Goal: Task Accomplishment & Management: Use online tool/utility

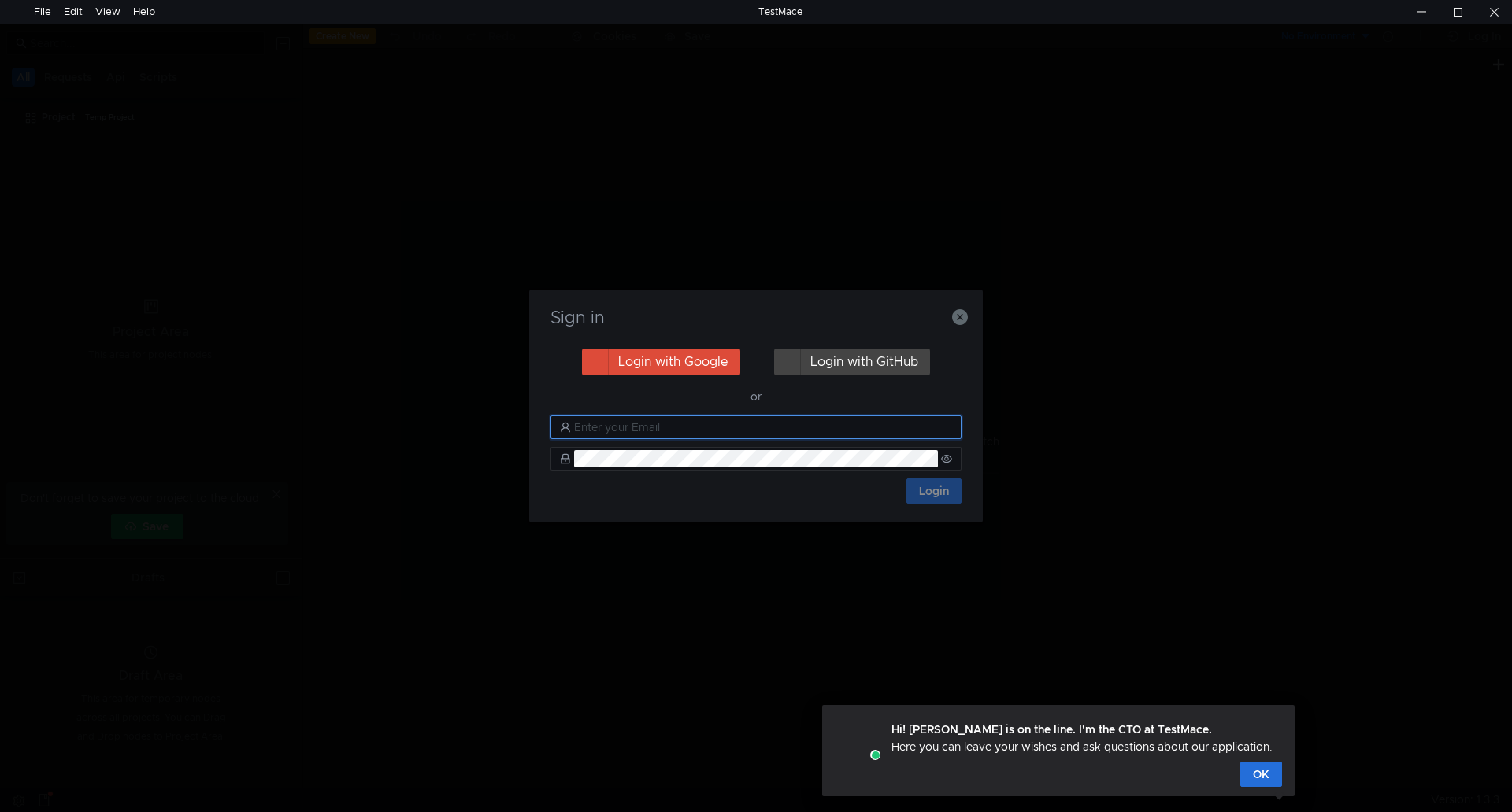
click at [650, 430] on input "text" at bounding box center [763, 428] width 378 height 17
click at [689, 428] on input "text" at bounding box center [763, 428] width 378 height 17
click at [954, 307] on button "button" at bounding box center [960, 317] width 15 height 19
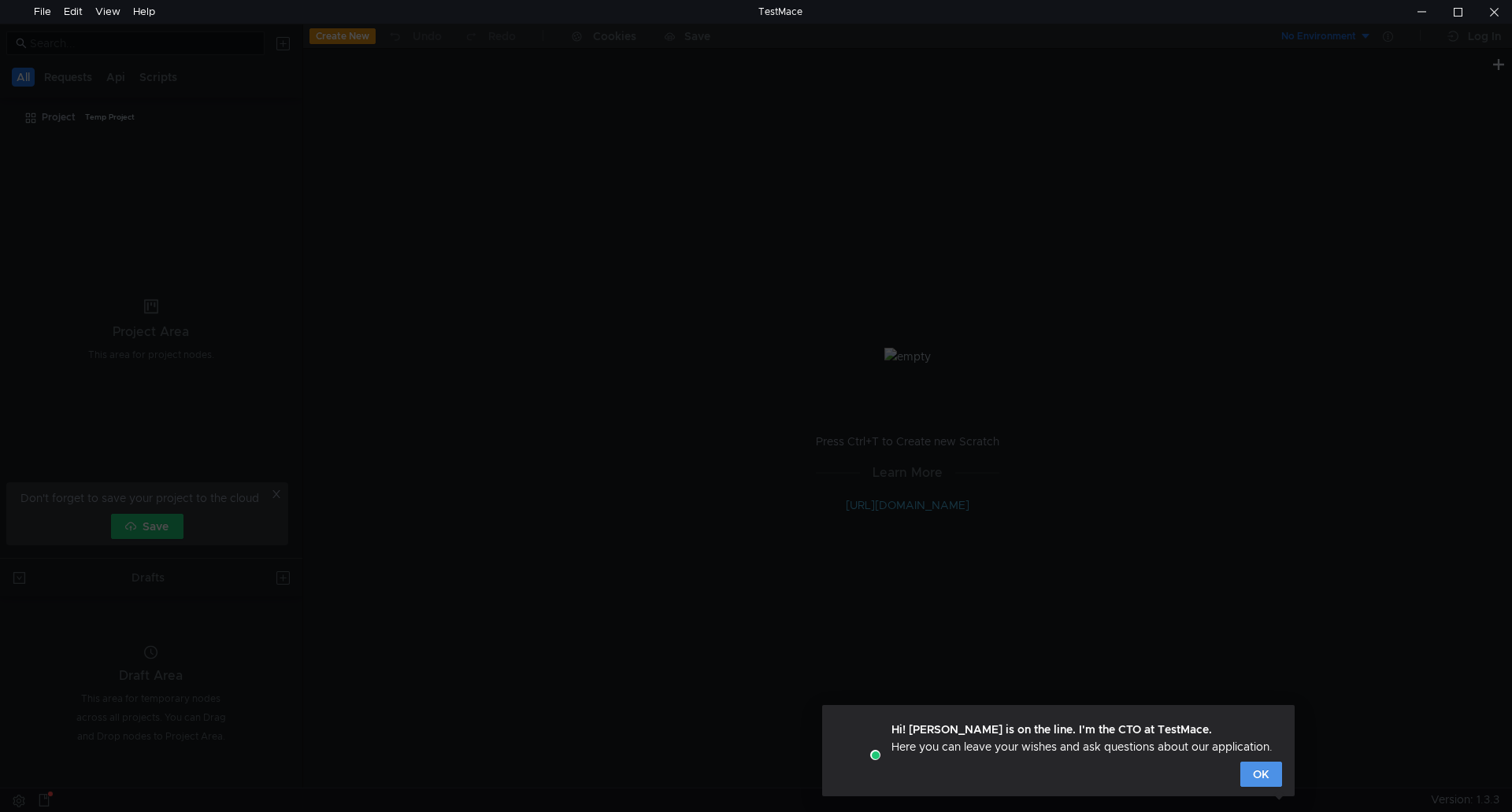
click at [1246, 772] on button "OK" at bounding box center [1260, 774] width 41 height 25
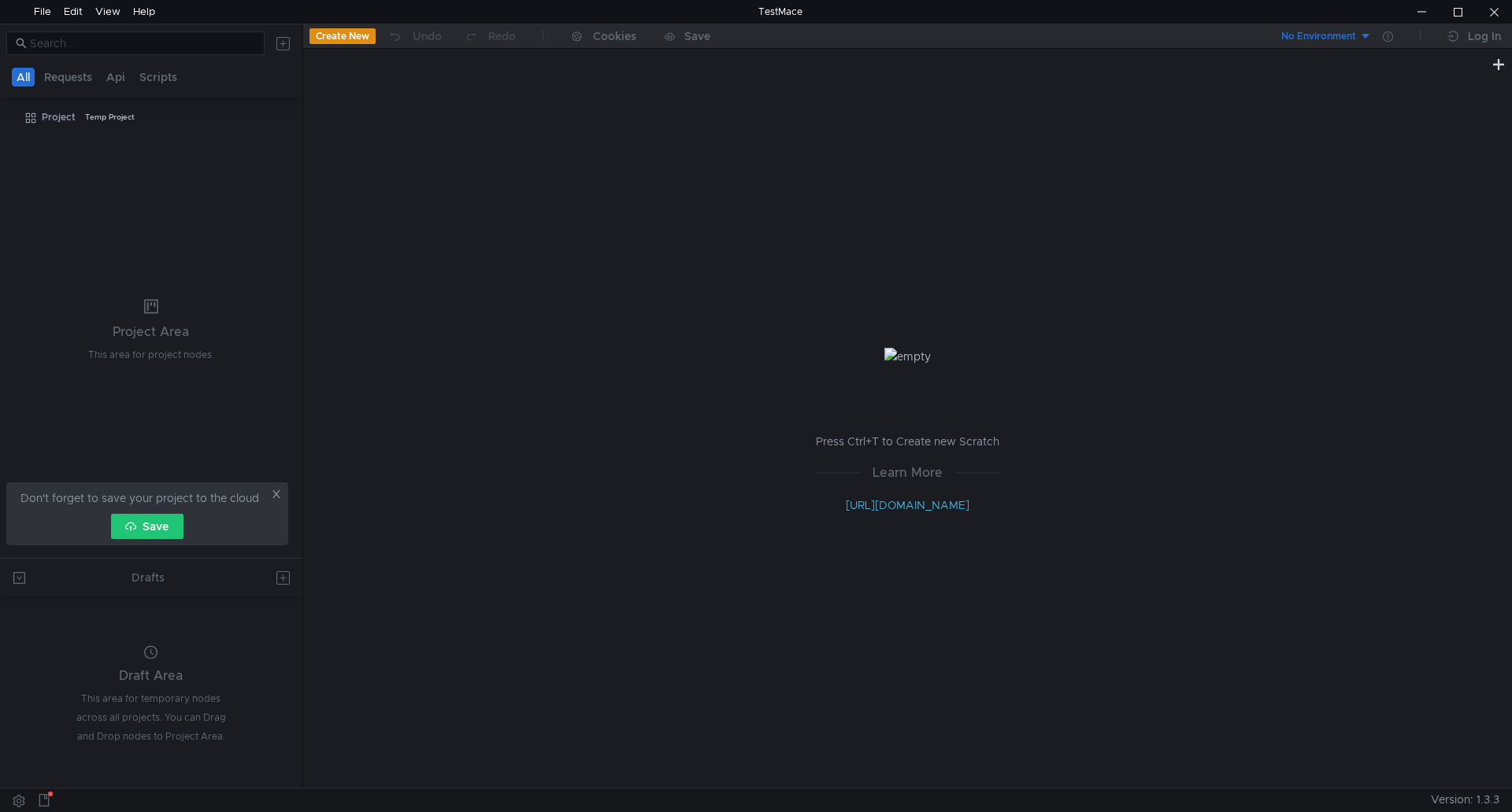
click at [279, 492] on icon at bounding box center [276, 493] width 11 height 11
drag, startPoint x: 92, startPoint y: 156, endPoint x: 341, endPoint y: 37, distance: 276.0
click at [341, 37] on button "Create New" at bounding box center [342, 36] width 66 height 15
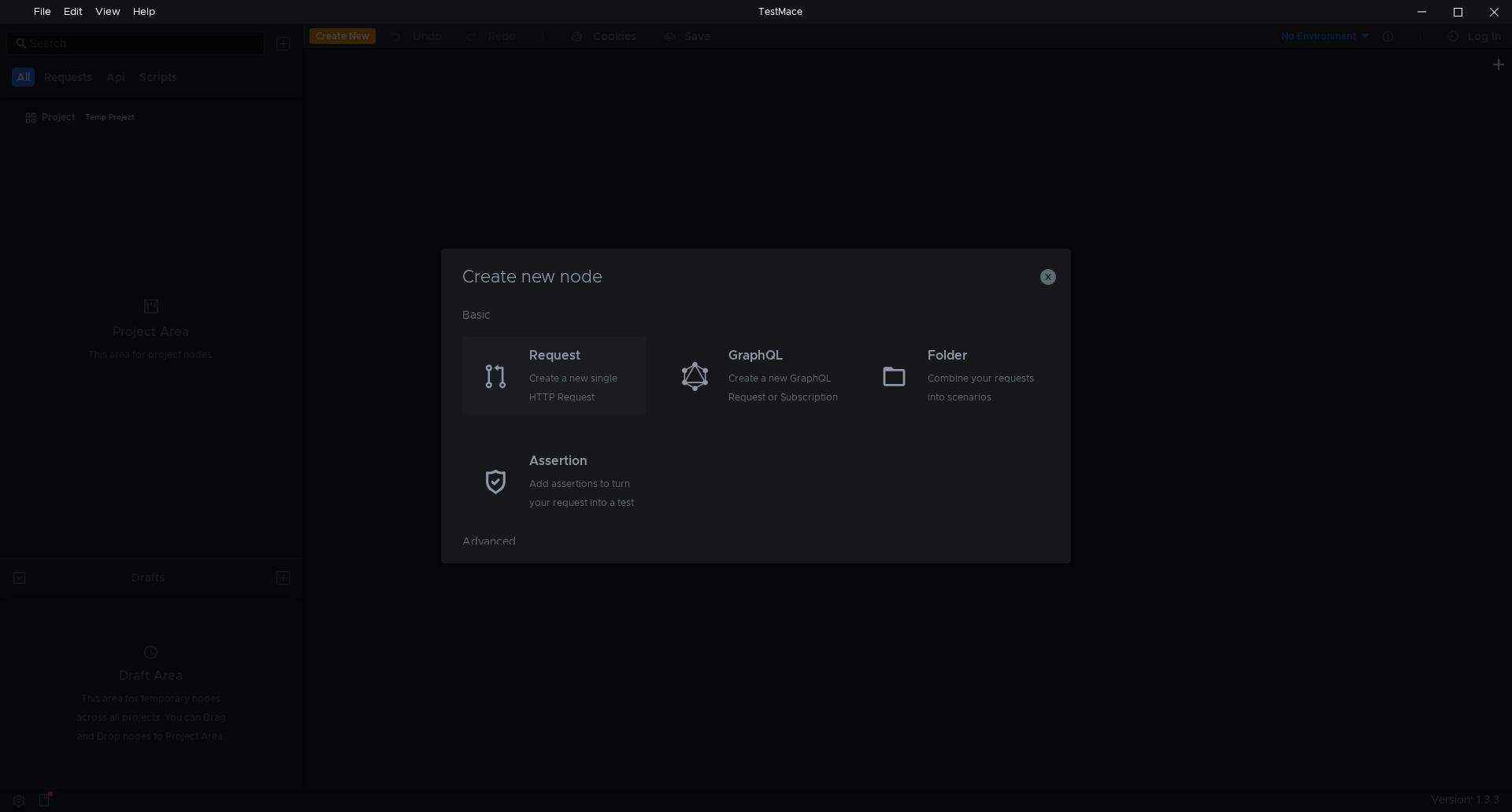
click at [551, 373] on div "Create a new single HTTP Request" at bounding box center [585, 387] width 113 height 38
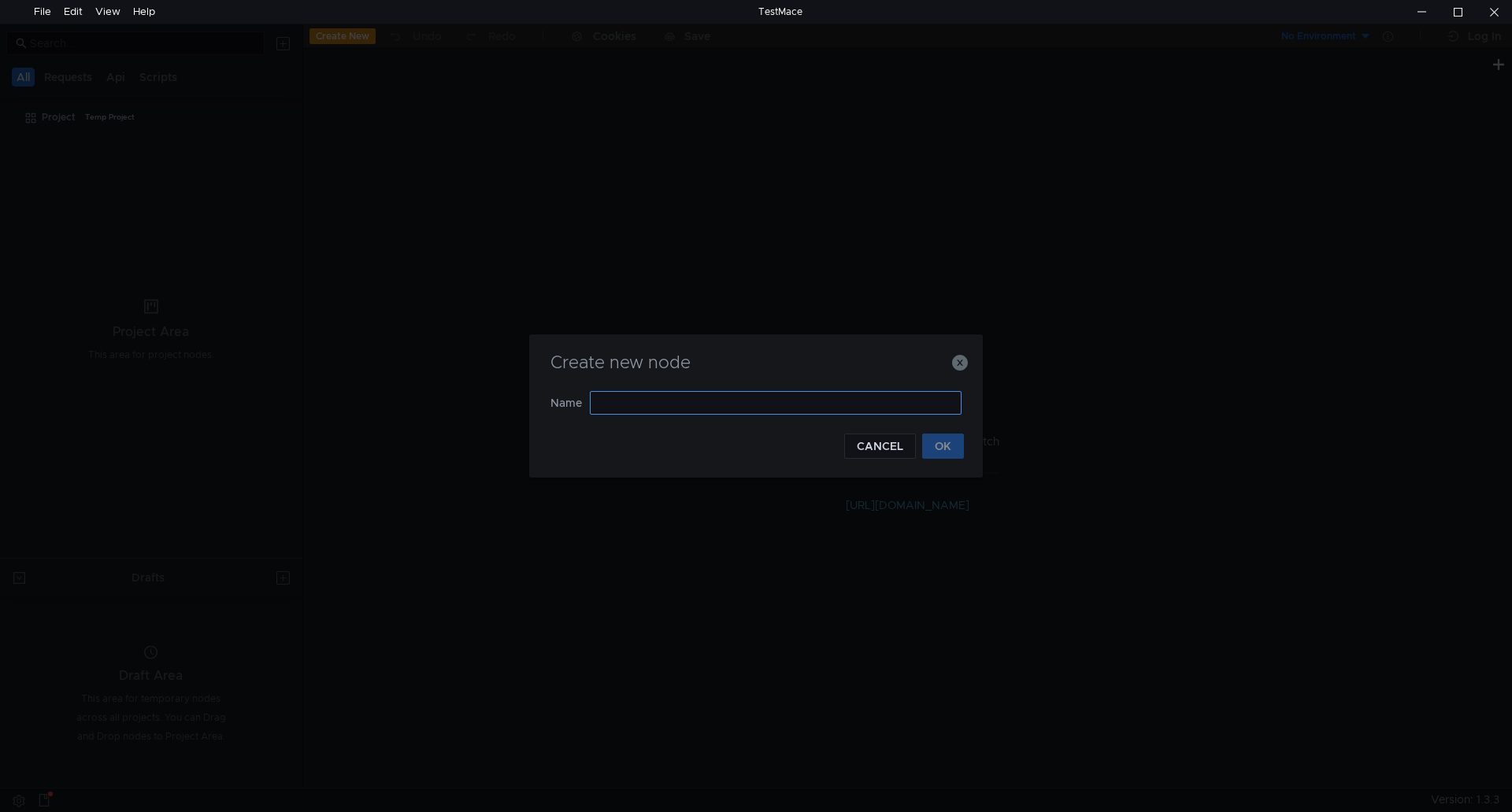
click at [650, 402] on input "text" at bounding box center [776, 403] width 372 height 24
click at [639, 392] on input "11" at bounding box center [776, 403] width 372 height 24
drag, startPoint x: 623, startPoint y: 401, endPoint x: 560, endPoint y: 394, distance: 63.4
click at [560, 394] on nz-form-item "Name 11" at bounding box center [756, 403] width 411 height 24
type input "1"
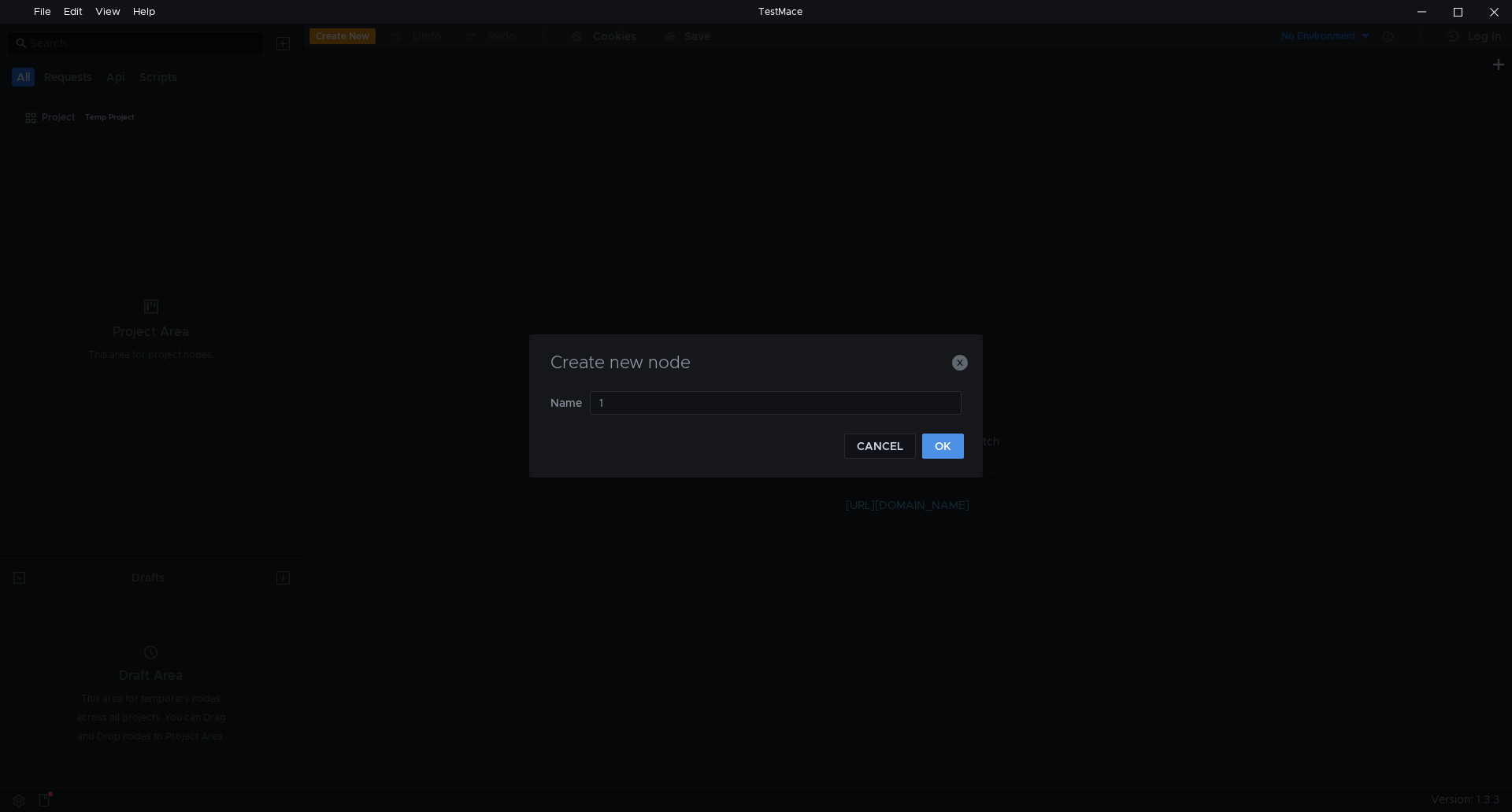
click at [938, 442] on button "OK" at bounding box center [942, 446] width 41 height 25
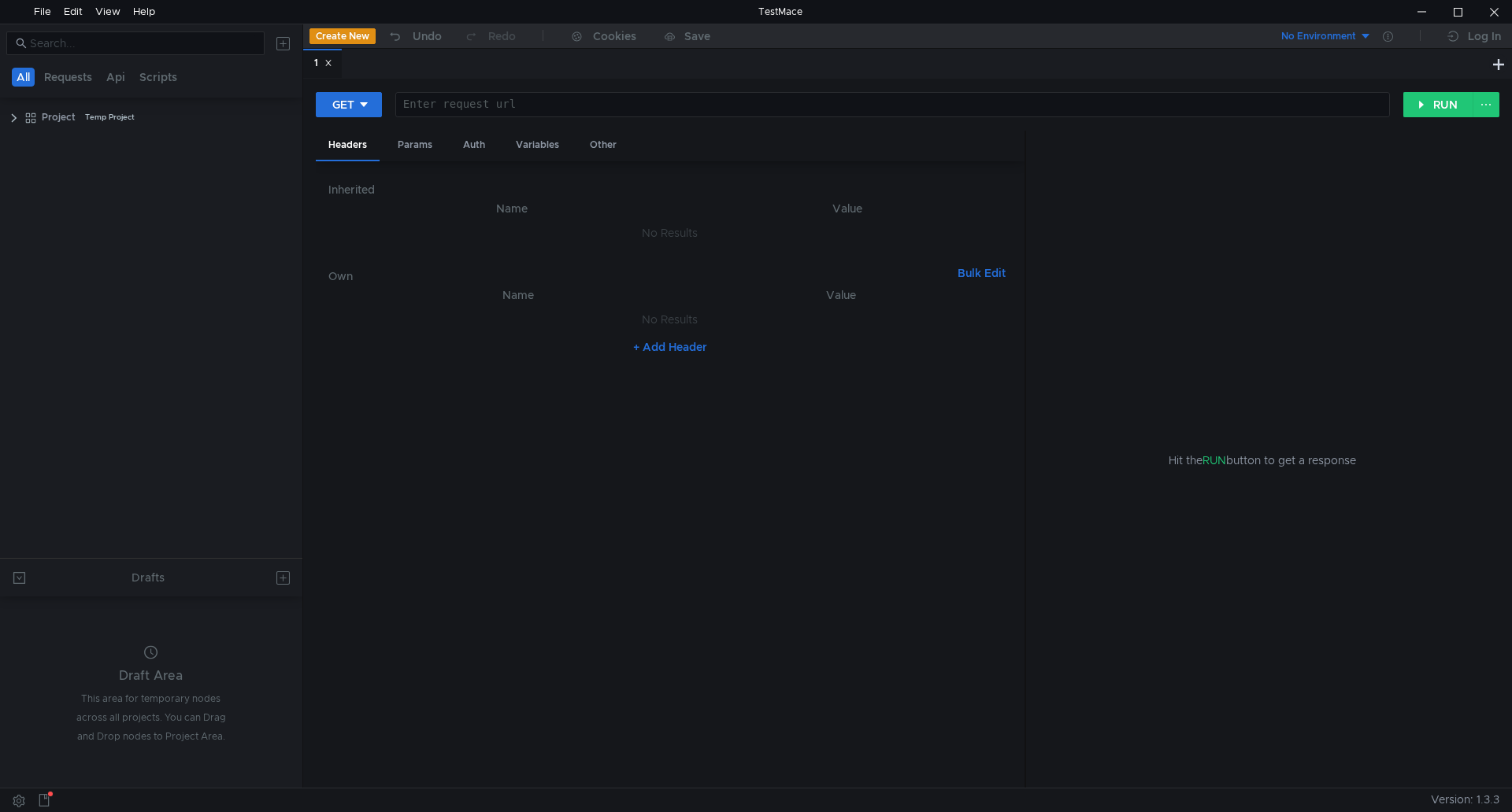
click at [441, 95] on div "Enter request url" at bounding box center [892, 104] width 993 height 24
click at [440, 104] on div at bounding box center [890, 117] width 993 height 38
paste textarea "apirest.php/initSession/"
click at [398, 105] on div "[DOMAIN_NAME] / apirest.php / initSession /" at bounding box center [890, 117] width 993 height 38
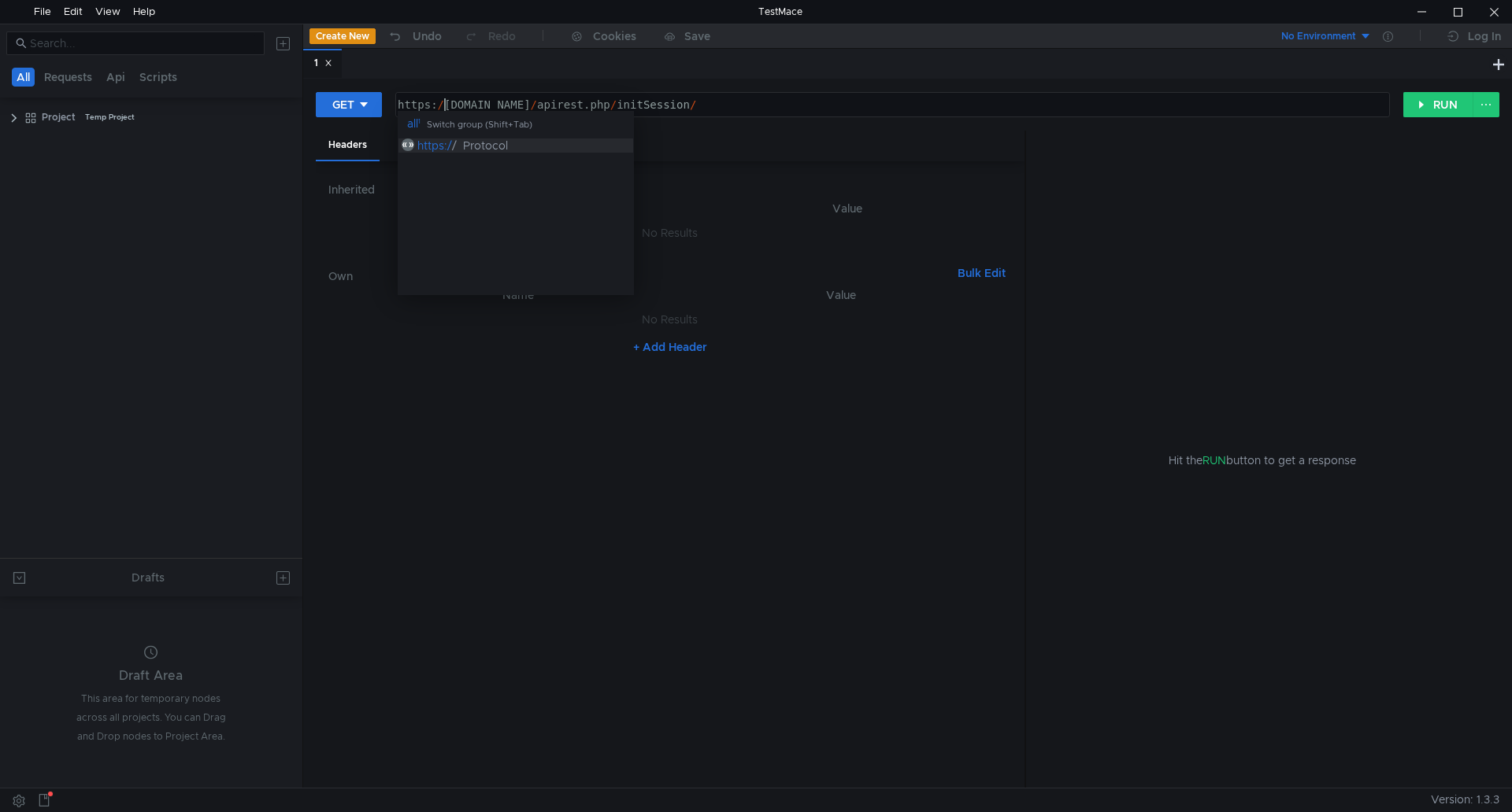
scroll to position [0, 5]
type textarea "[URL][DOMAIN_NAME]"
click at [1445, 101] on button "RUN" at bounding box center [1438, 105] width 70 height 25
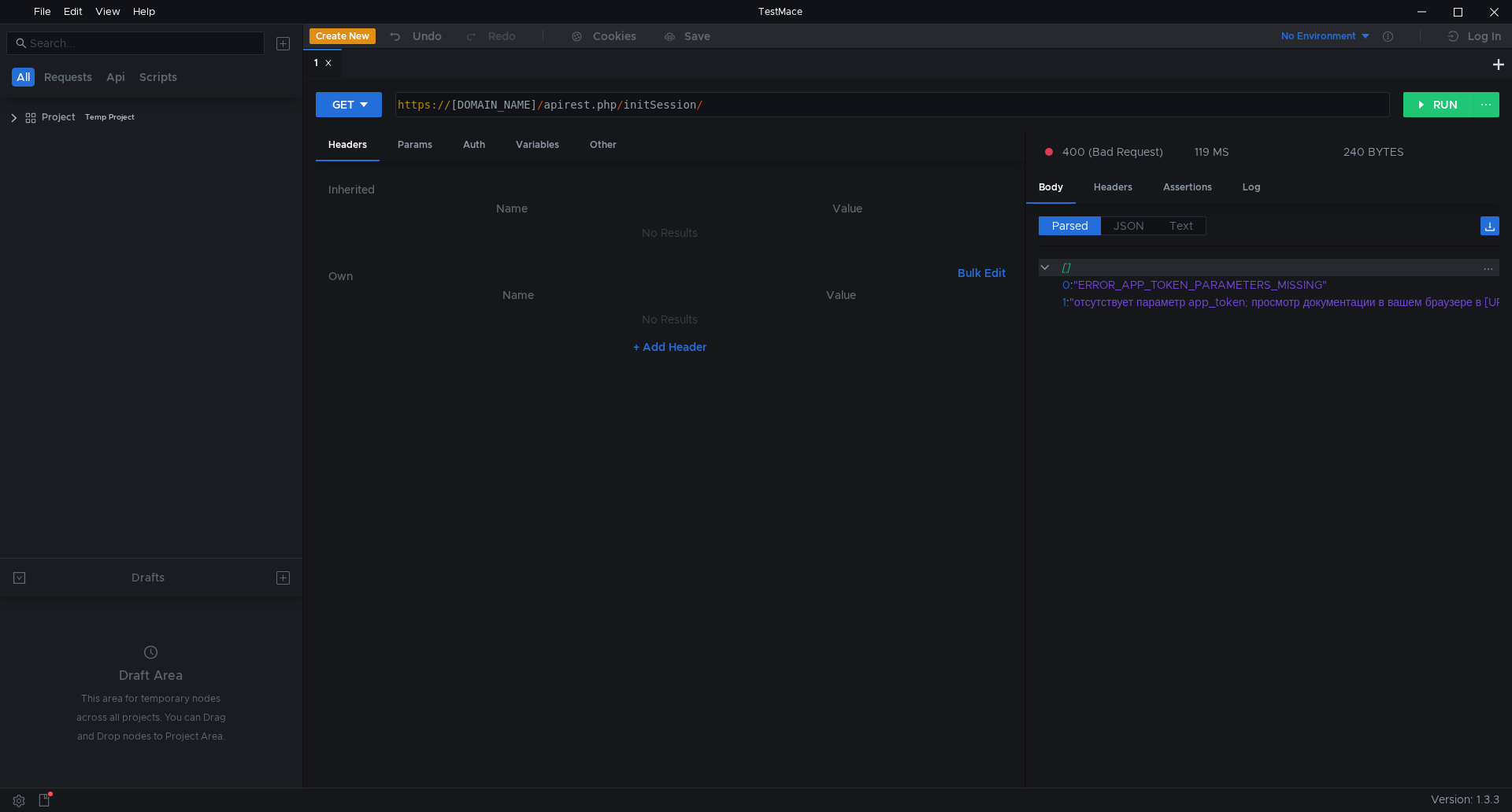
click at [1044, 264] on clr-icon at bounding box center [1045, 267] width 13 height 13
click at [1044, 264] on clr-icon at bounding box center [1045, 267] width 12 height 13
click at [11, 118] on clr-icon at bounding box center [13, 118] width 13 height 13
click at [77, 140] on app-tree-icon "GET" at bounding box center [55, 143] width 46 height 24
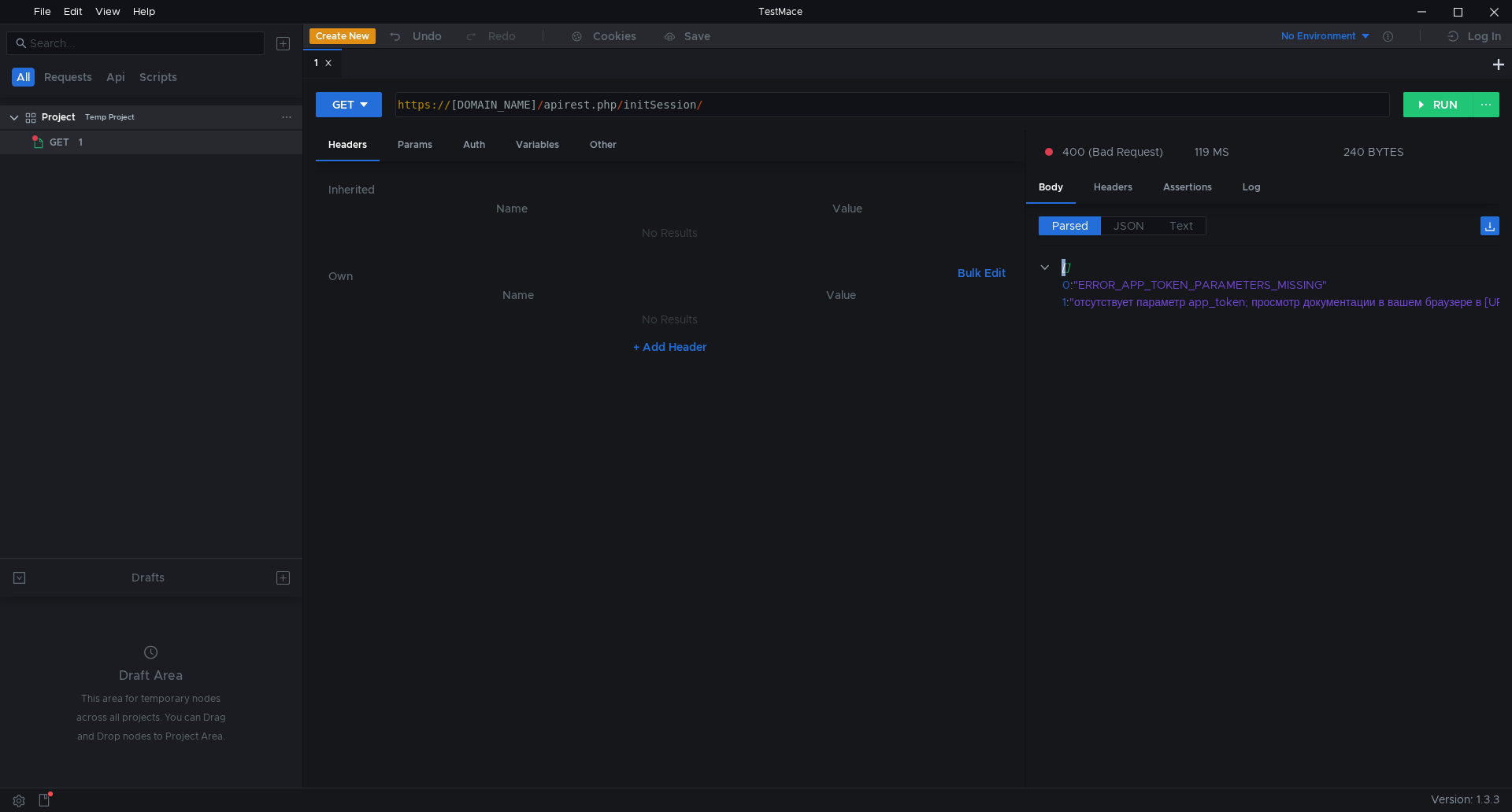
click at [104, 122] on div "Temp Project" at bounding box center [109, 117] width 49 height 24
click at [98, 139] on div "1" at bounding box center [168, 143] width 178 height 24
click at [101, 119] on div "Temp Project" at bounding box center [109, 117] width 49 height 24
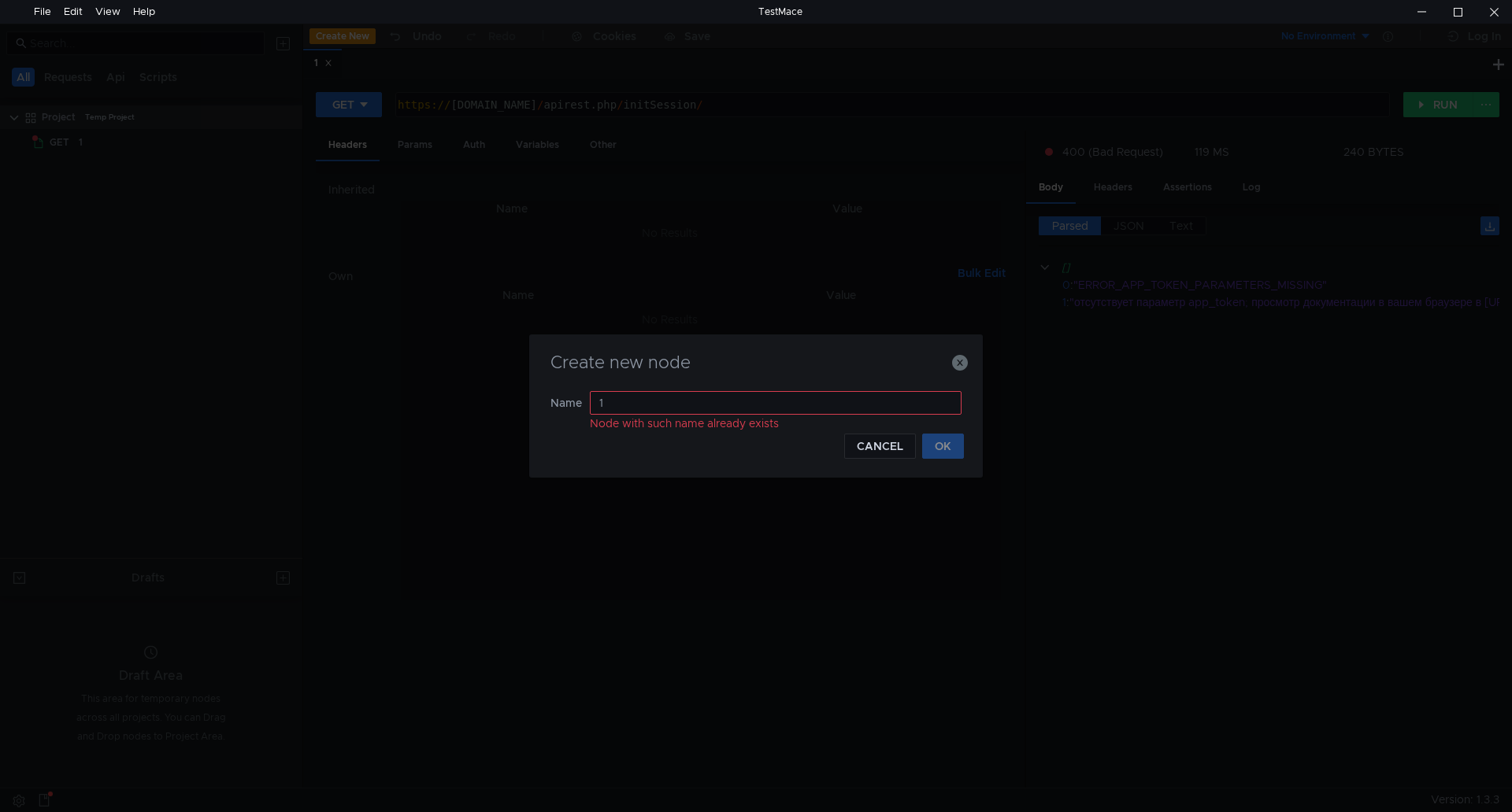
drag, startPoint x: 705, startPoint y: 397, endPoint x: 562, endPoint y: 393, distance: 143.1
click at [562, 393] on nz-form-item "Name 1 Node with such name already exists" at bounding box center [756, 412] width 411 height 42
type input "12"
click at [943, 445] on button "OK" at bounding box center [942, 446] width 41 height 25
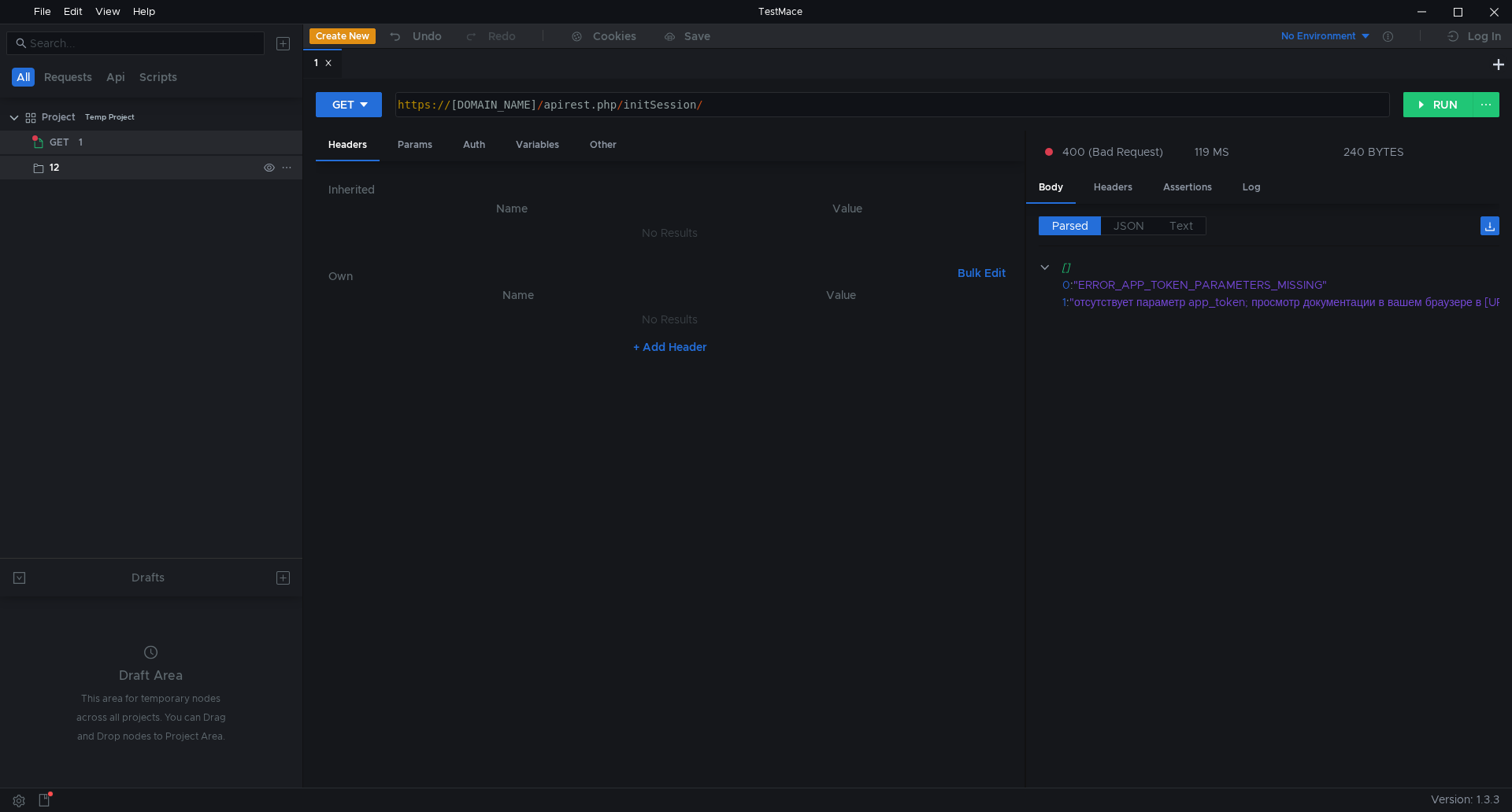
click at [53, 166] on div "12" at bounding box center [54, 168] width 10 height 24
click at [67, 144] on span "GET" at bounding box center [59, 143] width 19 height 24
drag, startPoint x: 67, startPoint y: 144, endPoint x: 34, endPoint y: 168, distance: 40.8
click at [34, 168] on clr-icon at bounding box center [38, 168] width 13 height 13
click at [53, 165] on div "12" at bounding box center [54, 168] width 10 height 24
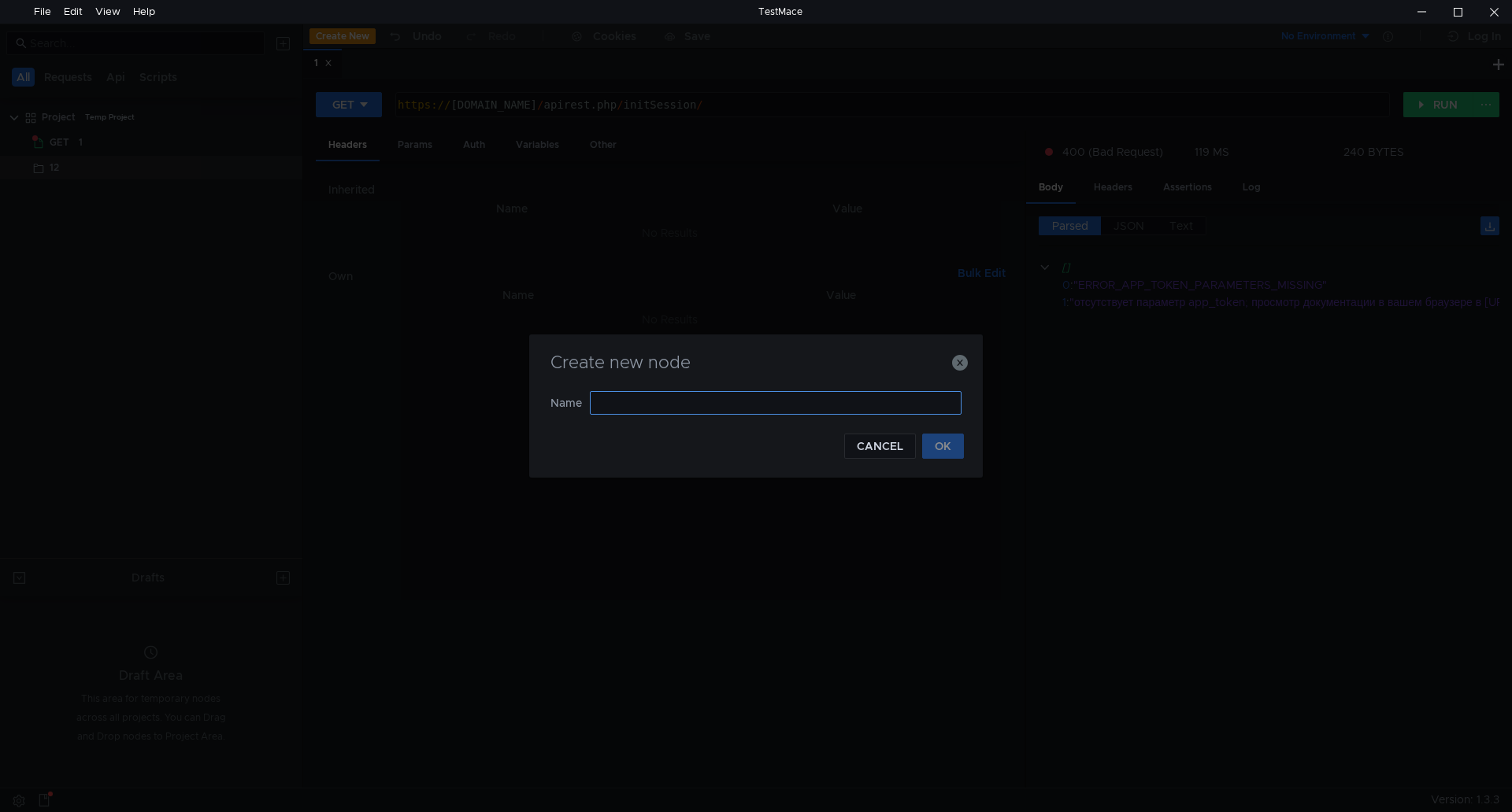
click at [612, 404] on input "text" at bounding box center [776, 403] width 372 height 24
type input "toke"
click at [952, 441] on button "OK" at bounding box center [942, 446] width 41 height 25
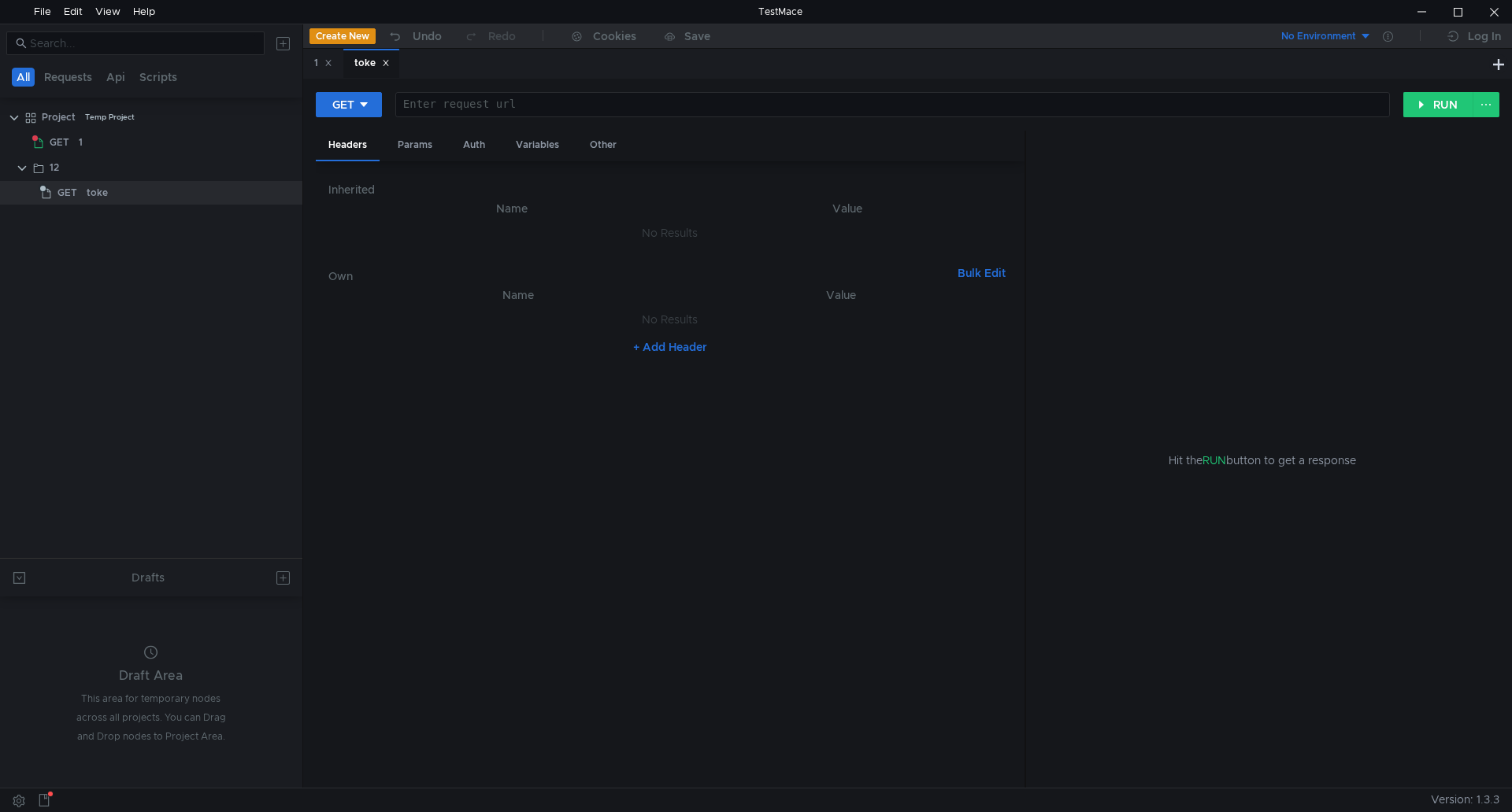
click at [681, 338] on button "+ Add Header" at bounding box center [670, 347] width 87 height 19
click at [446, 333] on div at bounding box center [526, 335] width 312 height 38
click at [407, 331] on div at bounding box center [526, 335] width 312 height 38
paste textarea "Authorization: user_token q56hqkniwot8wntb3z1qarka5atf365taaa2uyjrn"
drag, startPoint x: 678, startPoint y: 325, endPoint x: 411, endPoint y: 321, distance: 267.0
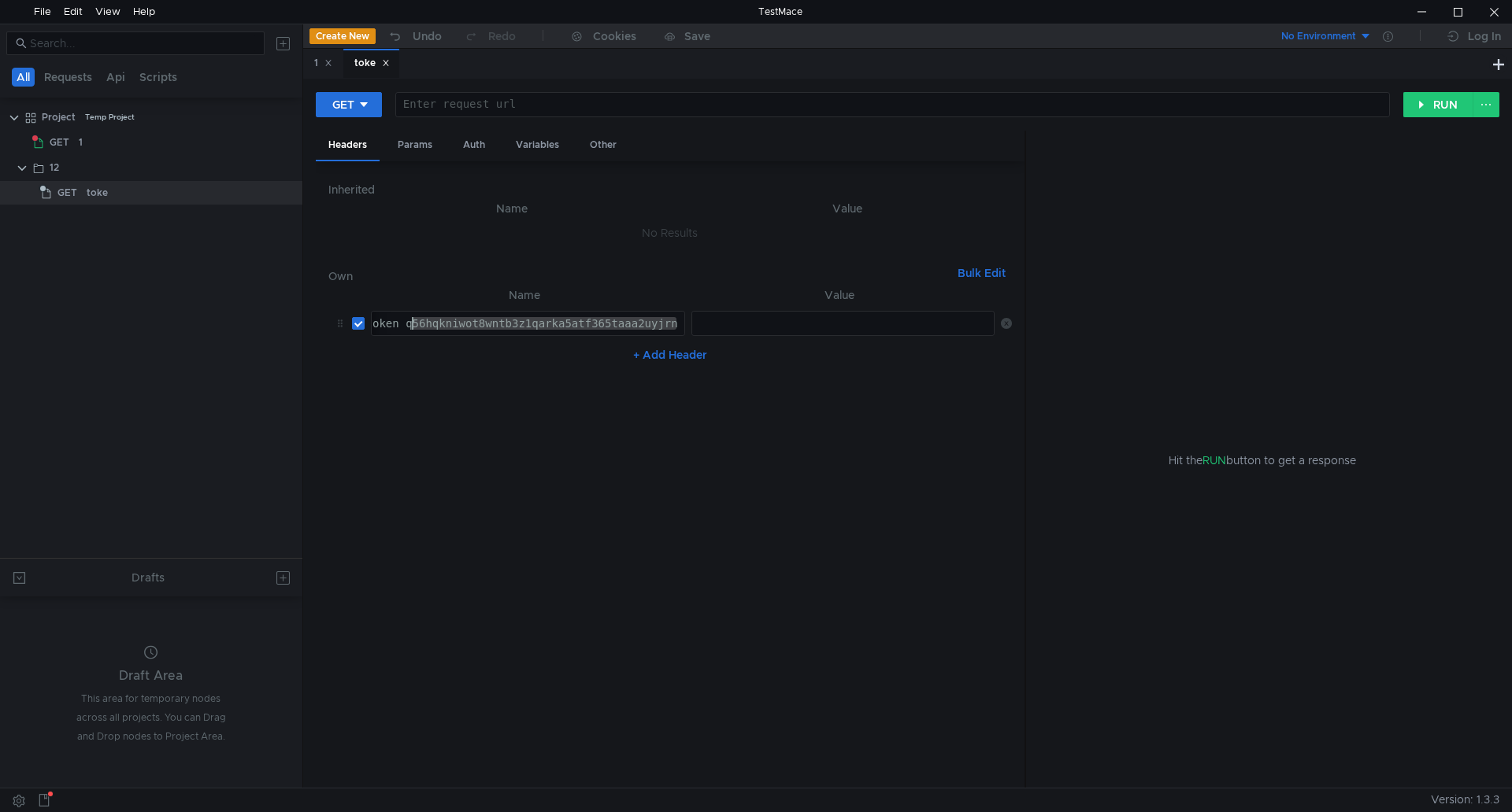
click at [411, 321] on div "Authorization: user_token q56hqkniwot8wntb3z1qarka5atf365taaa2uyjrn" at bounding box center [455, 335] width 449 height 38
click at [470, 325] on div "Authorization: user_token" at bounding box center [526, 335] width 312 height 38
type textarea "Authorization:user_token"
click at [738, 316] on div at bounding box center [842, 324] width 302 height 24
click at [735, 324] on div at bounding box center [842, 335] width 305 height 38
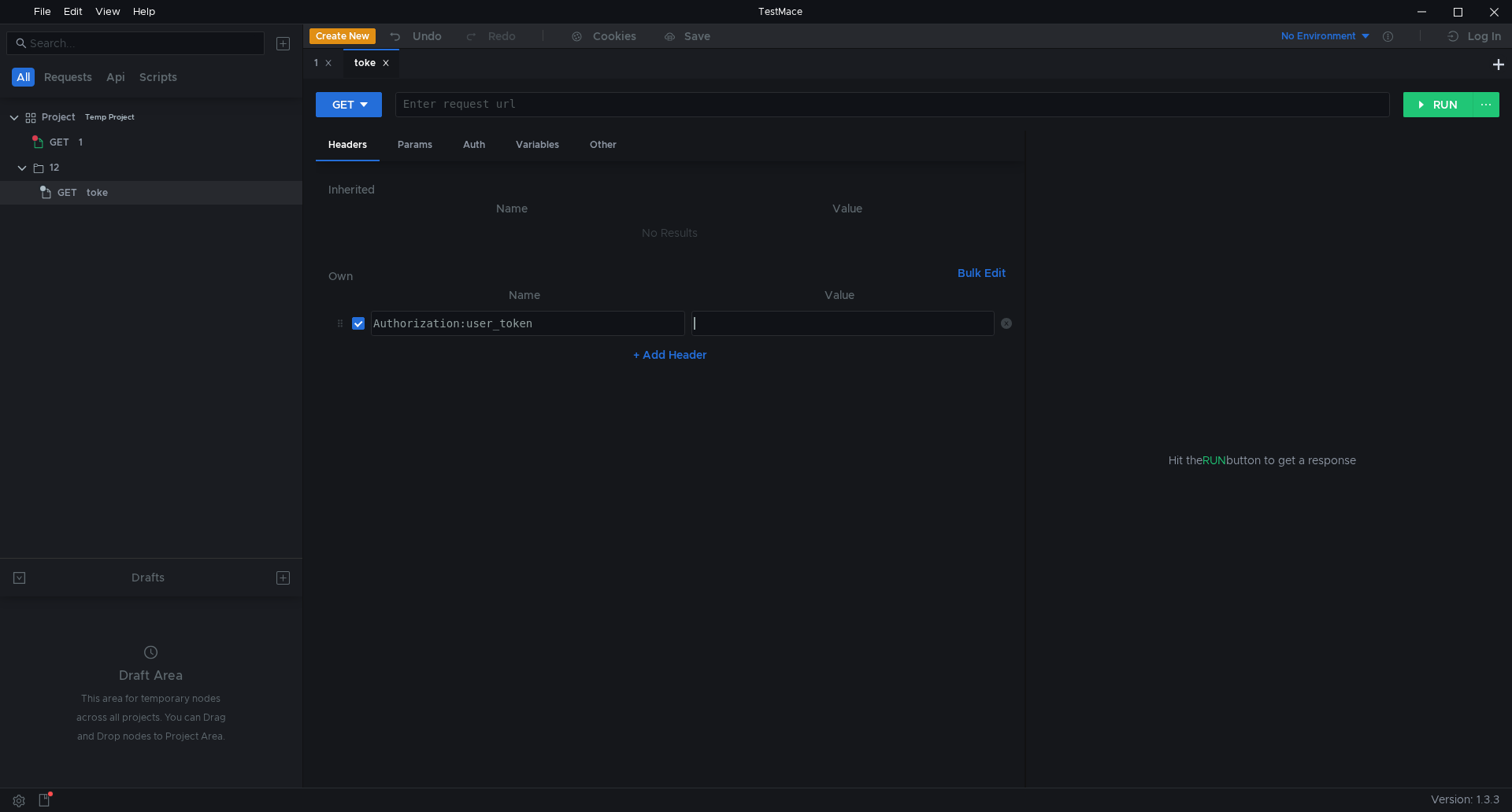
paste textarea "vFTk5gzTxjDP1Pi9pO21jIX7Wt5g188QtXXHE2Fg"
type textarea "vFTk5gzTxjDP1Pi9pO21jIX7Wt5g188QtXXHE2Fg"
click at [1422, 105] on button "RUN" at bounding box center [1438, 105] width 70 height 25
click at [447, 108] on div at bounding box center [890, 117] width 993 height 38
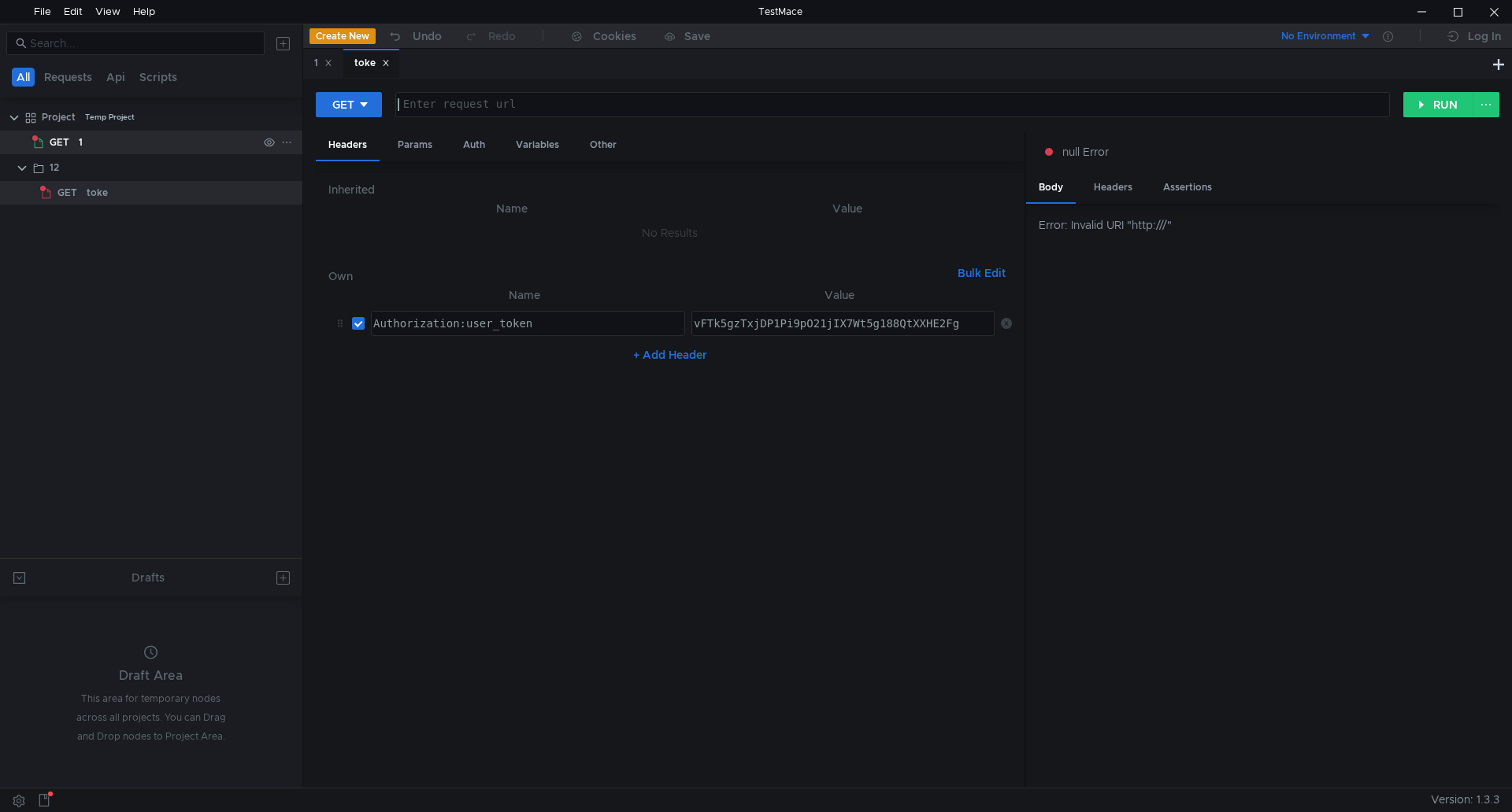
click at [74, 139] on app-tree-icon "GET" at bounding box center [55, 143] width 46 height 24
click at [70, 187] on span "GET" at bounding box center [67, 193] width 19 height 24
click at [449, 101] on div at bounding box center [890, 117] width 993 height 38
click at [551, 112] on div at bounding box center [890, 117] width 993 height 38
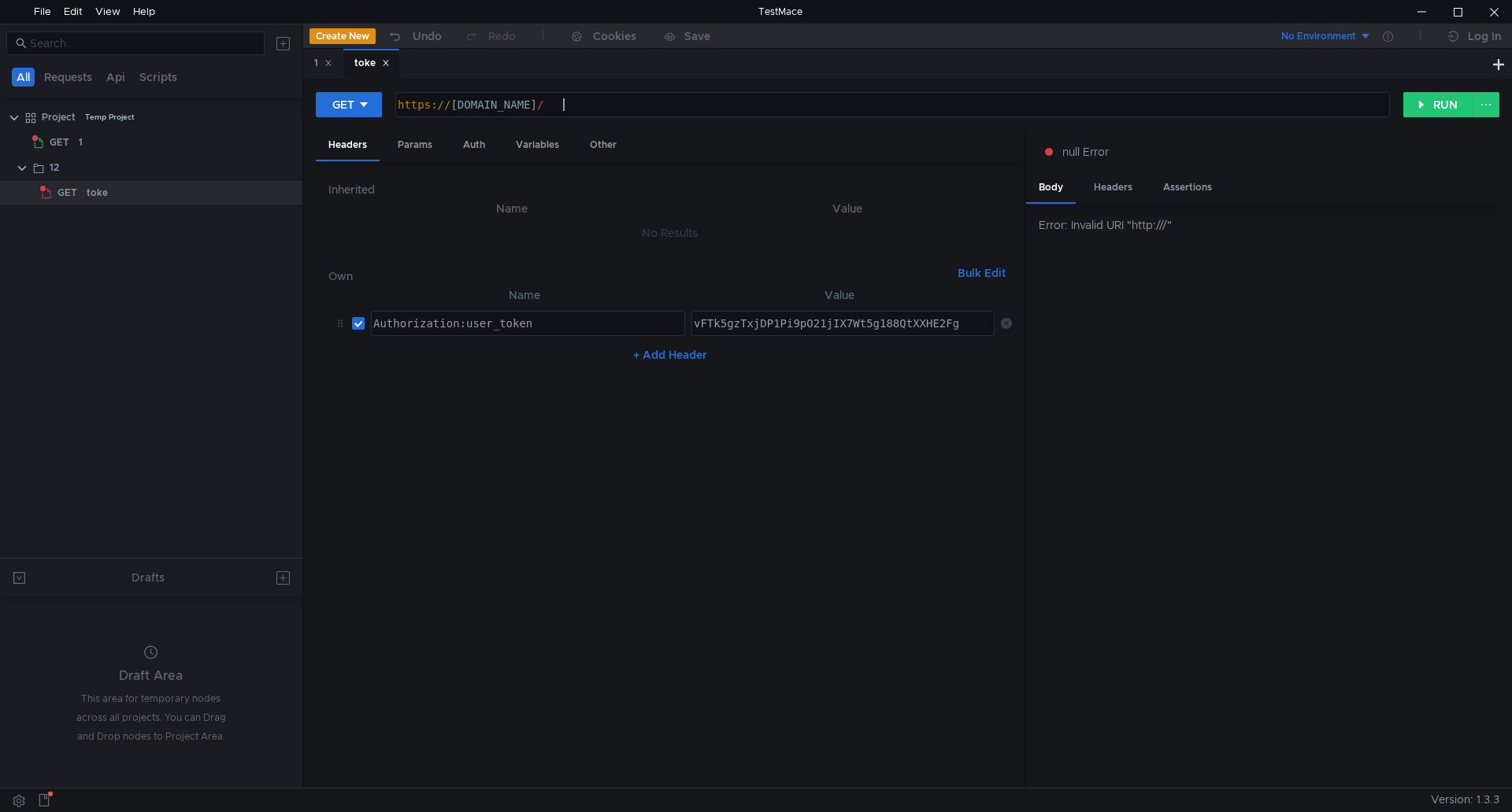
paste textarea "apirest.php/initSession/"
type textarea "[URL][DOMAIN_NAME]"
click at [1431, 103] on button "RUN" at bounding box center [1438, 105] width 70 height 25
drag, startPoint x: 565, startPoint y: 328, endPoint x: 468, endPoint y: 321, distance: 97.3
click at [468, 321] on div "Authorization:user_token" at bounding box center [526, 335] width 312 height 38
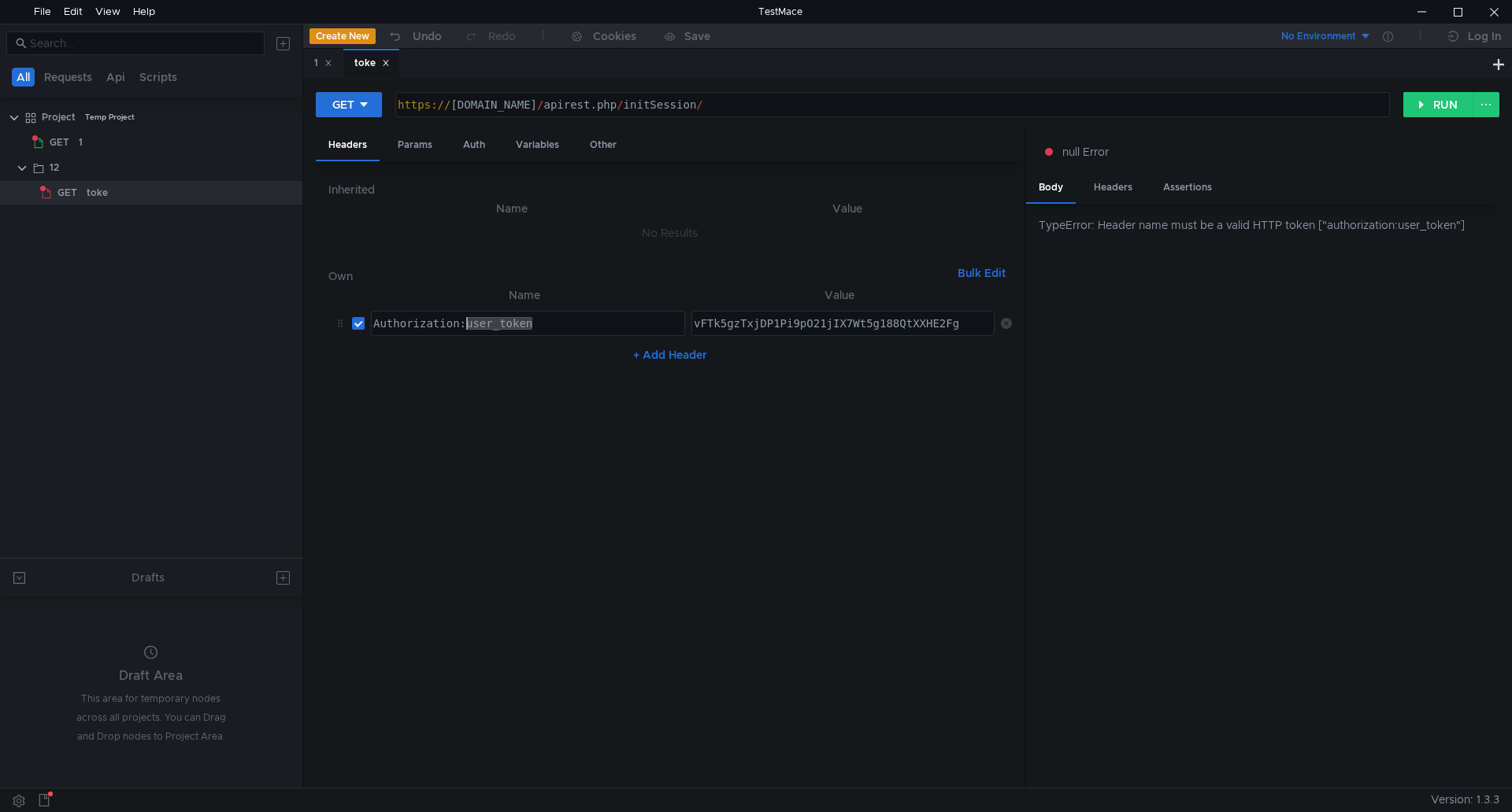
type textarea "Authorization:"
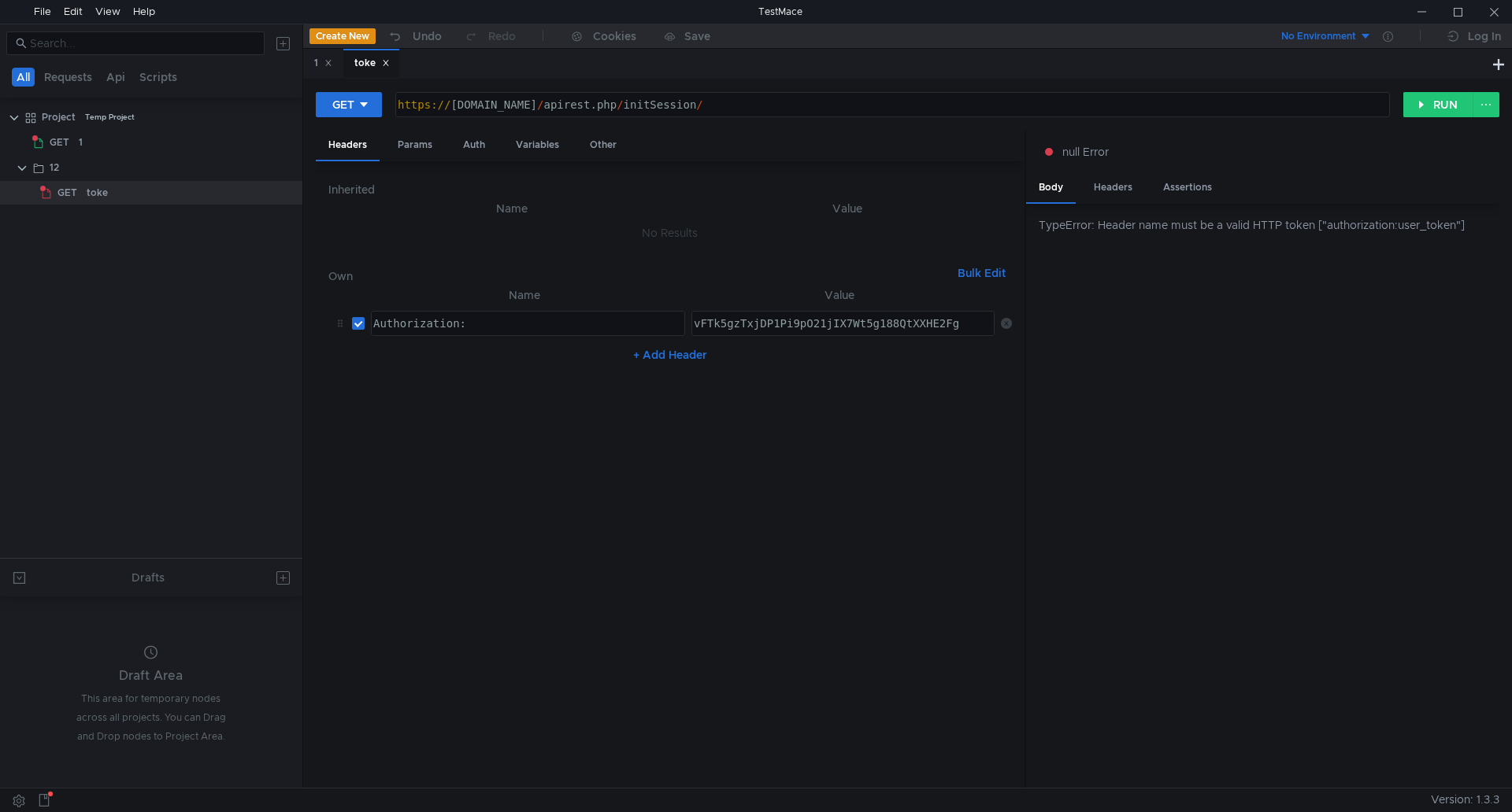
click at [665, 523] on nz-table "Name Value Authorization: Authorization: הההההההההההההההההההההההההההההההההההההה…" at bounding box center [670, 531] width 683 height 490
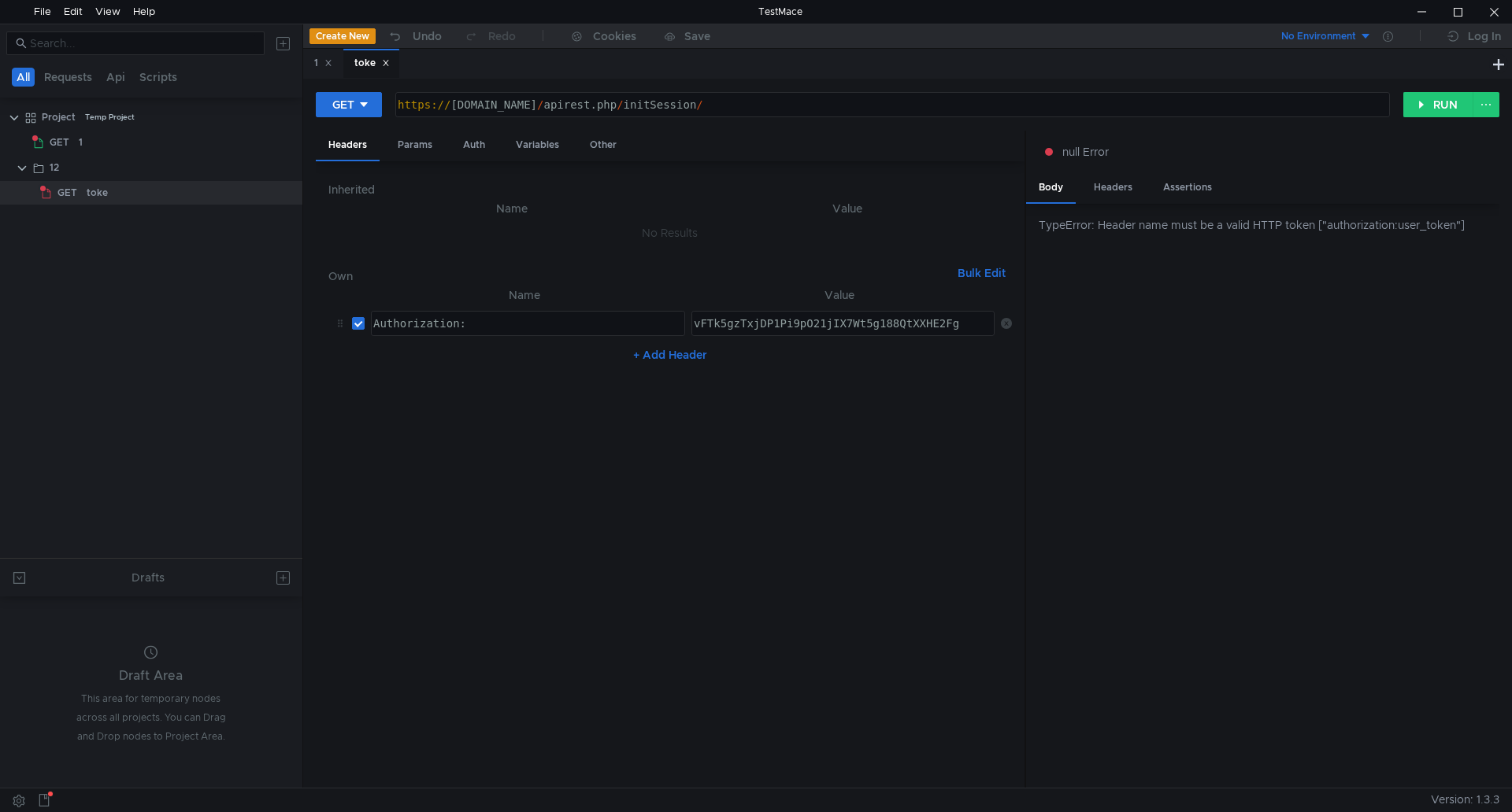
click at [475, 326] on div "Authorization:" at bounding box center [526, 335] width 312 height 38
click at [410, 209] on th "Name" at bounding box center [512, 209] width 342 height 19
click at [642, 229] on nz-embed-empty "No Results" at bounding box center [670, 232] width 56 height 14
click at [543, 330] on div "Authorization:" at bounding box center [526, 335] width 312 height 38
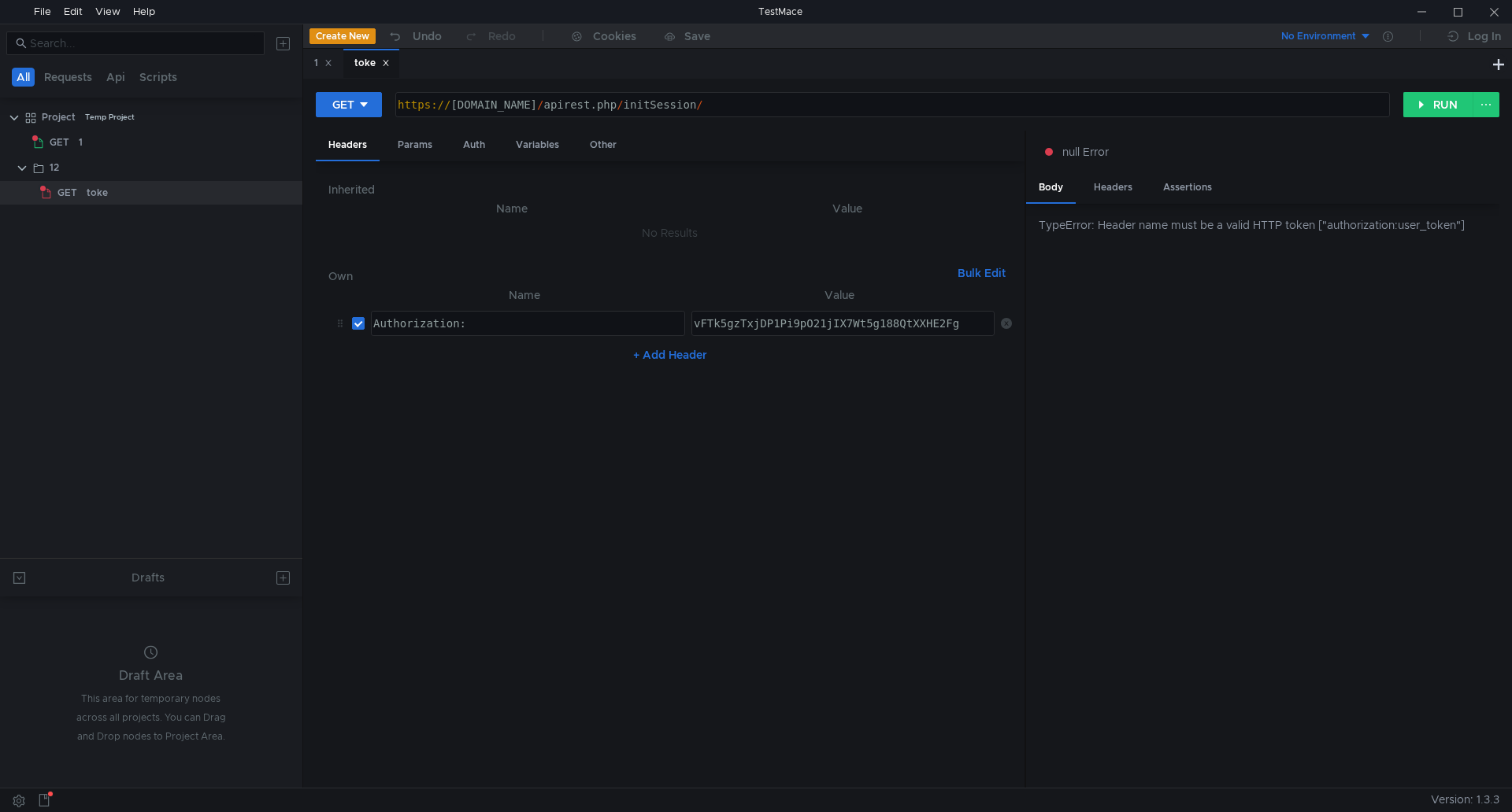
click at [682, 344] on div "+ Add Header" at bounding box center [670, 354] width 683 height 25
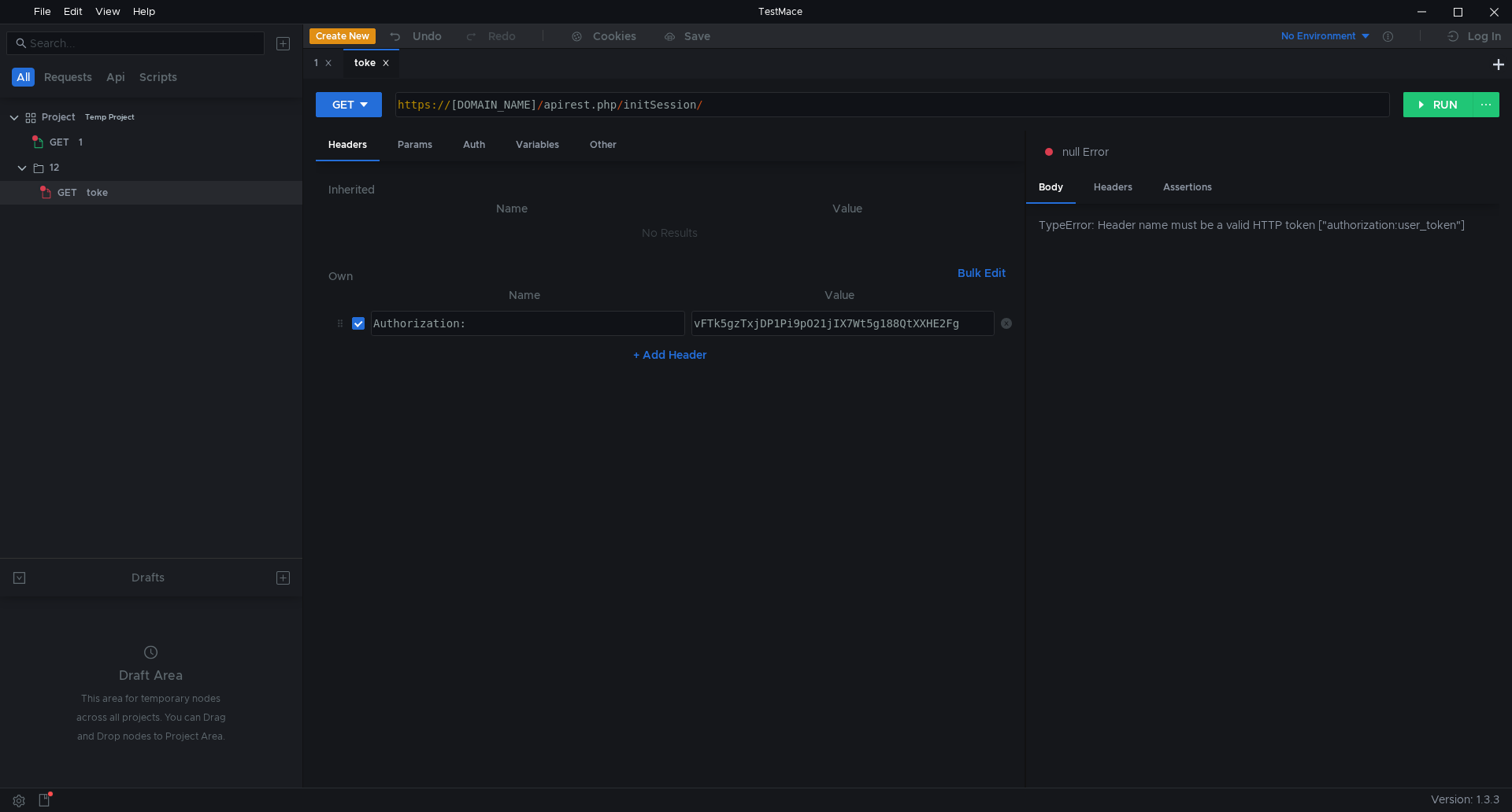
click at [665, 352] on button "+ Add Header" at bounding box center [670, 355] width 87 height 19
click at [490, 362] on div at bounding box center [526, 373] width 312 height 38
paste textarea "app_token"
type textarea "app_token"
click at [775, 363] on div at bounding box center [842, 373] width 305 height 38
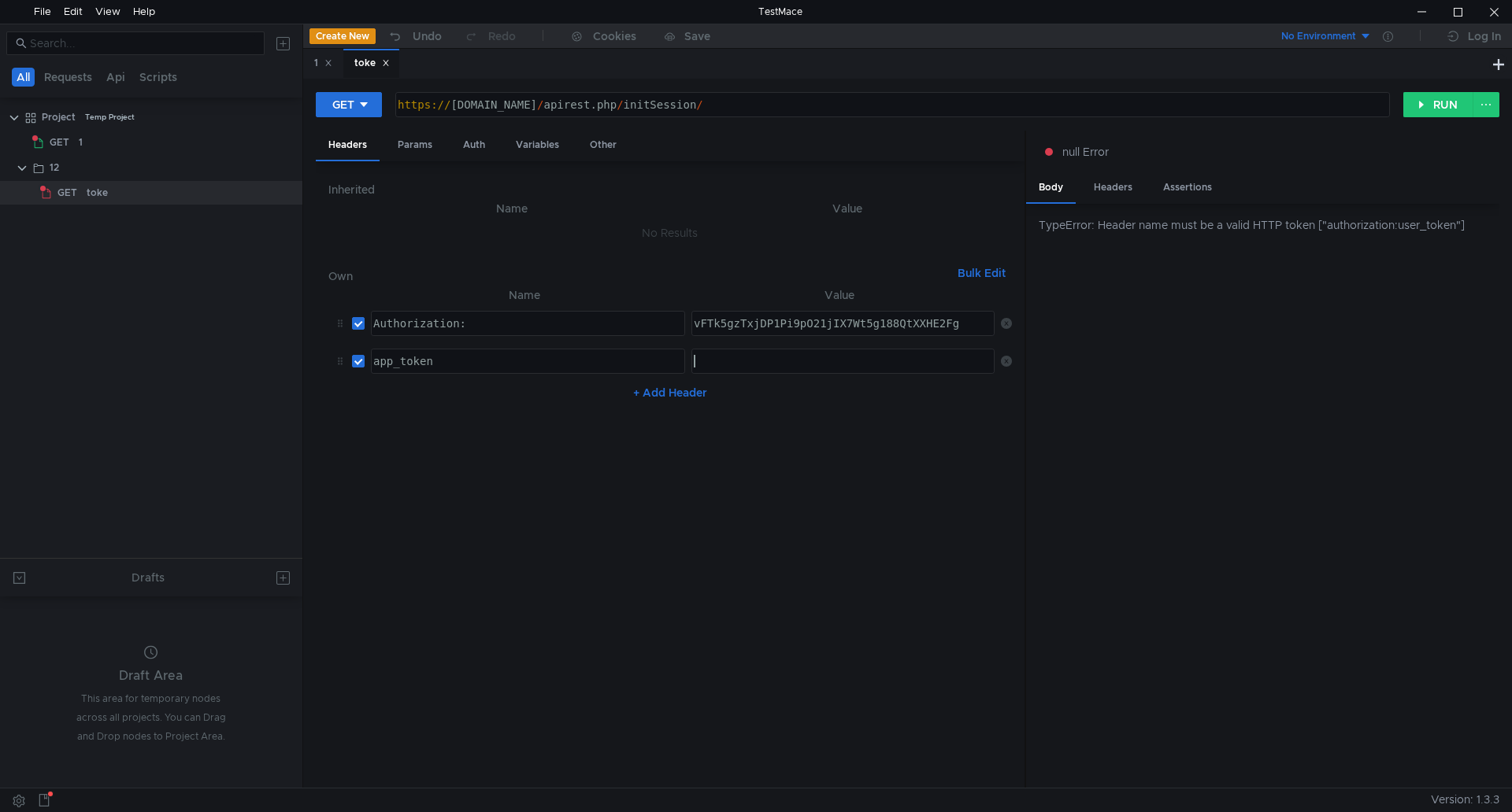
paste textarea "BuvJnxFtS0HDmrRKPBznVL07iIAcmhdJwLxv7x3R"
type textarea "BuvJnxFtS0HDmrRKPBznVL07iIAcmhdJwLxv7x3R"
click at [1005, 324] on icon at bounding box center [1005, 323] width 11 height 11
type textarea "app_token"
click at [1418, 105] on button "RUN" at bounding box center [1438, 105] width 70 height 25
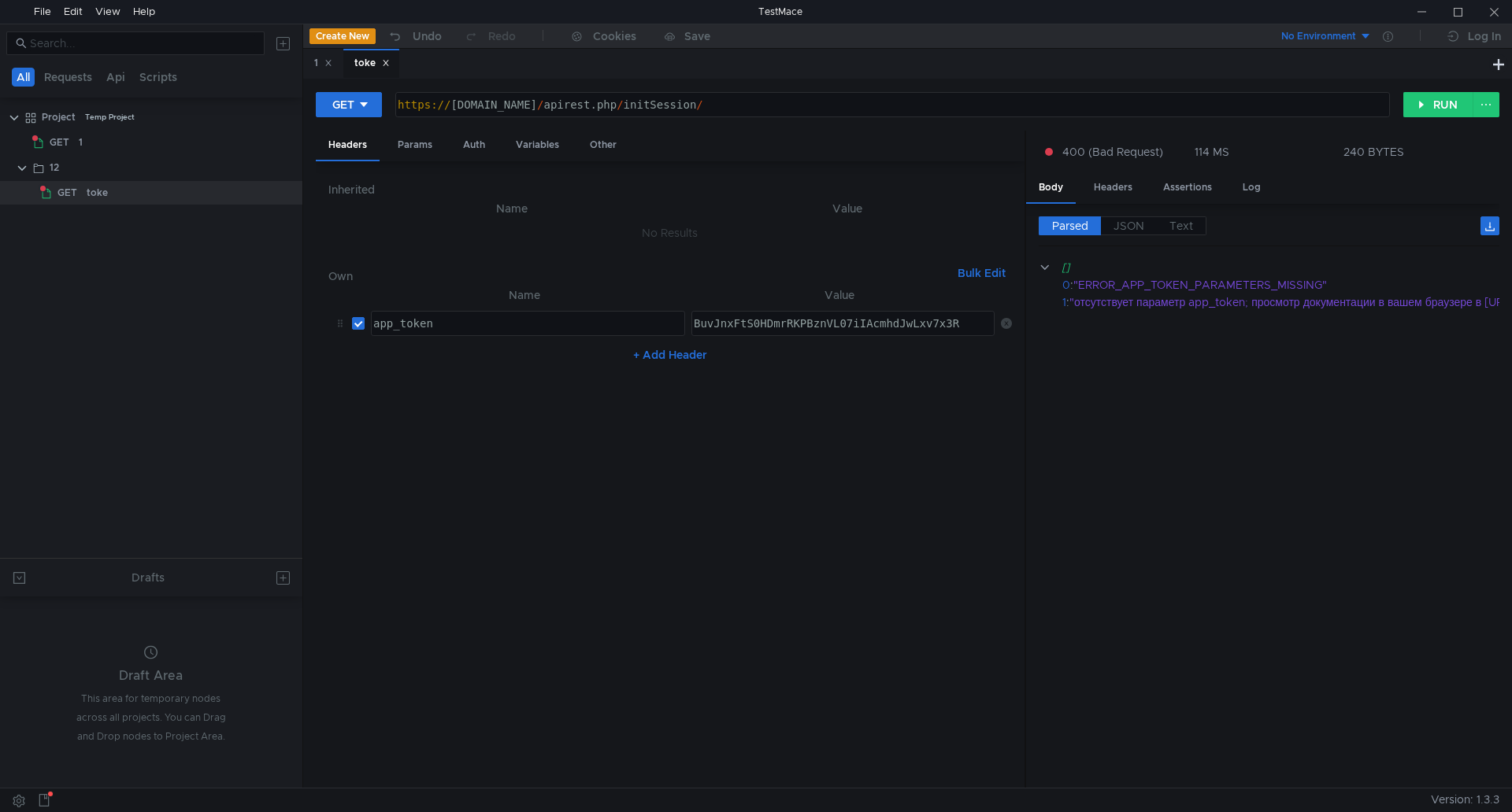
click at [669, 350] on button "+ Add Header" at bounding box center [670, 355] width 87 height 19
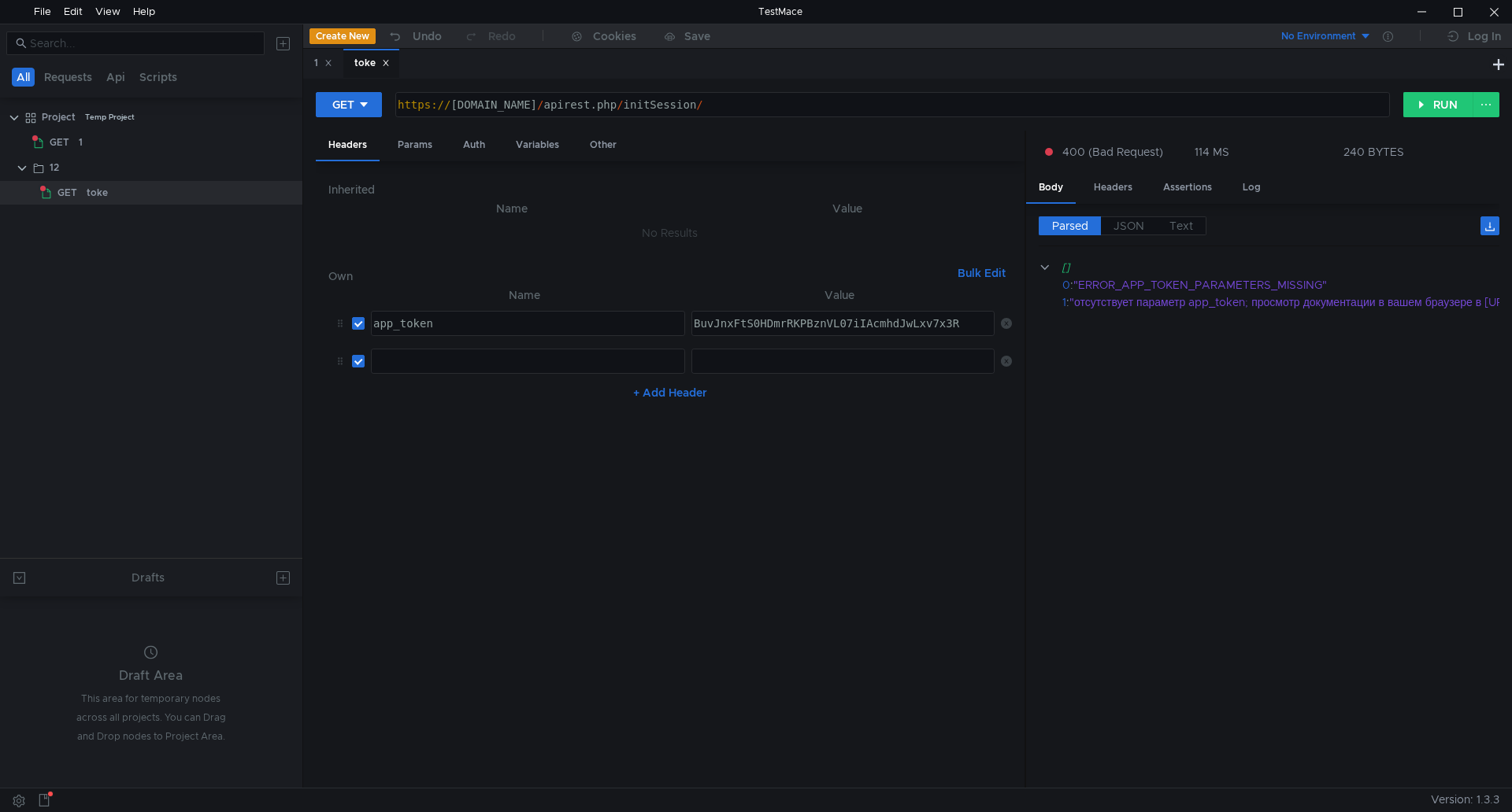
click at [497, 367] on div at bounding box center [526, 373] width 312 height 38
paste textarea "user_token"
type textarea "user_token"
click at [819, 351] on div at bounding box center [842, 361] width 302 height 24
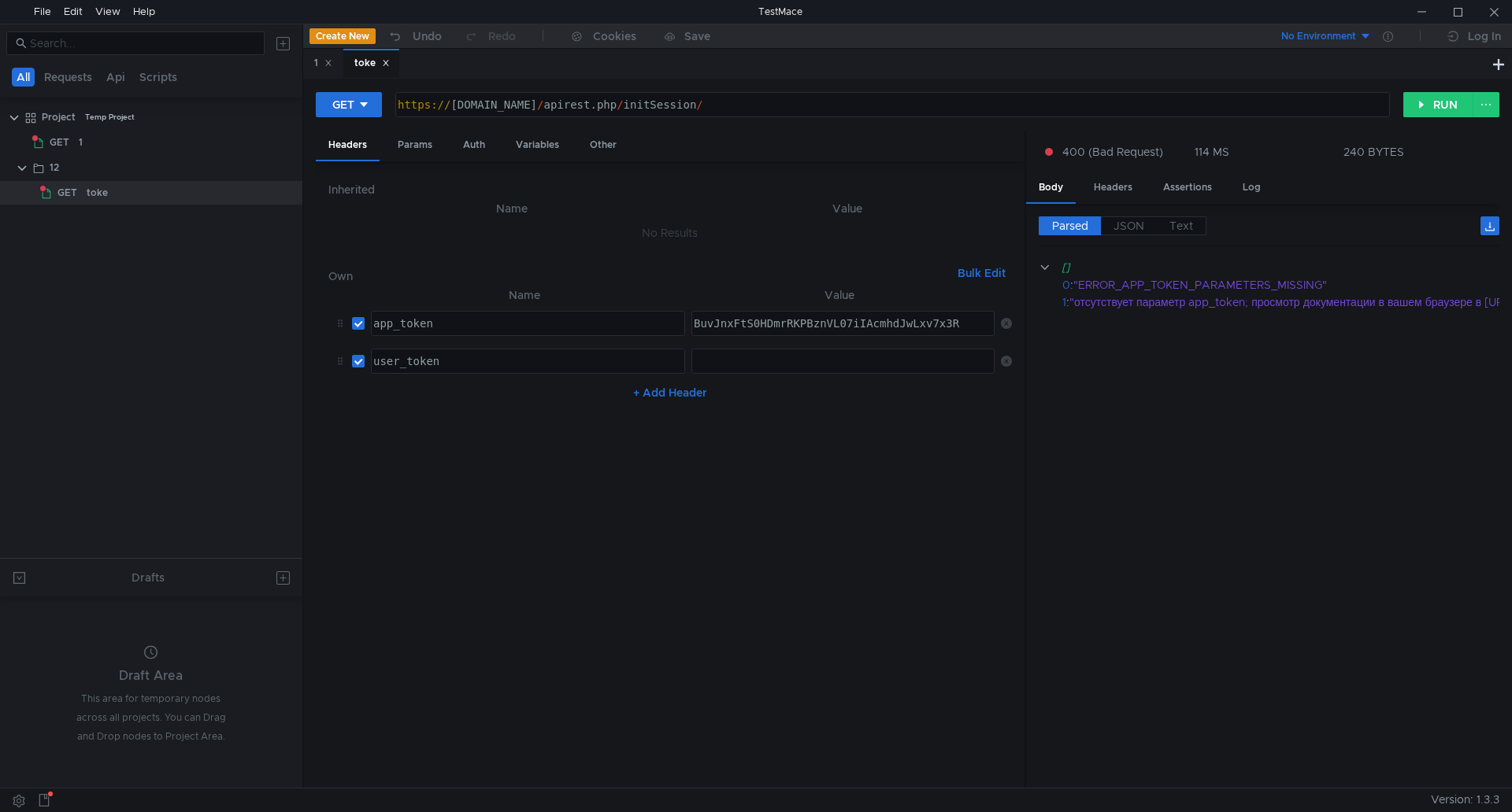
click at [821, 361] on div at bounding box center [842, 373] width 305 height 38
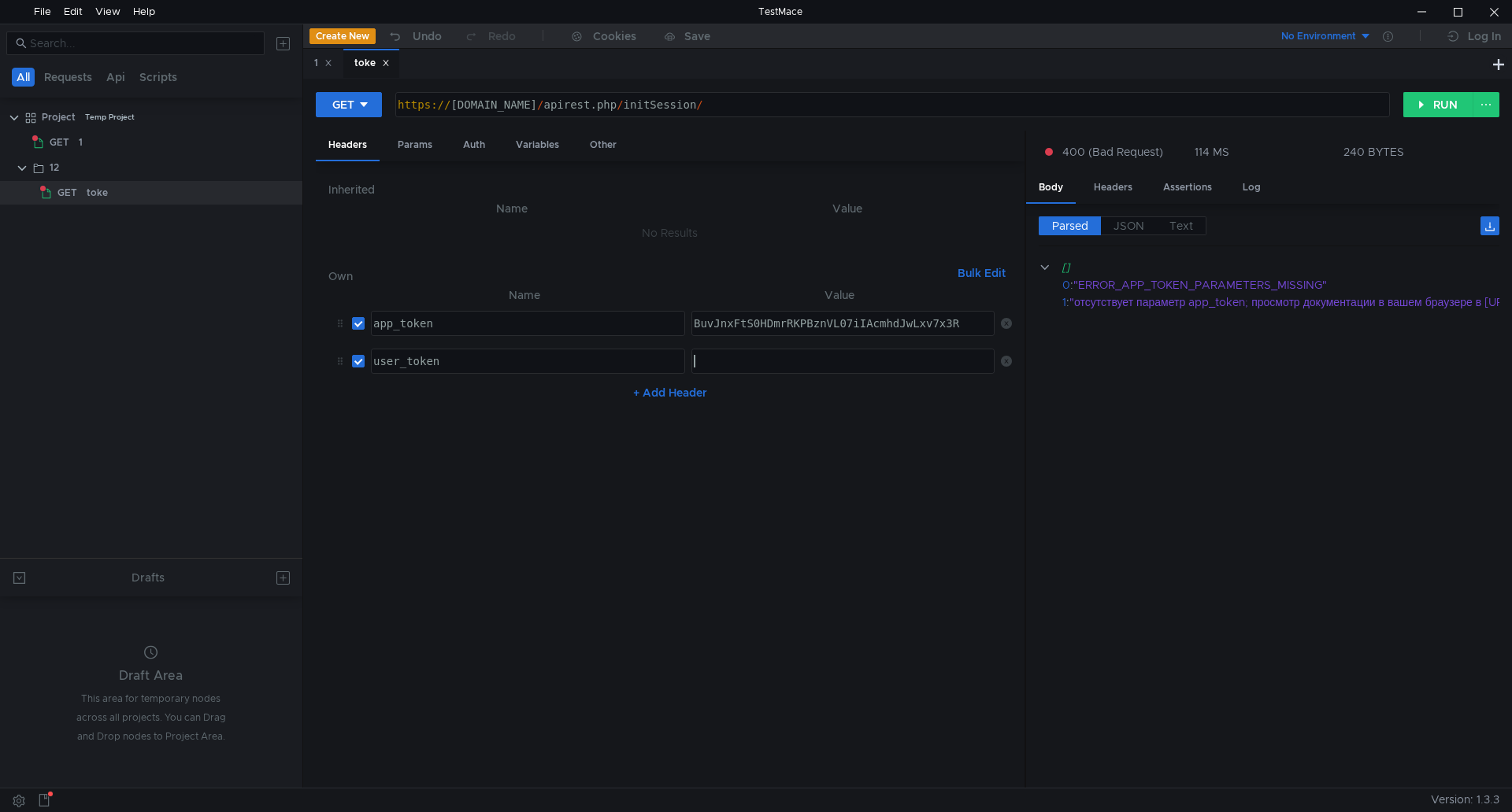
paste textarea "vFTk5gzTxjDP1Pi9pO21jIX7Wt5g188QtXXHE2Fg"
type textarea "vFTk5gzTxjDP1Pi9pO21jIX7Wt5g188QtXXHE2Fg"
click at [1438, 102] on button "RUN" at bounding box center [1438, 105] width 70 height 25
click at [436, 140] on div "Params" at bounding box center [415, 145] width 60 height 29
click at [671, 248] on button "+ Add Parameter" at bounding box center [670, 254] width 104 height 19
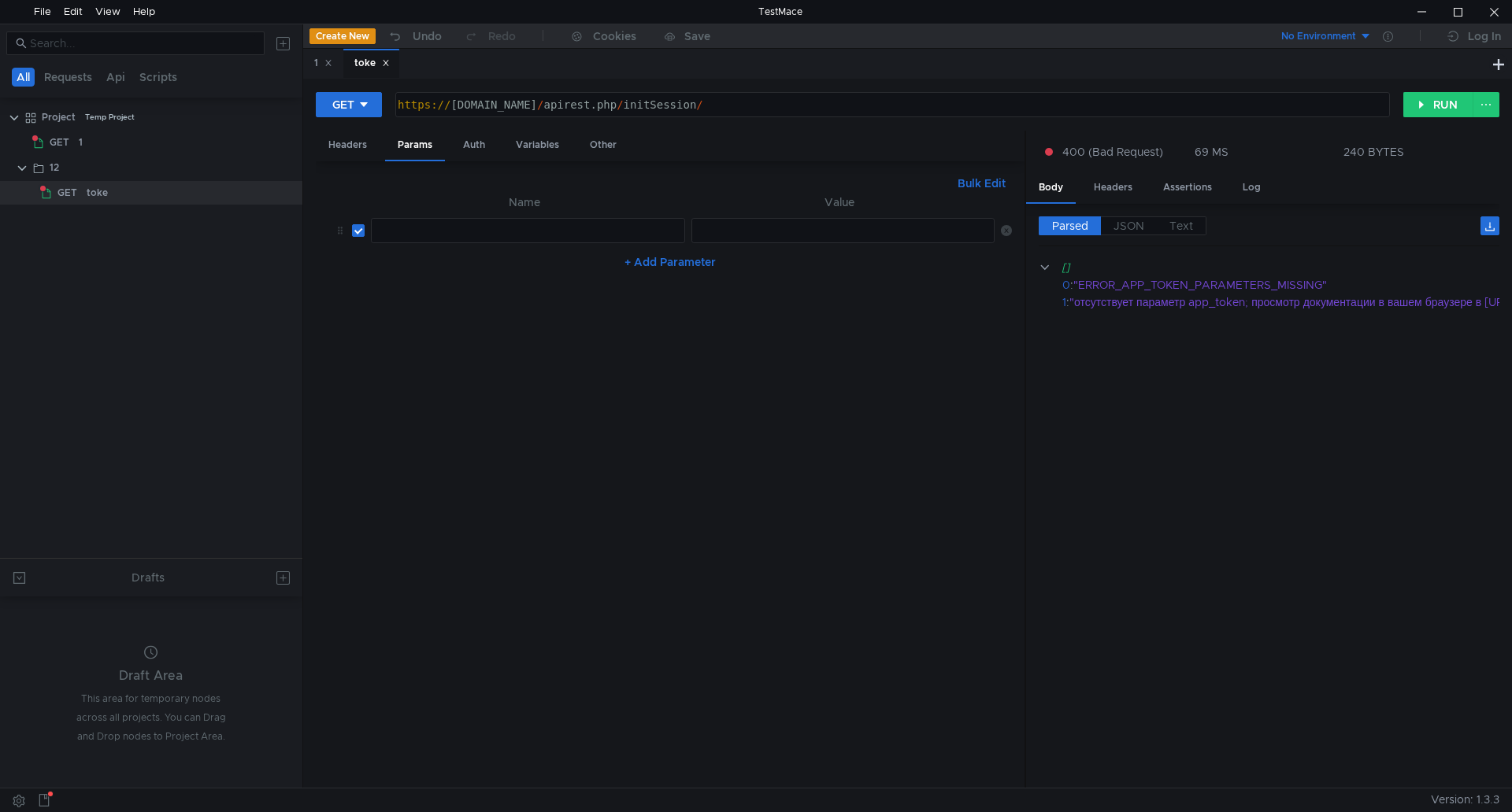
click at [439, 228] on div at bounding box center [526, 243] width 312 height 38
click at [343, 137] on div "Headers" at bounding box center [348, 145] width 64 height 29
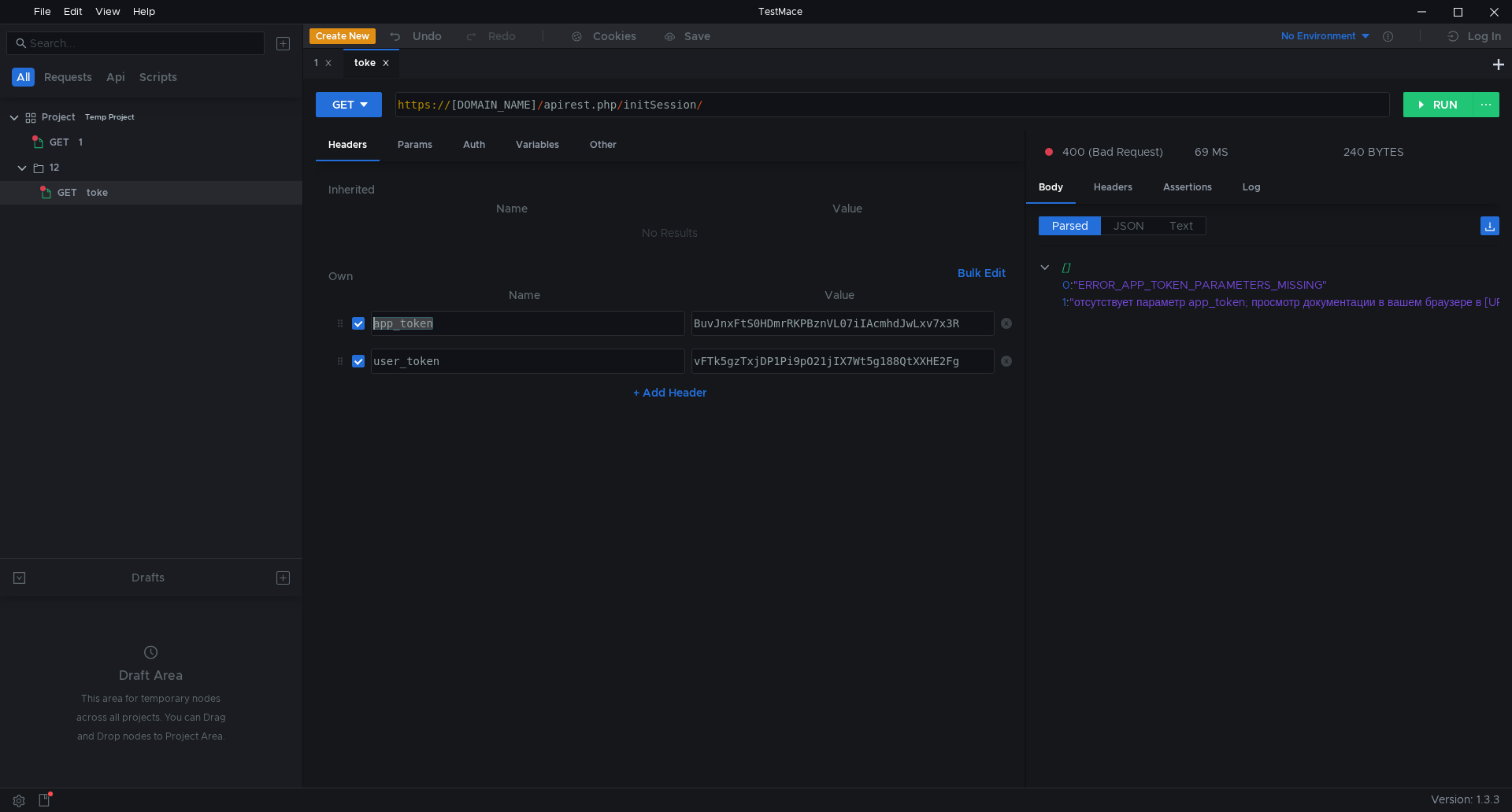
drag, startPoint x: 461, startPoint y: 325, endPoint x: 329, endPoint y: 321, distance: 132.1
click at [329, 324] on tr "app_token app_token ההההההההההההההההההההההההההההההההההההההההההההההההההההההההההה…" at bounding box center [670, 323] width 683 height 38
click at [423, 141] on div "Params" at bounding box center [415, 145] width 60 height 29
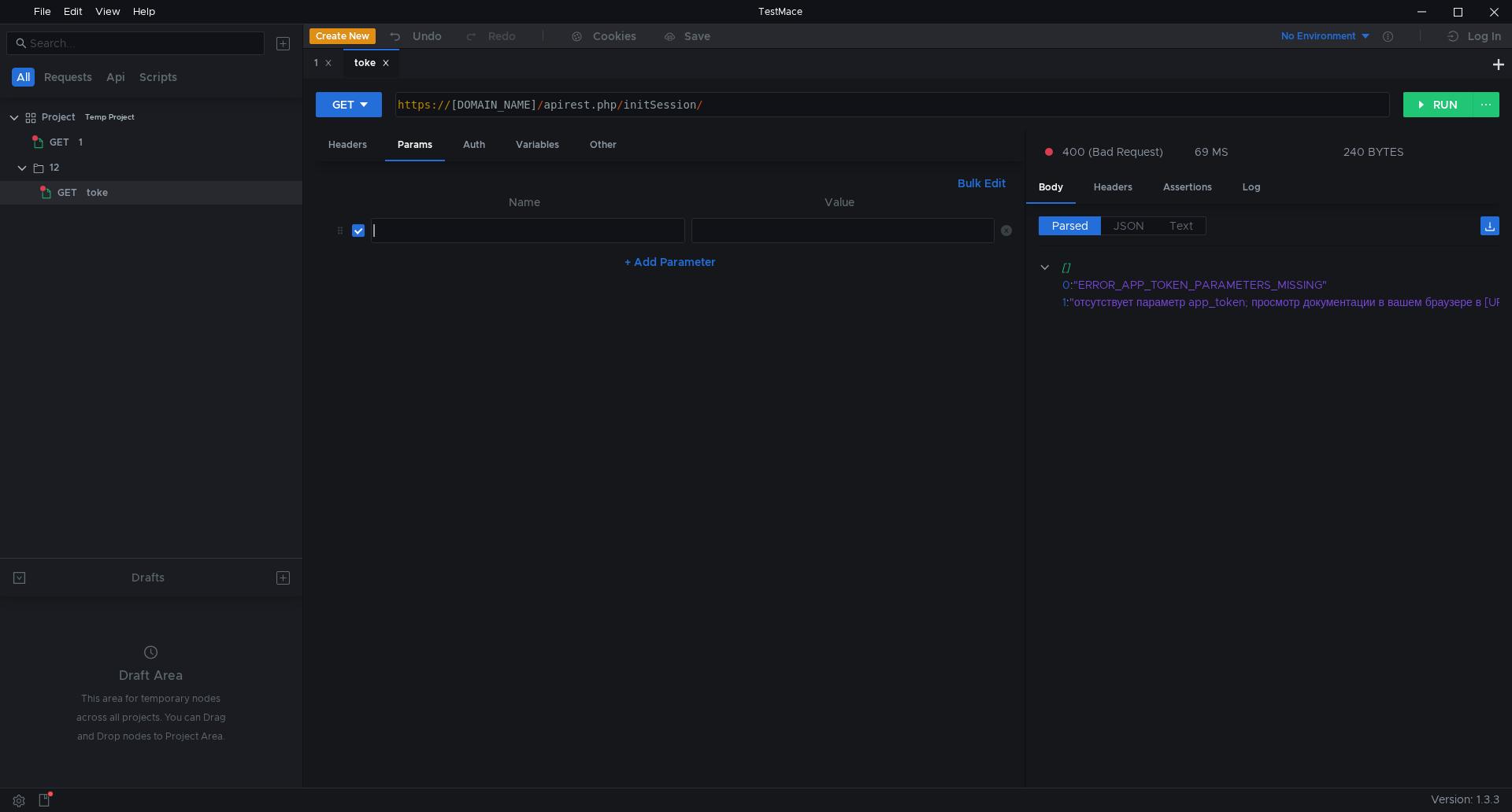
click at [464, 232] on div at bounding box center [526, 243] width 312 height 38
paste textarea "app_token"
type textarea "app_token"
click at [342, 138] on div "Headers" at bounding box center [348, 145] width 64 height 29
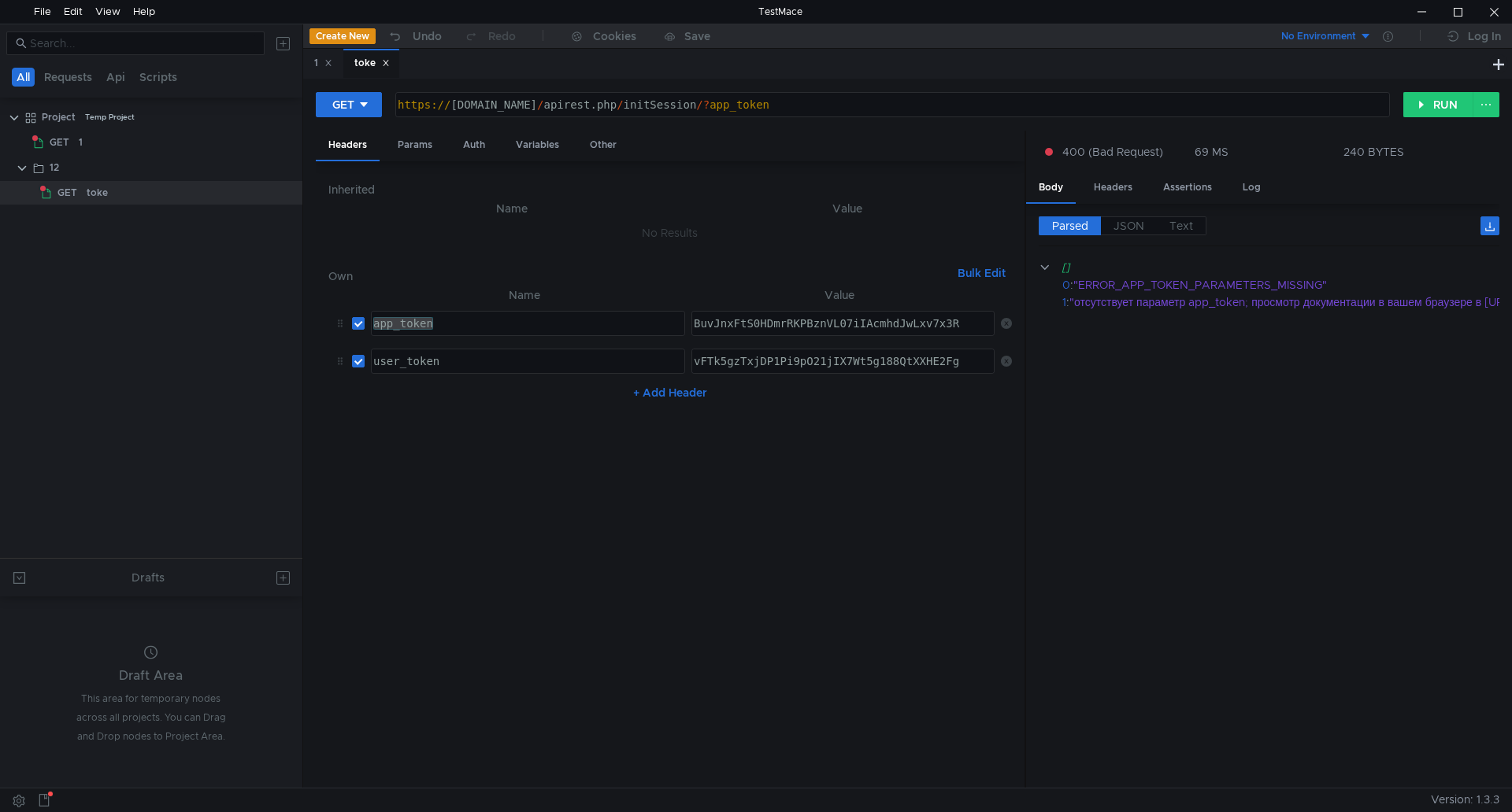
type textarea "BuvJnxFtS0HDmrRKPBznVL07iIAcmhdJwLxv7x3R"
drag, startPoint x: 970, startPoint y: 316, endPoint x: 670, endPoint y: 312, distance: 300.0
click at [670, 312] on tr "app_token app_token ההההההההההההההההההההההההההההההההההההההההההההההההההההההההההה…" at bounding box center [670, 323] width 683 height 38
click at [416, 144] on div "Params" at bounding box center [415, 145] width 60 height 29
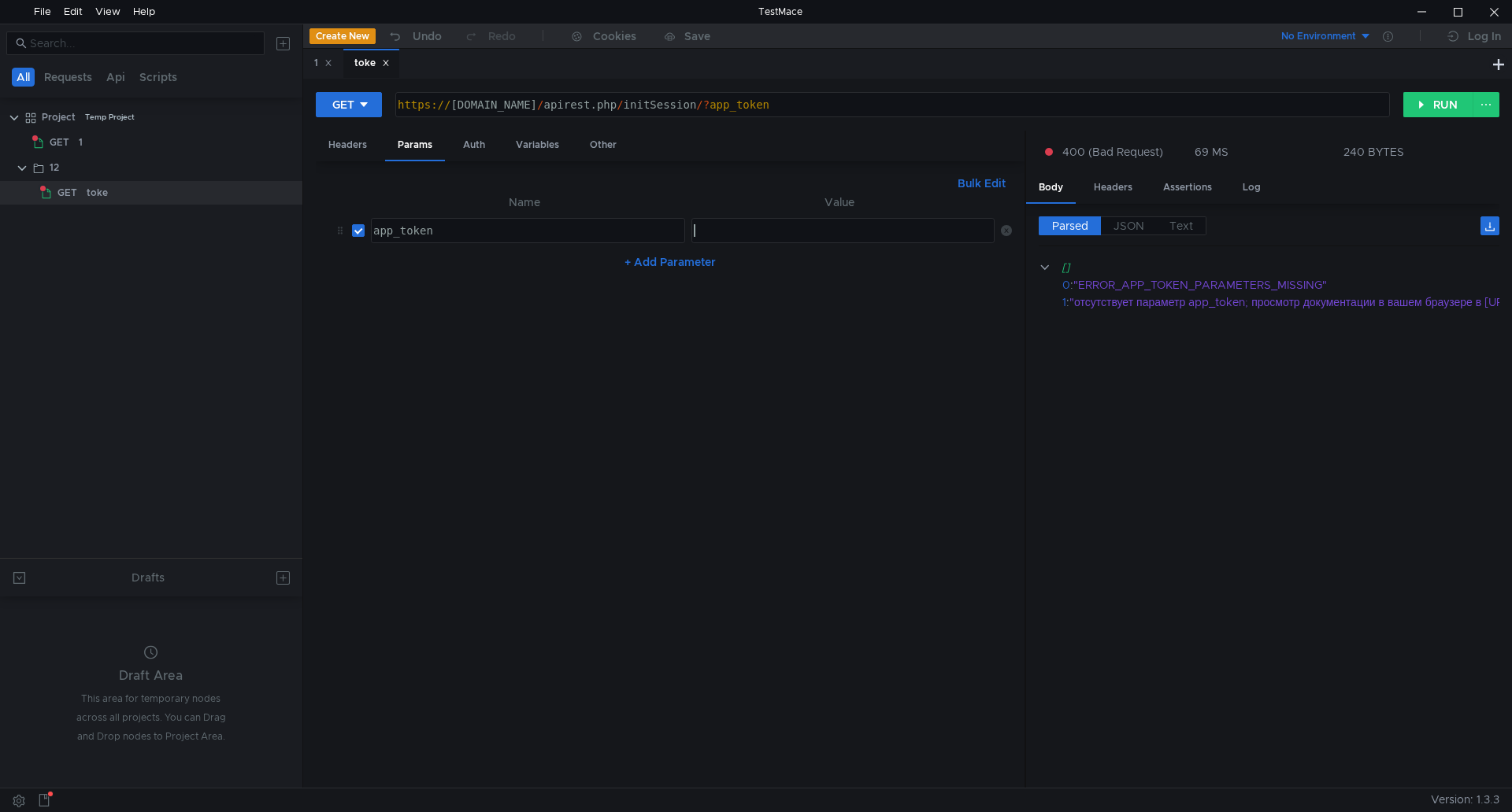
click at [757, 222] on div at bounding box center [842, 230] width 302 height 24
paste textarea "BuvJnxFtS0HDmrRKPBznVL07iIAcmhdJwLxv7x3R"
type textarea "BuvJnxFtS0HDmrRKPBznVL07iIAcmhdJwLxv7x3R"
click at [673, 260] on button "+ Add Parameter" at bounding box center [670, 262] width 104 height 19
click at [359, 145] on div "Headers" at bounding box center [348, 145] width 64 height 29
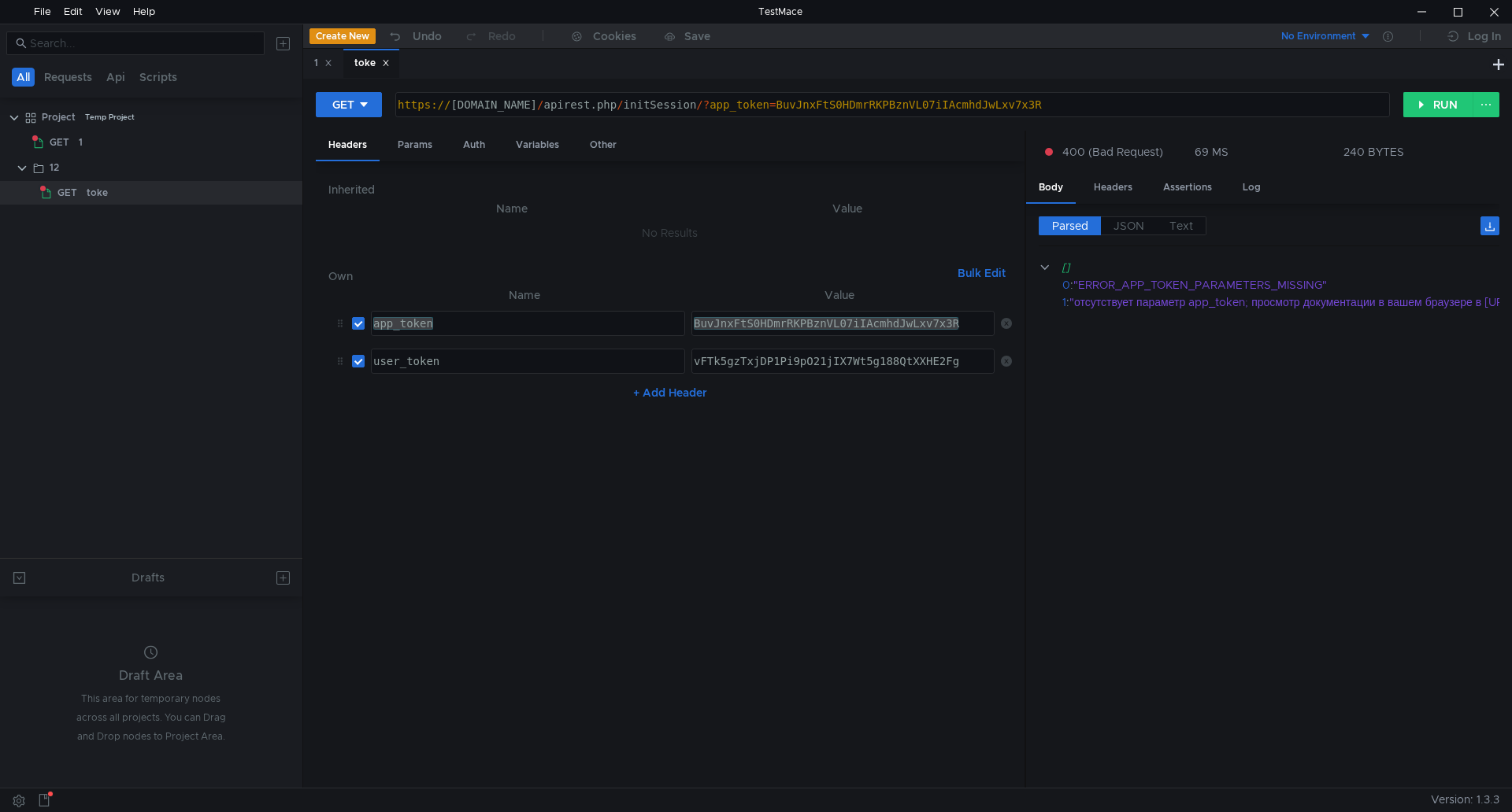
drag, startPoint x: 461, startPoint y: 373, endPoint x: 458, endPoint y: 363, distance: 10.4
click at [458, 369] on div "user_token" at bounding box center [526, 373] width 312 height 38
drag, startPoint x: 458, startPoint y: 363, endPoint x: 351, endPoint y: 353, distance: 107.5
click at [351, 353] on tr "user_token user_token ההההההההההההההההההההההההההההההההההההההההההההההההההההההההה…" at bounding box center [670, 360] width 683 height 38
click at [414, 148] on div "Params" at bounding box center [415, 145] width 60 height 29
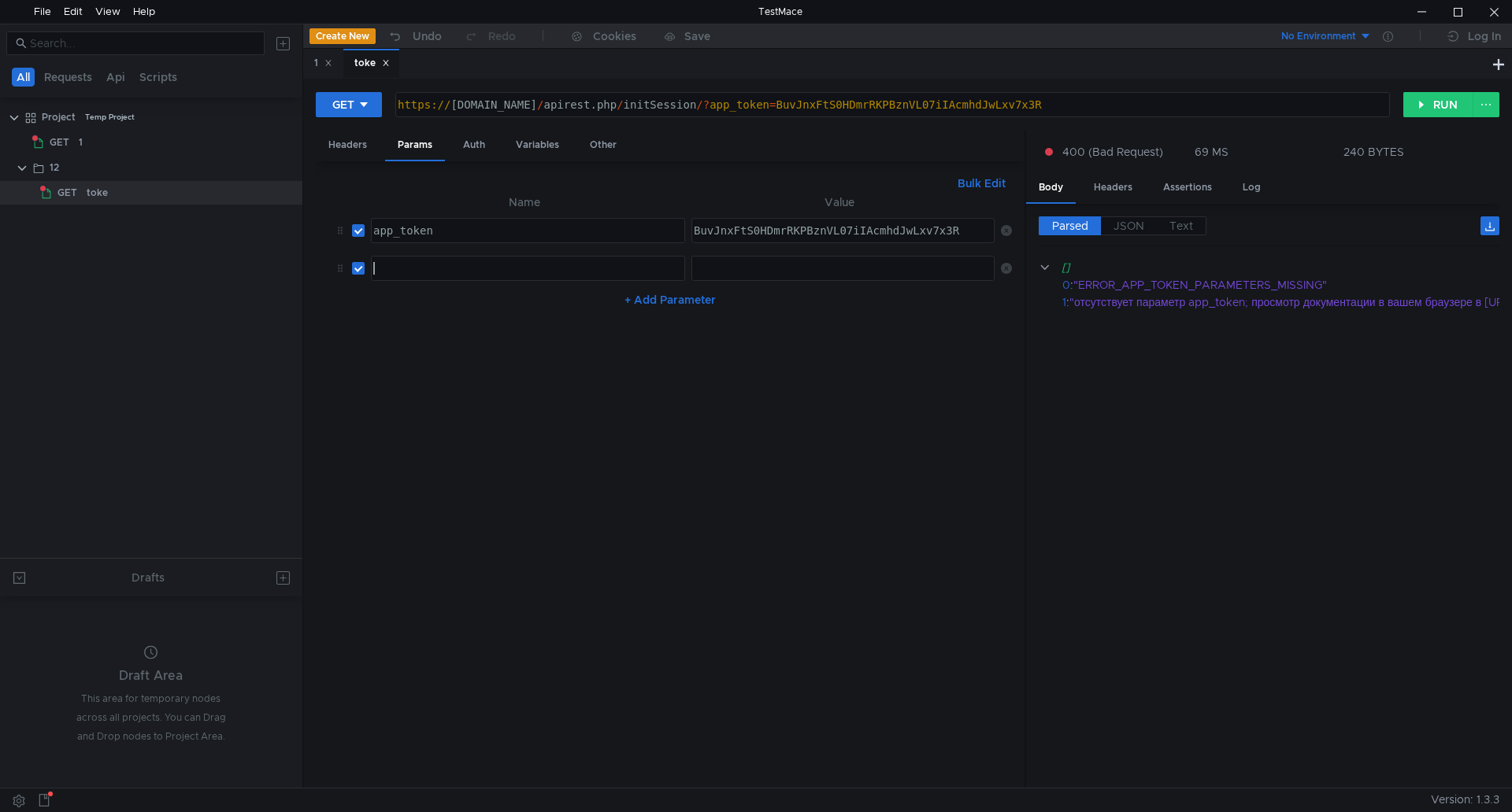
click at [407, 273] on div at bounding box center [526, 280] width 312 height 38
paste textarea "user_token"
type textarea "user_token"
click at [340, 144] on div "Headers" at bounding box center [348, 145] width 64 height 29
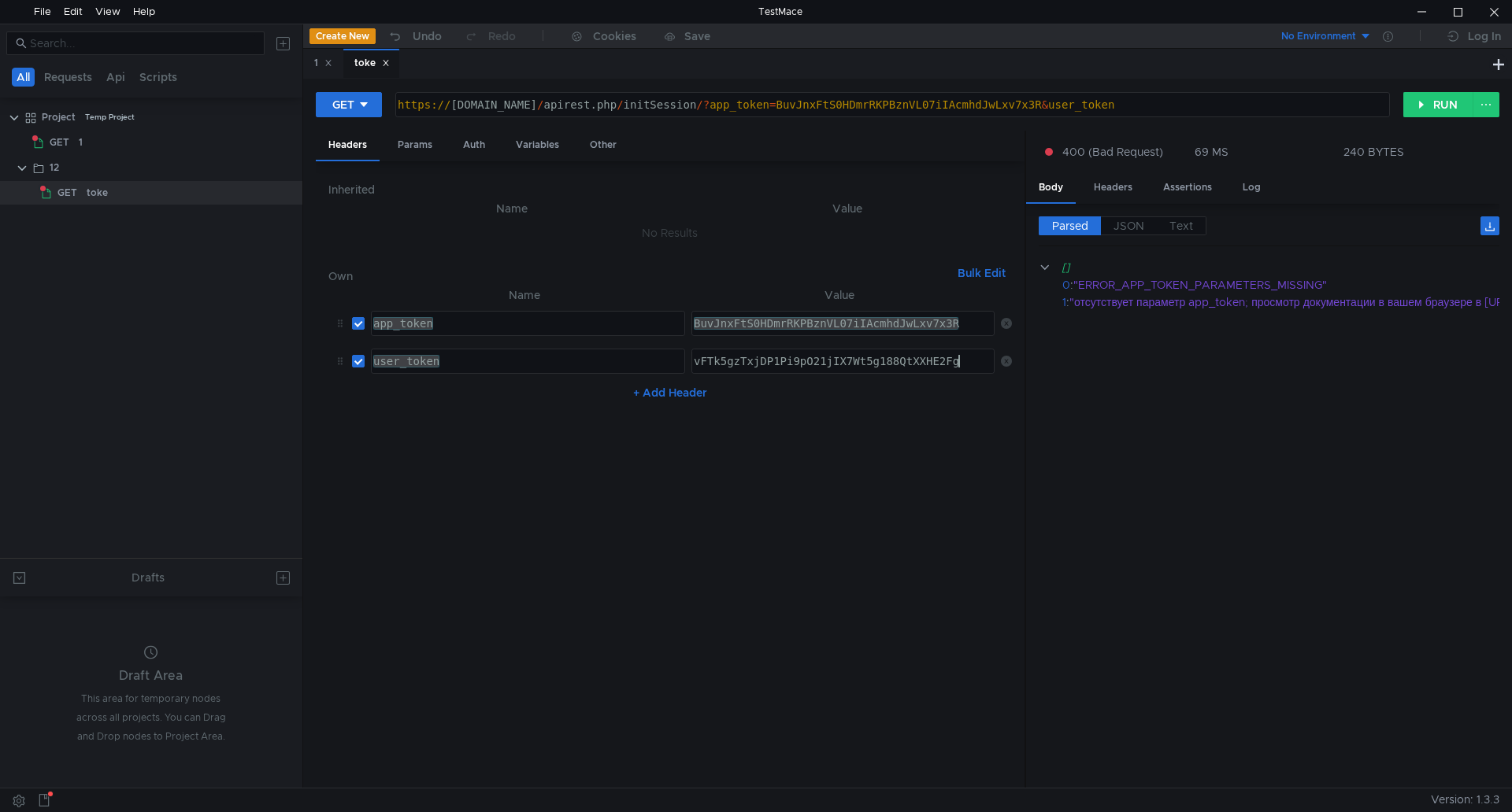
drag, startPoint x: 974, startPoint y: 367, endPoint x: 583, endPoint y: 343, distance: 391.7
click at [583, 343] on tr "user_token user_token ההההההההההההההההההההההההההההההההההההההההההההההההההההההההה…" at bounding box center [670, 360] width 683 height 38
click at [413, 140] on div "Params" at bounding box center [415, 145] width 60 height 29
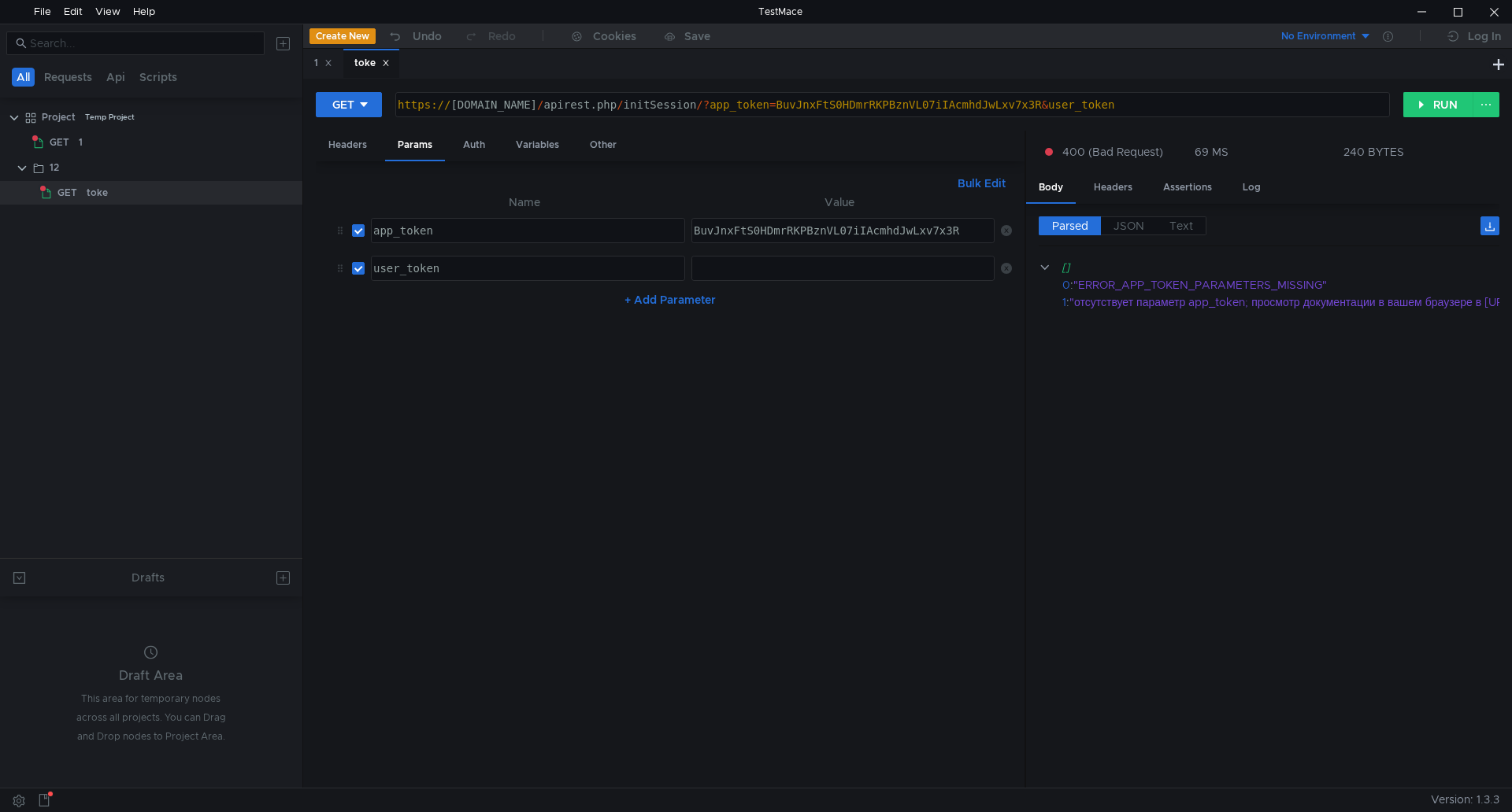
click at [757, 267] on div at bounding box center [842, 280] width 305 height 38
paste textarea "vFTk5gzTxjDP1Pi9pO21jIX7Wt5g188QtXXHE2Fg"
type textarea "vFTk5gzTxjDP1Pi9pO21jIX7Wt5g188QtXXHE2Fg"
click at [481, 148] on div "Auth" at bounding box center [473, 145] width 47 height 29
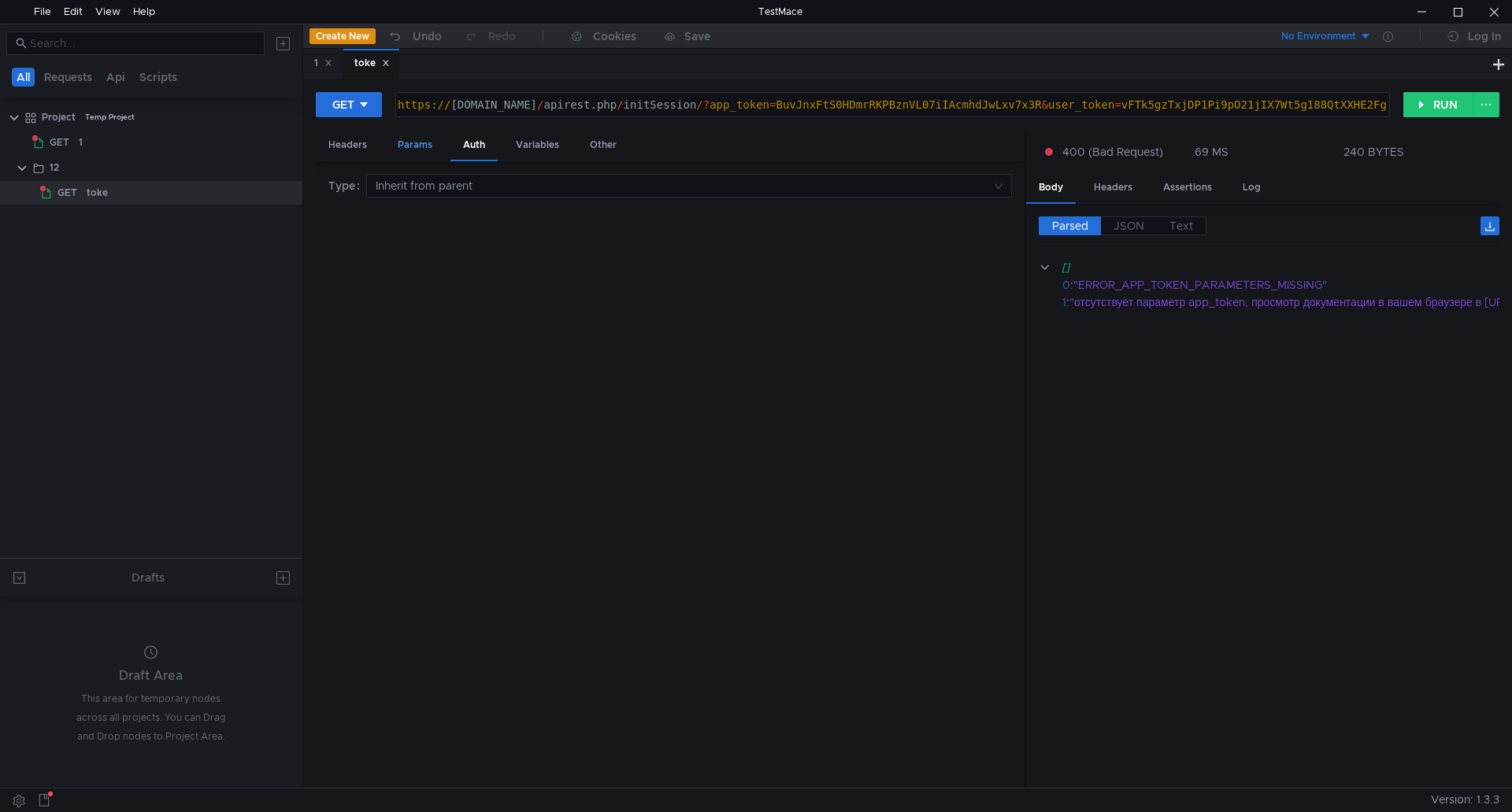
click at [418, 146] on div "Params" at bounding box center [415, 145] width 60 height 29
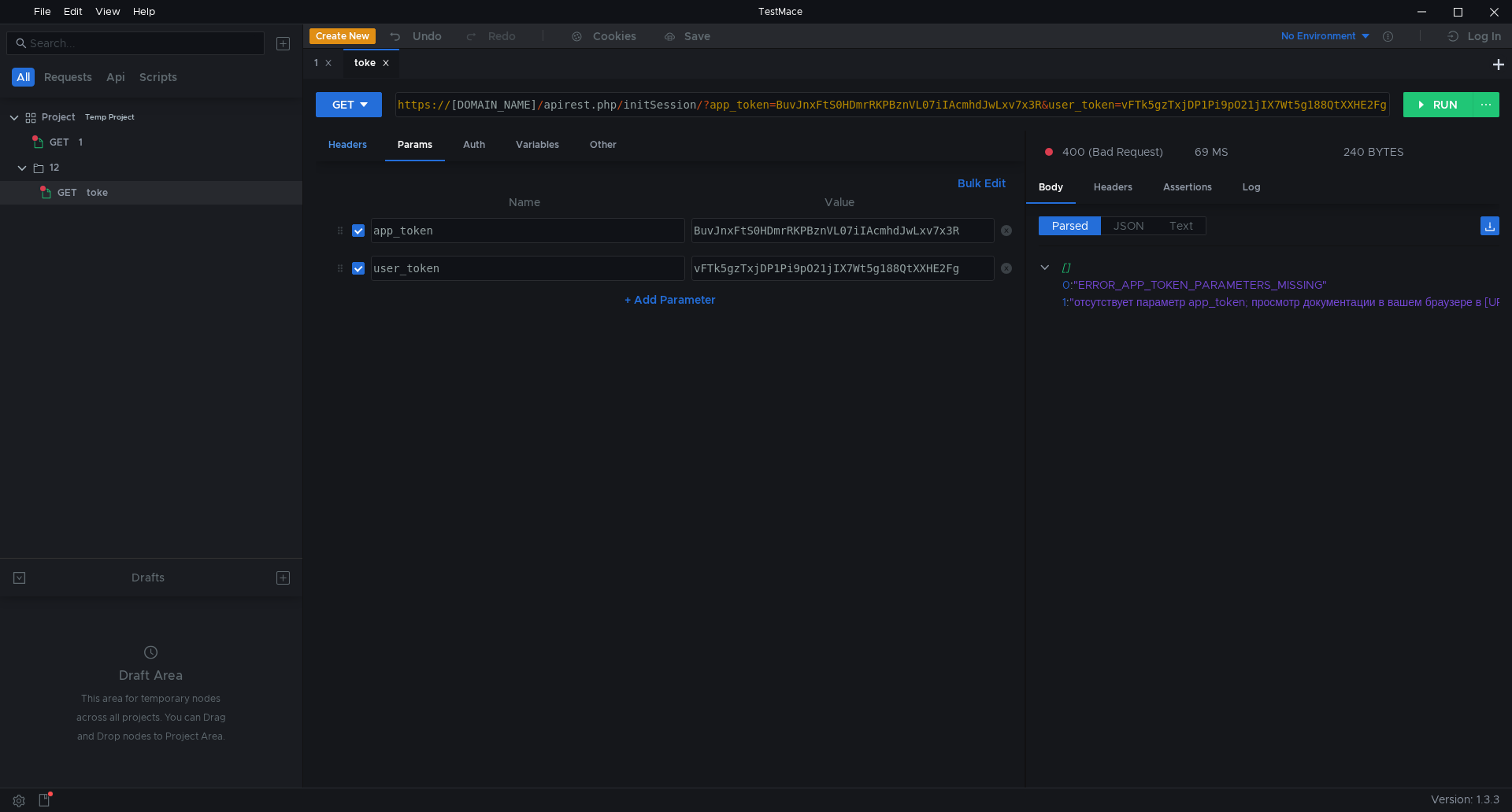
click at [353, 144] on div "Headers" at bounding box center [348, 145] width 64 height 29
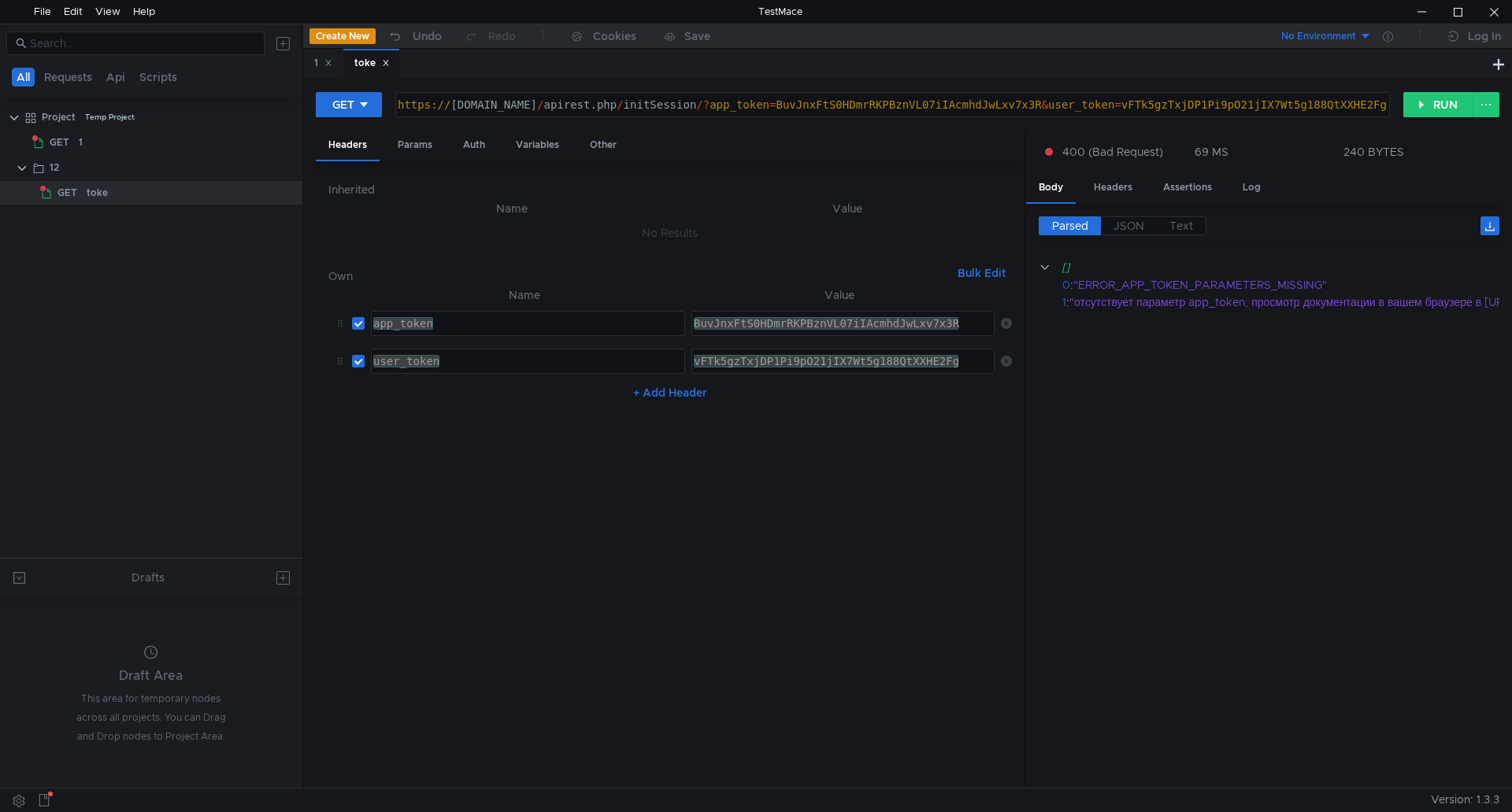
click at [1007, 326] on icon at bounding box center [1005, 323] width 11 height 11
type textarea "user_token"
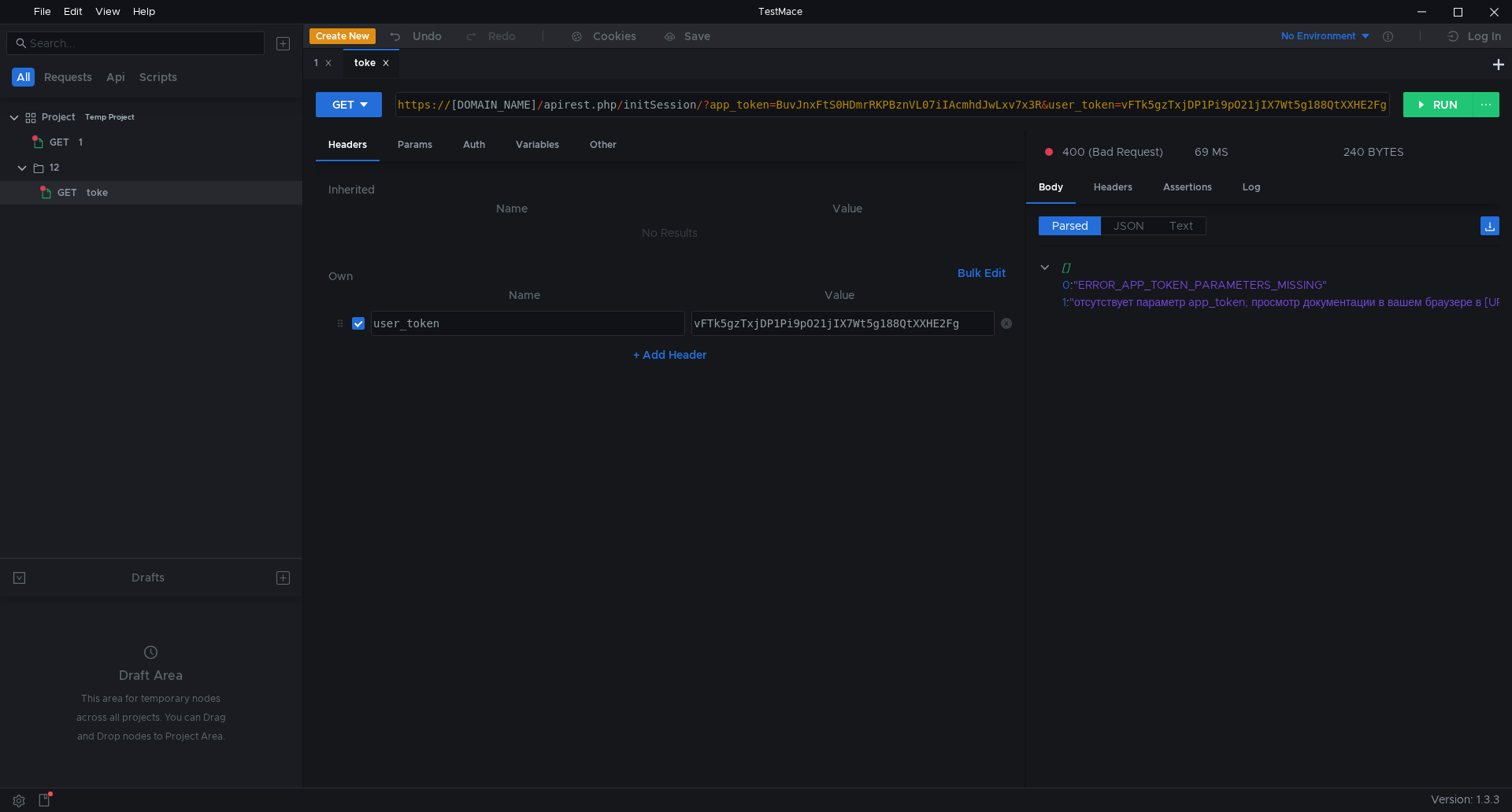
click at [1004, 326] on icon at bounding box center [1005, 323] width 11 height 11
click at [420, 140] on div "Params" at bounding box center [415, 145] width 60 height 29
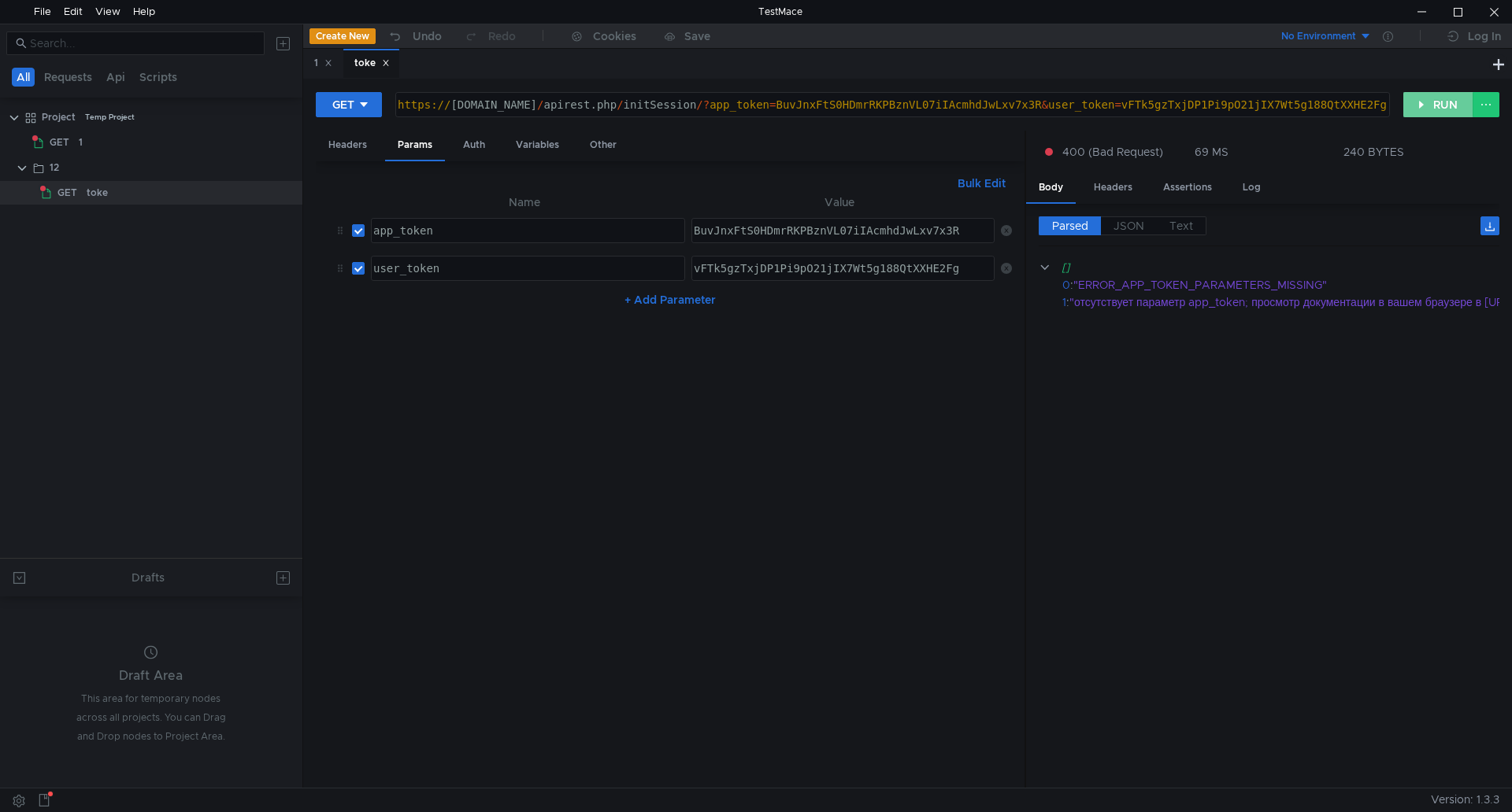
click at [1423, 110] on button "RUN" at bounding box center [1438, 105] width 70 height 25
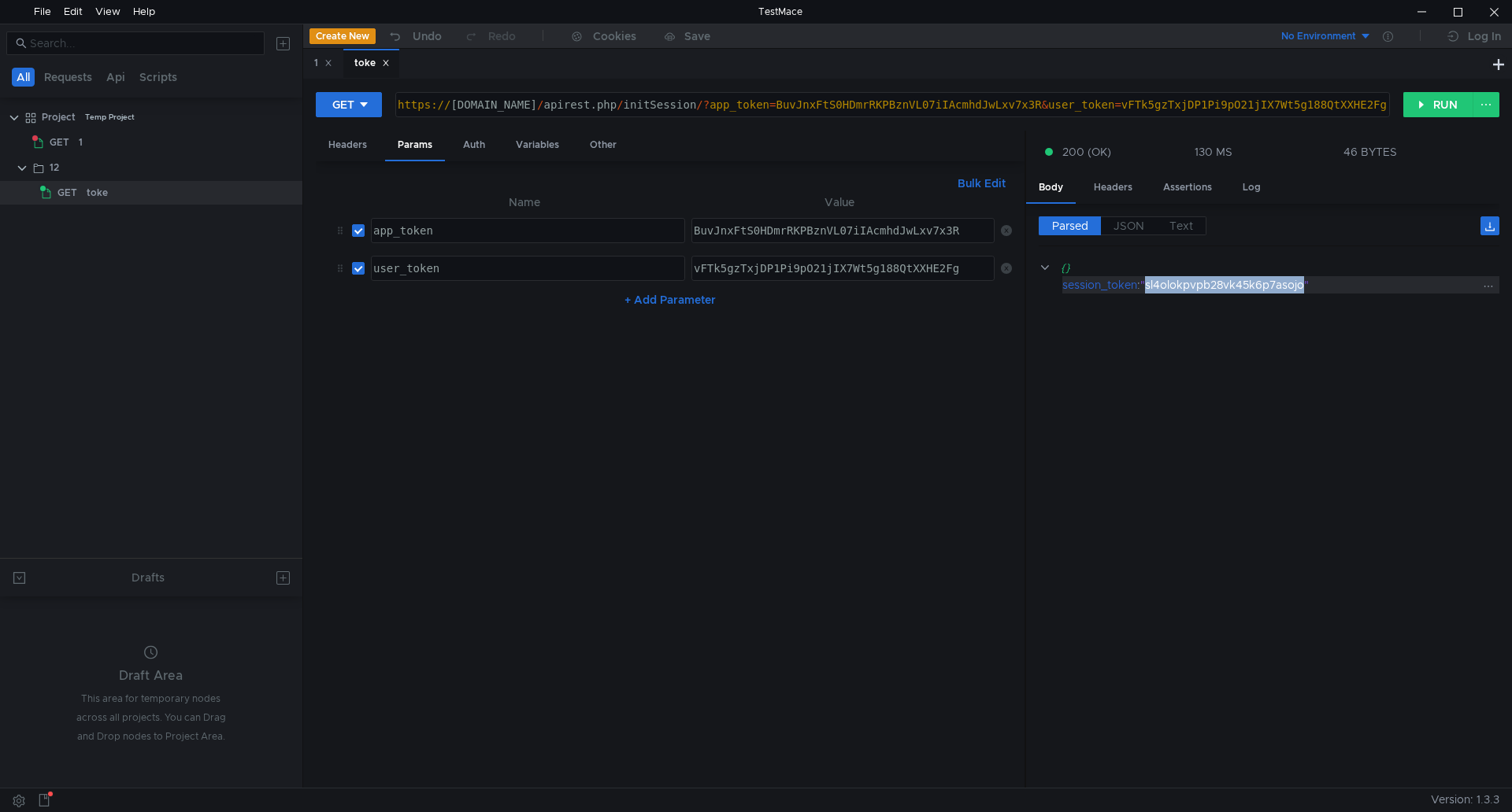
drag, startPoint x: 1306, startPoint y: 287, endPoint x: 1151, endPoint y: 283, distance: 155.1
click at [1151, 283] on div ""sl4olokpvpb28vk45k6p7asojo"" at bounding box center [1311, 285] width 341 height 17
click at [1245, 179] on div "Log" at bounding box center [1251, 188] width 43 height 29
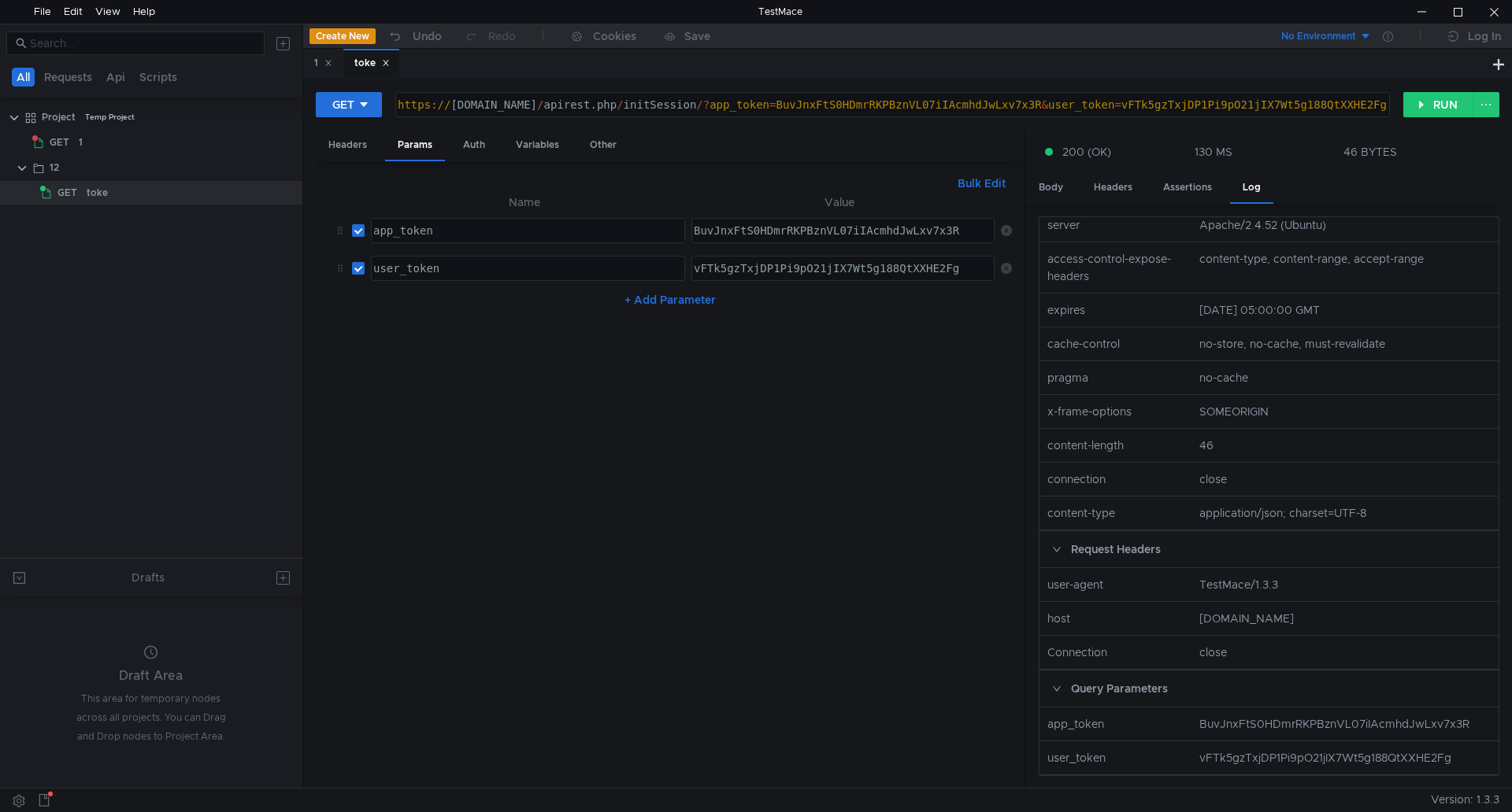
scroll to position [0, 0]
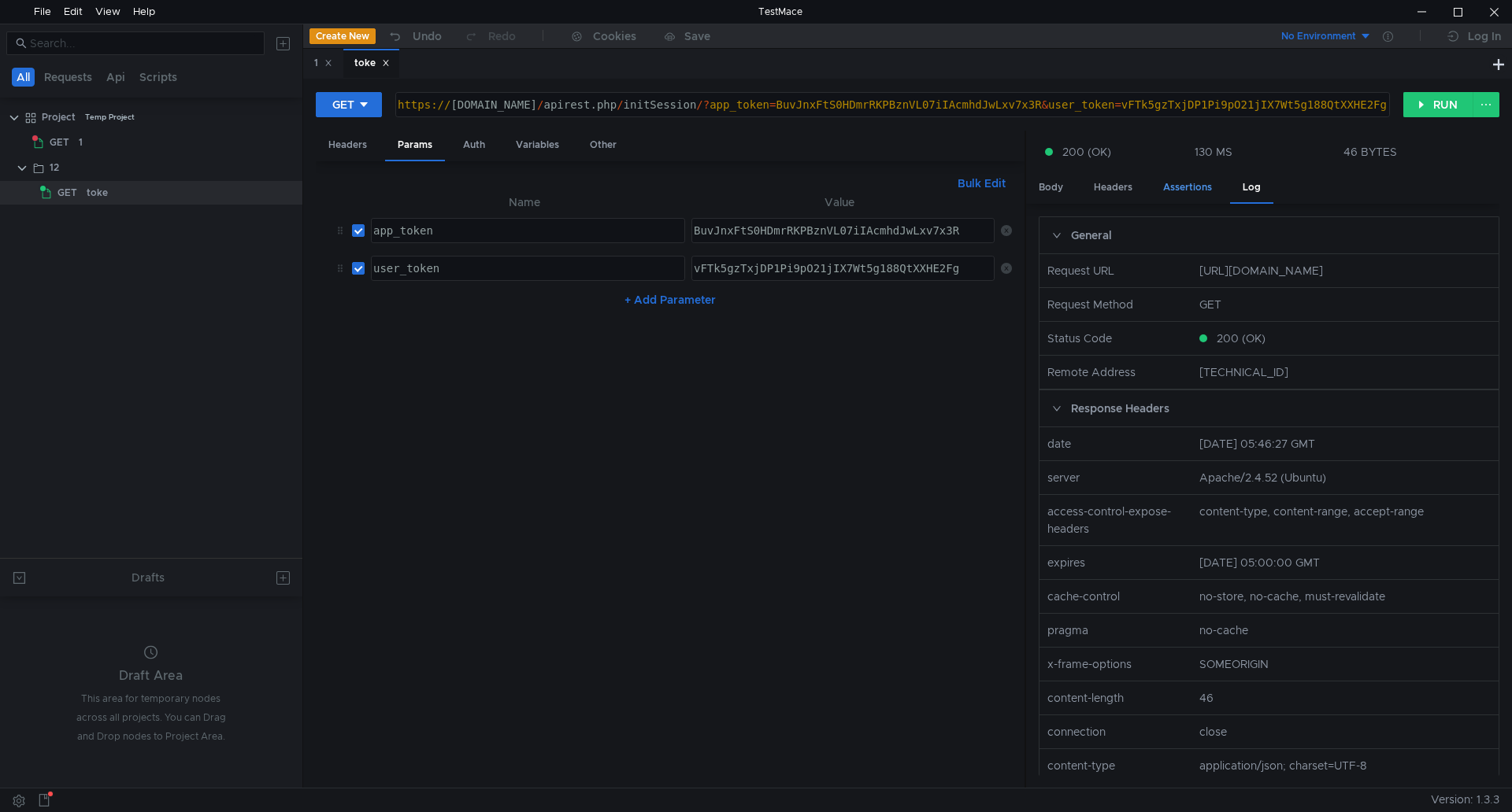
click at [1208, 183] on div "Assertions" at bounding box center [1187, 188] width 74 height 29
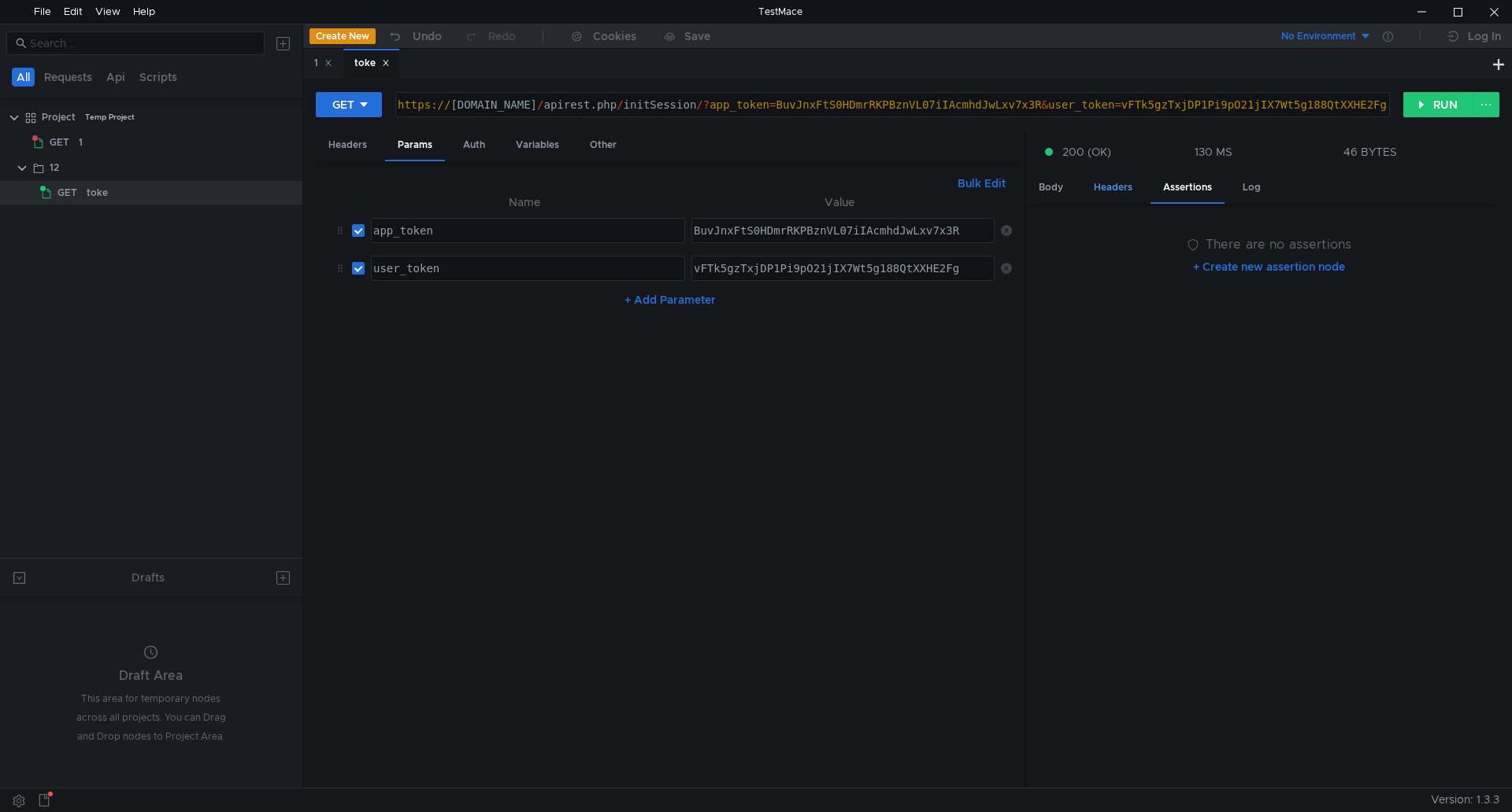
click at [1126, 192] on div "Headers" at bounding box center [1113, 188] width 64 height 29
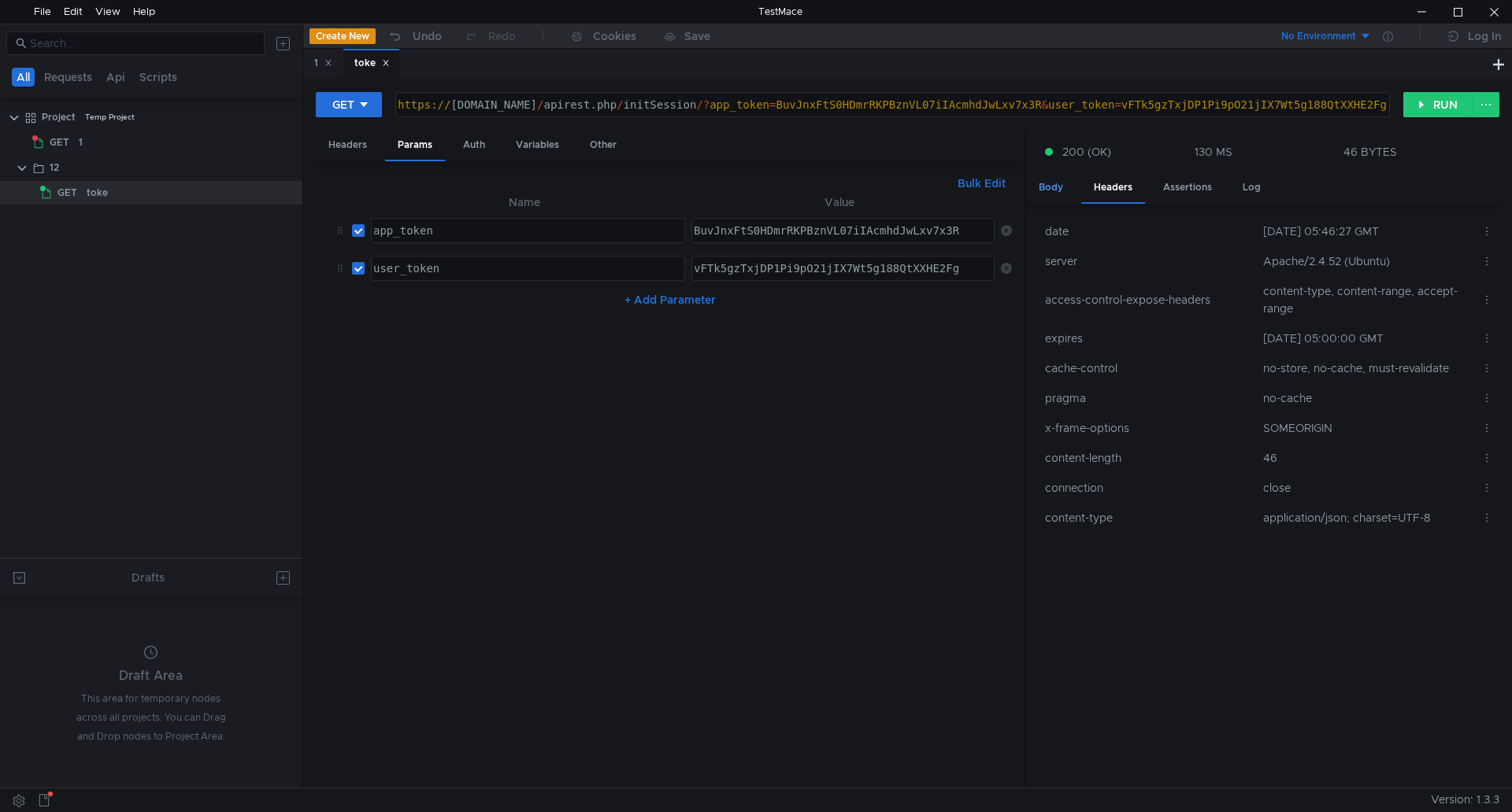
click at [1059, 185] on div "Body" at bounding box center [1050, 188] width 49 height 29
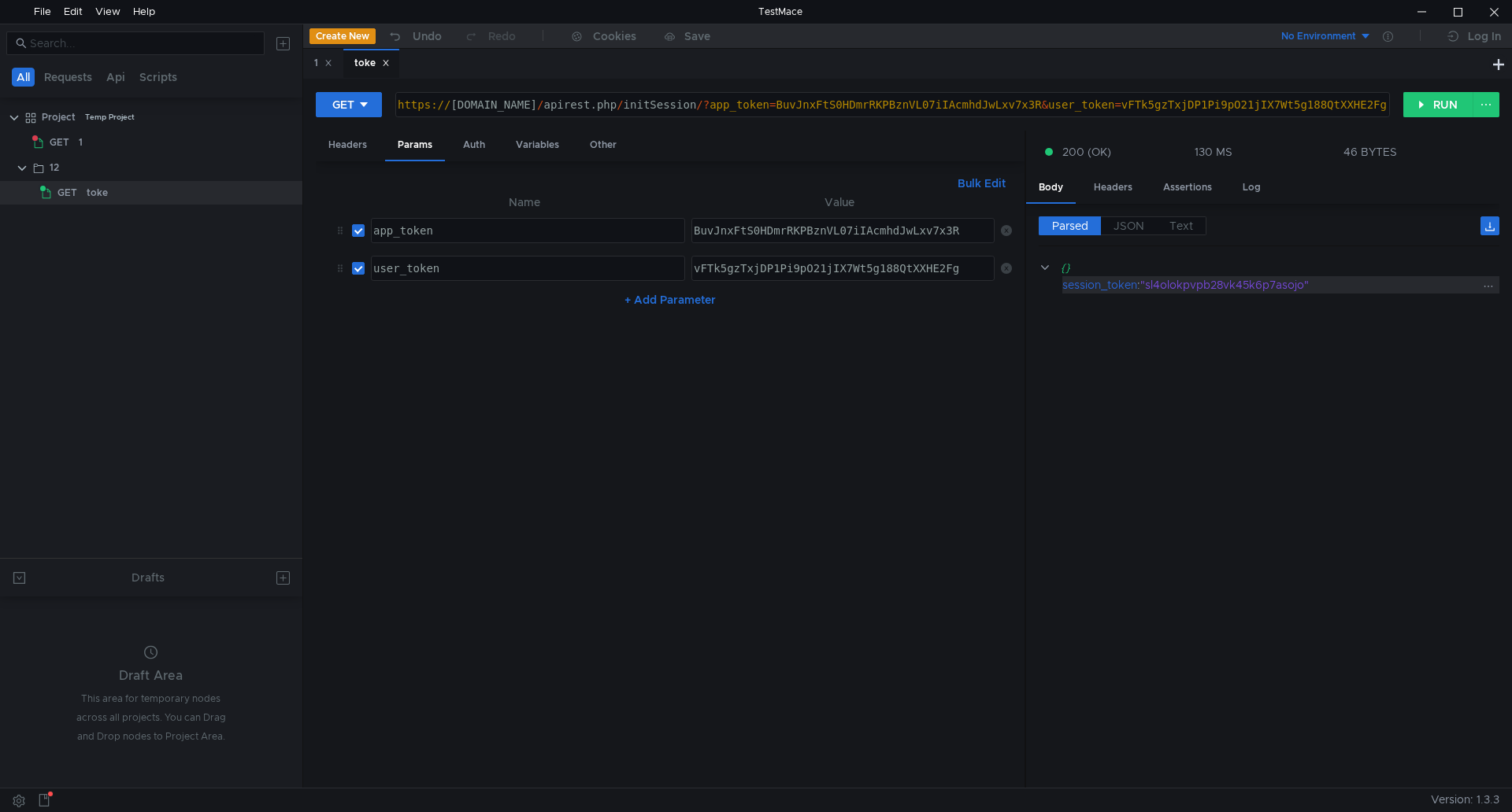
click at [1495, 281] on div at bounding box center [1490, 284] width 18 height 14
click at [1491, 286] on icon at bounding box center [1488, 287] width 9 height 2
click at [1428, 328] on app-tour-anchor "Assign to variable" at bounding box center [1432, 331] width 93 height 19
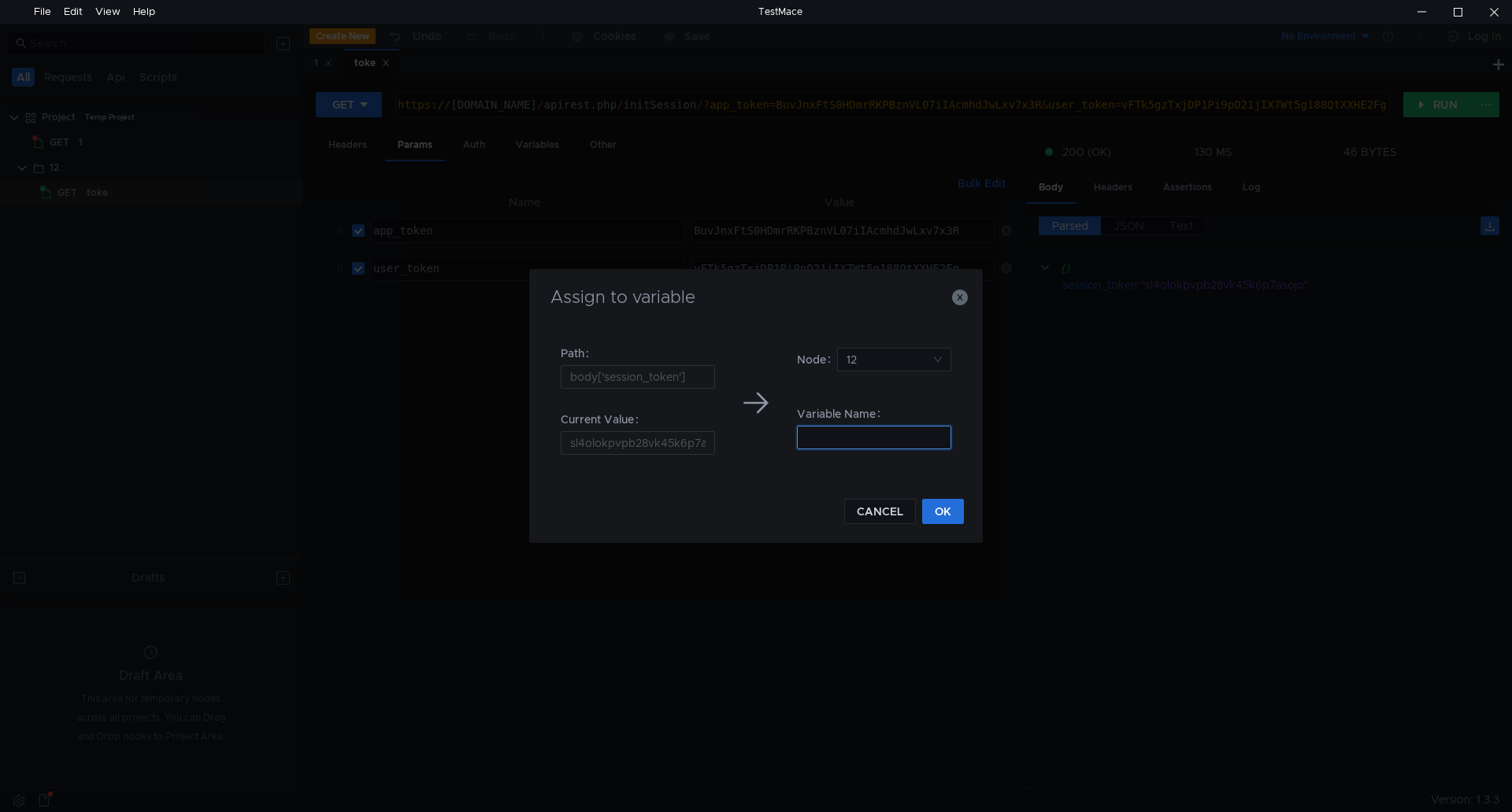
click at [818, 434] on input at bounding box center [874, 437] width 154 height 24
drag, startPoint x: 832, startPoint y: 437, endPoint x: 769, endPoint y: 433, distance: 63.1
click at [769, 433] on div "Path body['session_token'] Current Value sl4olokpvpb28vk45k6p7asojo Node 12 Var…" at bounding box center [756, 403] width 415 height 148
click at [881, 435] on input "session" at bounding box center [874, 437] width 154 height 24
type input "session_token"
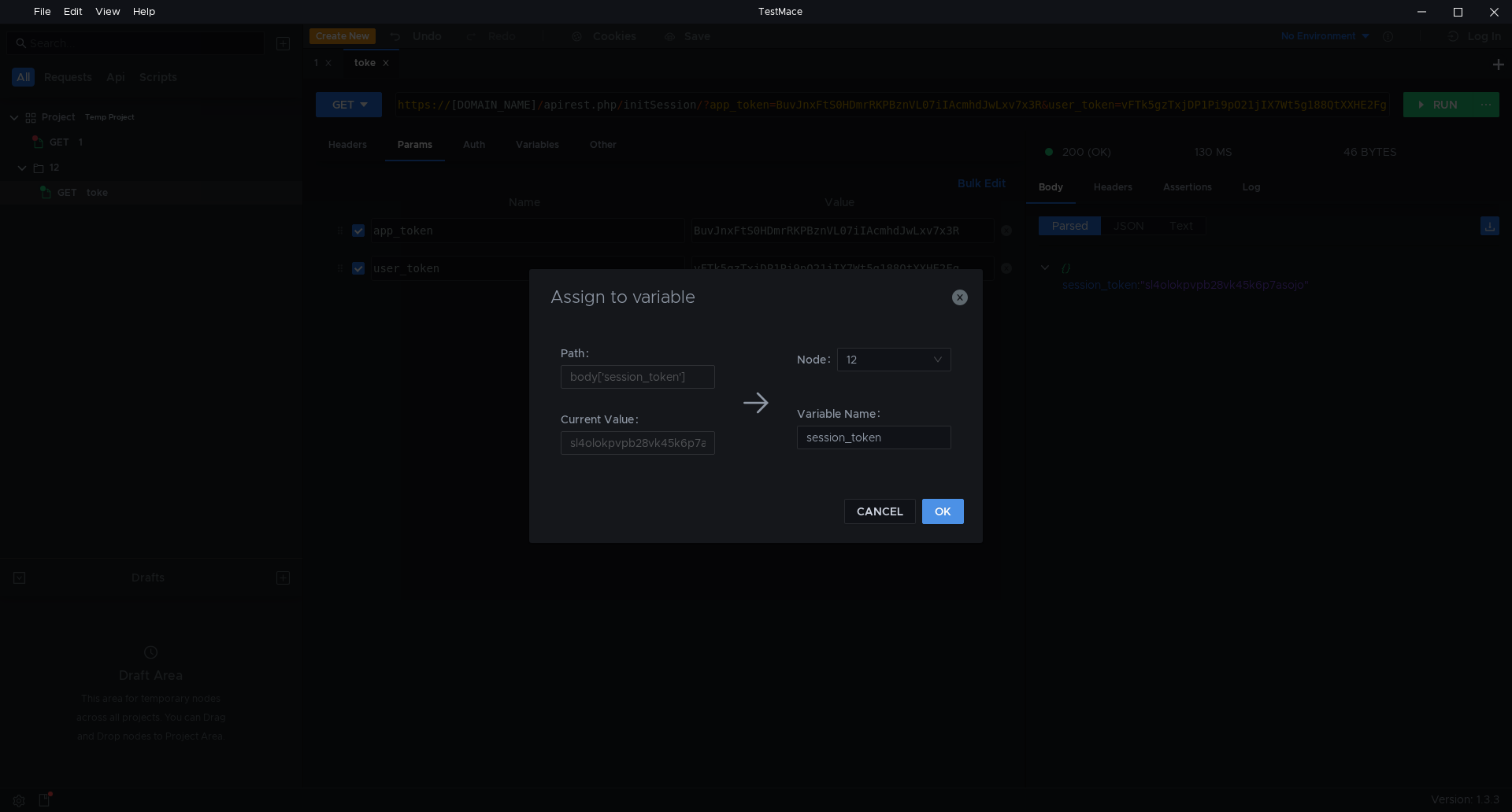
click at [941, 509] on button "OK" at bounding box center [942, 511] width 41 height 25
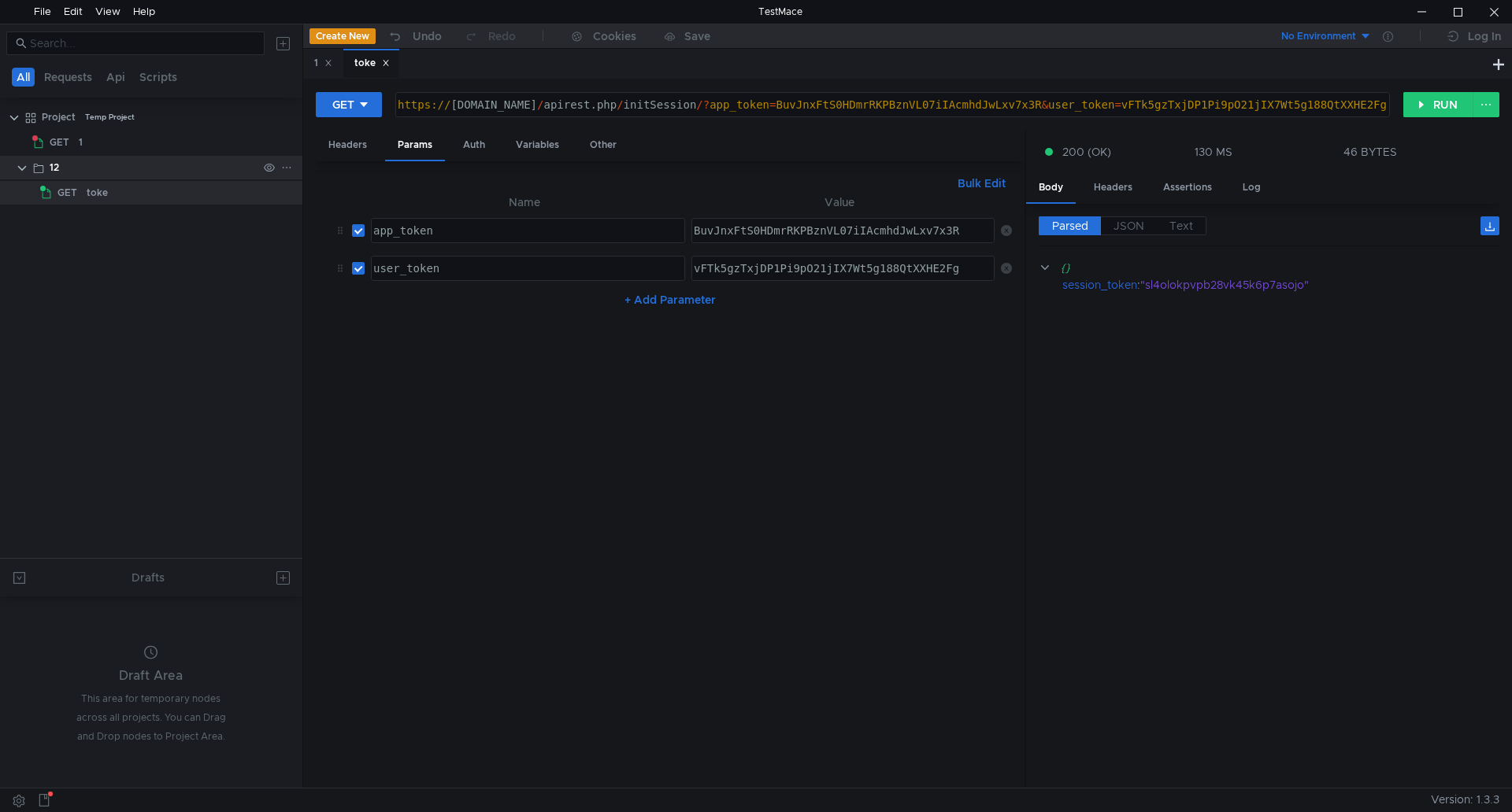
click at [55, 168] on div "12" at bounding box center [54, 168] width 10 height 24
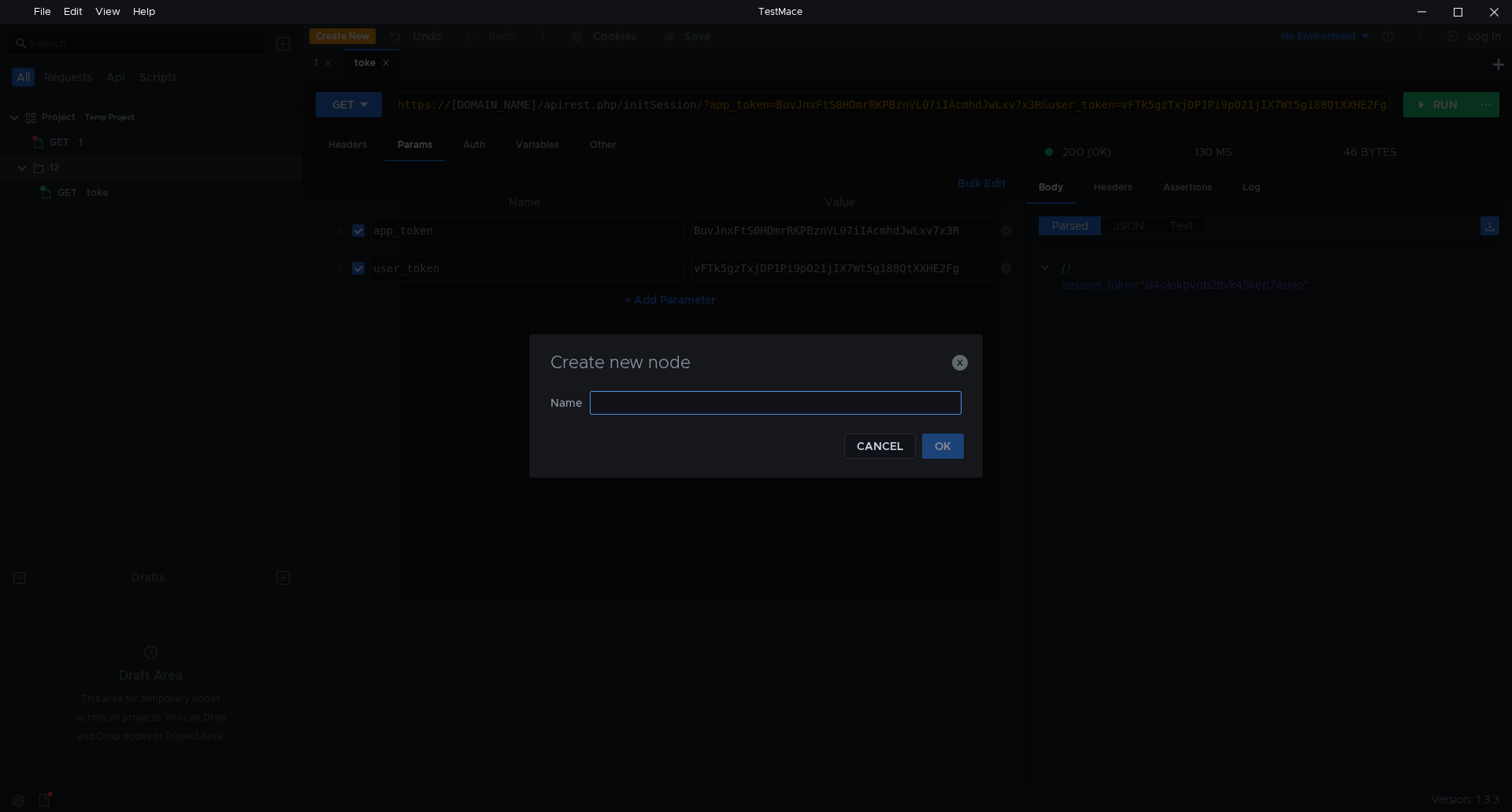
click at [631, 411] on input "text" at bounding box center [776, 403] width 372 height 24
click at [629, 402] on input "text" at bounding box center [776, 403] width 372 height 24
type input "123"
click at [939, 449] on button "OK" at bounding box center [942, 446] width 41 height 25
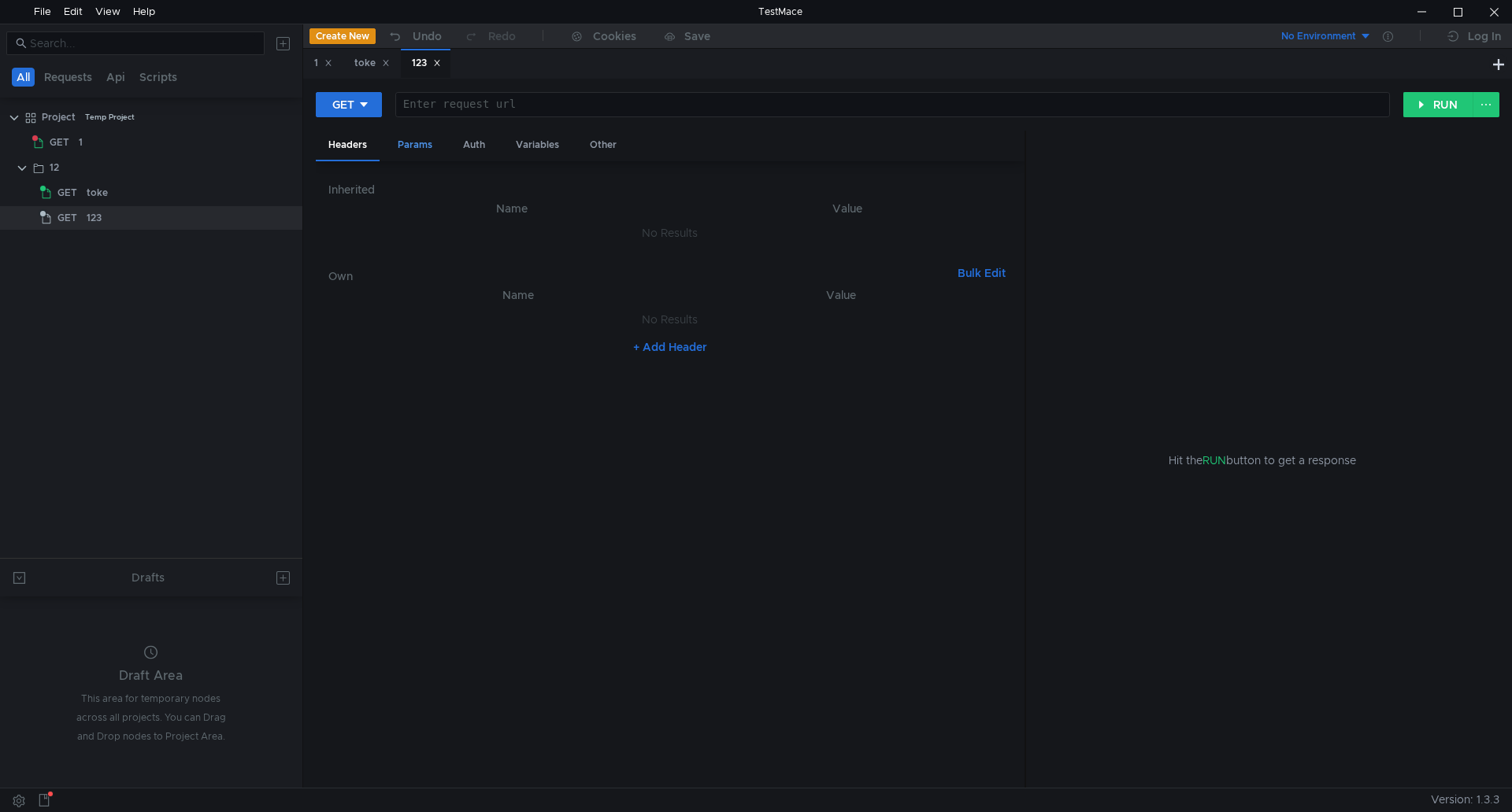
click at [409, 141] on div "Params" at bounding box center [415, 145] width 60 height 29
click at [85, 196] on app-tree-icon "GET" at bounding box center [64, 193] width 46 height 24
click at [87, 217] on div "123" at bounding box center [94, 218] width 15 height 24
click at [324, 144] on div "Headers" at bounding box center [348, 145] width 64 height 29
click at [63, 193] on span "GET" at bounding box center [67, 193] width 19 height 24
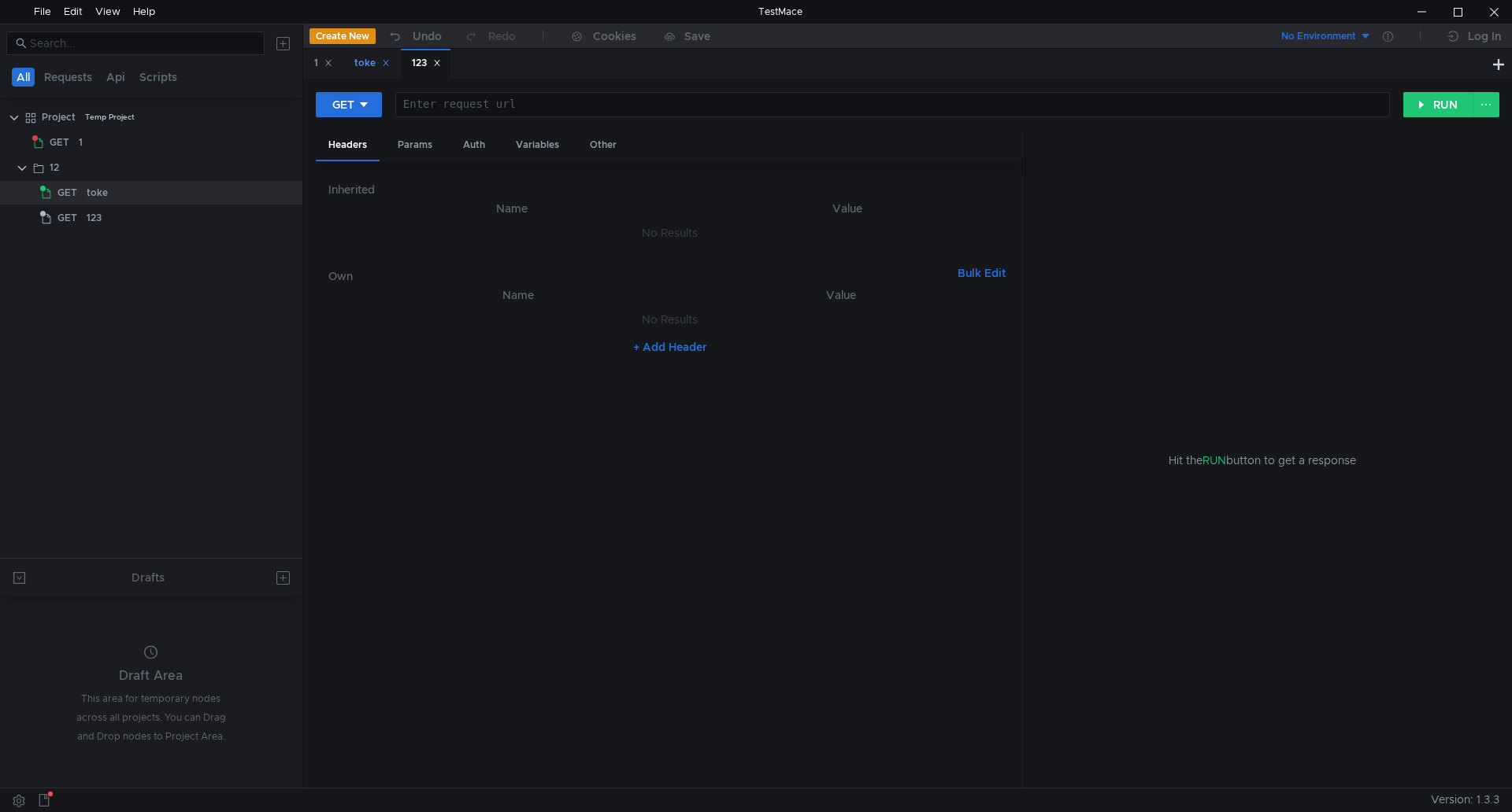
click at [360, 66] on div "toke" at bounding box center [372, 63] width 36 height 16
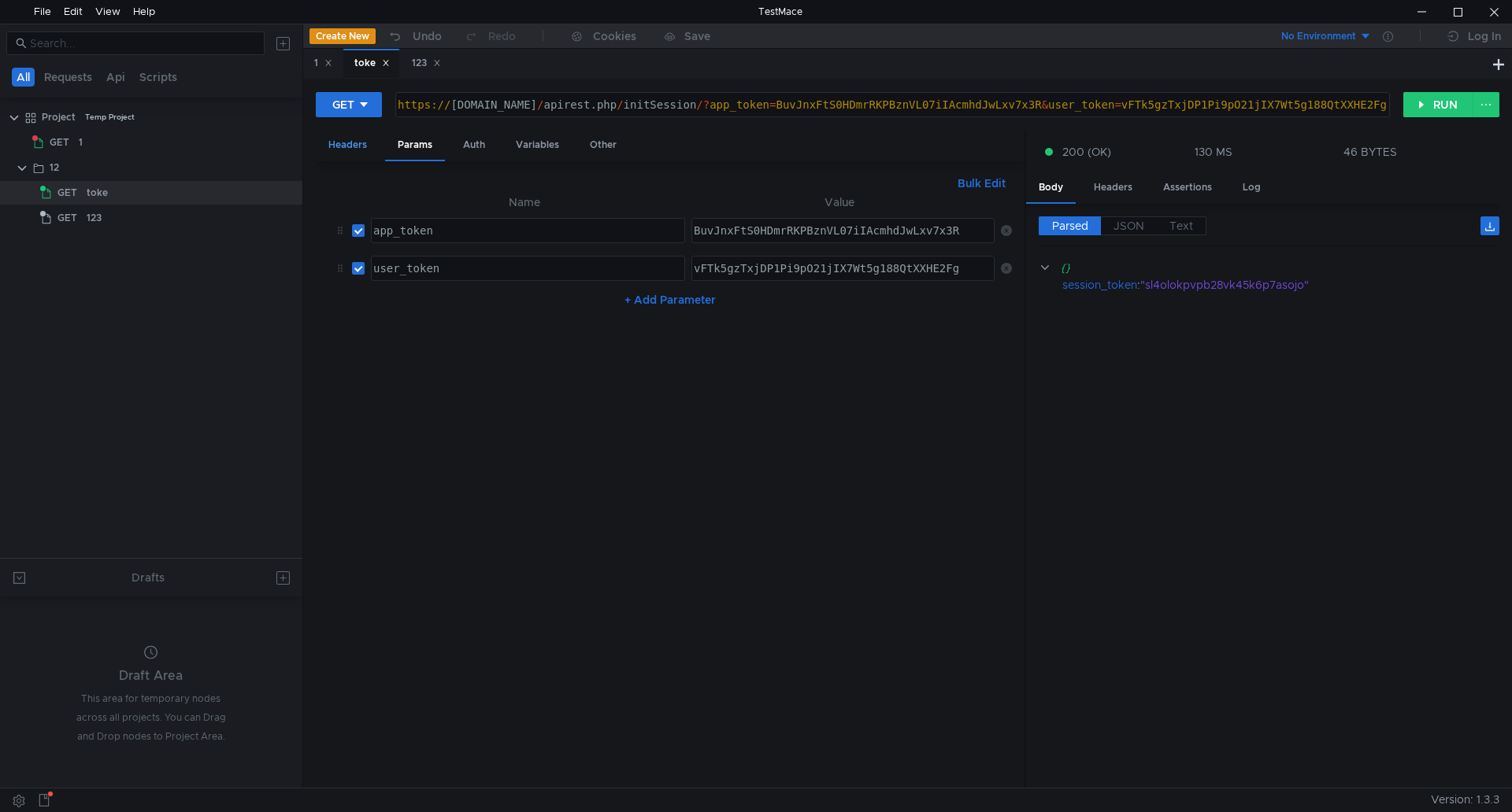
click at [350, 153] on div "Headers" at bounding box center [348, 145] width 64 height 29
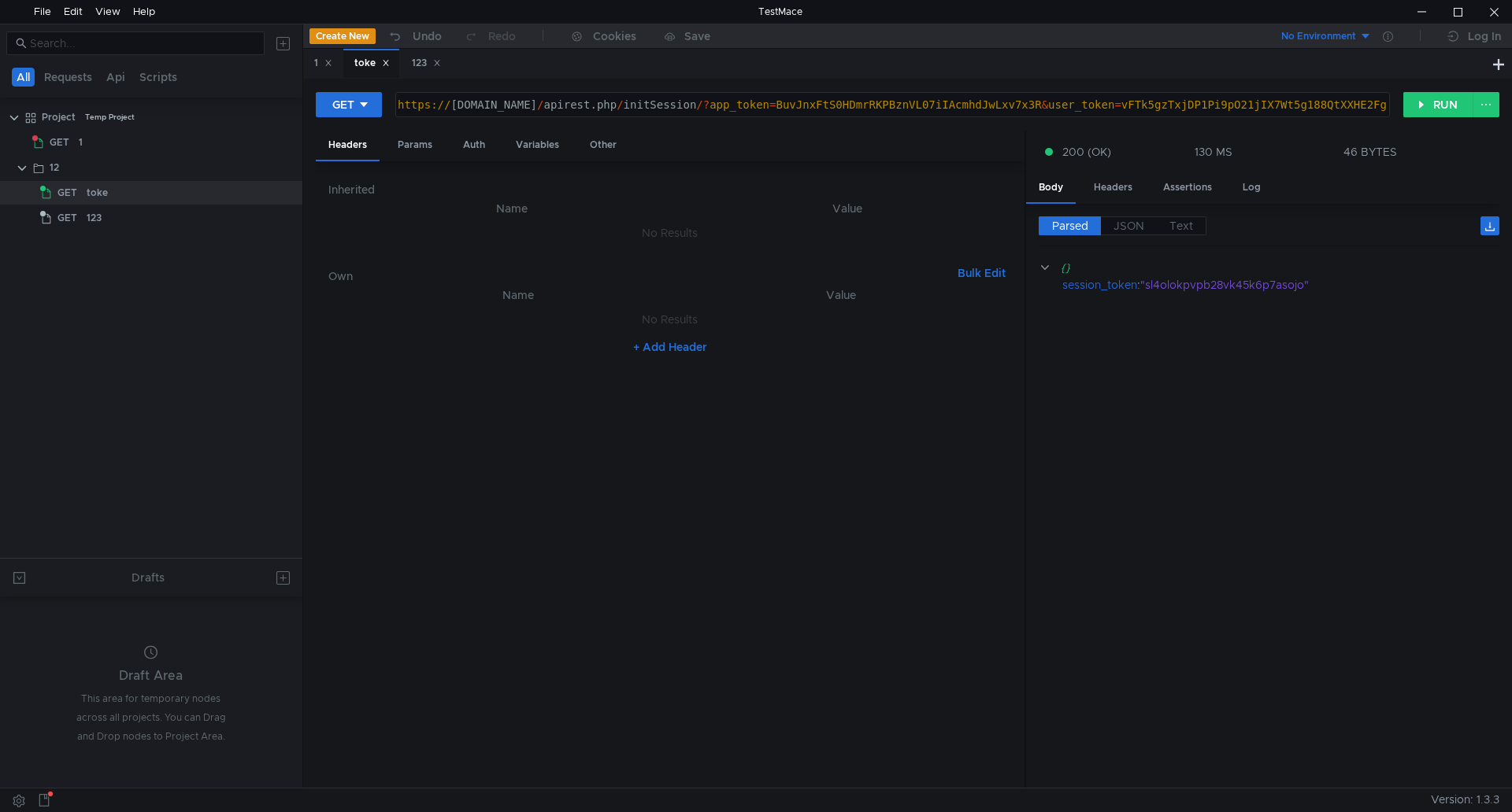
type textarea "https://help.unimatic.ru/apirest.php/initSession/?app_token=BuvJnxFtS0HDmrRKPBz…"
click at [674, 105] on div "https:// help.unimatic.ru / apirest.php / initSession /? app_token = BuvJnxFtS0…" at bounding box center [900, 117] width 1012 height 38
click at [723, 105] on div "https:// help.unimatic.ru / apirest.php / initSession /? app_token = BuvJnxFtS0…" at bounding box center [900, 117] width 1012 height 38
drag, startPoint x: 641, startPoint y: 104, endPoint x: 389, endPoint y: 104, distance: 252.0
click at [389, 104] on div "GET https://help.unimatic.ru/apirest.php/initSession/?app_token=BuvJnxFtS0HDmrR…" at bounding box center [860, 105] width 1087 height 27
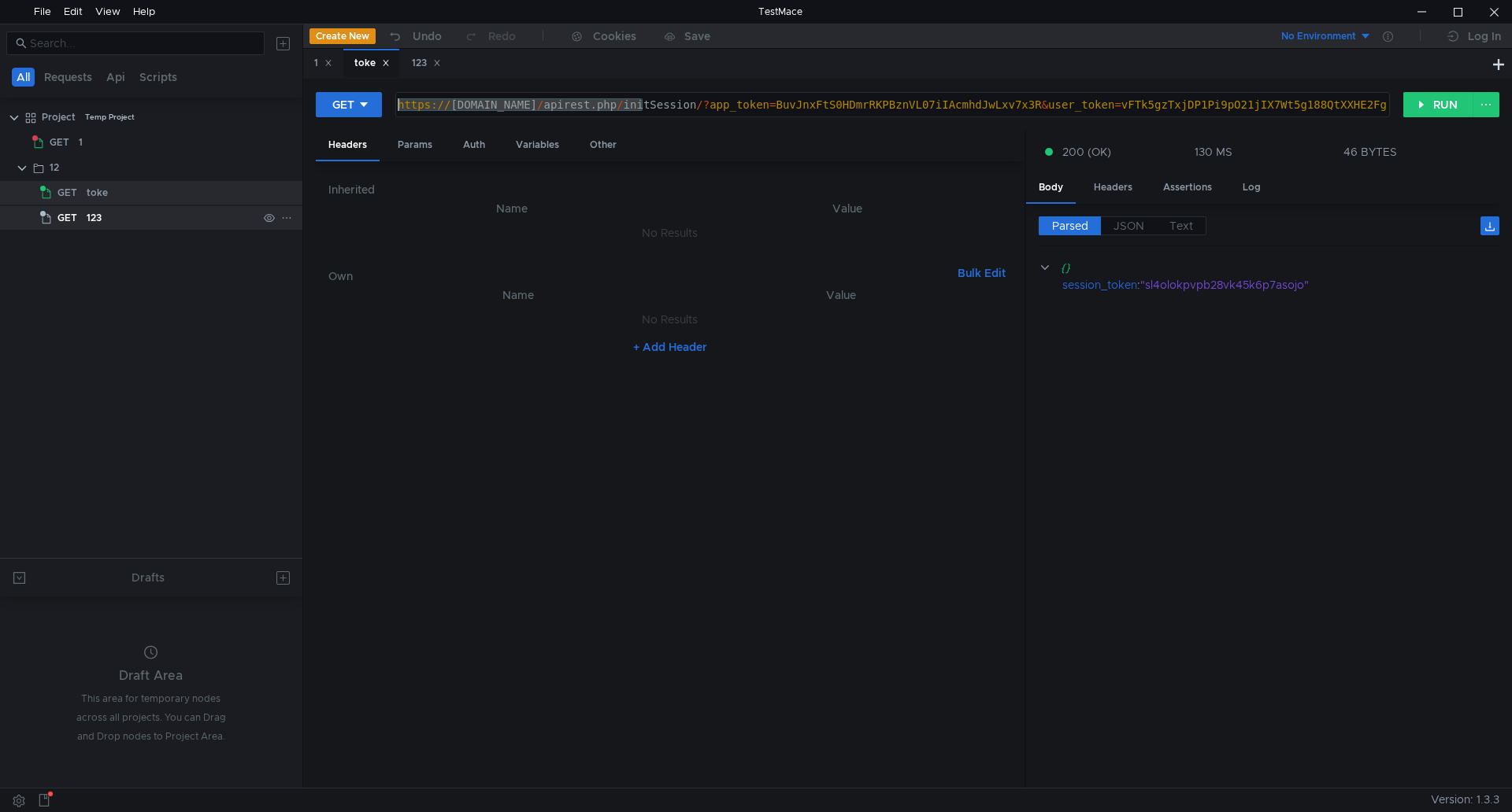
click at [95, 210] on div "123" at bounding box center [94, 218] width 15 height 24
click at [81, 214] on div "GET" at bounding box center [61, 218] width 41 height 24
click at [419, 73] on div "123" at bounding box center [425, 64] width 49 height 29
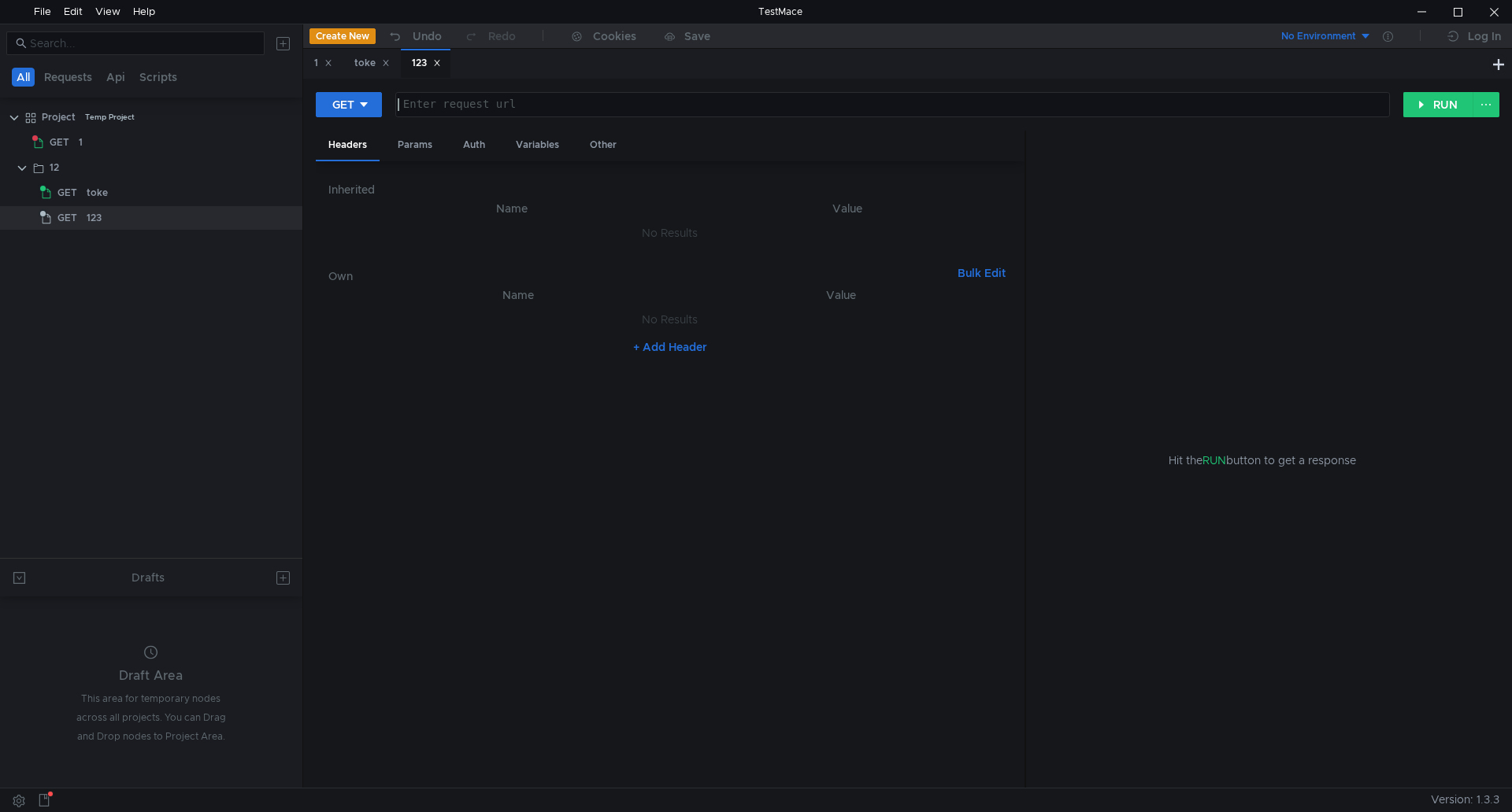
click at [477, 107] on div at bounding box center [890, 117] width 993 height 38
paste textarea "https://help.unimatic.ru/apirest.php/"
type textarea "https://help.unimatic.ru/apirest.php/"
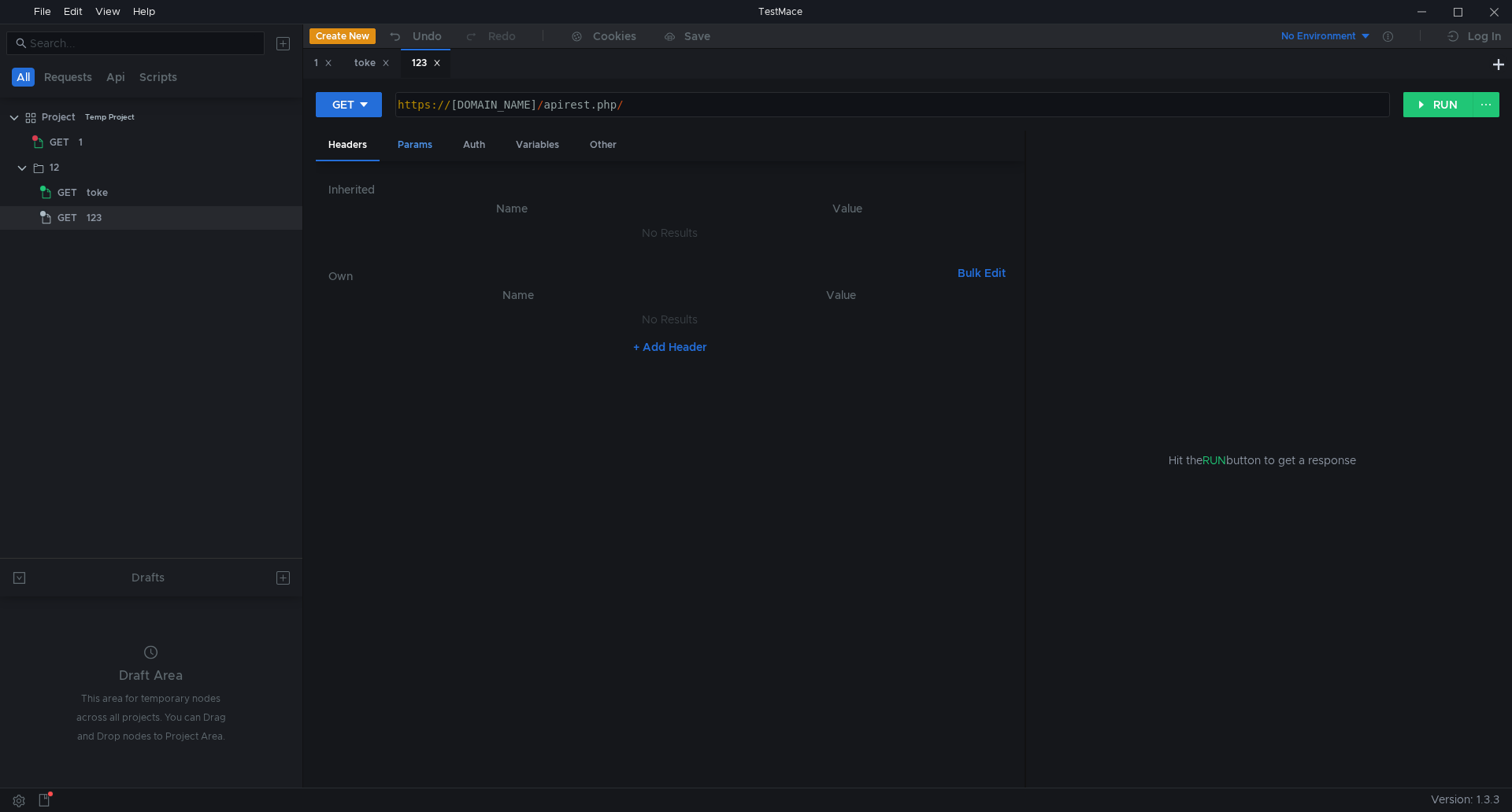
click at [393, 152] on div "Params" at bounding box center [415, 145] width 60 height 29
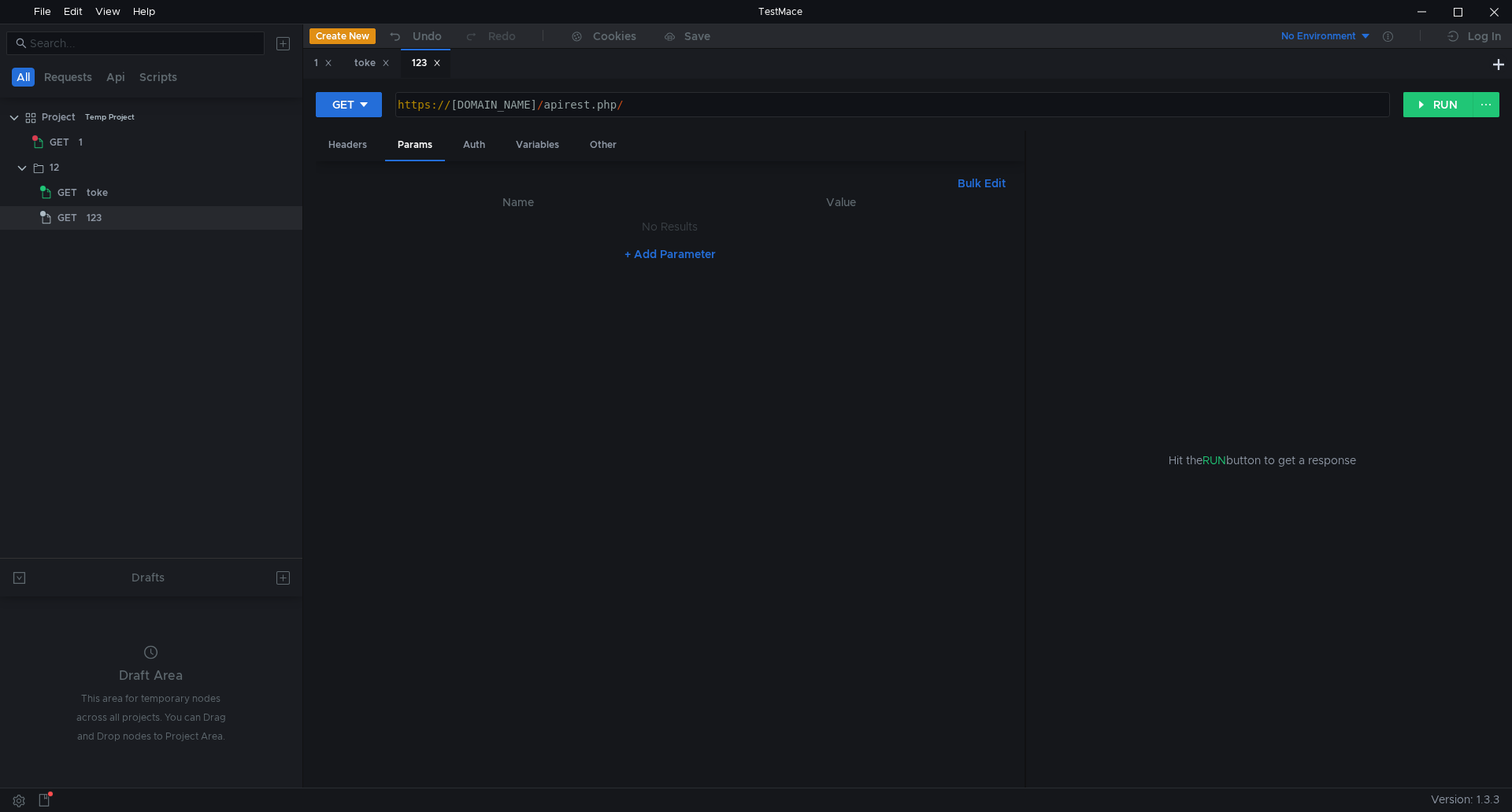
click at [659, 255] on button "+ Add Parameter" at bounding box center [670, 254] width 104 height 19
click at [480, 232] on div at bounding box center [526, 243] width 312 height 38
click at [95, 195] on div "toke" at bounding box center [97, 193] width 21 height 24
click at [357, 139] on div "Headers" at bounding box center [348, 145] width 64 height 29
click at [421, 144] on div "Params" at bounding box center [415, 145] width 60 height 29
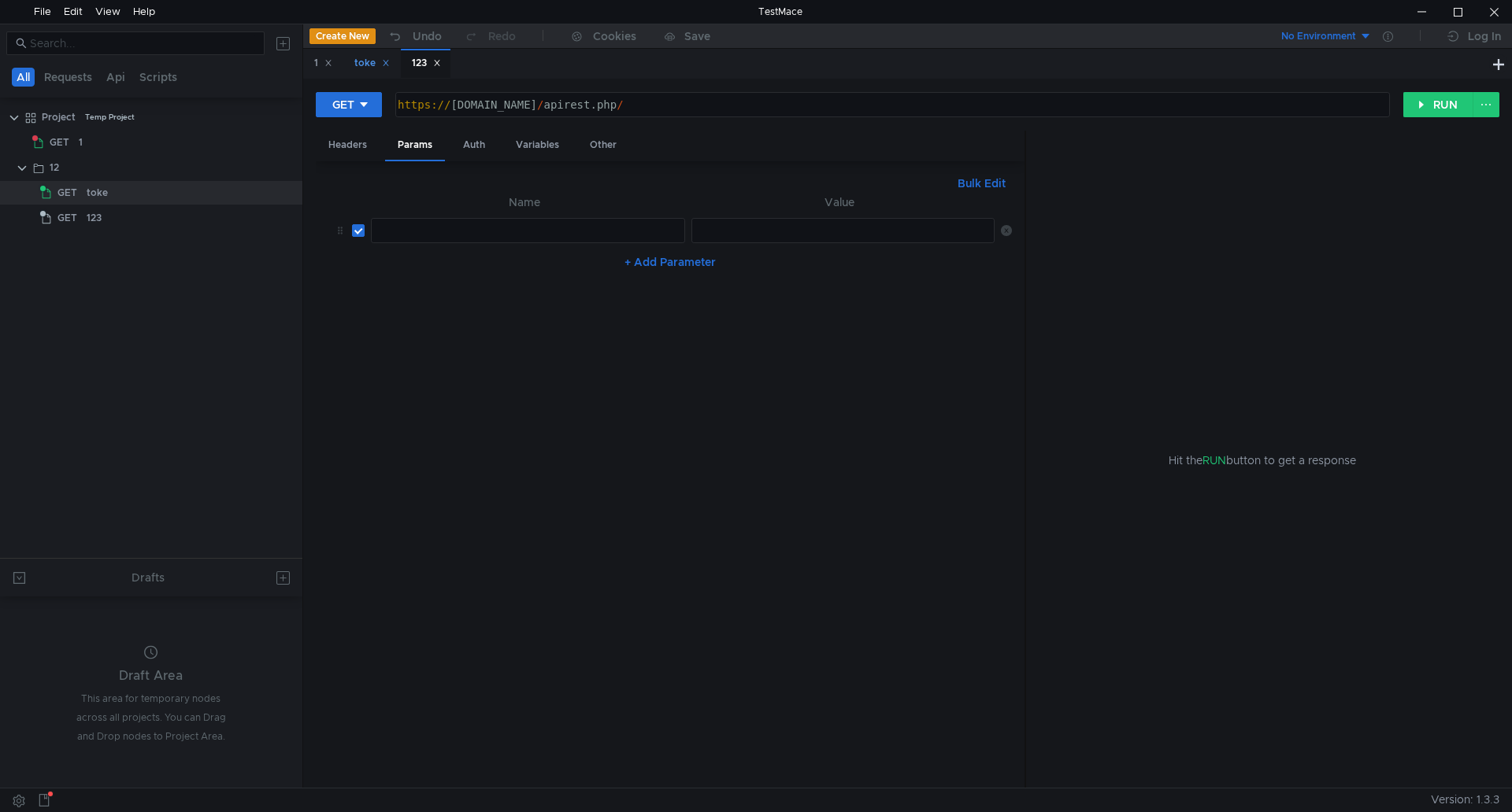
click at [369, 64] on div "toke" at bounding box center [372, 63] width 36 height 16
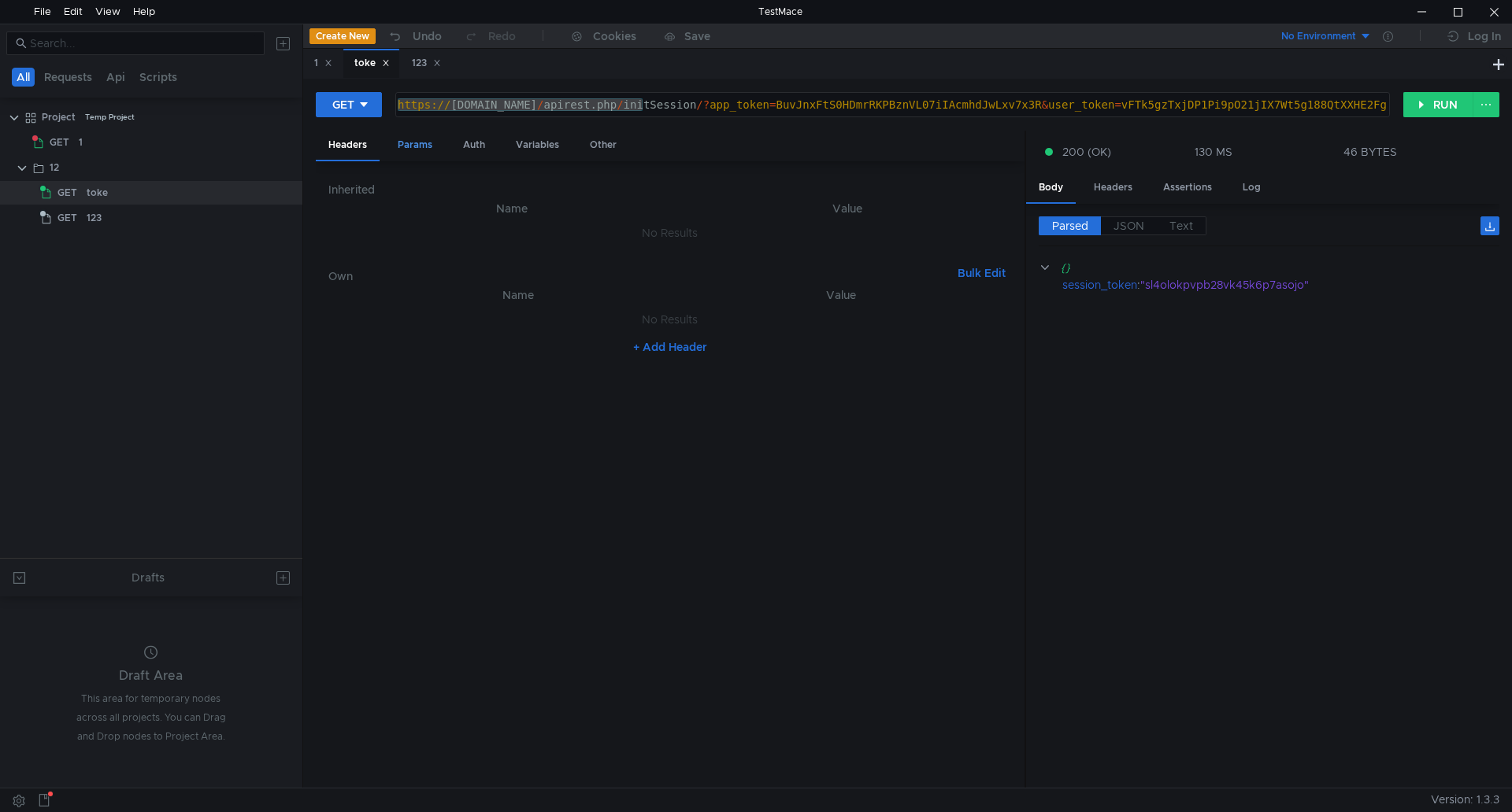
click at [411, 150] on div "Params" at bounding box center [415, 145] width 60 height 29
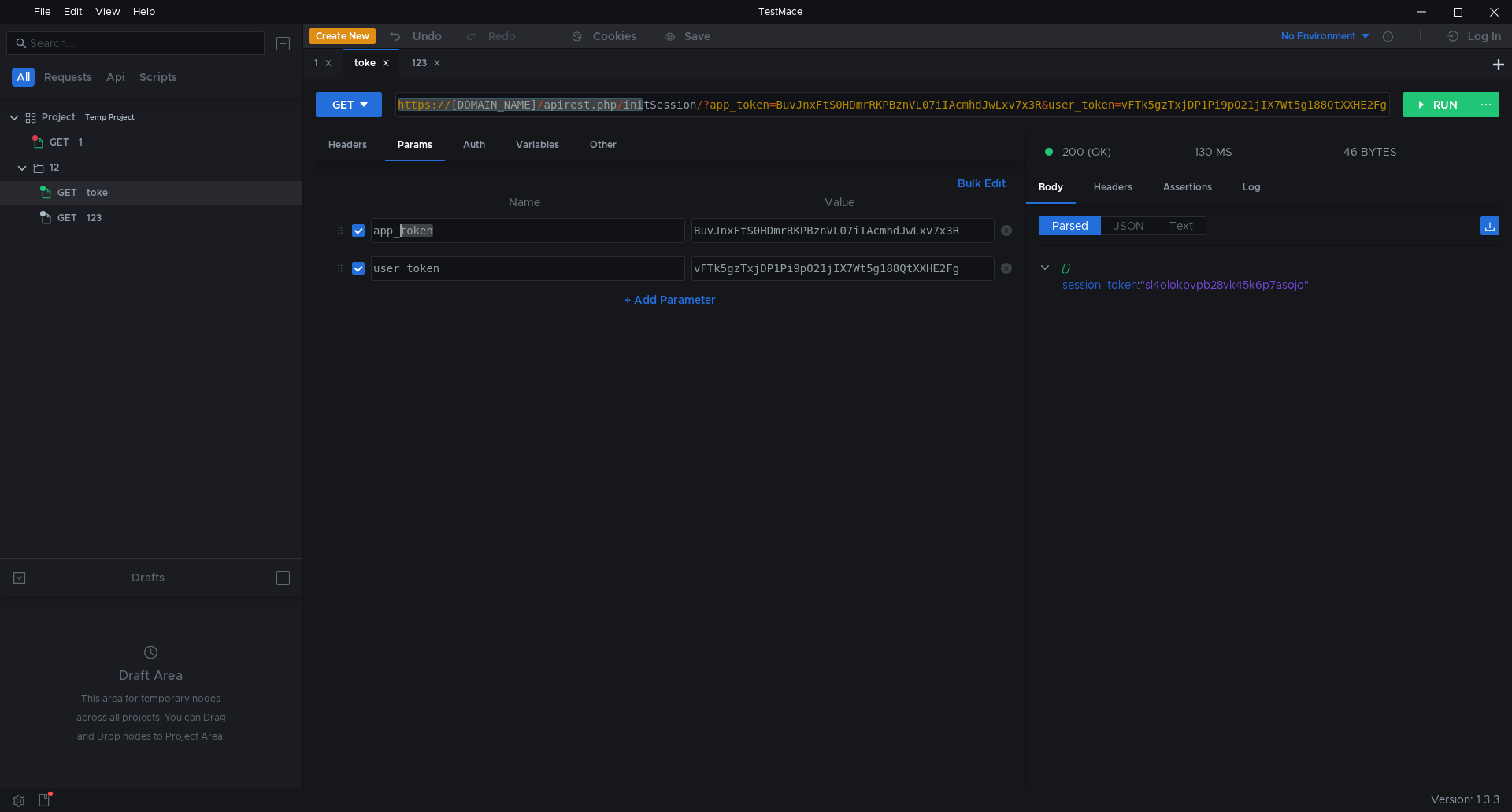
drag, startPoint x: 458, startPoint y: 234, endPoint x: 359, endPoint y: 227, distance: 99.2
click at [359, 227] on tr "app_token app_token ההההההההההההההההההההההההההההההההההההההההההההההההההההההההההה…" at bounding box center [670, 230] width 683 height 38
click at [422, 65] on div "123" at bounding box center [426, 63] width 29 height 16
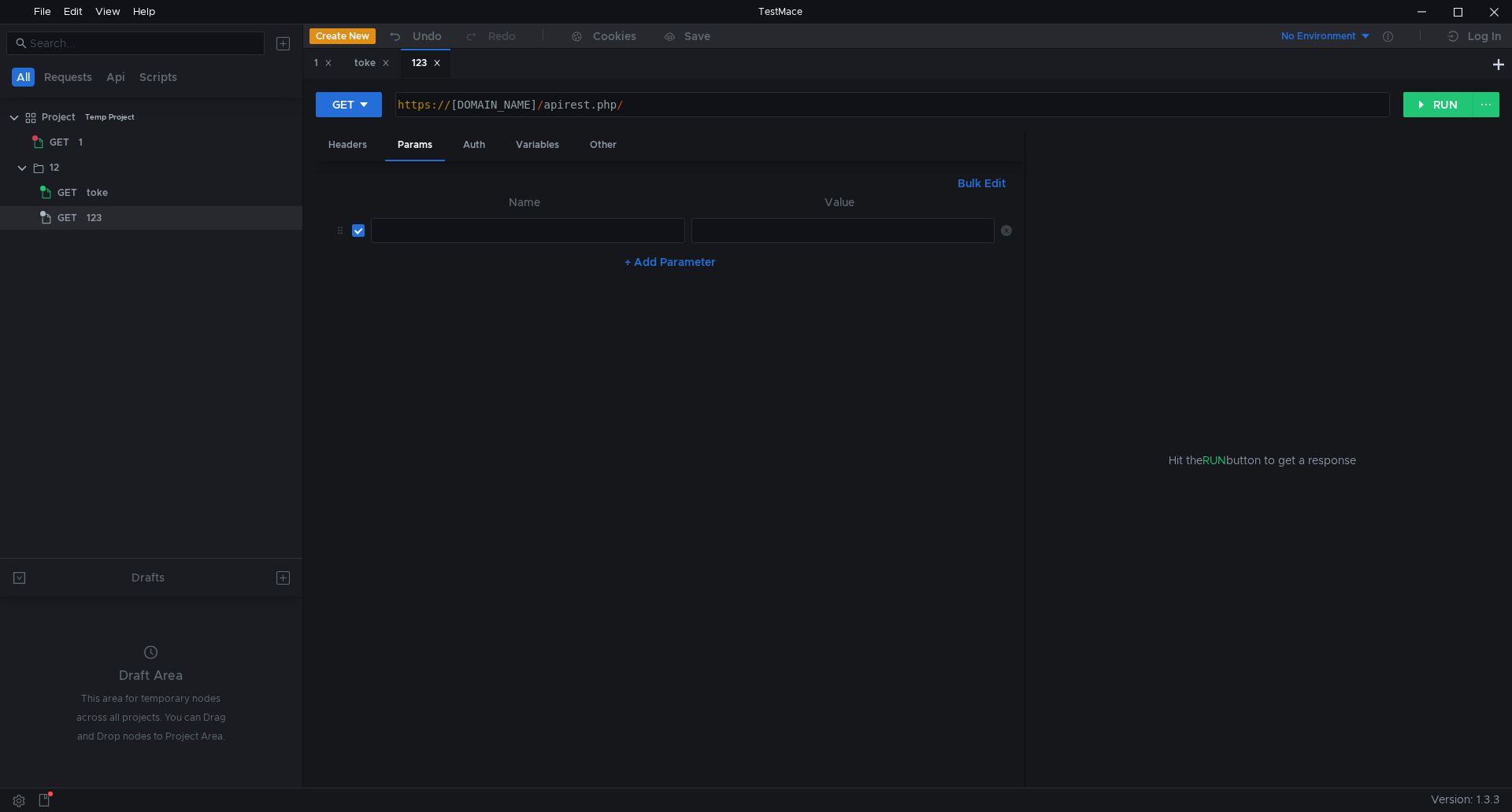
click at [374, 230] on div at bounding box center [526, 243] width 312 height 38
paste textarea "app_token"
type textarea "app_token"
click at [345, 148] on div "Headers" at bounding box center [348, 145] width 64 height 29
click at [360, 63] on div "toke" at bounding box center [372, 63] width 36 height 16
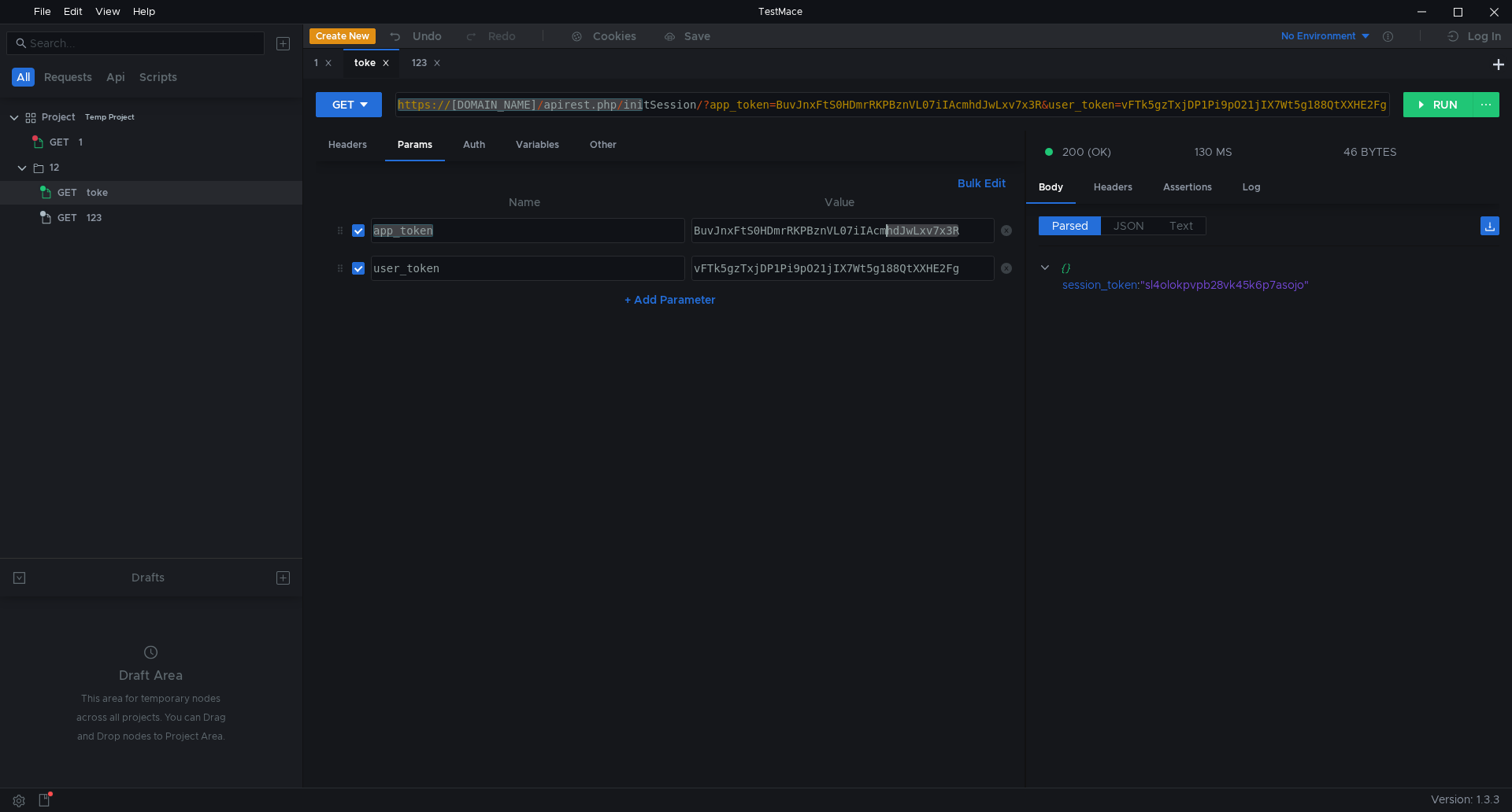
drag, startPoint x: 965, startPoint y: 229, endPoint x: 630, endPoint y: 222, distance: 335.1
click at [630, 222] on tr "app_token app_token ההההההההההההההההההההההההההההההההההההההההההההההההההההההההההה…" at bounding box center [670, 230] width 683 height 38
click at [417, 62] on div "123" at bounding box center [426, 63] width 29 height 16
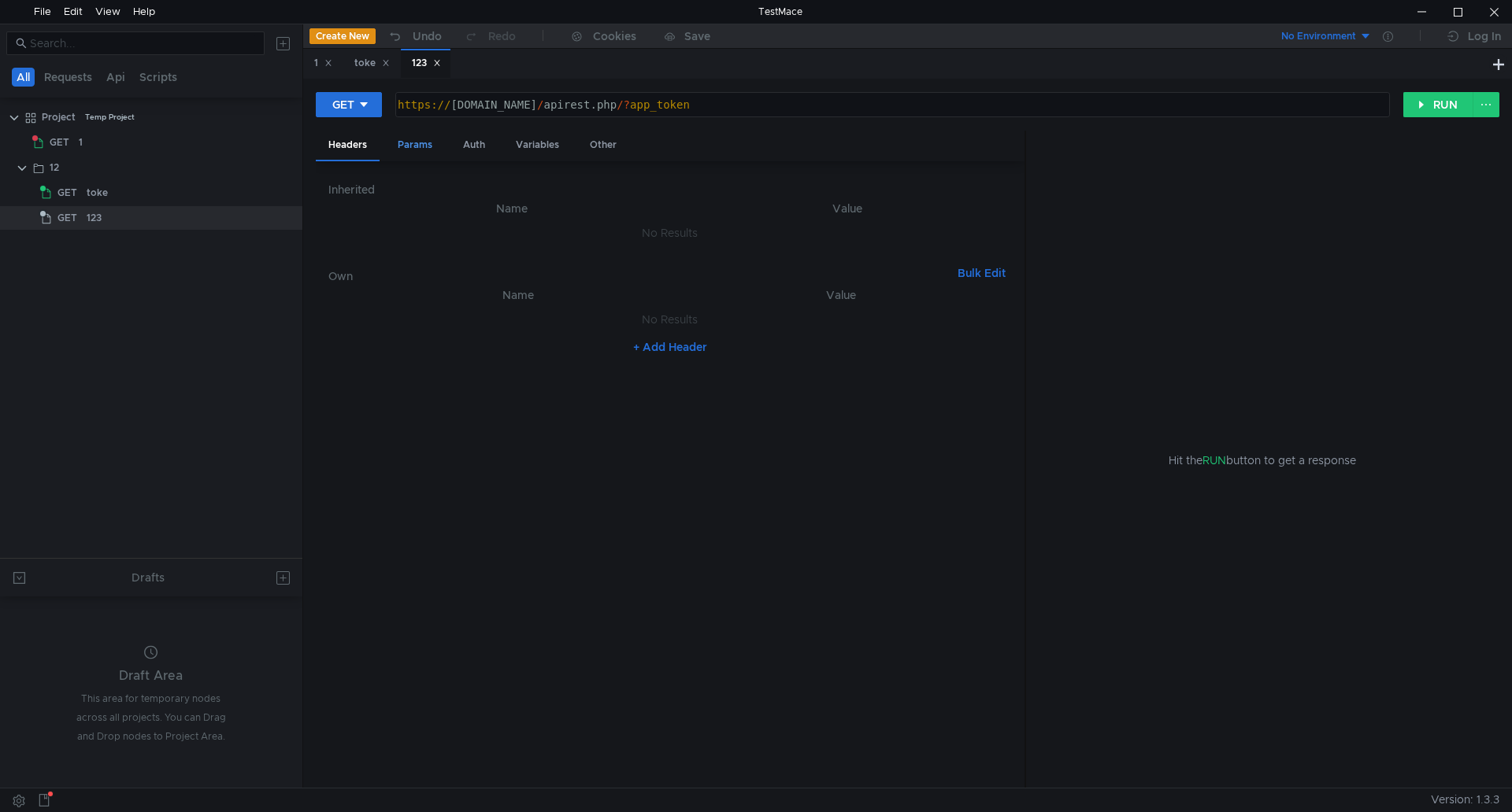
click at [429, 137] on div "Params" at bounding box center [415, 145] width 60 height 29
click at [774, 230] on div at bounding box center [842, 243] width 305 height 38
paste textarea "BuvJnxFtS0HDmrRKPBznVL07iIAcmhdJwLxv7x3R"
type textarea "BuvJnxFtS0HDmrRKPBznVL07iIAcmhdJwLxv7x3R"
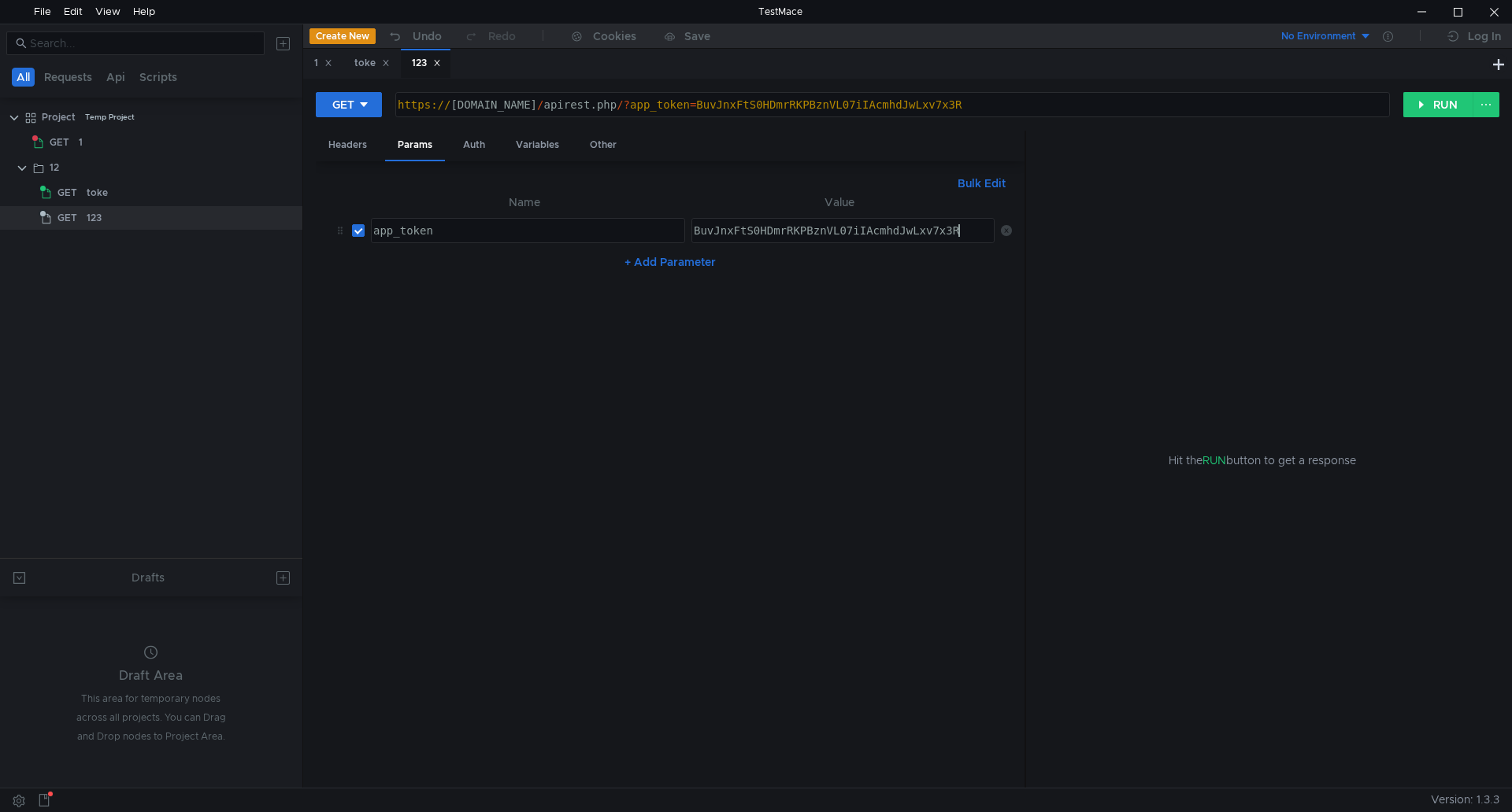
click at [674, 263] on button "+ Add Parameter" at bounding box center [670, 262] width 104 height 19
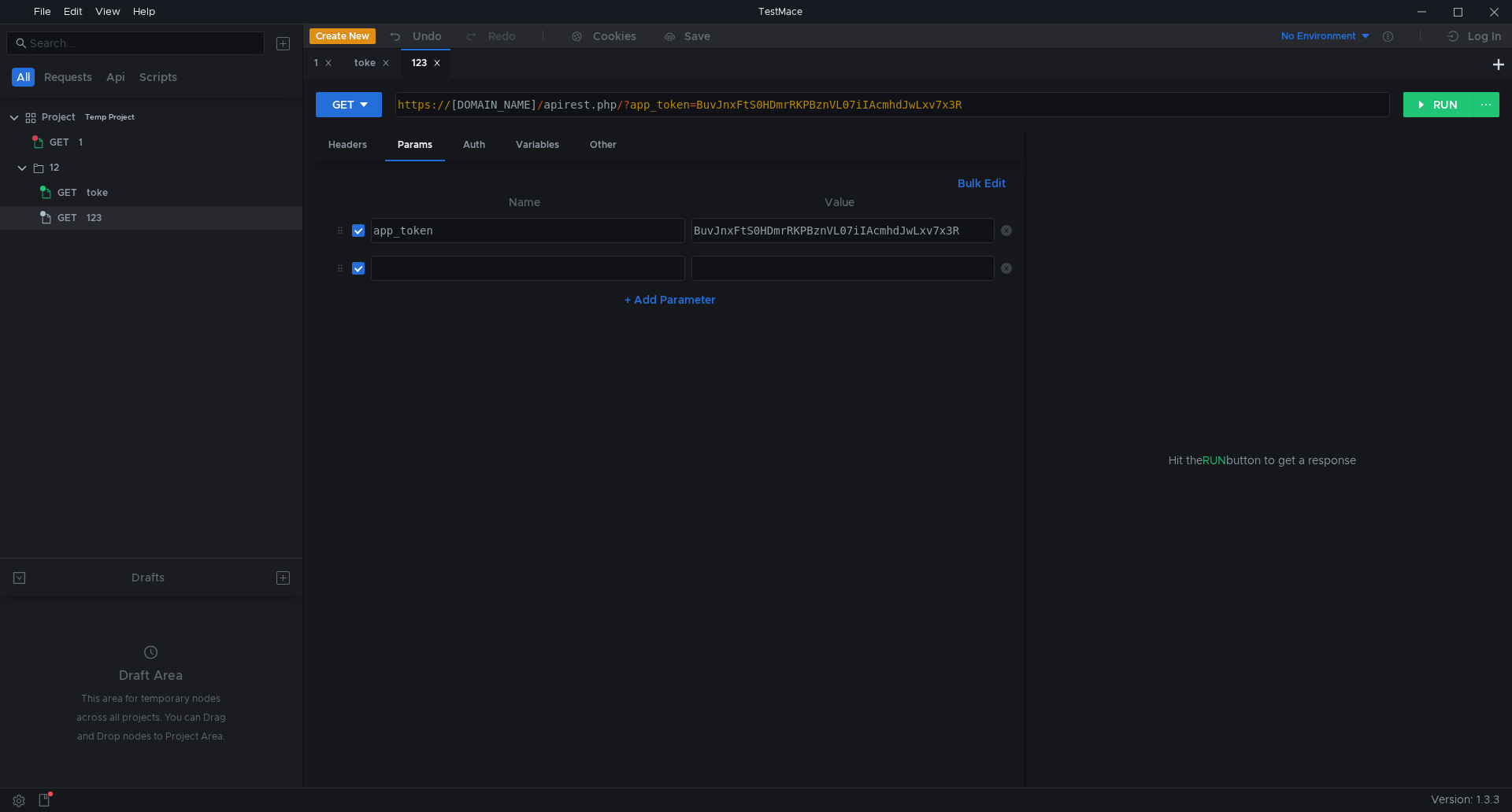
click at [470, 262] on div at bounding box center [526, 280] width 312 height 38
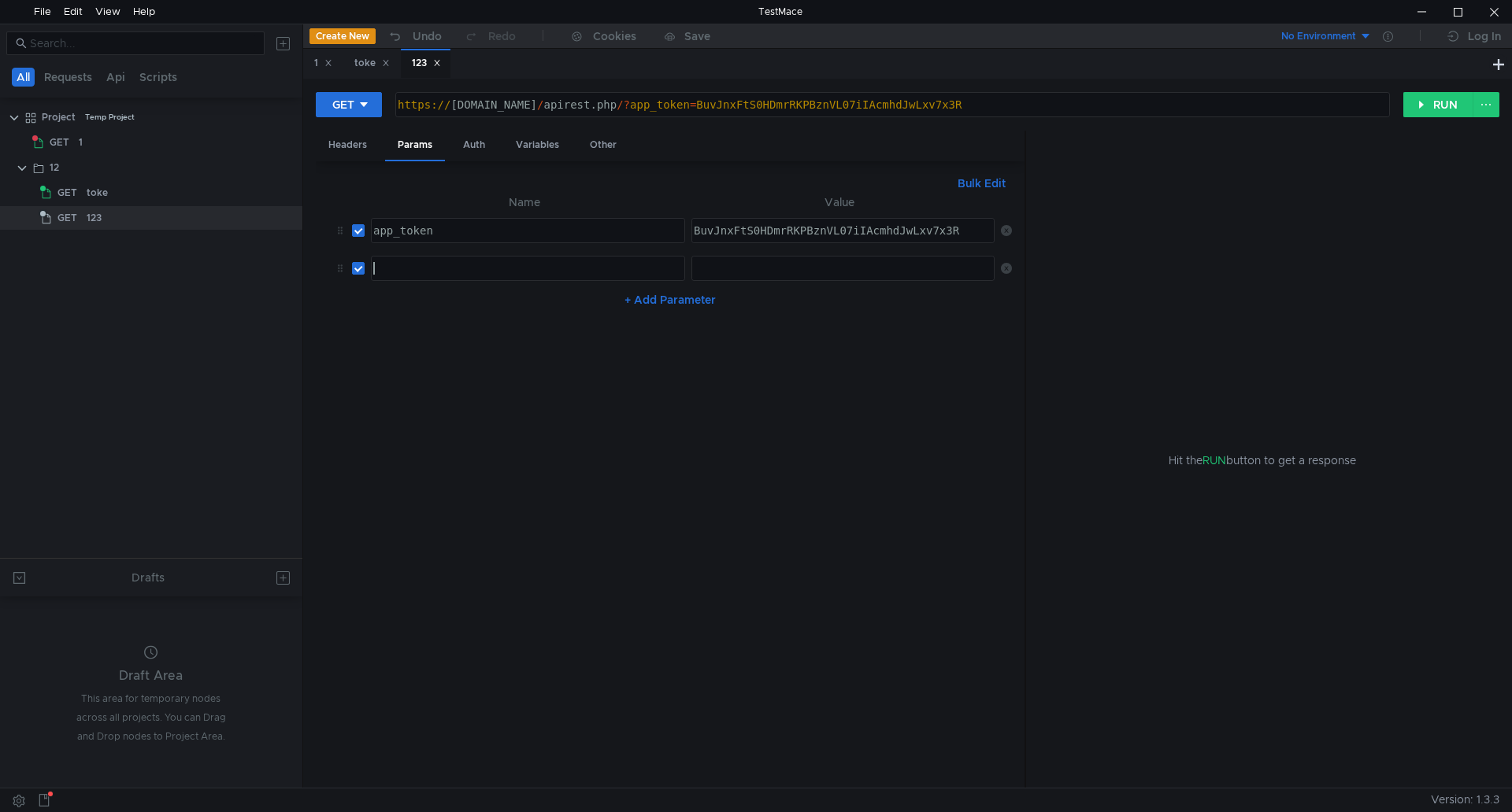
paste textarea "session_token"
type textarea "session_token"
click at [798, 259] on div at bounding box center [842, 268] width 302 height 24
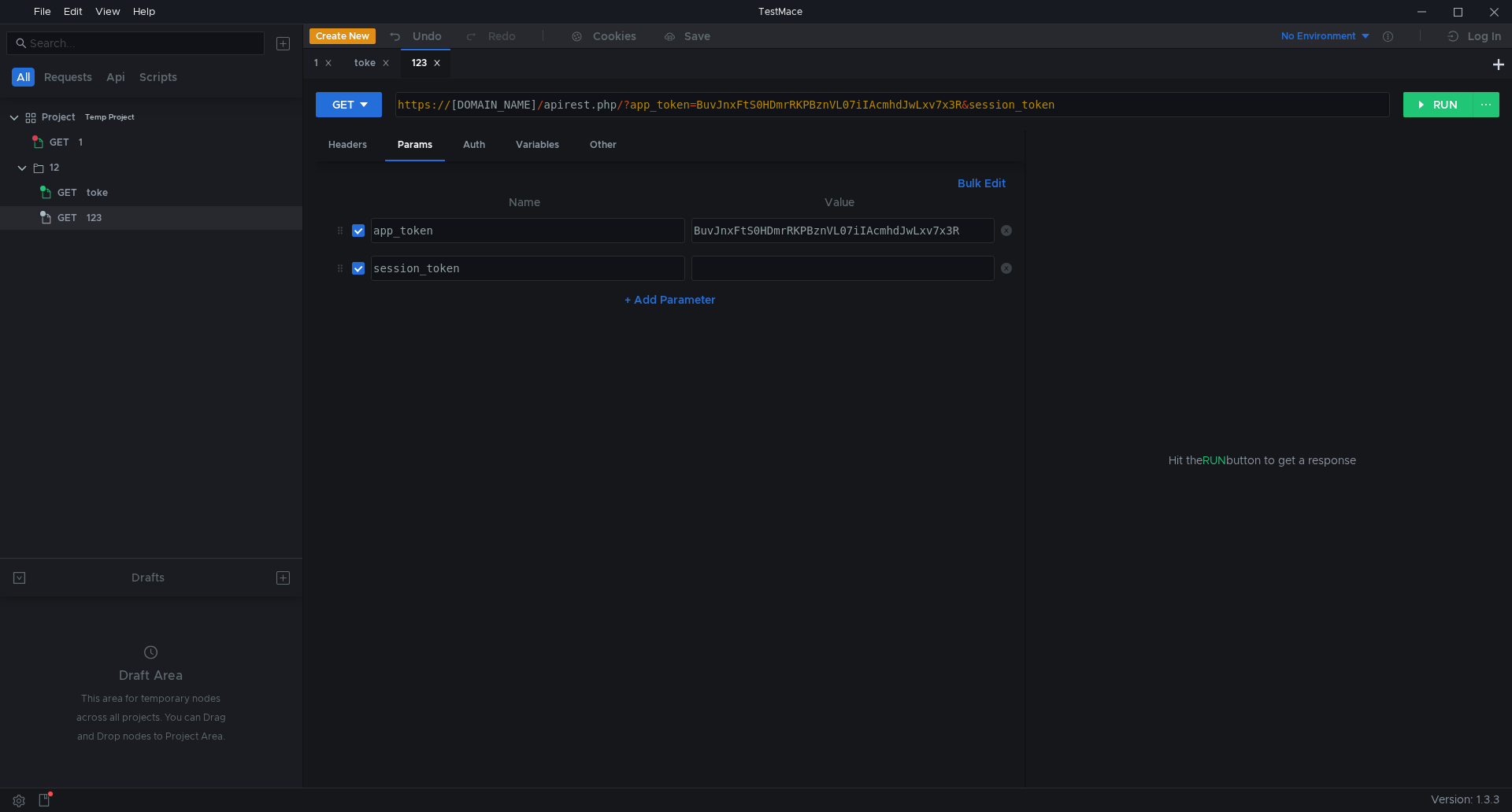
click at [760, 266] on div at bounding box center [842, 280] width 305 height 38
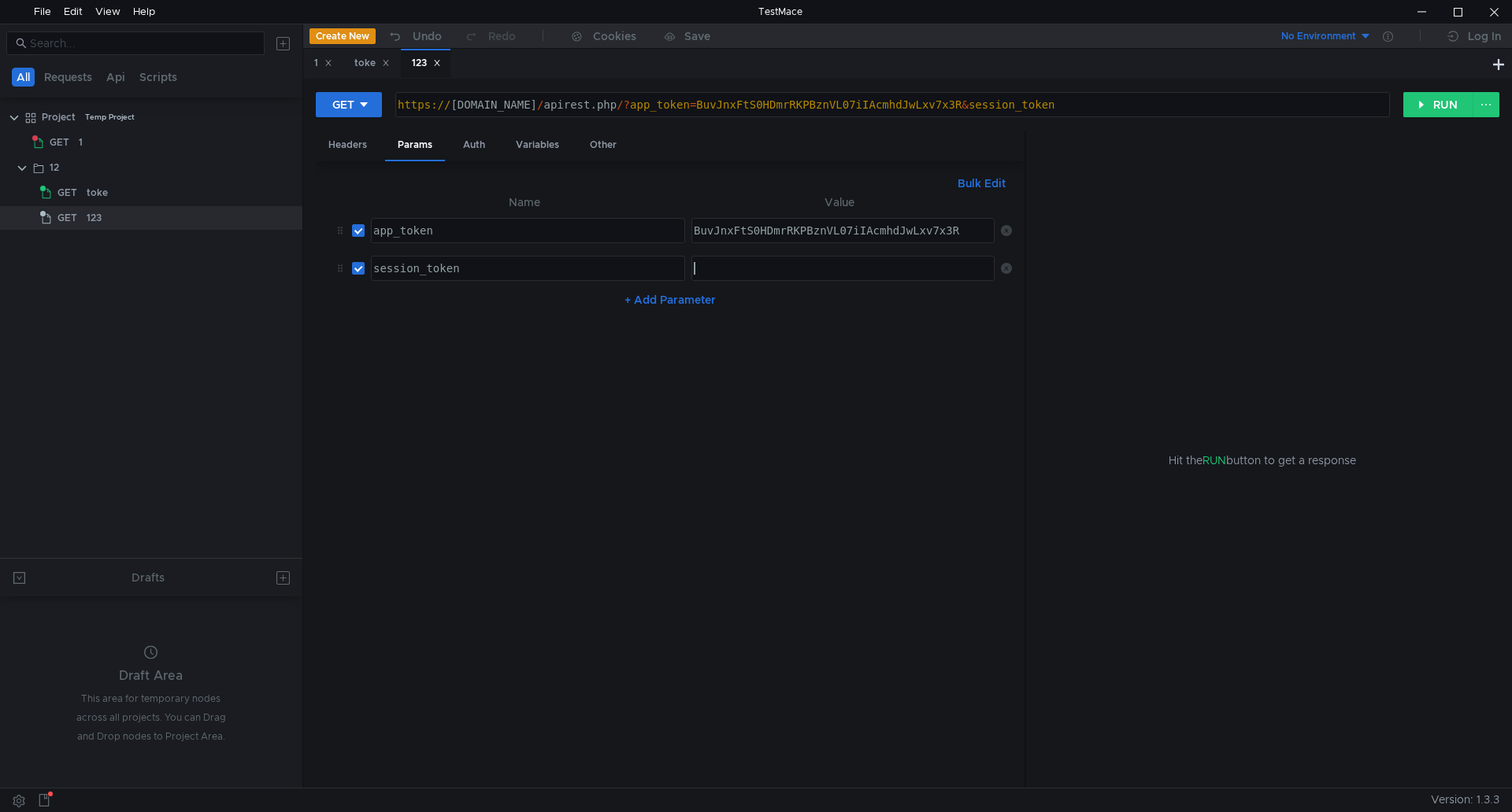
paste textarea "${$prevStep.$dynamicVar.session_token}"
type textarea "${$prevStep.$dynamicVar.session_token}"
click at [651, 355] on nz-table "Name Value app_token app_token הההההההההההההההההההההההההההההההההההההההההההההההה…" at bounding box center [670, 484] width 683 height 583
click at [1441, 100] on button "RUN" at bounding box center [1438, 105] width 70 height 25
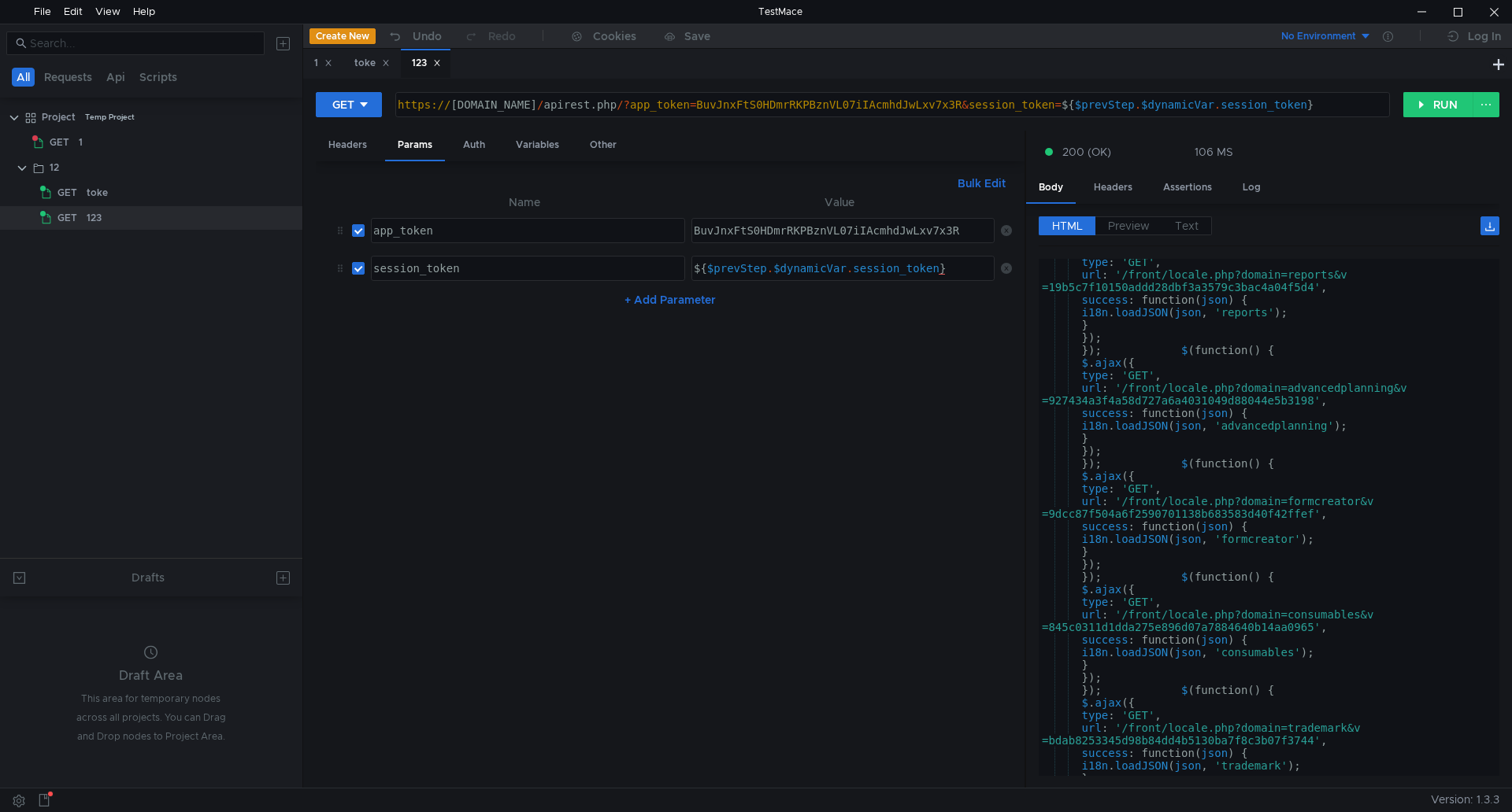
scroll to position [192, 0]
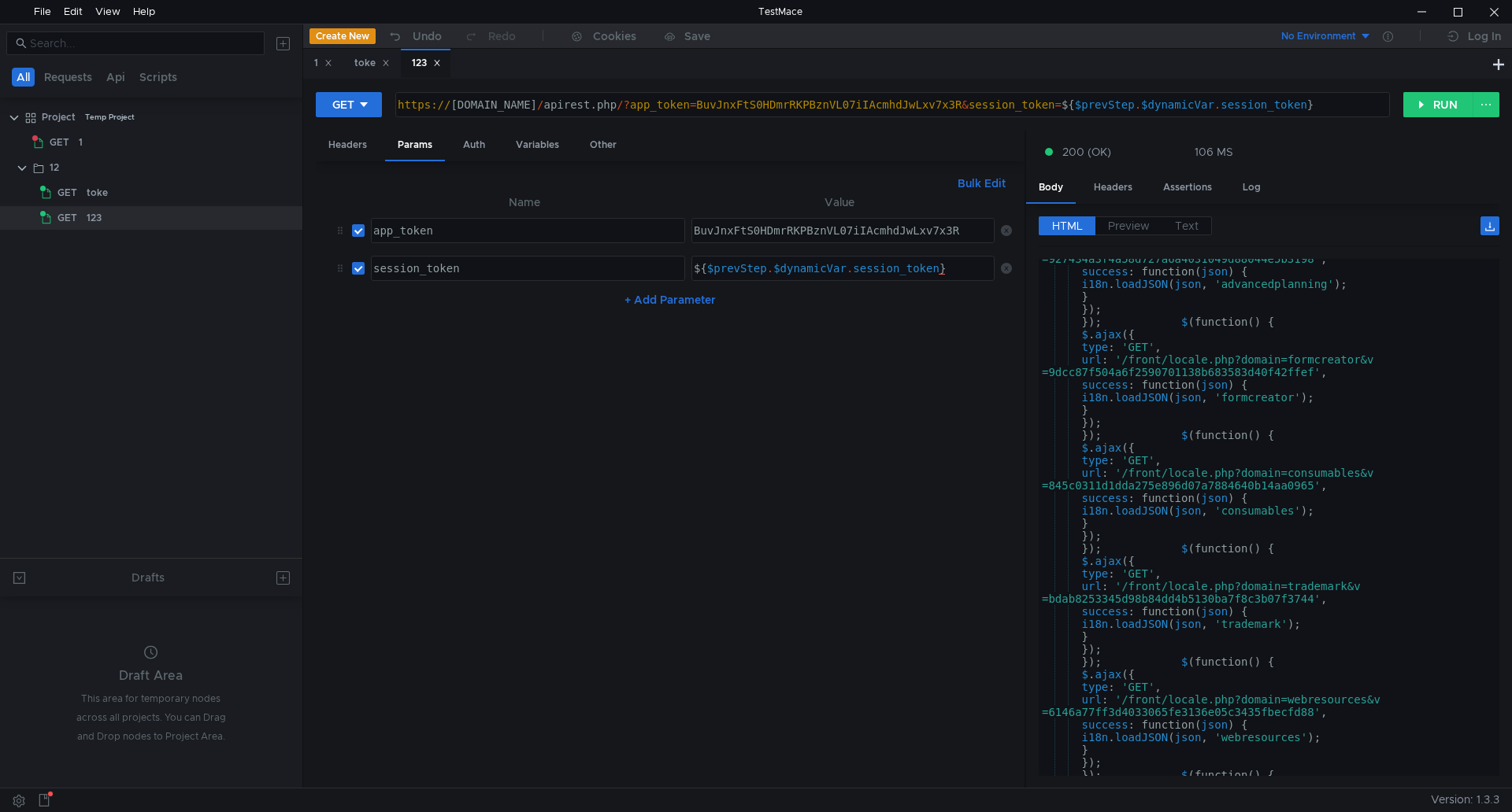
type textarea "https://help.unimatic.ru/apirest.php/?app_token=BuvJnxFtS0HDmrRKPBznVL07iIAcmhd…"
click at [583, 108] on div "https:// help.unimatic.ru / apirest.php /? app_token = BuvJnxFtS0HDmrRKPBznVL07…" at bounding box center [890, 117] width 993 height 38
click at [633, 98] on div "https:// help.unimatic.ru / apirest.php /? app_token = BuvJnxFtS0HDmrRKPBznVL07…" at bounding box center [890, 117] width 993 height 38
click at [640, 105] on div "https:// help.unimatic.ru / apirest.php /? app_token = BuvJnxFtS0HDmrRKPBznVL07…" at bounding box center [890, 117] width 993 height 38
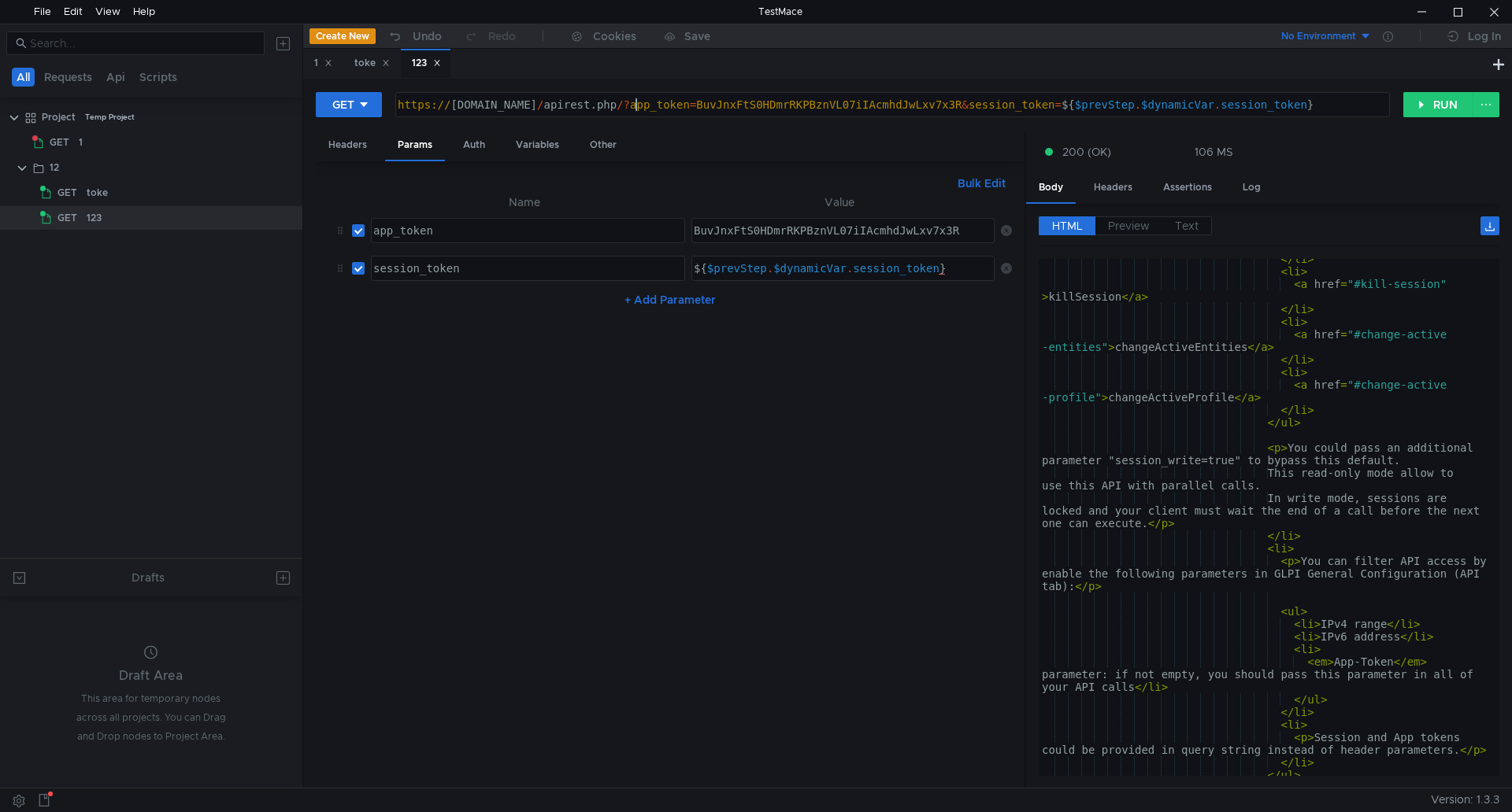
scroll to position [750, 0]
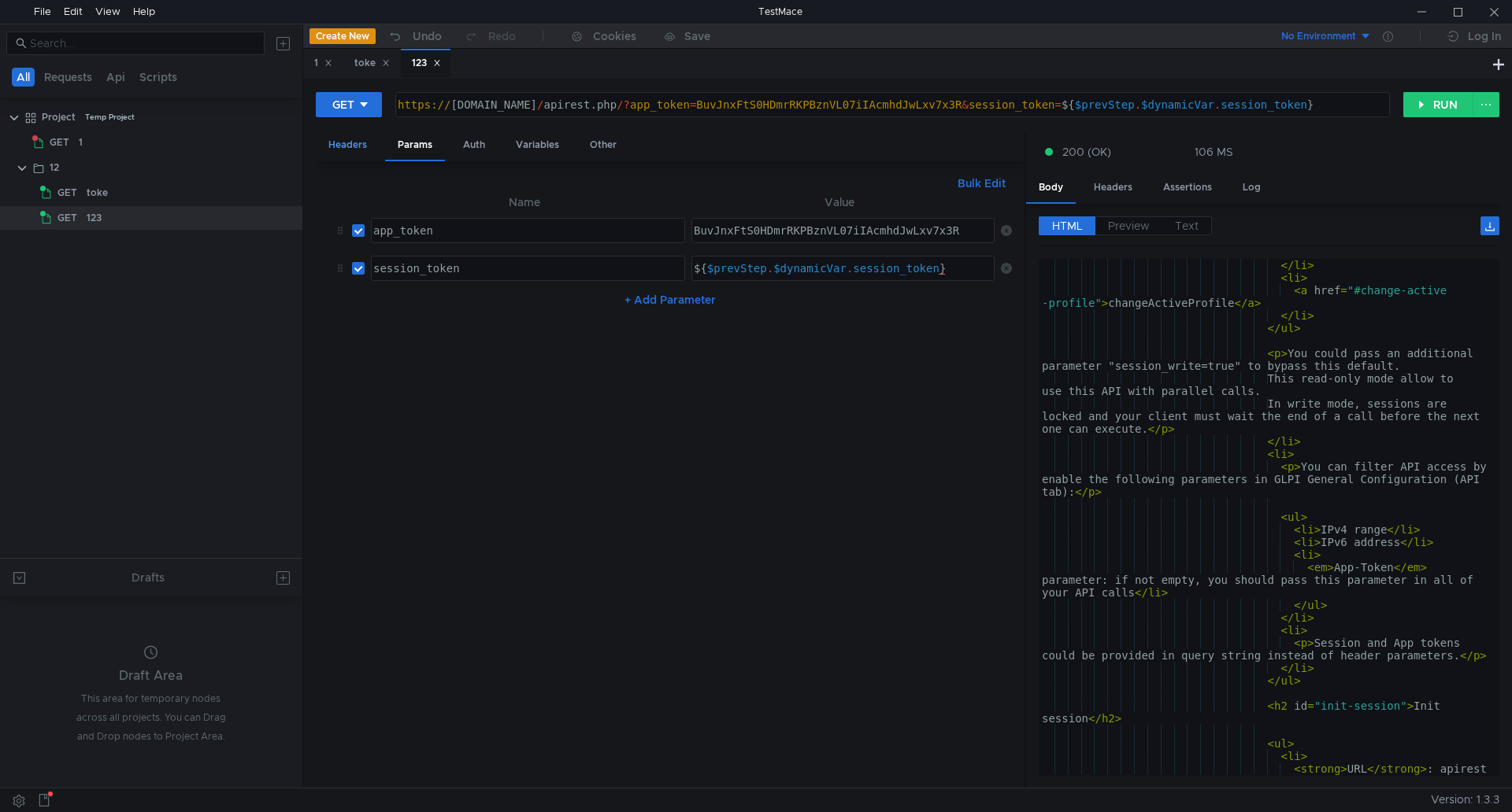
click at [346, 144] on div "Headers" at bounding box center [348, 145] width 64 height 29
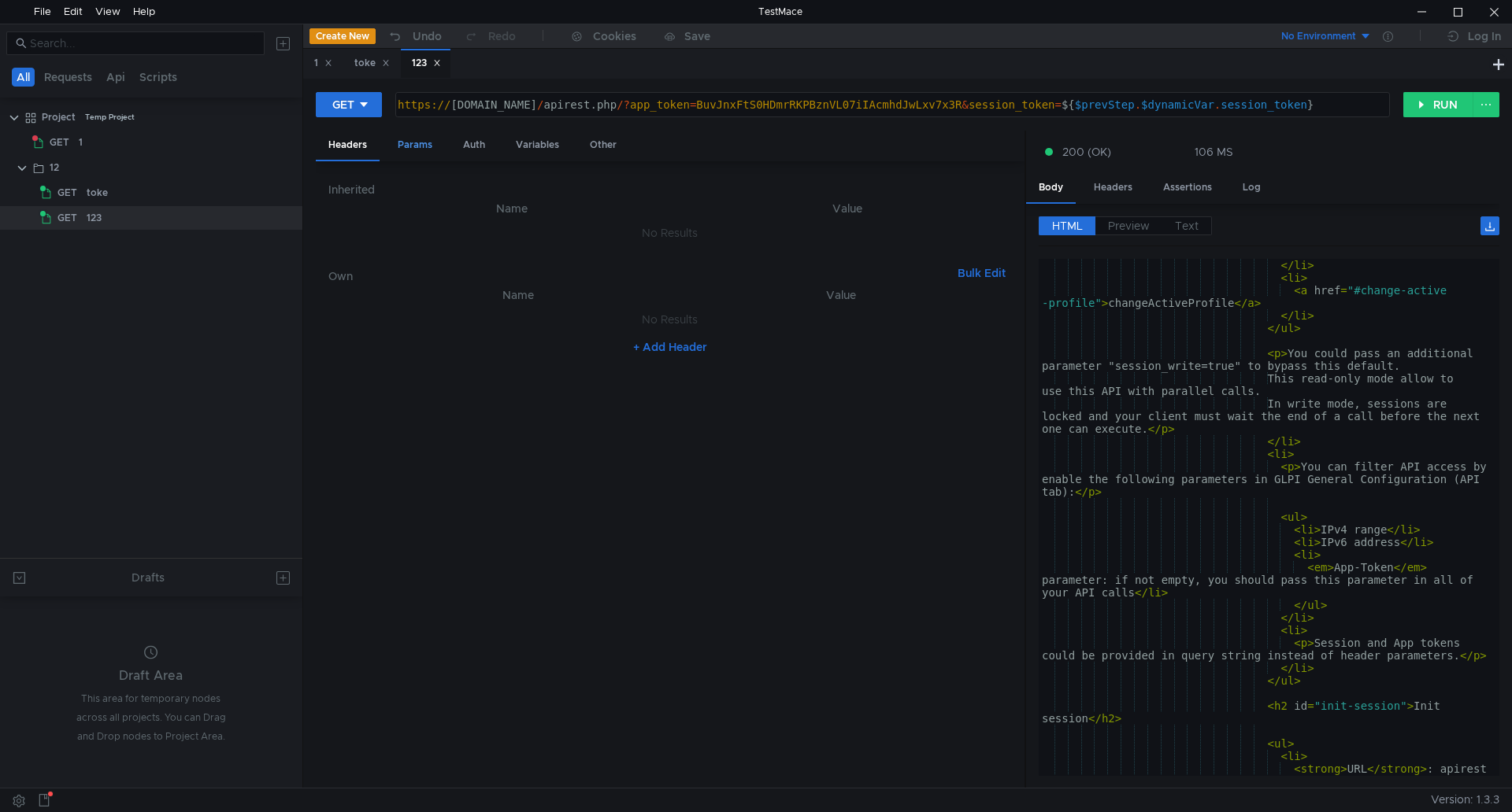
click at [431, 145] on div "Params" at bounding box center [415, 145] width 60 height 29
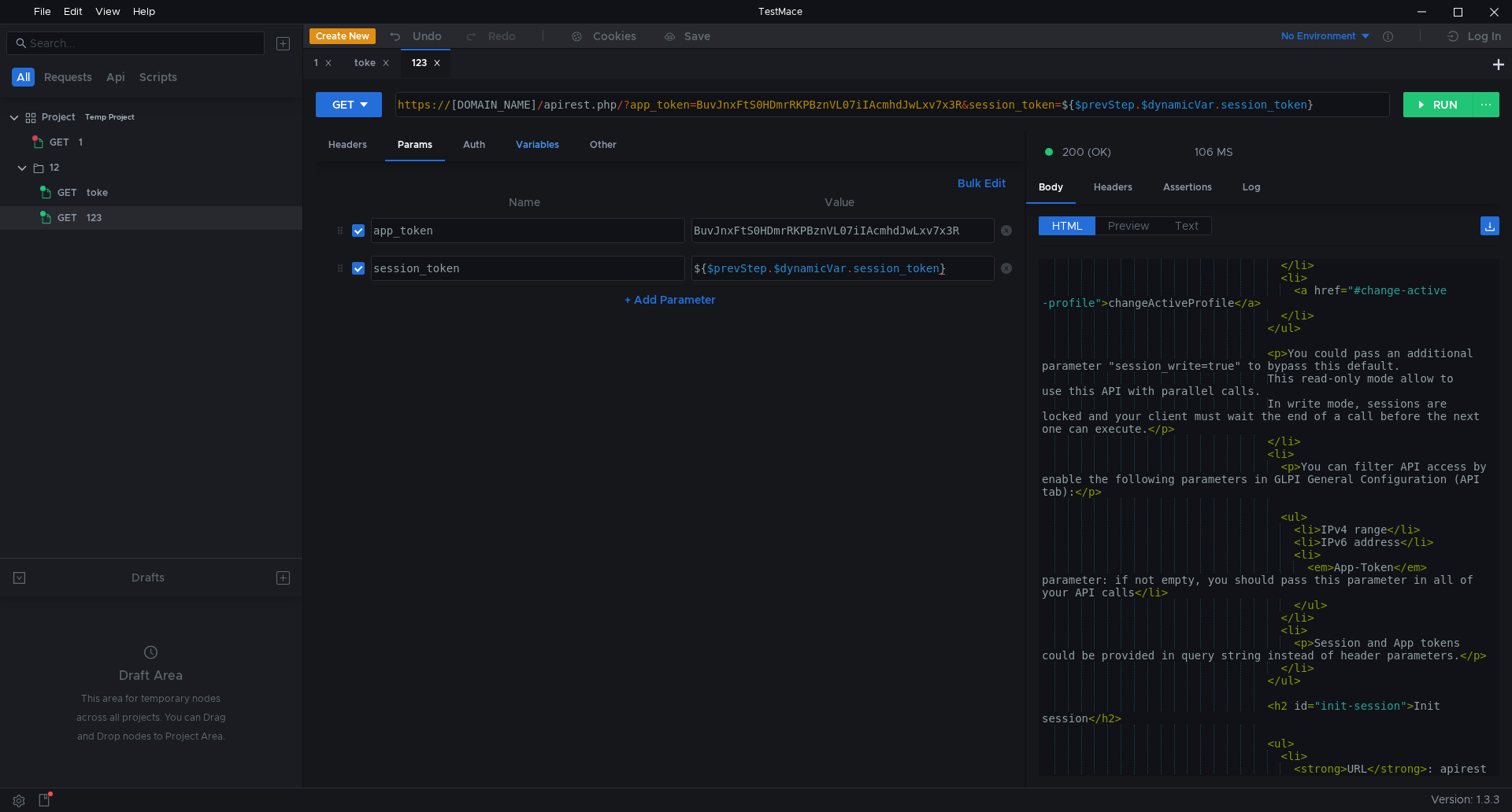
click at [544, 148] on div "Variables" at bounding box center [537, 145] width 68 height 29
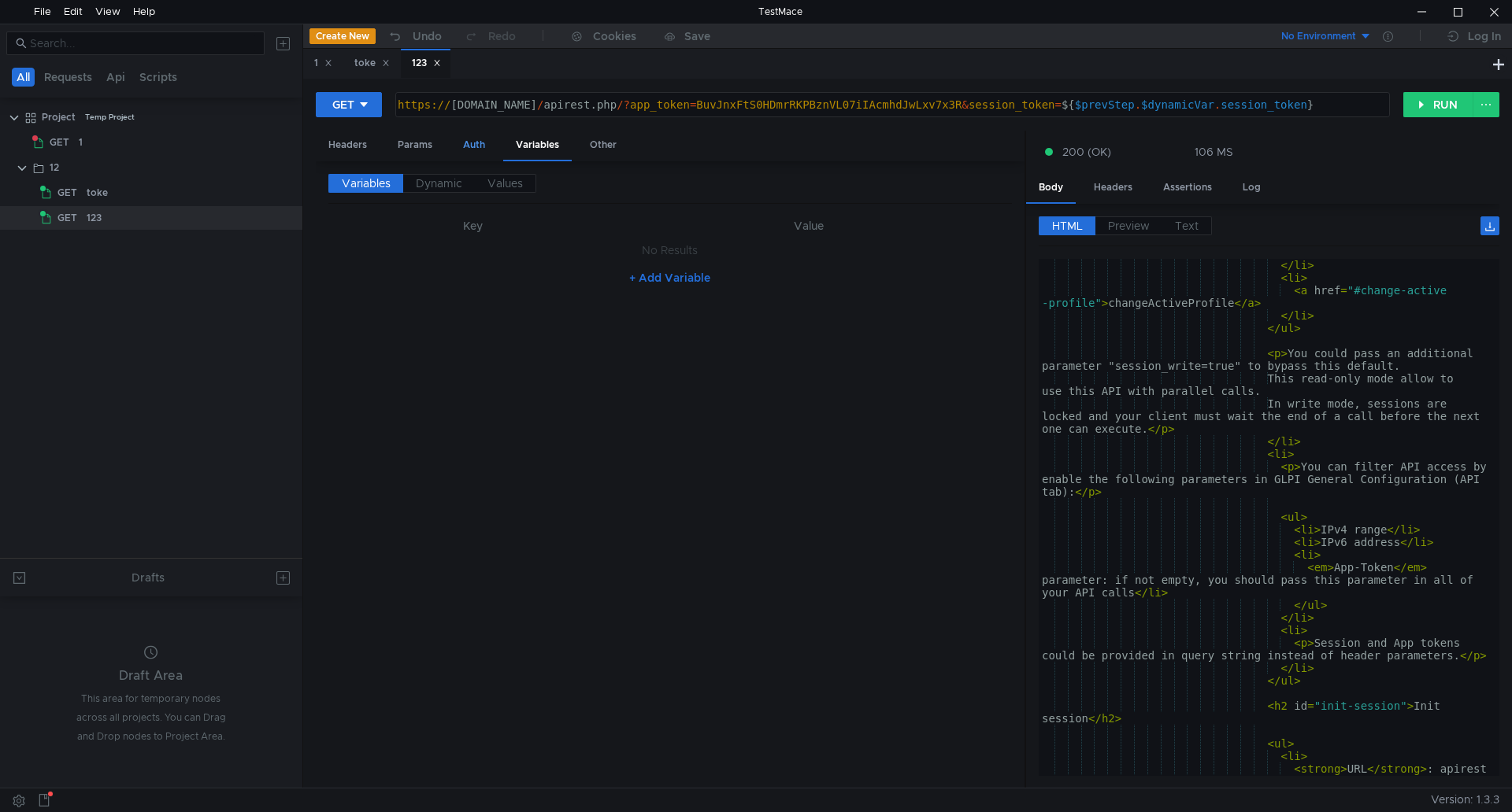
click at [467, 152] on div "Auth" at bounding box center [473, 145] width 47 height 29
click at [411, 150] on div "Params" at bounding box center [415, 145] width 60 height 29
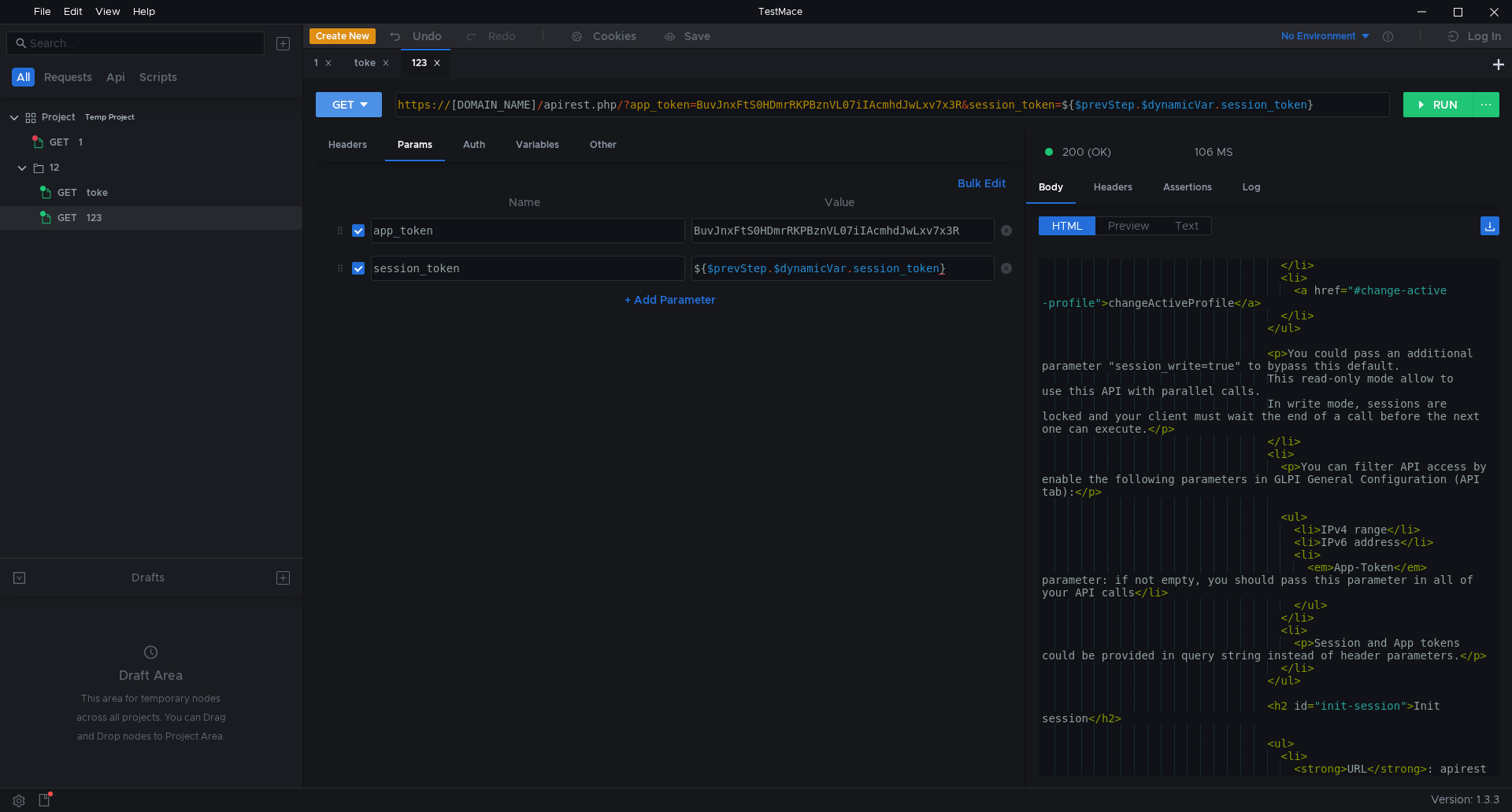
click at [363, 102] on icon at bounding box center [363, 104] width 11 height 11
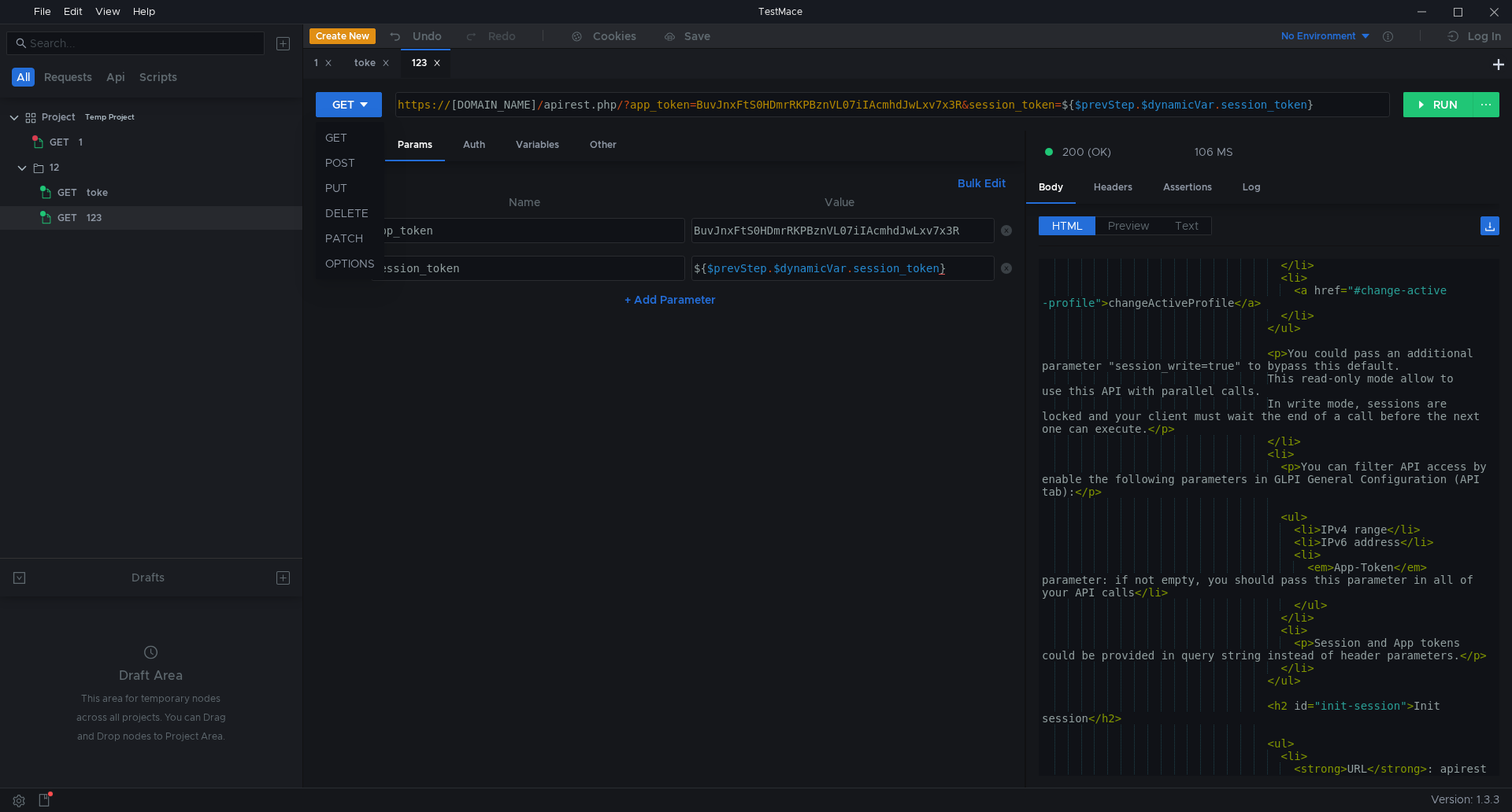
scroll to position [750, 0]
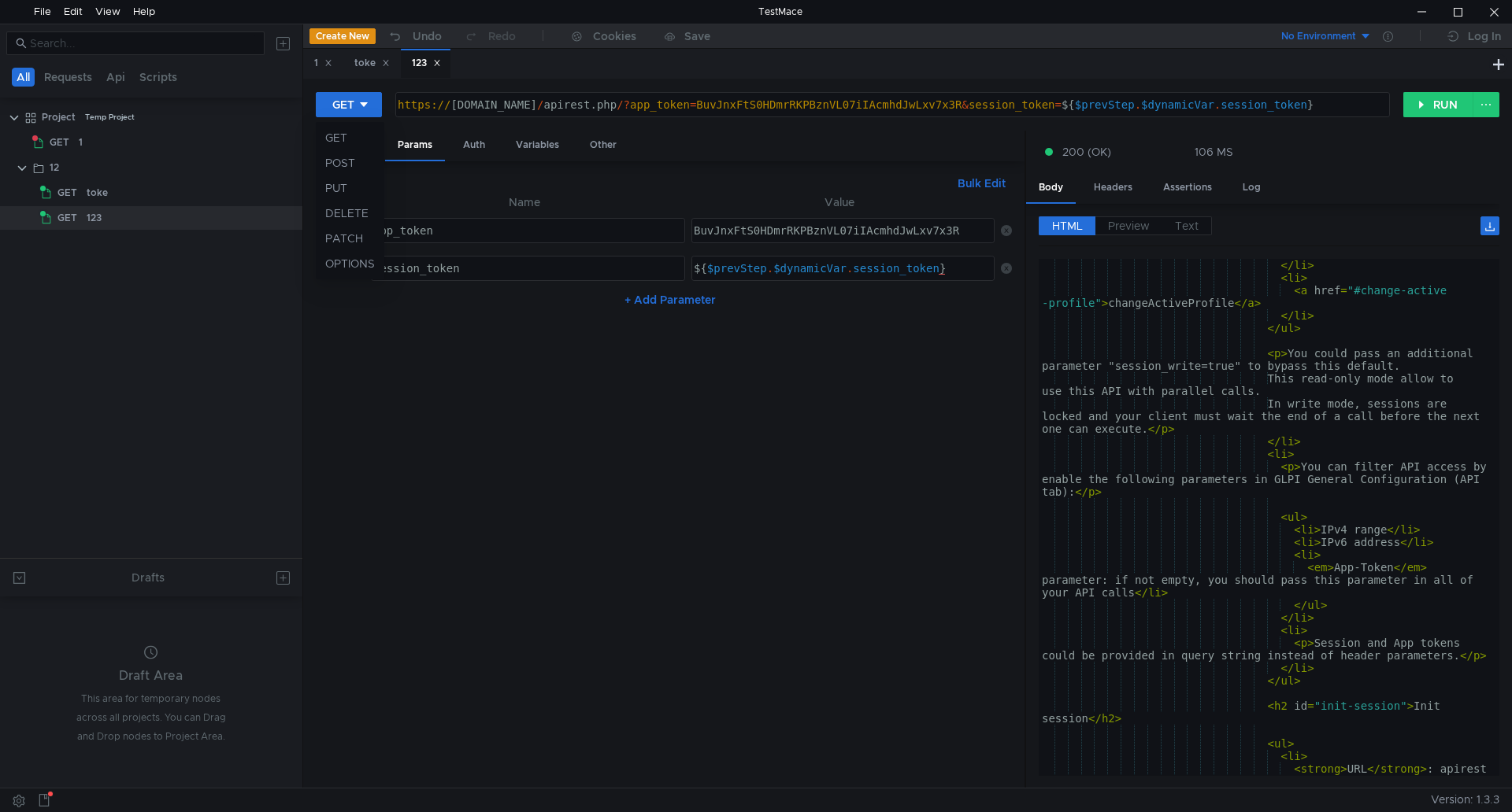
click at [373, 105] on div at bounding box center [756, 406] width 1512 height 812
click at [352, 140] on div "Headers" at bounding box center [348, 145] width 64 height 29
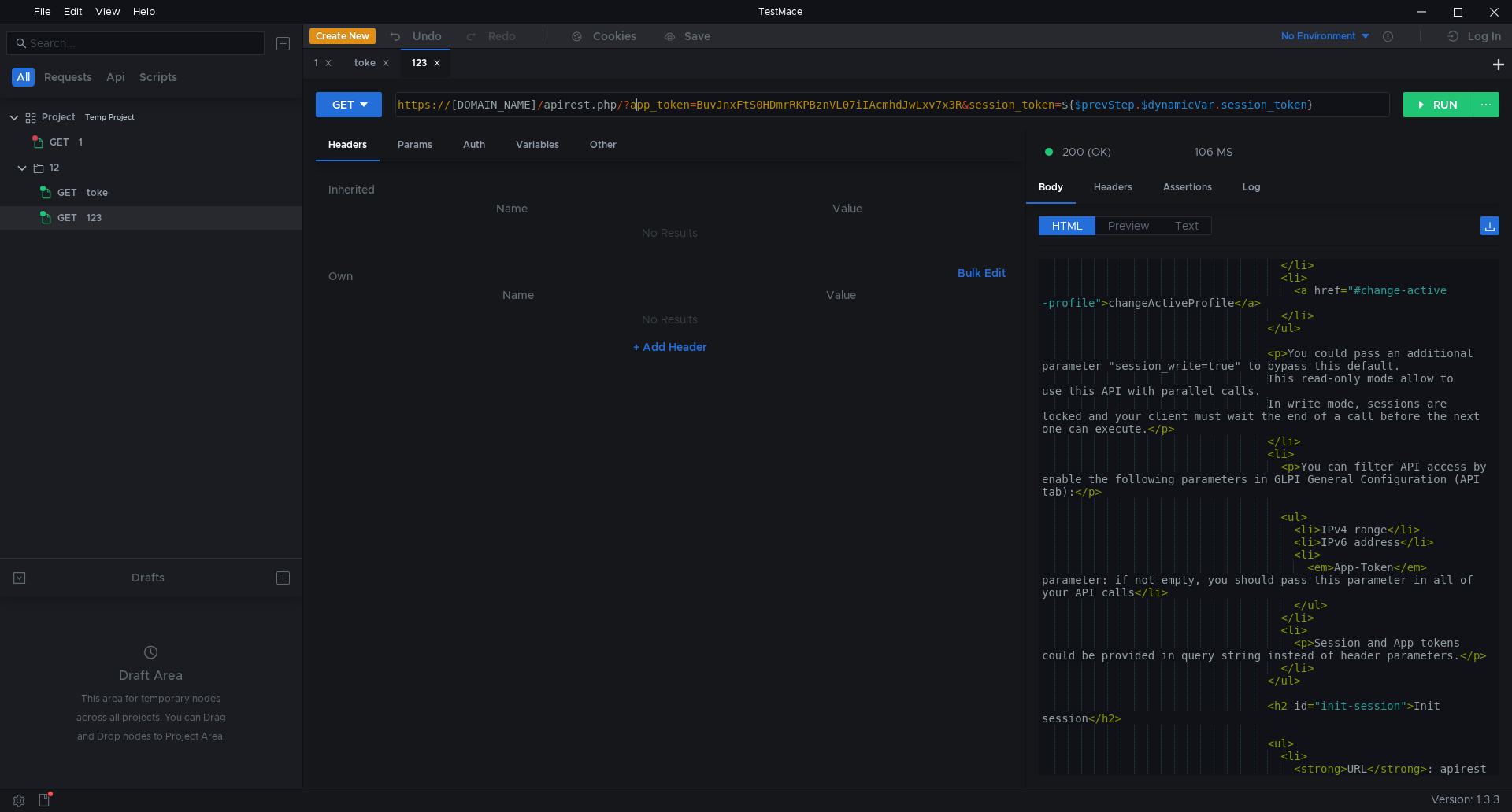
click at [639, 105] on div "https:// [DOMAIN_NAME] / apirest.php /? app_token = BuvJnxFtS0HDmrRKPBznVL07iIA…" at bounding box center [890, 117] width 993 height 38
paste textarea "search/:itemtype//"
type textarea "https://help.unimatic.ru/apirest.php/search/:itemtype//?app_token=BuvJnxFtS0HDm…"
click at [1419, 105] on button "RUN" at bounding box center [1438, 105] width 70 height 25
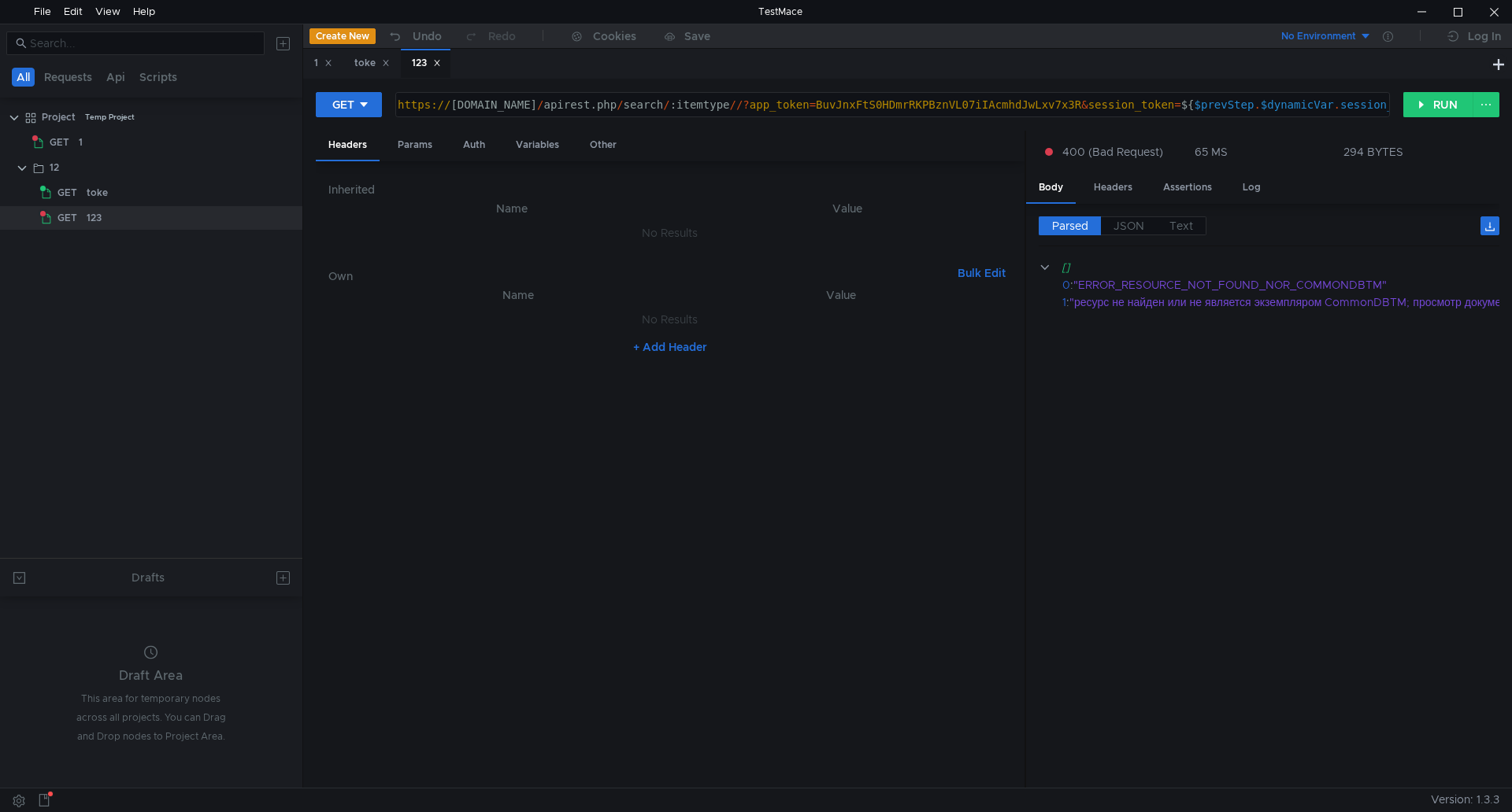
click at [711, 347] on button "+ Add Header" at bounding box center [670, 347] width 87 height 19
click at [473, 326] on div at bounding box center [526, 335] width 312 height 38
click at [467, 145] on div "Auth" at bounding box center [473, 145] width 47 height 29
click at [498, 194] on input at bounding box center [683, 185] width 616 height 22
click at [526, 140] on div at bounding box center [756, 406] width 1512 height 812
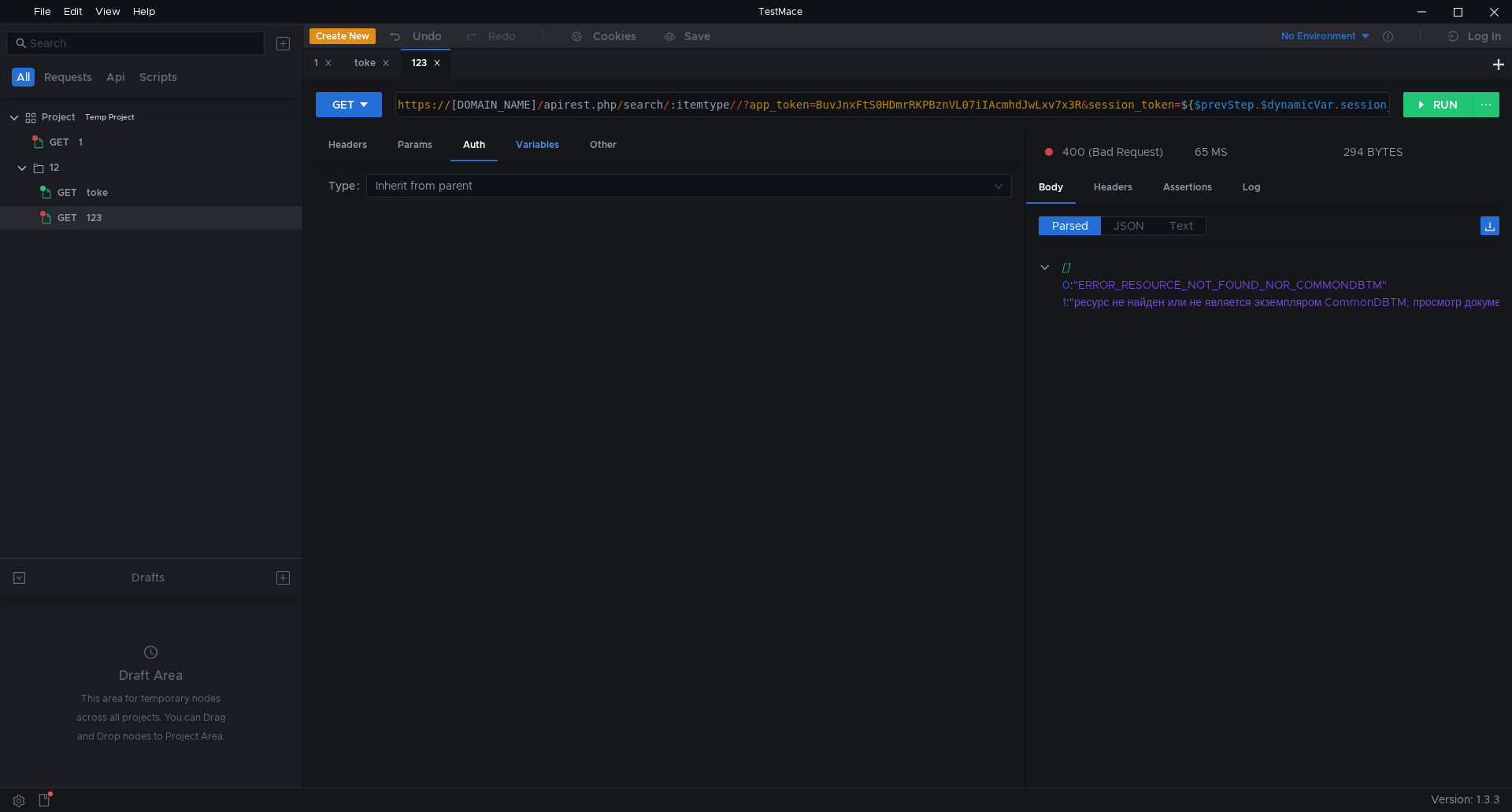
click at [526, 142] on div "Variables" at bounding box center [537, 145] width 68 height 29
click at [608, 150] on div "Other" at bounding box center [603, 145] width 52 height 29
click at [359, 144] on div "Headers" at bounding box center [348, 145] width 64 height 29
click at [398, 327] on div at bounding box center [526, 335] width 312 height 38
click at [338, 325] on icon at bounding box center [339, 323] width 11 height 11
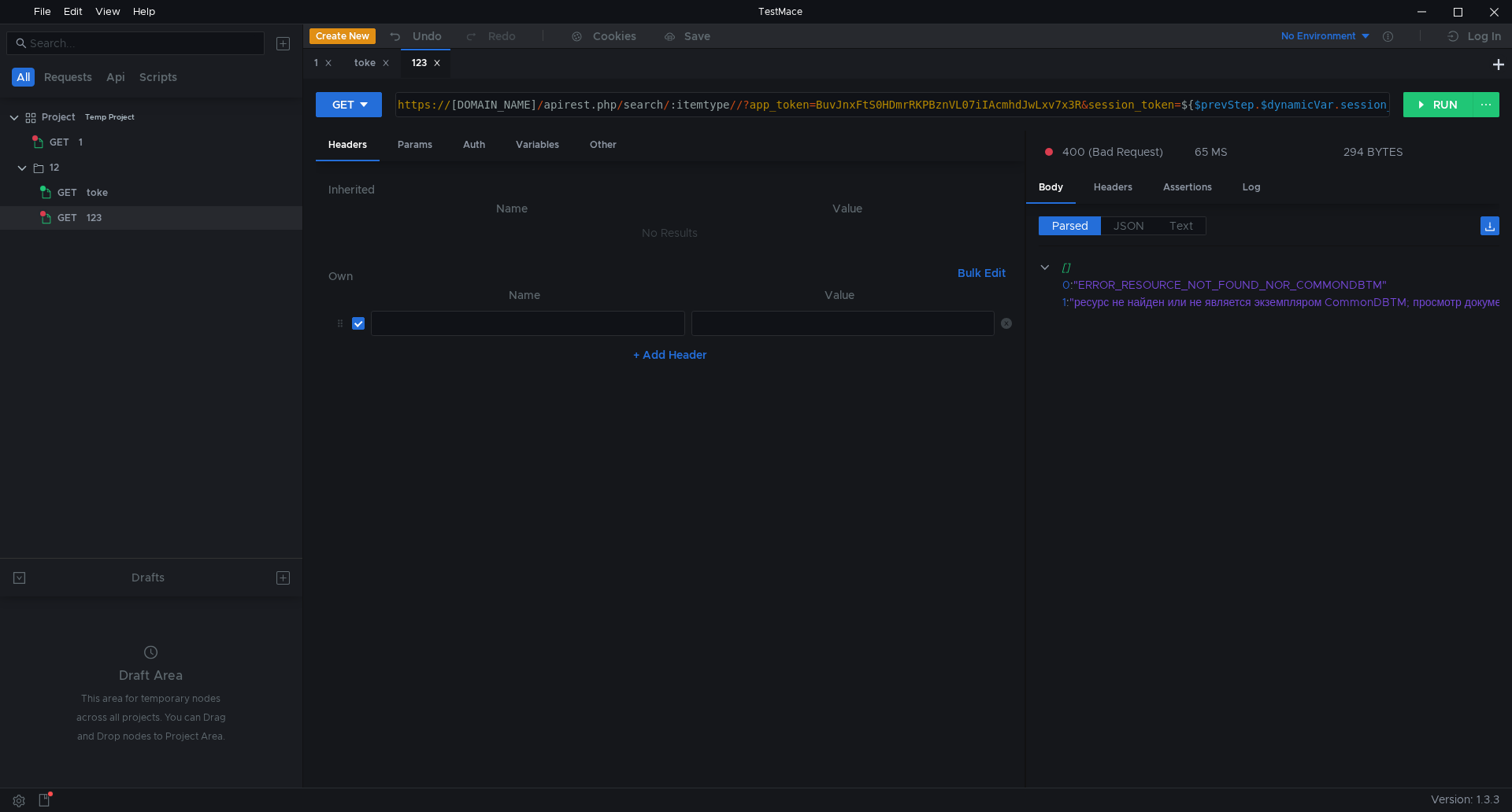
click at [348, 321] on td at bounding box center [356, 323] width 19 height 38
click at [344, 323] on icon at bounding box center [339, 323] width 11 height 11
click at [347, 325] on td at bounding box center [356, 323] width 19 height 38
click at [746, 106] on div "https:// help.unimatic.ru / apirest.php / search / :itemtype //? app_token = Bu…" at bounding box center [923, 117] width 1058 height 38
drag, startPoint x: 756, startPoint y: 101, endPoint x: 646, endPoint y: 104, distance: 110.0
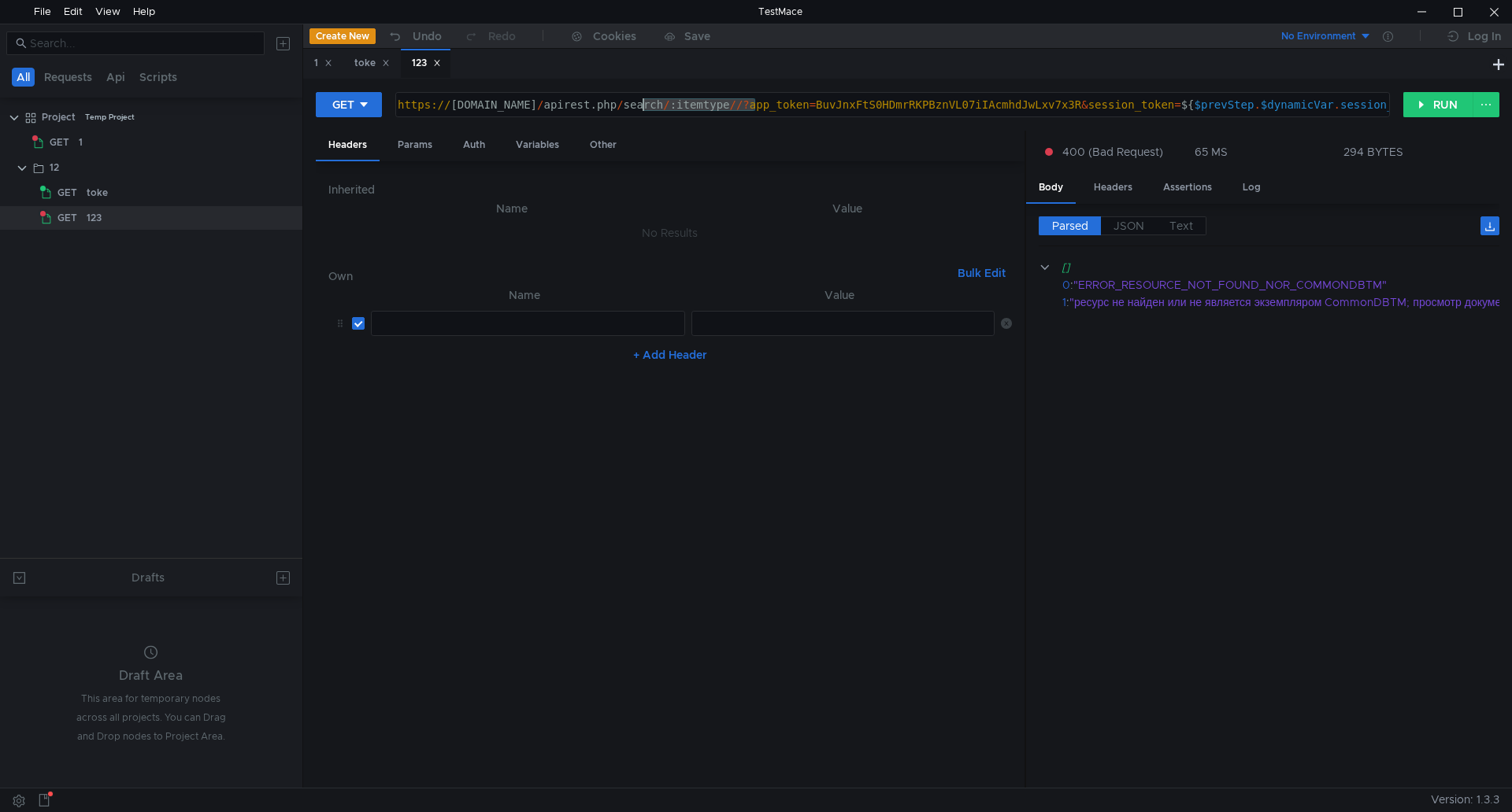
click at [646, 104] on div "https:// help.unimatic.ru / apirest.php / search / :itemtype //? app_token = Bu…" at bounding box center [923, 117] width 1058 height 38
paste textarea "listSearchOptions/Computer"
click at [1456, 105] on button "RUN" at bounding box center [1438, 105] width 70 height 25
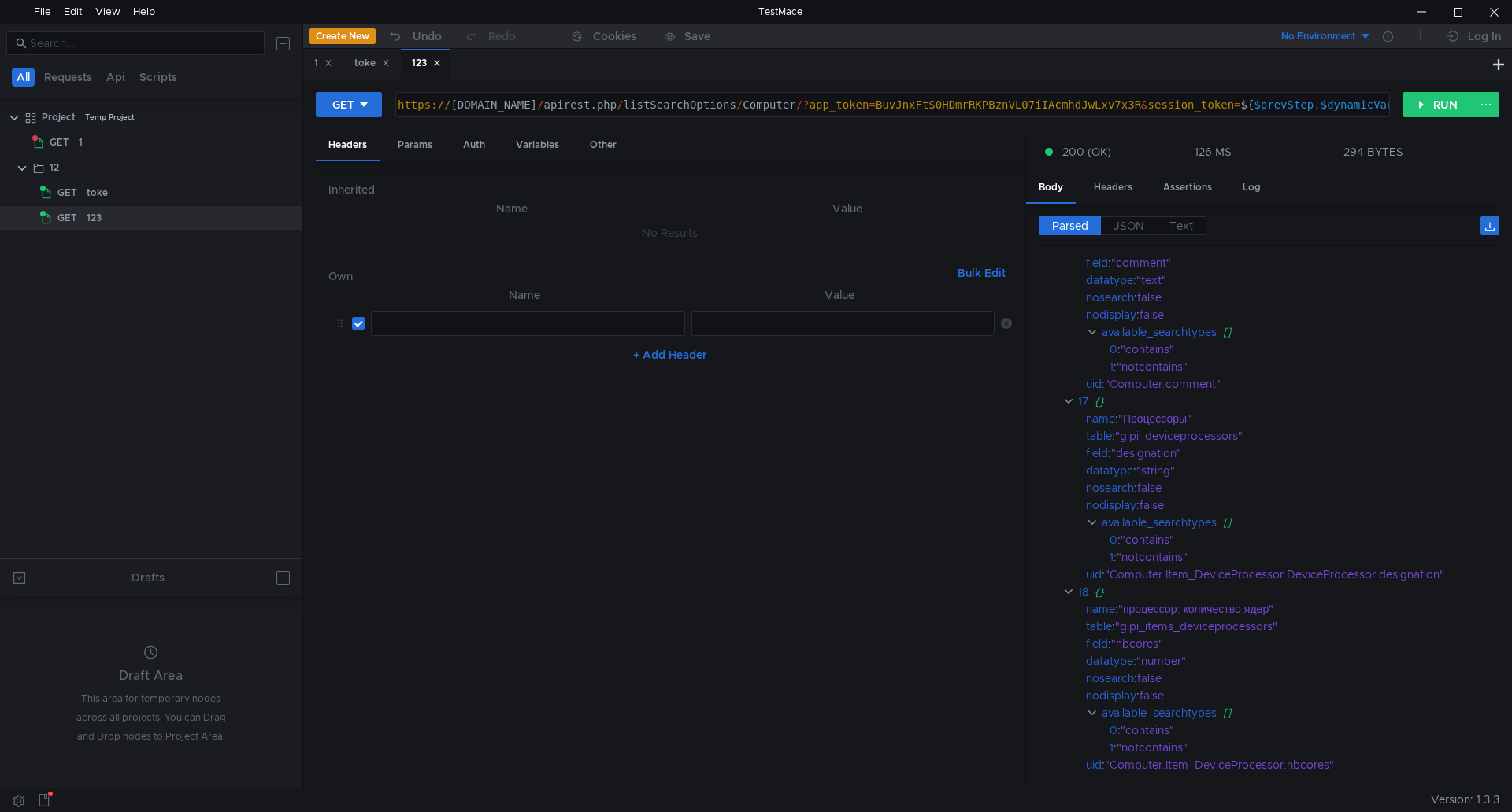
scroll to position [3384, 0]
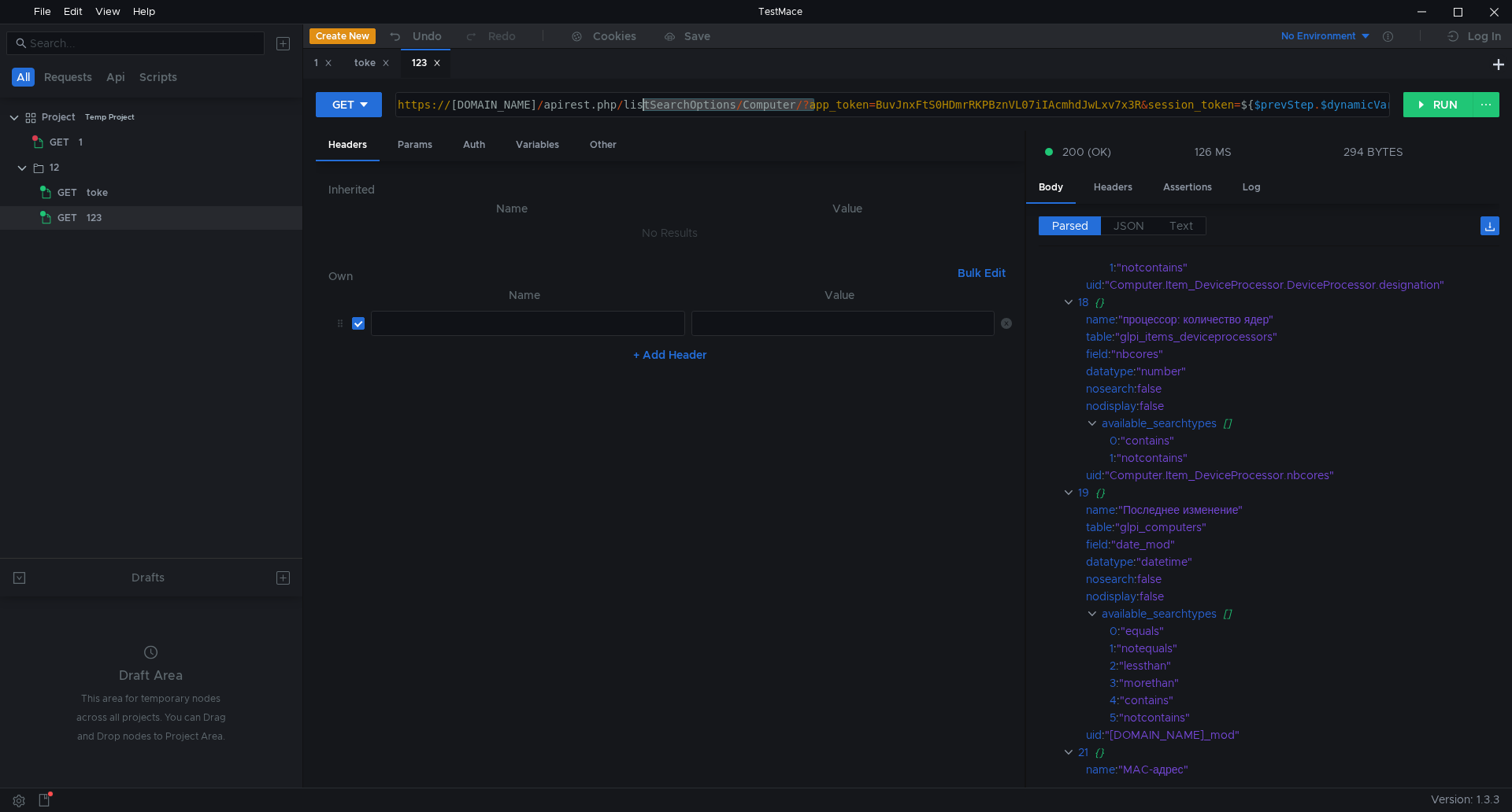
drag, startPoint x: 819, startPoint y: 104, endPoint x: 643, endPoint y: 100, distance: 176.0
click at [643, 100] on div "https:// help.unimatic.ru / apirest.php / listSearchOptions / Computer /? app_t…" at bounding box center [953, 117] width 1118 height 38
paste textarea "apirest.php/search/:itemtype/"
click at [1434, 95] on button "RUN" at bounding box center [1438, 105] width 70 height 25
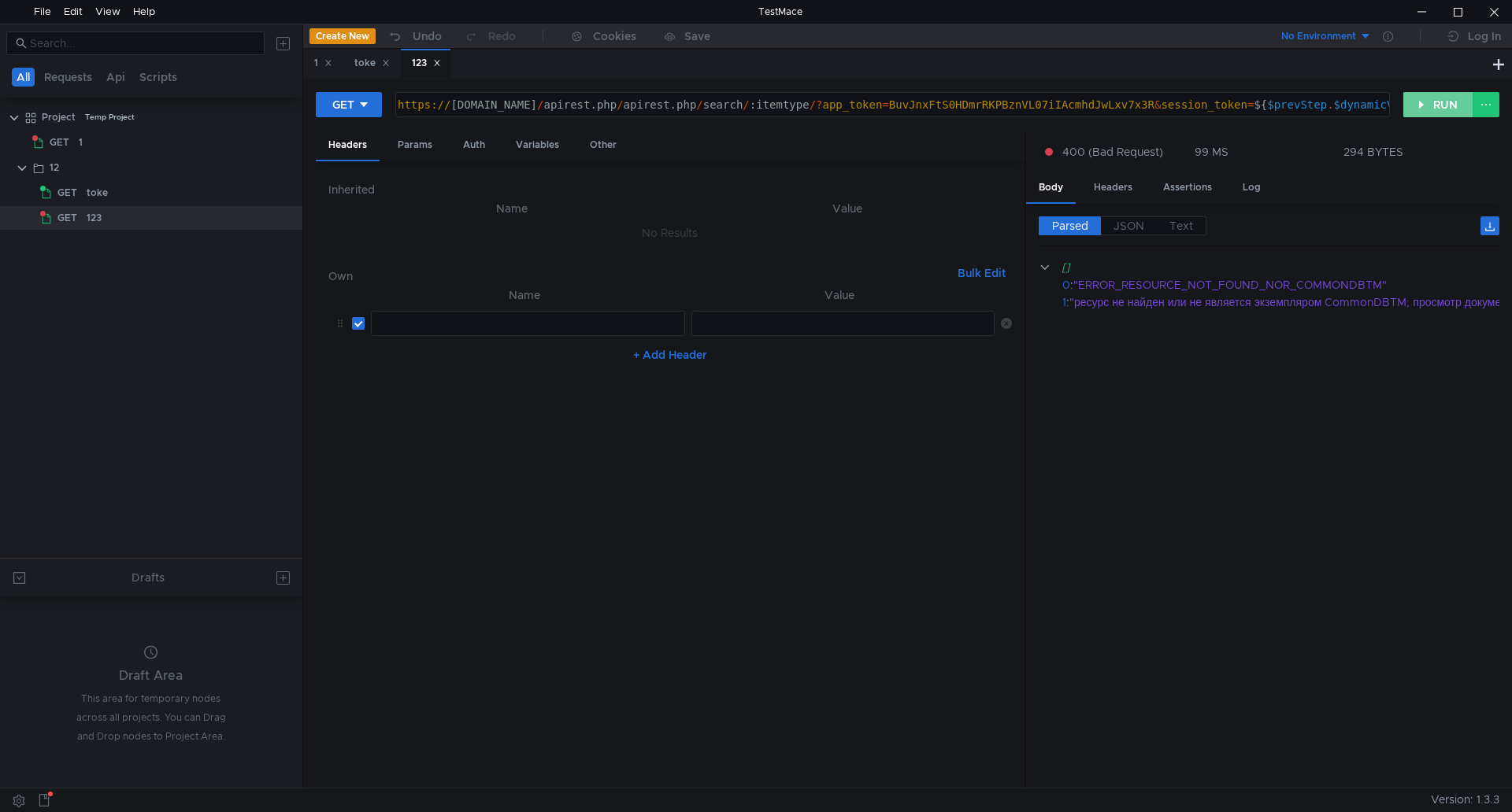
scroll to position [0, 0]
click at [827, 102] on div "https:// help.unimatic.ru / apirest.php / apirest.php / search / :itemtype /? a…" at bounding box center [959, 117] width 1130 height 38
click at [833, 101] on div "https:// help.unimatic.ru / apirest.php / apirest.php / search / :itemtype /? a…" at bounding box center [959, 117] width 1130 height 38
click at [836, 103] on div "https:// help.unimatic.ru / apirest.php / apirest.php / search / :itemtype /? a…" at bounding box center [959, 117] width 1130 height 38
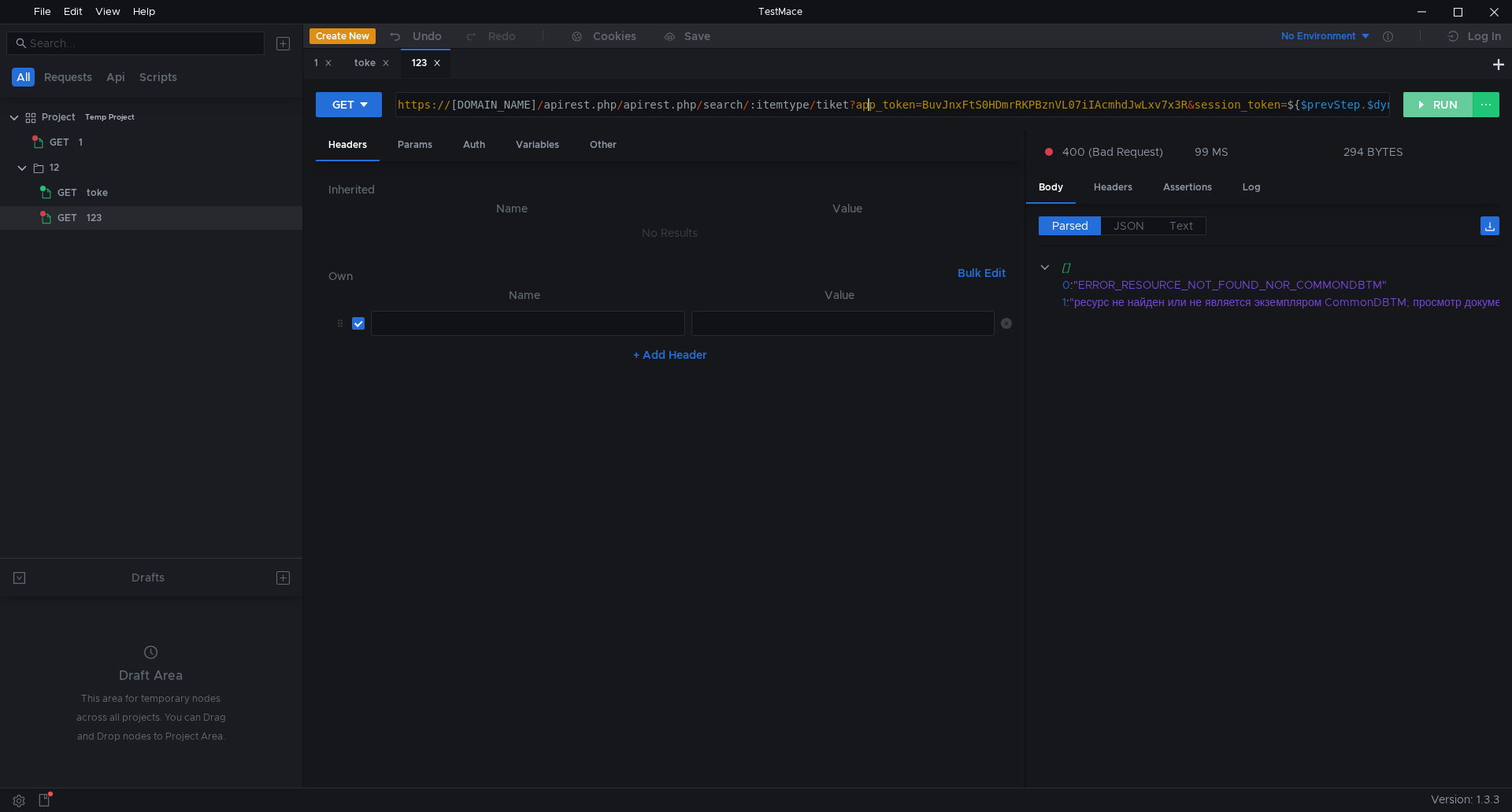
click at [1439, 108] on button "RUN" at bounding box center [1438, 105] width 70 height 25
click at [866, 105] on div "https:// help.unimatic.ru / apirest.php / apirest.php / search / :itemtype / ti…" at bounding box center [975, 117] width 1163 height 38
click at [1446, 105] on button "RUN" at bounding box center [1438, 105] width 70 height 25
drag, startPoint x: 832, startPoint y: 105, endPoint x: 880, endPoint y: 104, distance: 48.0
click at [880, 104] on div "https:// help.unimatic.ru / apirest.php / apirest.php / search / :itemtype / ti…" at bounding box center [979, 117] width 1171 height 38
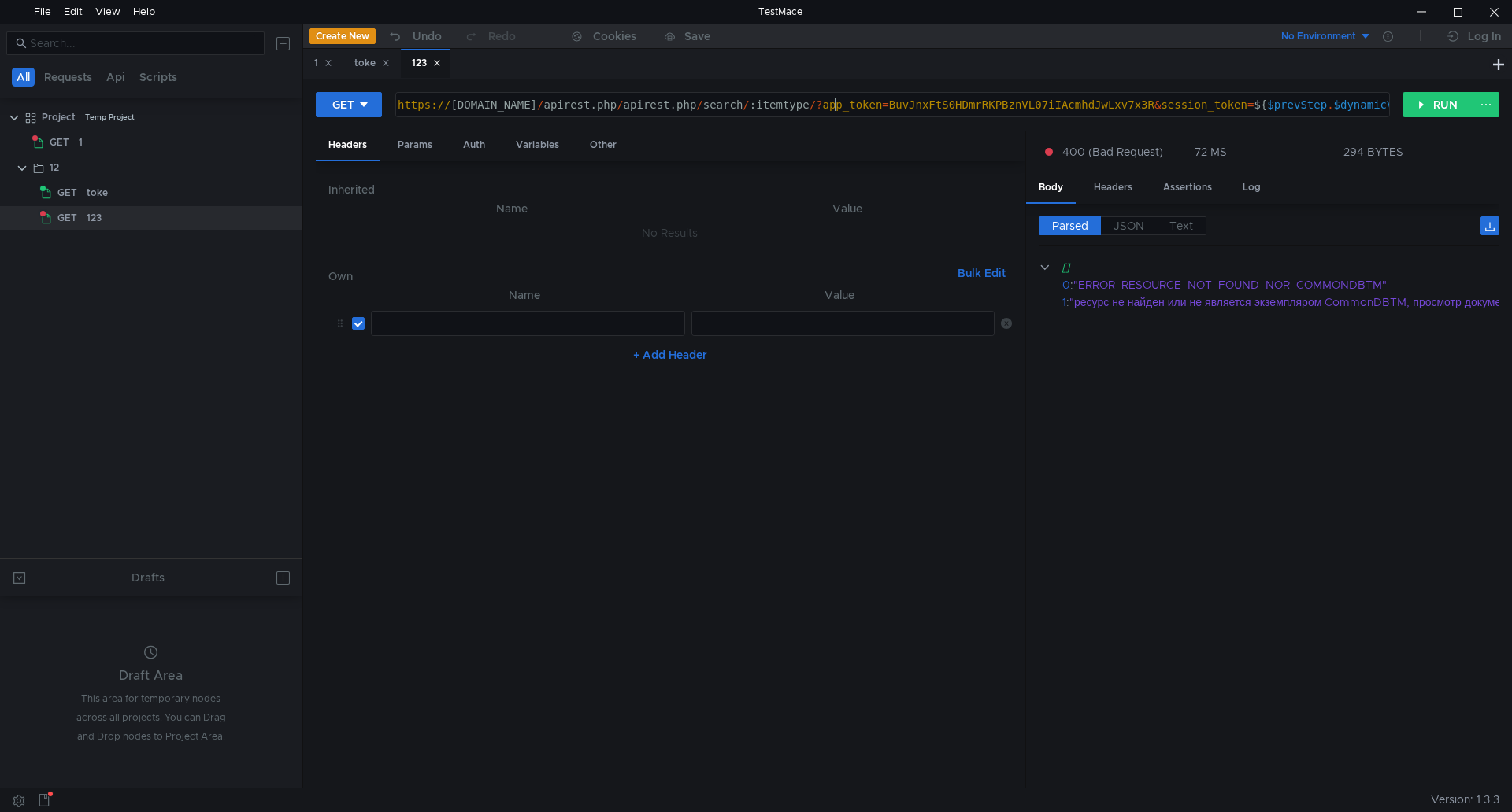
paste textarea "/:id/:sub_itemtype"
click at [1433, 99] on button "RUN" at bounding box center [1438, 105] width 70 height 25
click at [1151, 307] on div ""ресурс не найден или не является экземпляром CommonDBTM; просмотр документации…" at bounding box center [1421, 302] width 706 height 17
click at [1147, 768] on cdk-virtual-scroll-viewport "[] 0 : "ERROR_RESOURCE_NOT_FOUND_NOR_COMMONDBTM" 1 : "ресурс не найден или не я…" at bounding box center [1269, 517] width 461 height 517
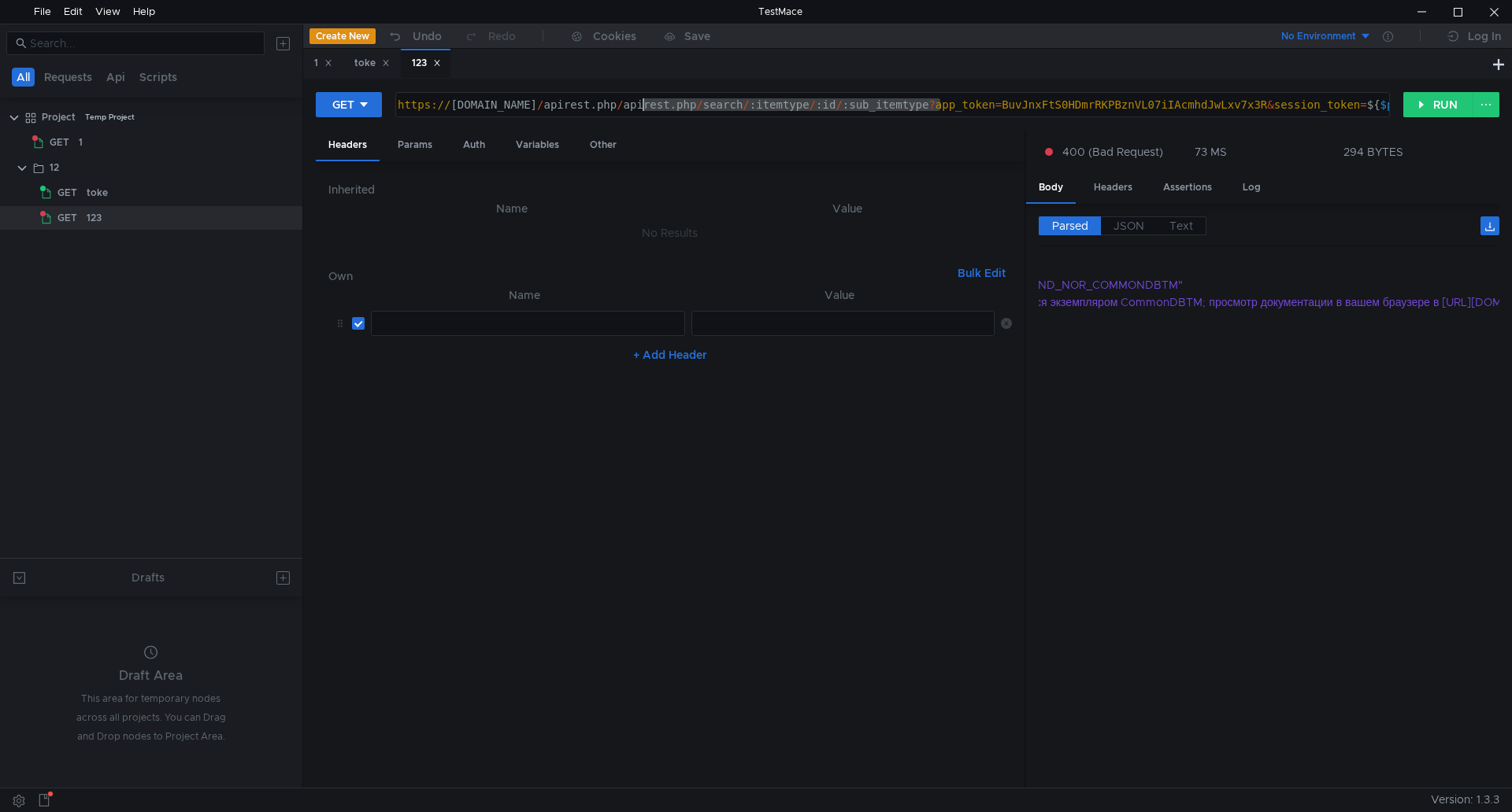
drag, startPoint x: 944, startPoint y: 105, endPoint x: 643, endPoint y: 98, distance: 301.1
click at [643, 98] on div "https:// help.unimatic.ru / apirest.php / apirest.php / search / :itemtype / :i…" at bounding box center [1016, 117] width 1243 height 38
paste textarea ":itemtype/:id/:sub_itemtype"
type textarea "https://help.unimatic.ru/apirest.php/apirest.php/:itemtype/:id/:sub_itemtype?ap…"
click at [1434, 104] on button "RUN" at bounding box center [1438, 105] width 70 height 25
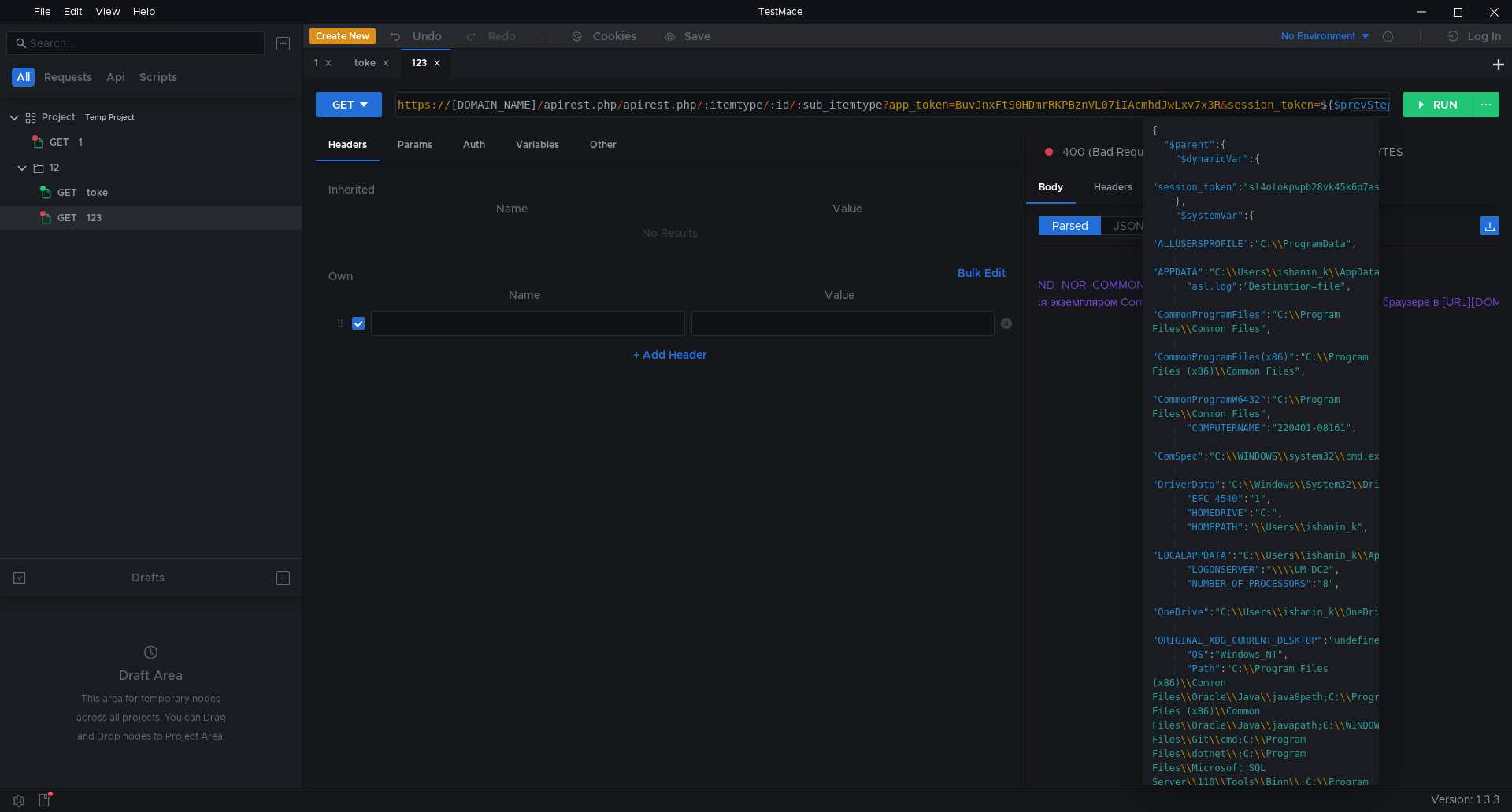
scroll to position [0, 0]
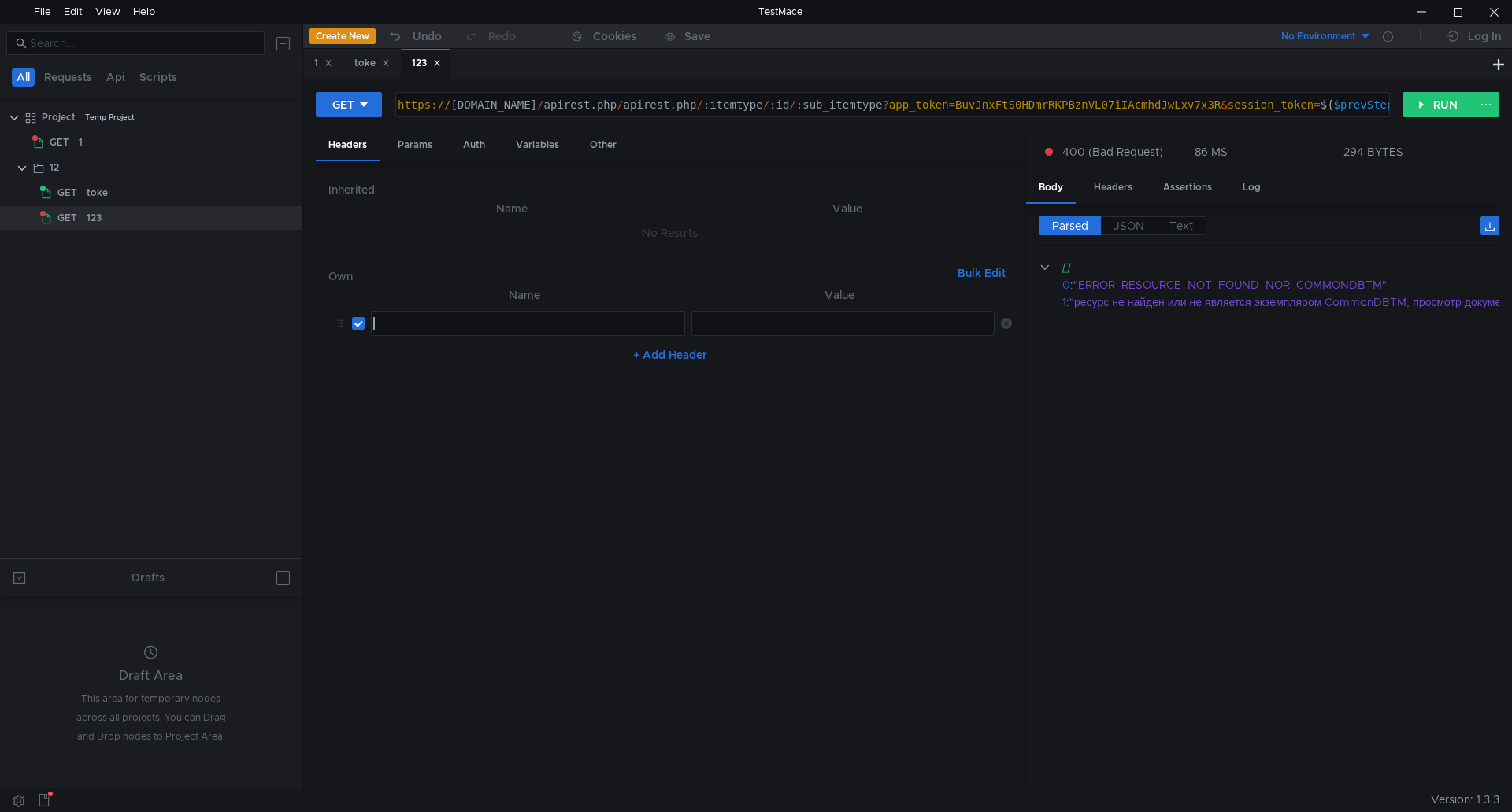
click at [434, 333] on div at bounding box center [526, 335] width 312 height 38
click at [417, 136] on div "Params" at bounding box center [415, 145] width 60 height 29
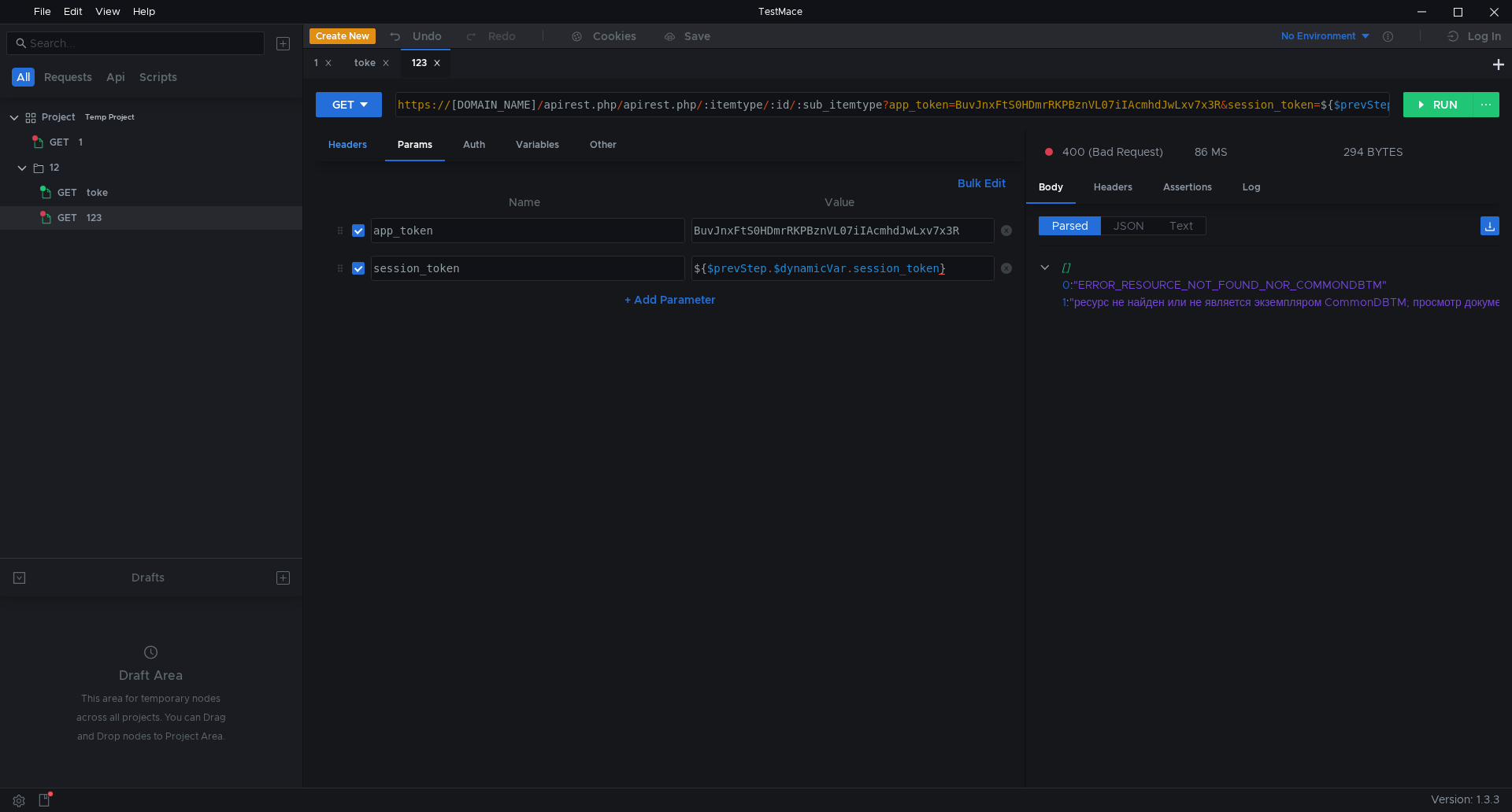
click at [355, 148] on div "Headers" at bounding box center [348, 145] width 64 height 29
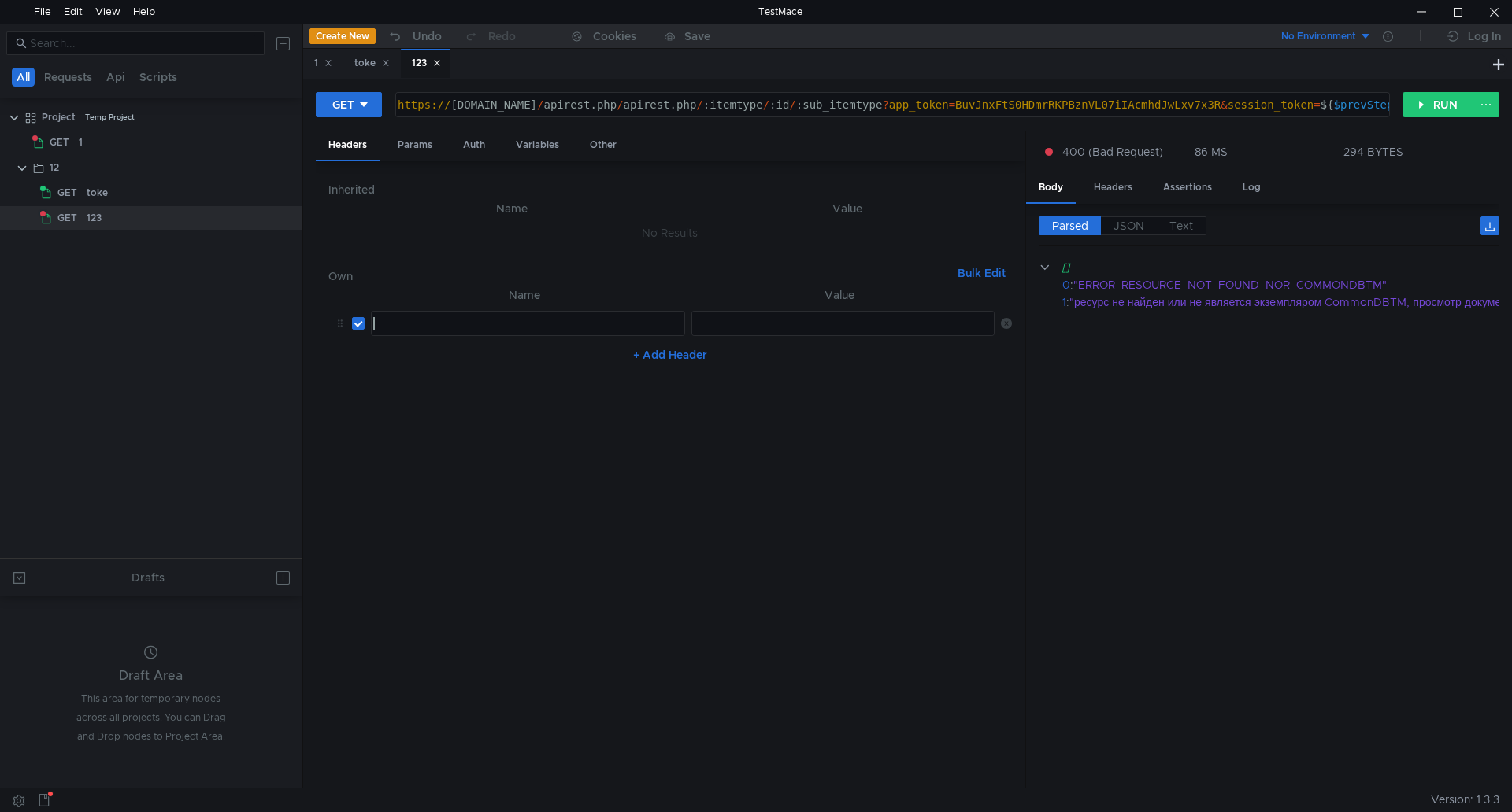
click at [415, 321] on div at bounding box center [526, 335] width 312 height 38
click at [1121, 187] on div "Headers" at bounding box center [1113, 188] width 64 height 29
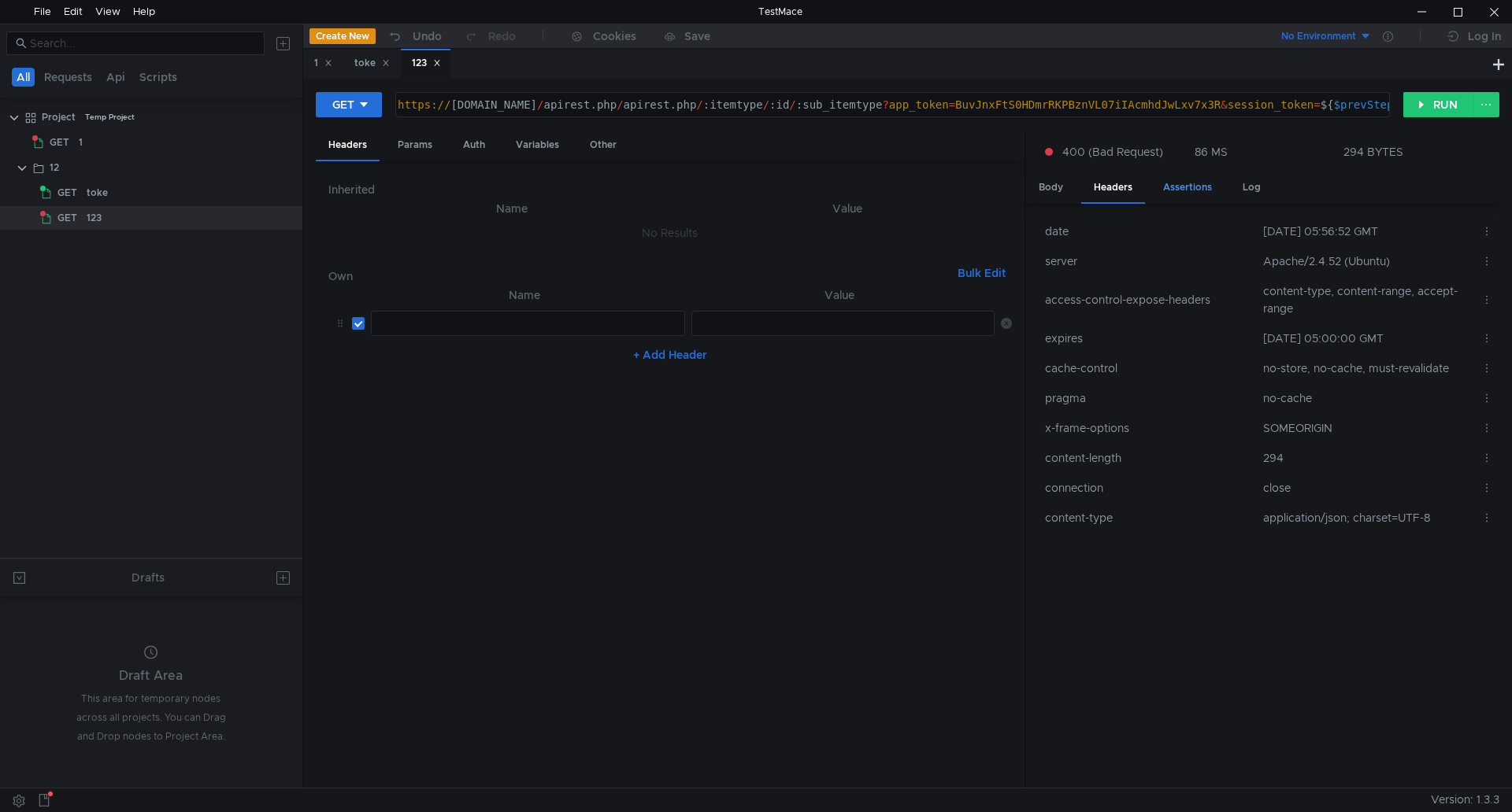
click at [1185, 189] on div "Assertions" at bounding box center [1187, 188] width 74 height 29
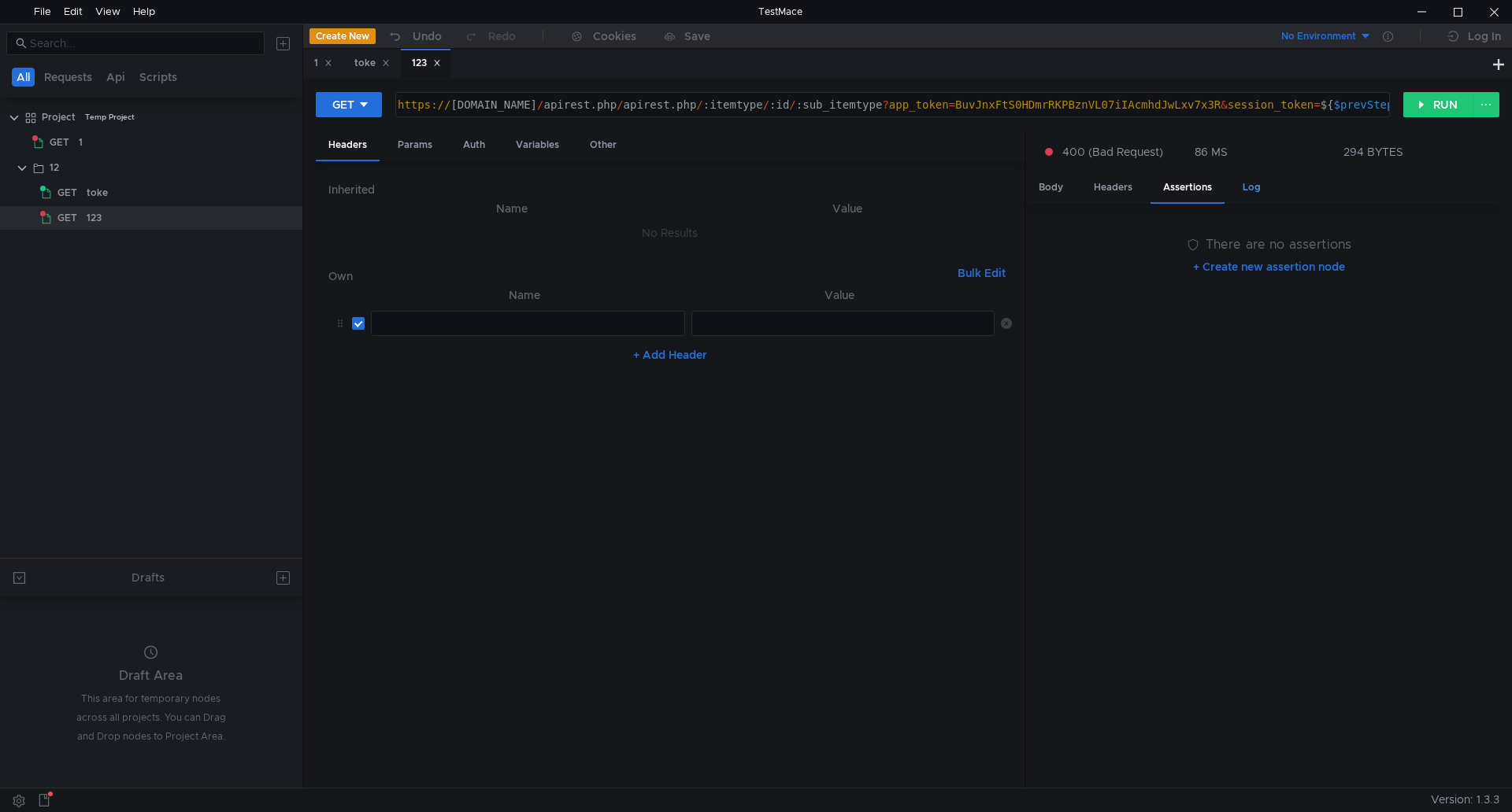
click at [1254, 189] on div "Log" at bounding box center [1251, 188] width 43 height 29
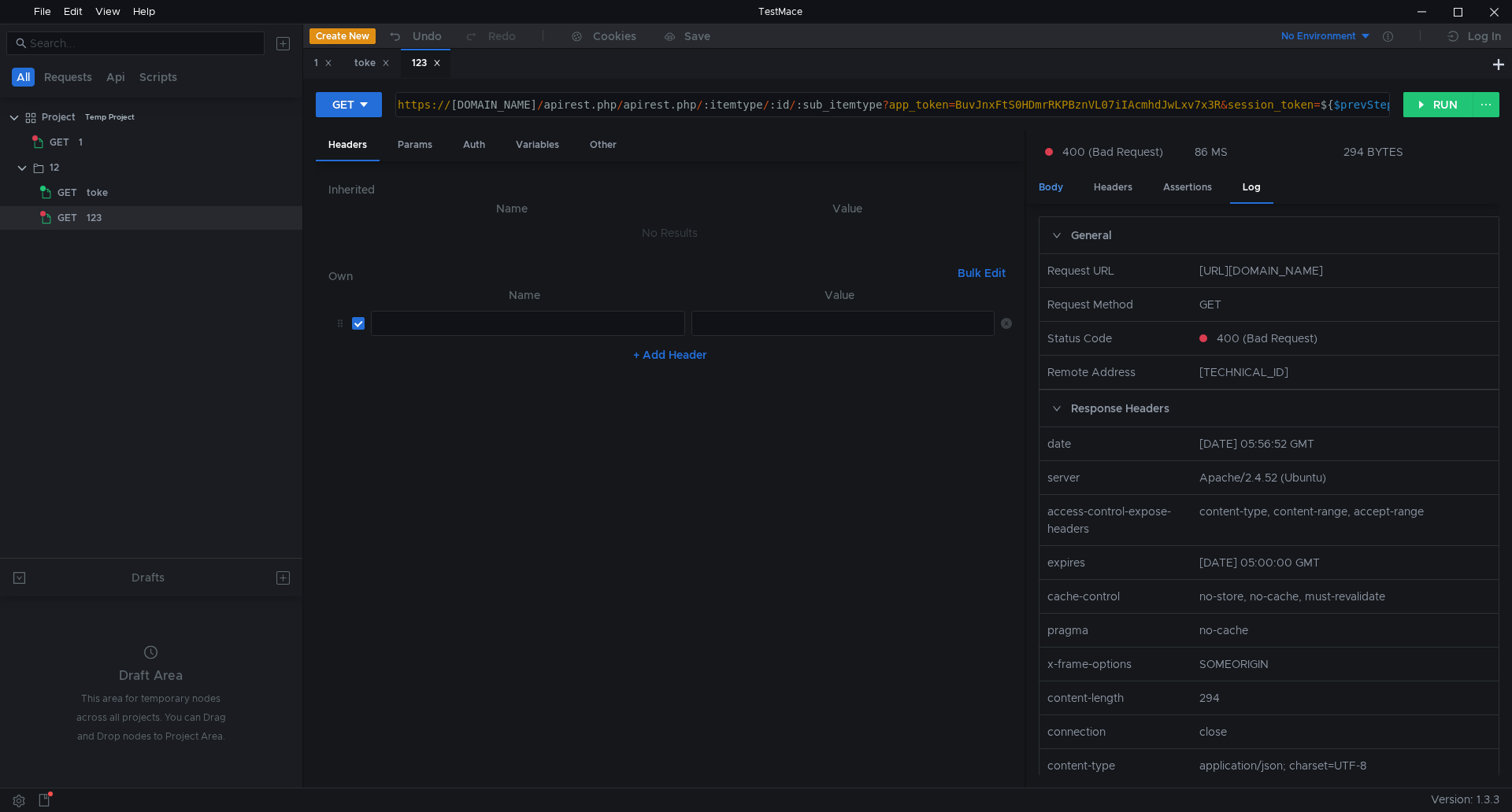
click at [1048, 190] on div "Body" at bounding box center [1050, 188] width 49 height 29
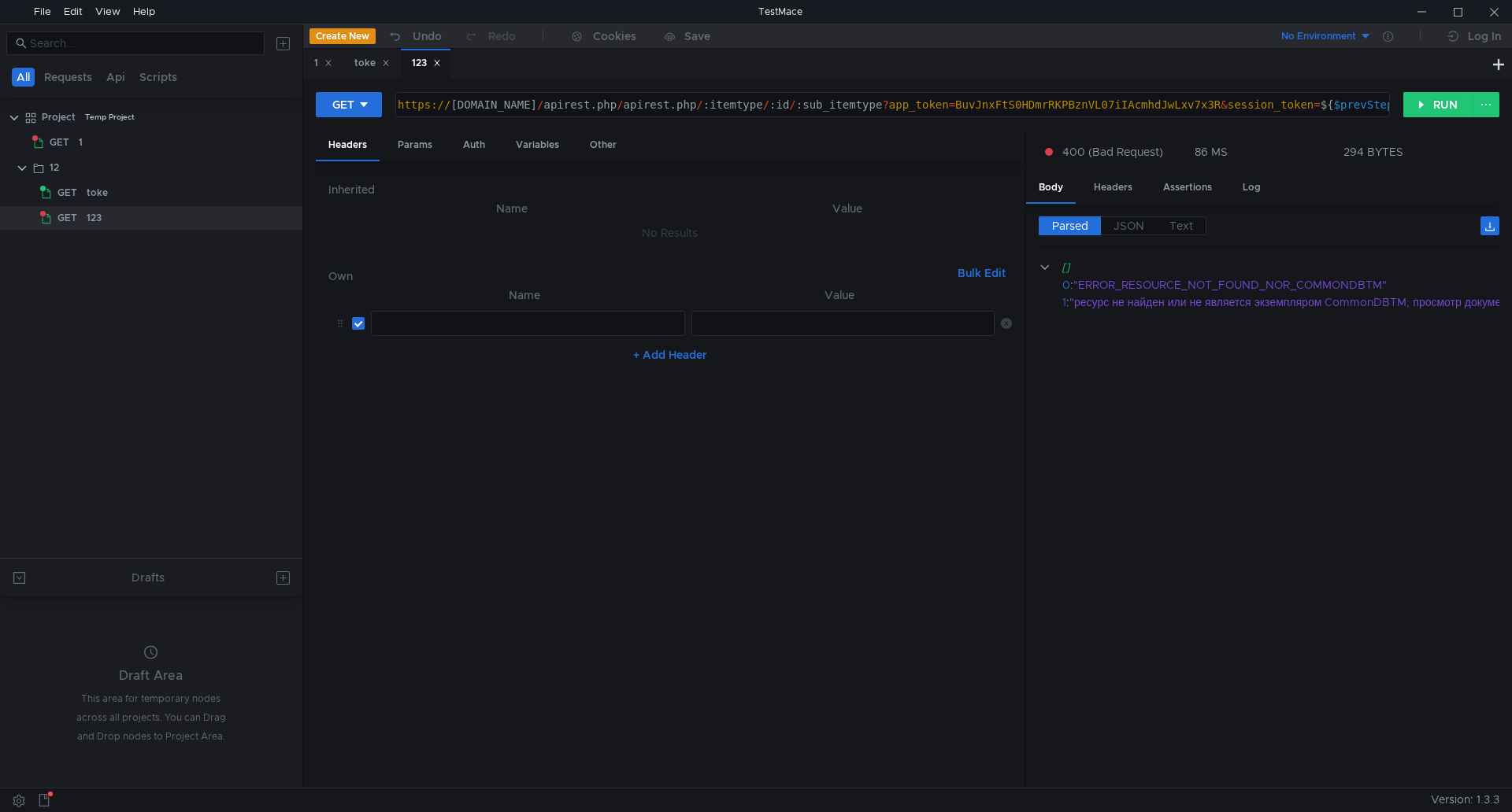
scroll to position [0, 35]
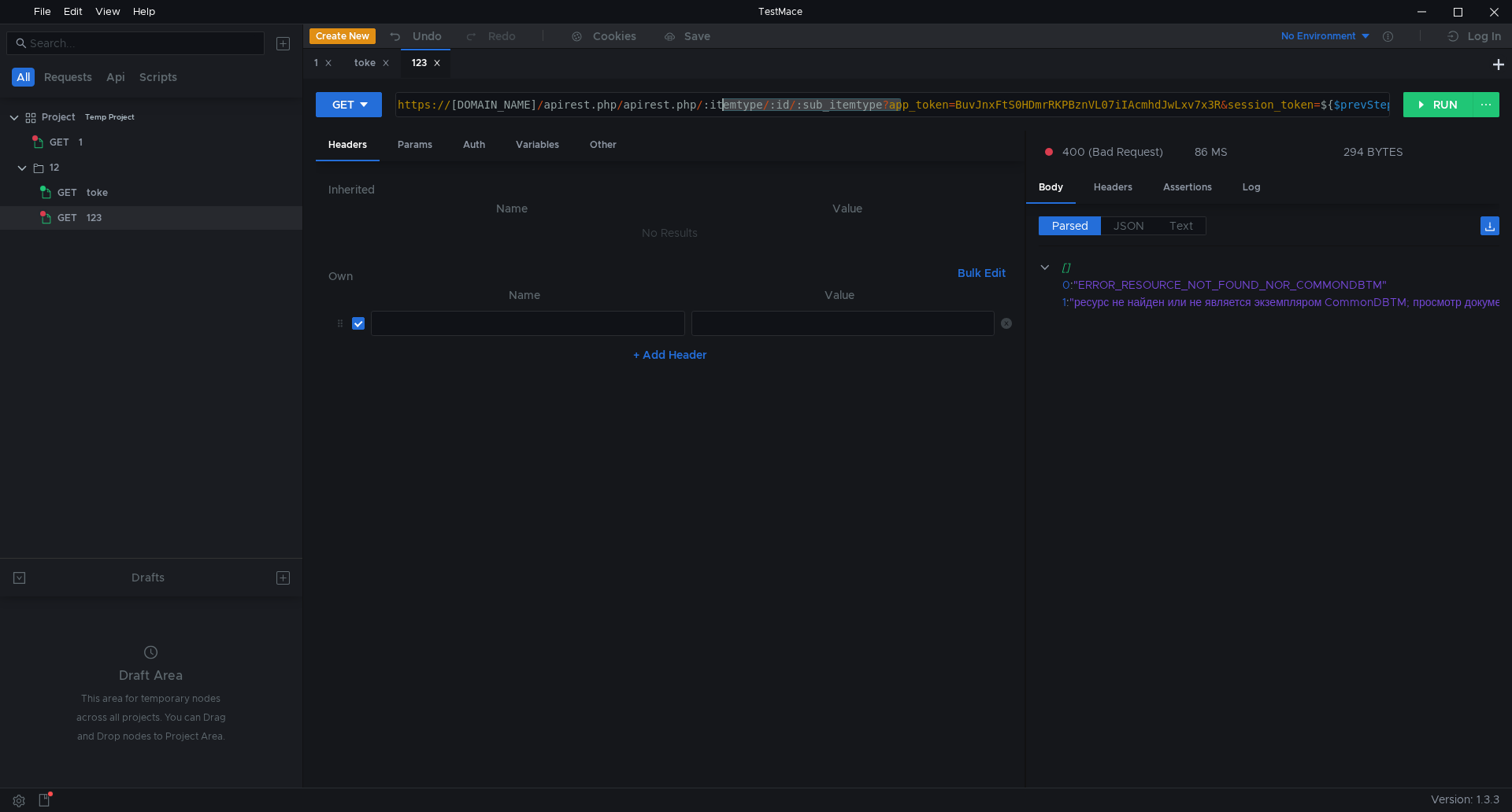
drag, startPoint x: 900, startPoint y: 110, endPoint x: 725, endPoint y: 104, distance: 175.1
click at [725, 104] on div "https:// help.unimatic.ru / apirest.php / apirest.php / :itemtype / :id / :sub_…" at bounding box center [993, 117] width 1197 height 38
paste textarea "apirest.php/getMultipleItems"
type textarea "https://help.unimatic.ru/apirest.php/apirest.php/apirest.php/getMultipleItems?a…"
click at [1433, 101] on button "RUN" at bounding box center [1438, 105] width 70 height 25
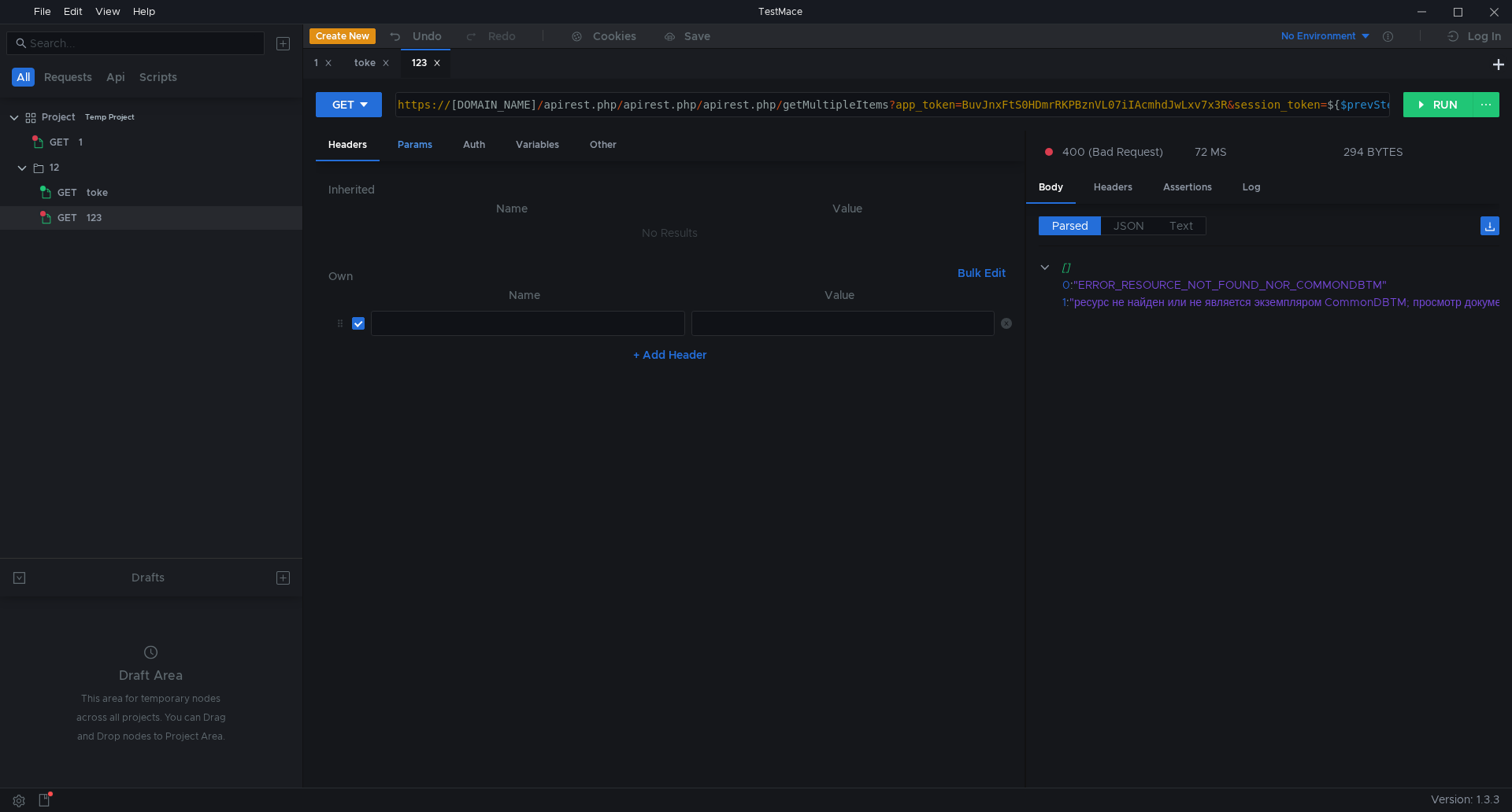
click at [412, 142] on div "Params" at bounding box center [415, 145] width 60 height 29
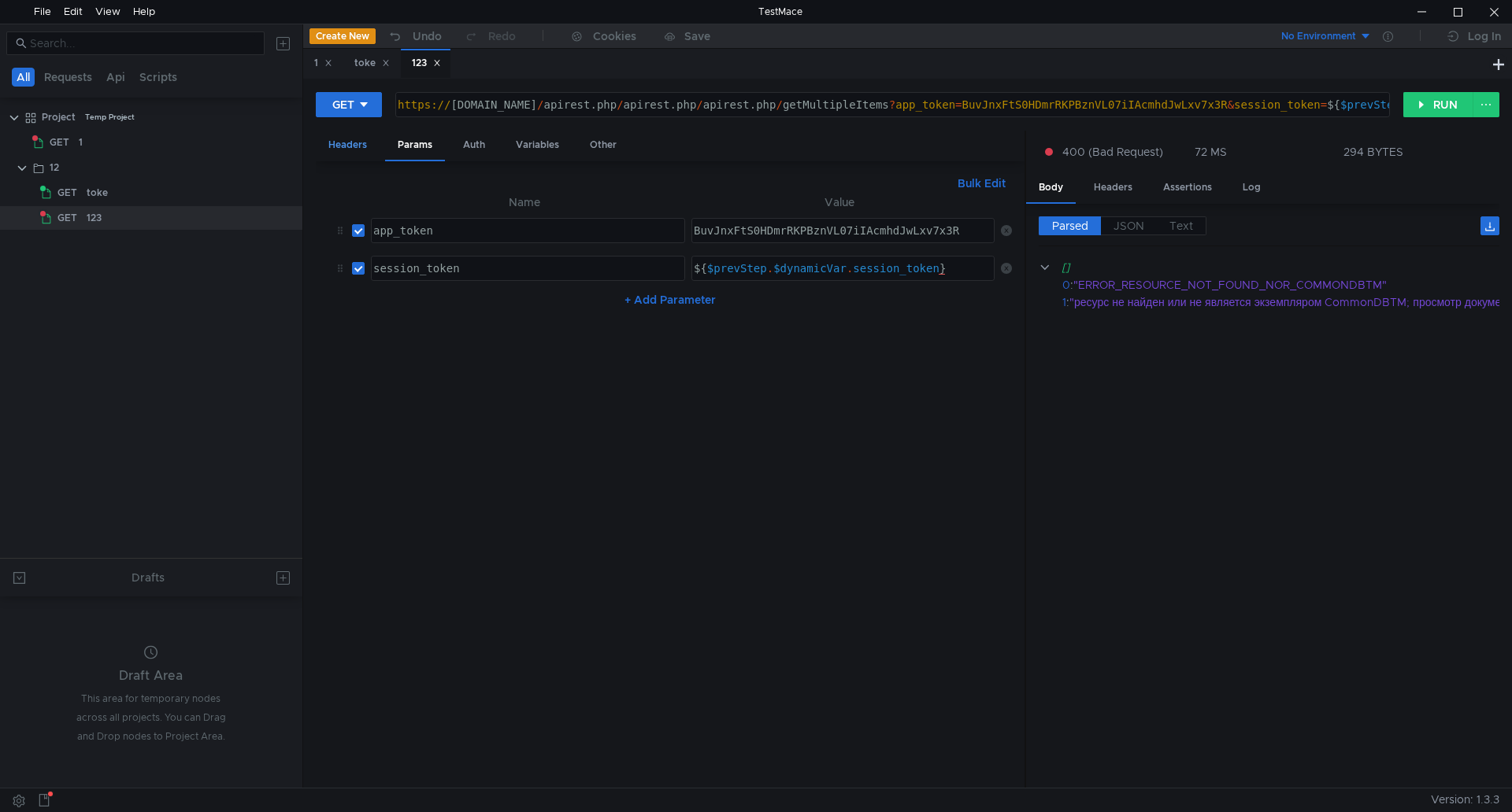
click at [344, 148] on div "Headers" at bounding box center [348, 145] width 64 height 29
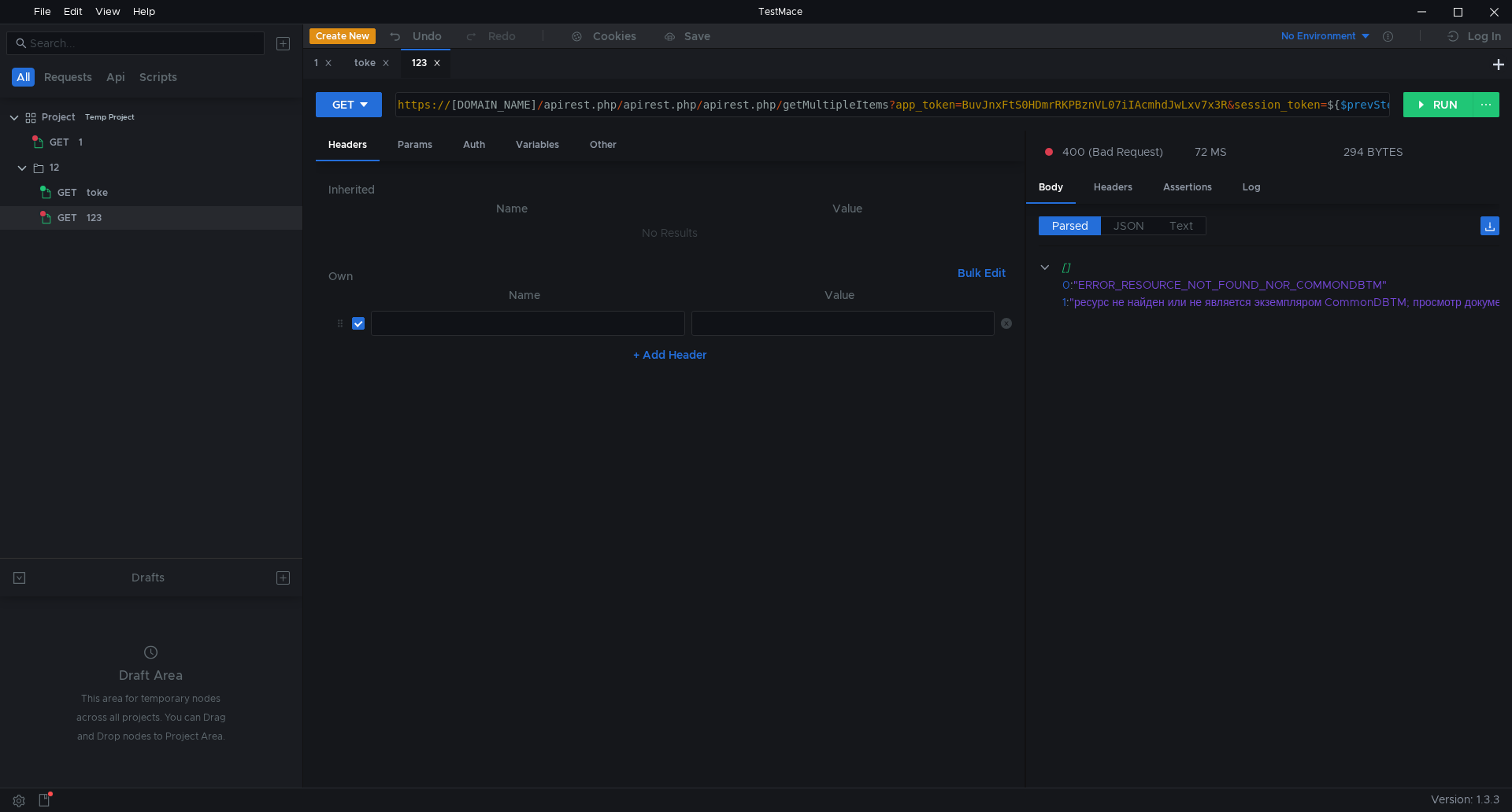
click at [484, 328] on div at bounding box center [526, 335] width 312 height 38
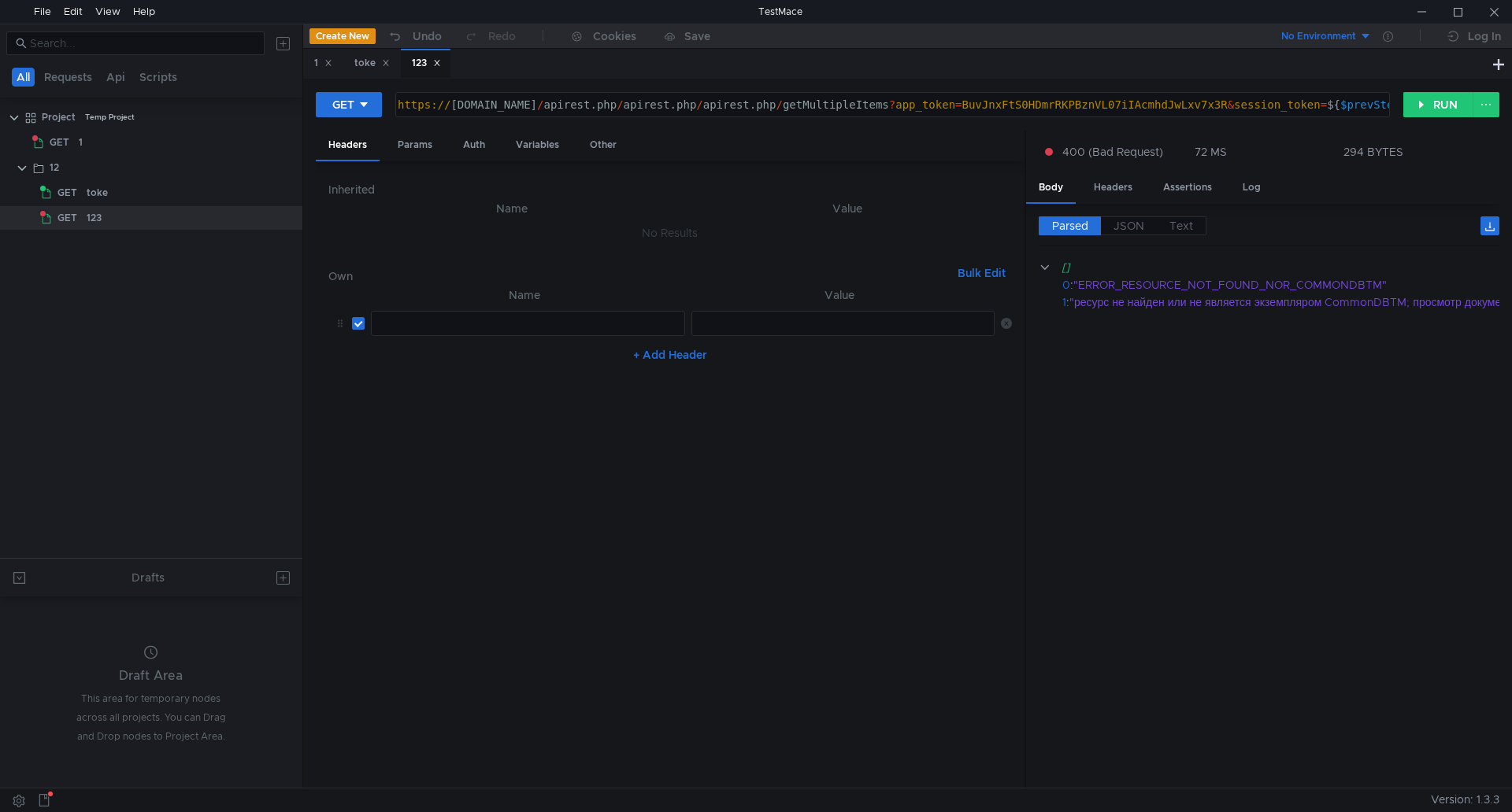
click at [439, 321] on div at bounding box center [526, 335] width 312 height 38
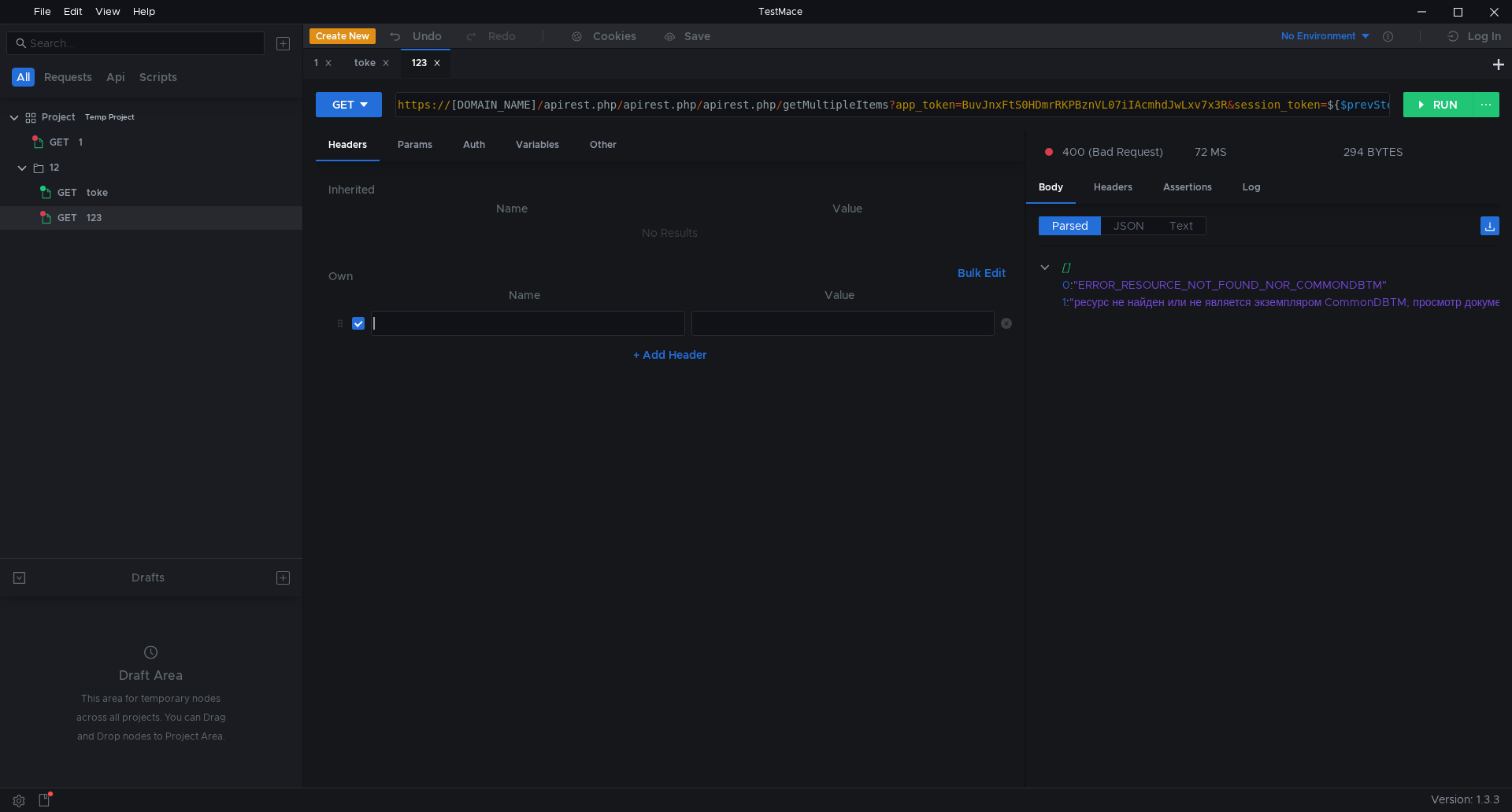
paste textarea "with_tickets:"
type textarea "with_tickets"
click at [667, 356] on button "+ Add Header" at bounding box center [670, 355] width 87 height 19
click at [1434, 101] on button "RUN" at bounding box center [1438, 105] width 70 height 25
drag, startPoint x: 473, startPoint y: 327, endPoint x: 340, endPoint y: 323, distance: 133.1
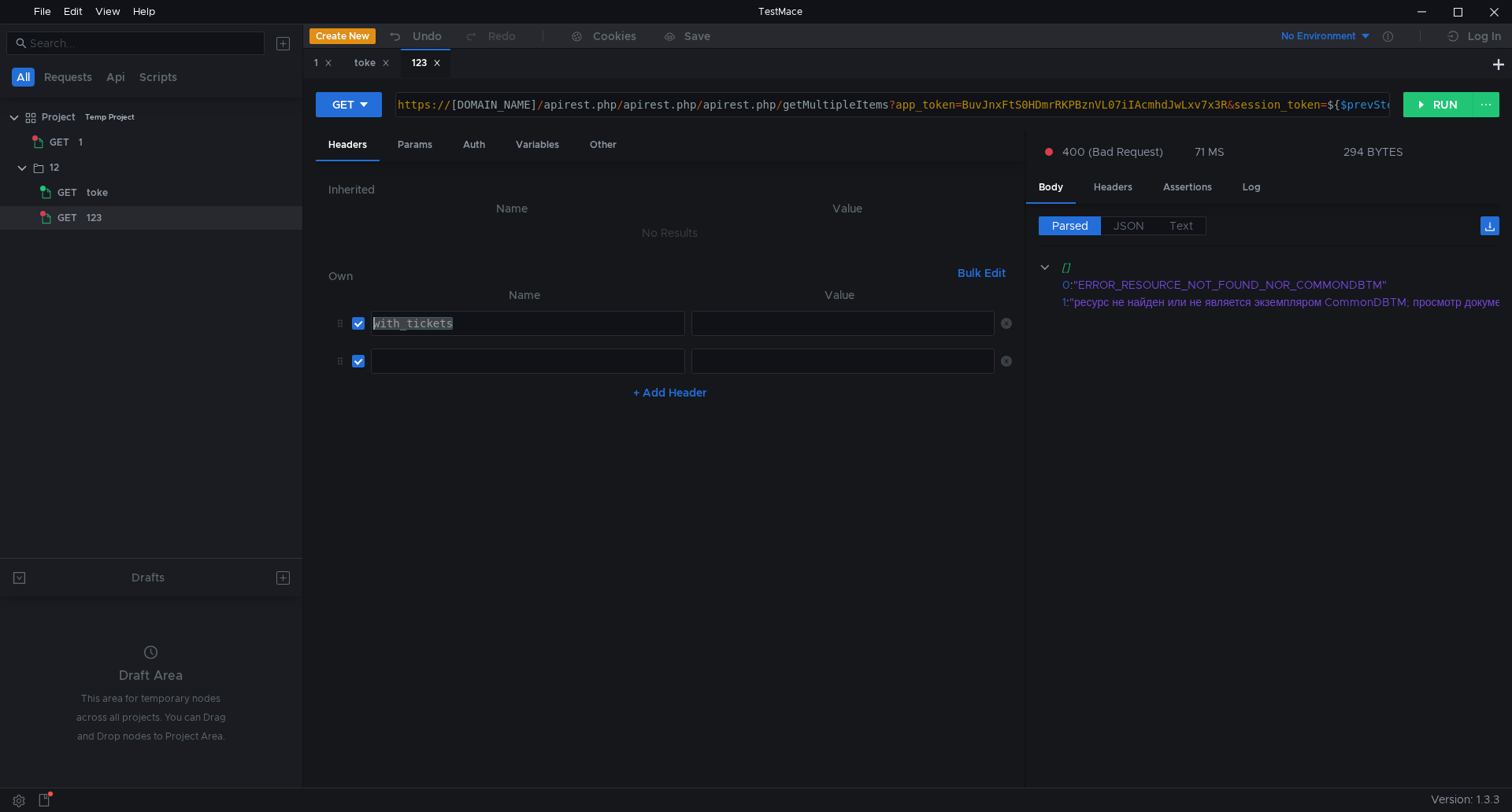
click at [340, 323] on tr "with_tickets with_tickets ההההההההההההההההההההההההההההההההההההההההההההההההההההה…" at bounding box center [670, 323] width 683 height 38
click at [613, 251] on div "Inherited Name Value No Results Own Bulk Edit XXXXXXXXXXXXXXXXXXXXXXXXXXXXXXXXX…" at bounding box center [670, 475] width 683 height 602
click at [405, 142] on div "Params" at bounding box center [415, 145] width 60 height 29
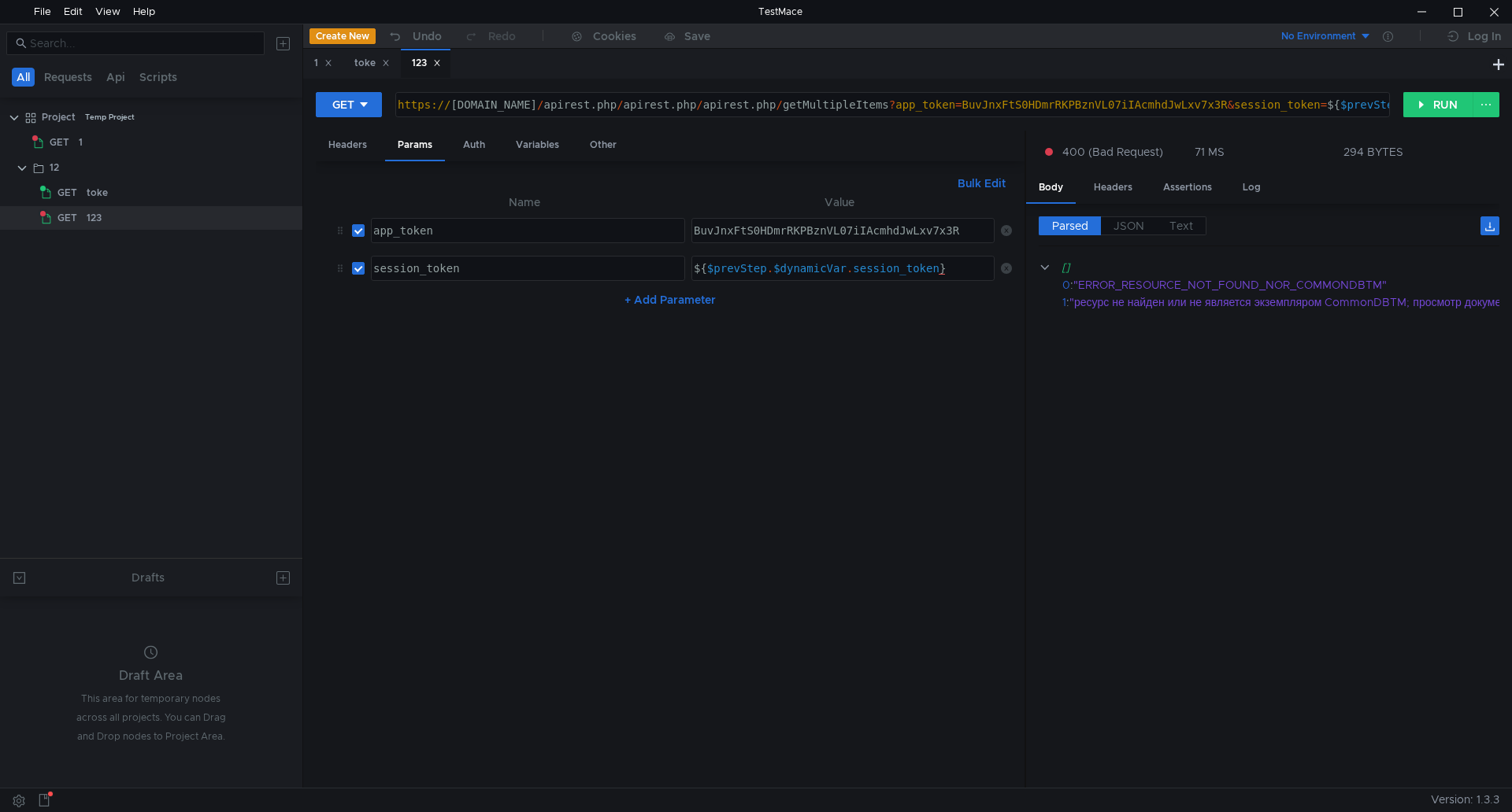
click at [690, 303] on button "+ Add Parameter" at bounding box center [670, 300] width 104 height 19
click at [458, 307] on div at bounding box center [526, 318] width 312 height 38
paste textarea "'{"items": [{"itemtype": "User", "items_id": 2}, {"itemtype": "Entity", "items_…"
type textarea "'{"items": [{"itemtype": "User", "items_id": 2}, {"itemtype": "Entity", "items_…"
drag, startPoint x: 681, startPoint y: 299, endPoint x: 653, endPoint y: 299, distance: 28.0
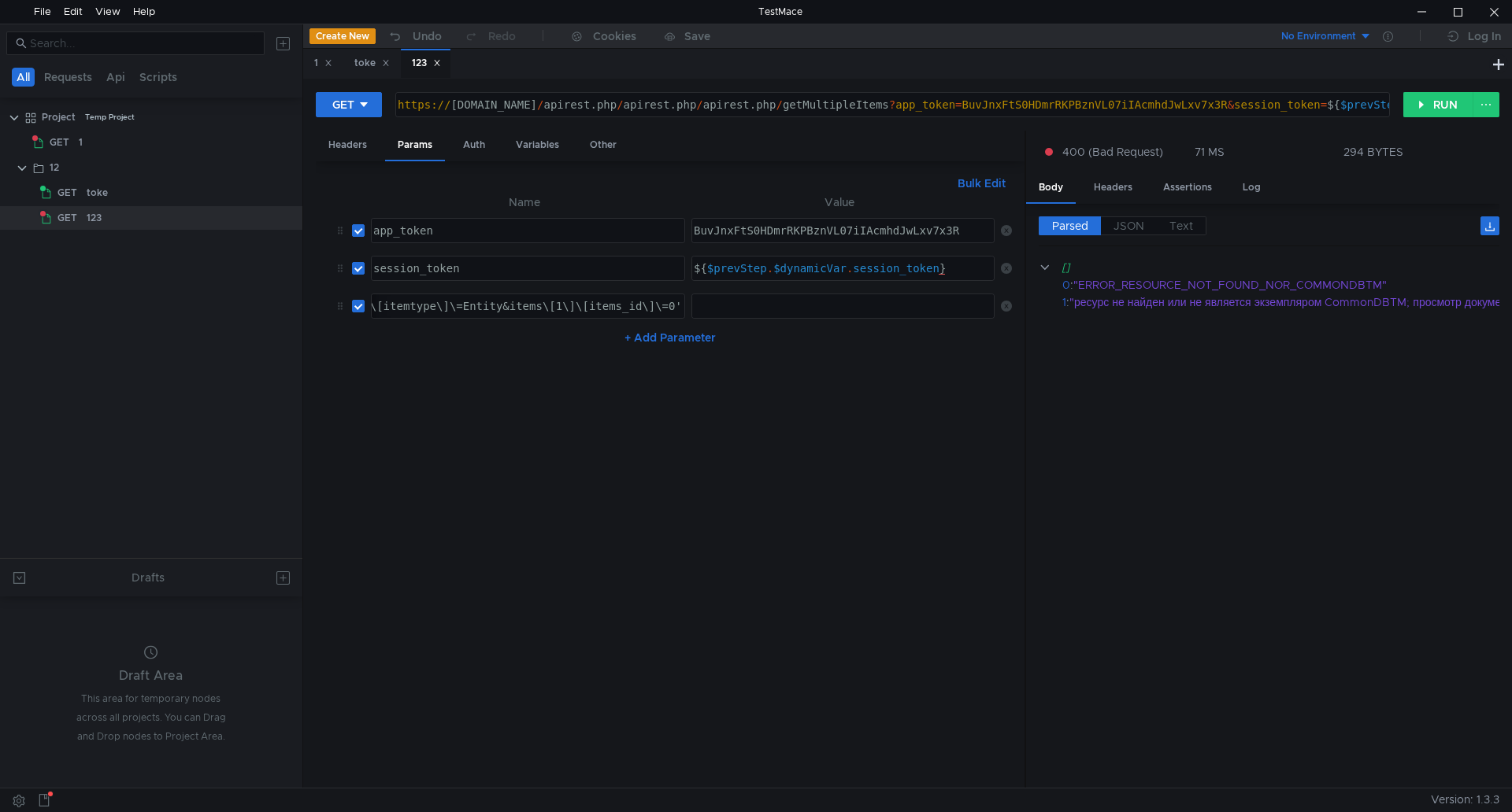
click at [653, 299] on tr "'{"items": [{"itemtype": "User", "items_id": 2}, {"itemtype": "Entity", "items_…" at bounding box center [670, 305] width 683 height 38
drag, startPoint x: 676, startPoint y: 308, endPoint x: 279, endPoint y: 302, distance: 397.0
click at [279, 302] on as-split "All Requests Api Scripts Project Temp Project GET 1 12 GET toke GET 123 Drafts …" at bounding box center [756, 406] width 1512 height 764
click at [491, 293] on td "'{"items": [{"itemtype": "User", "items_id": 2}, {"itemtype": "Entity", "items_…" at bounding box center [524, 305] width 321 height 38
type textarea "https://help.unimatic.ru/apirest.php/apirest.php/apirest.php/getMultipleItems?a…"
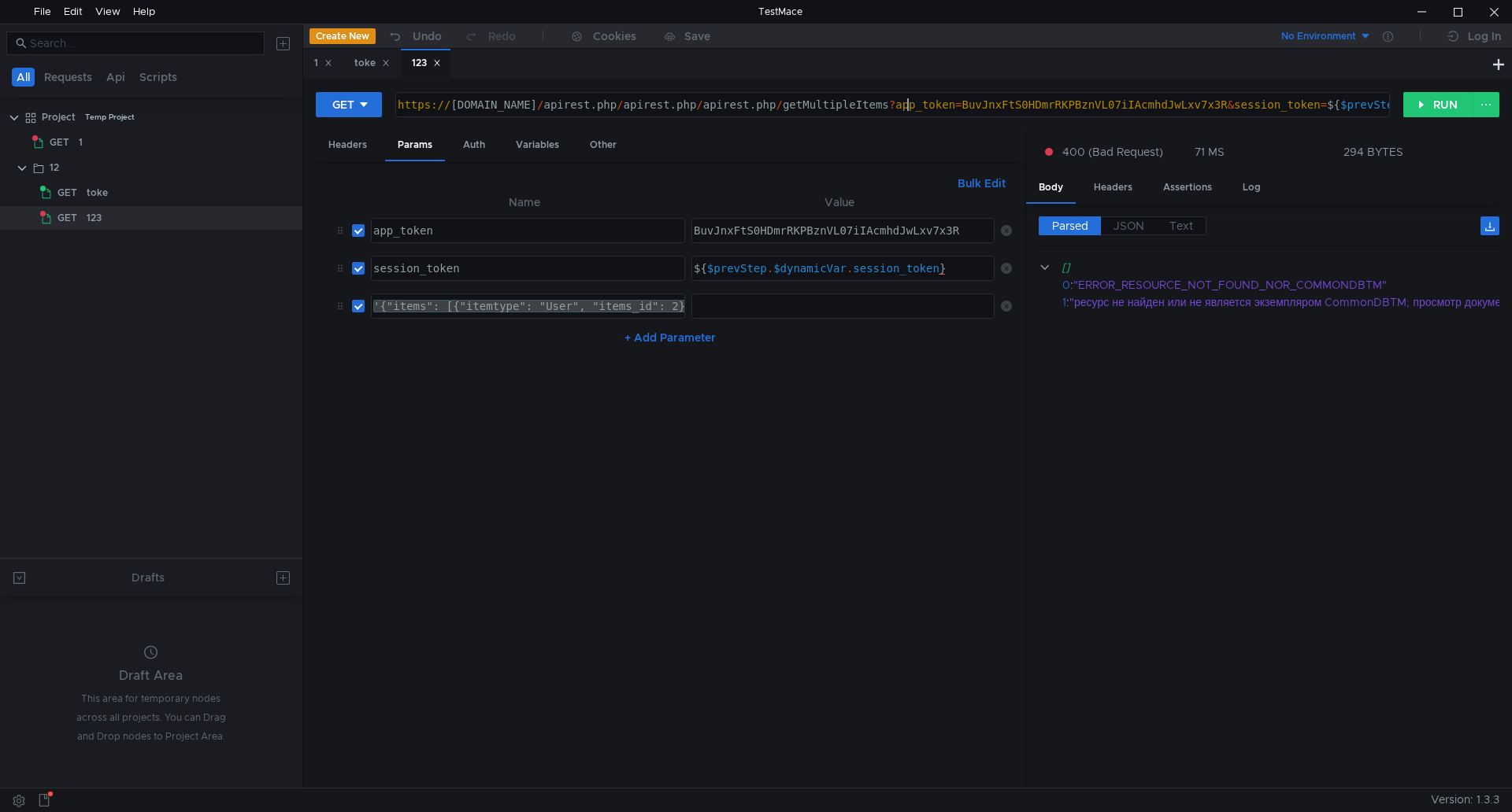
click at [400, 305] on div "'{"items": [{"itemtype": "User", "items_id": 2}, {"itemtype": "Entity", "items_…" at bounding box center [528, 306] width 312 height 24
drag, startPoint x: 378, startPoint y: 306, endPoint x: 587, endPoint y: 307, distance: 209.0
click at [587, 307] on div "'{"items": [{"itemtype": "User", "items_id": 2}, {"itemtype": "Entity", "items_…" at bounding box center [626, 318] width 1686 height 38
click at [544, 305] on div "'{"items": [{"itemtype": "User", "items_id": 2}, {"itemtype": "Entity", "items_…" at bounding box center [528, 306] width 312 height 24
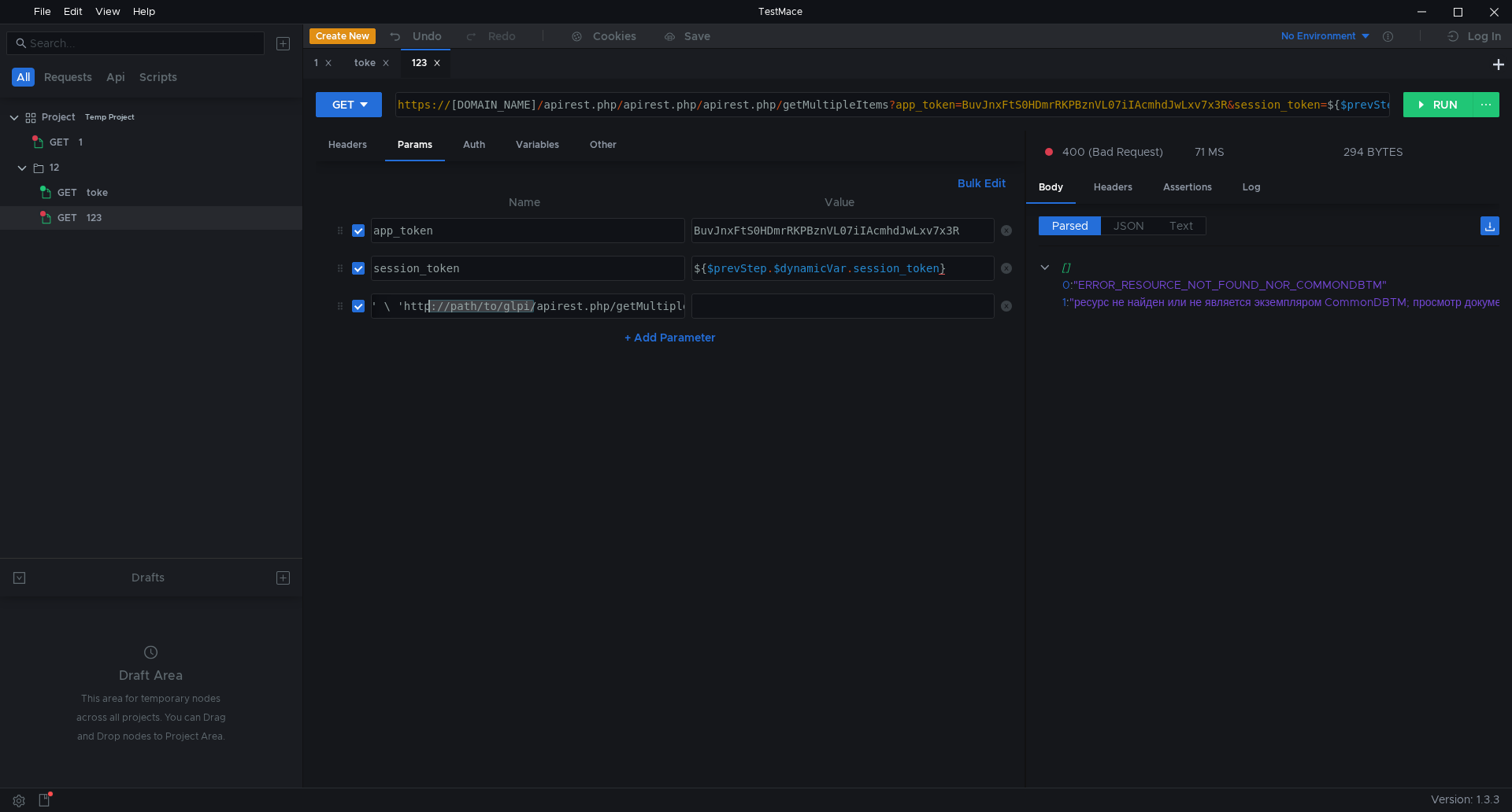
drag, startPoint x: 536, startPoint y: 303, endPoint x: 433, endPoint y: 304, distance: 103.0
click at [433, 304] on div "'{"items": [{"itemtype": "User", "items_id": 2}, {"itemtype": "Entity", "items_…" at bounding box center [626, 318] width 1686 height 38
type textarea "'{"items": [{"itemtype": "User", "items_id": 2}, {"itemtype": "Entity", "items_…"
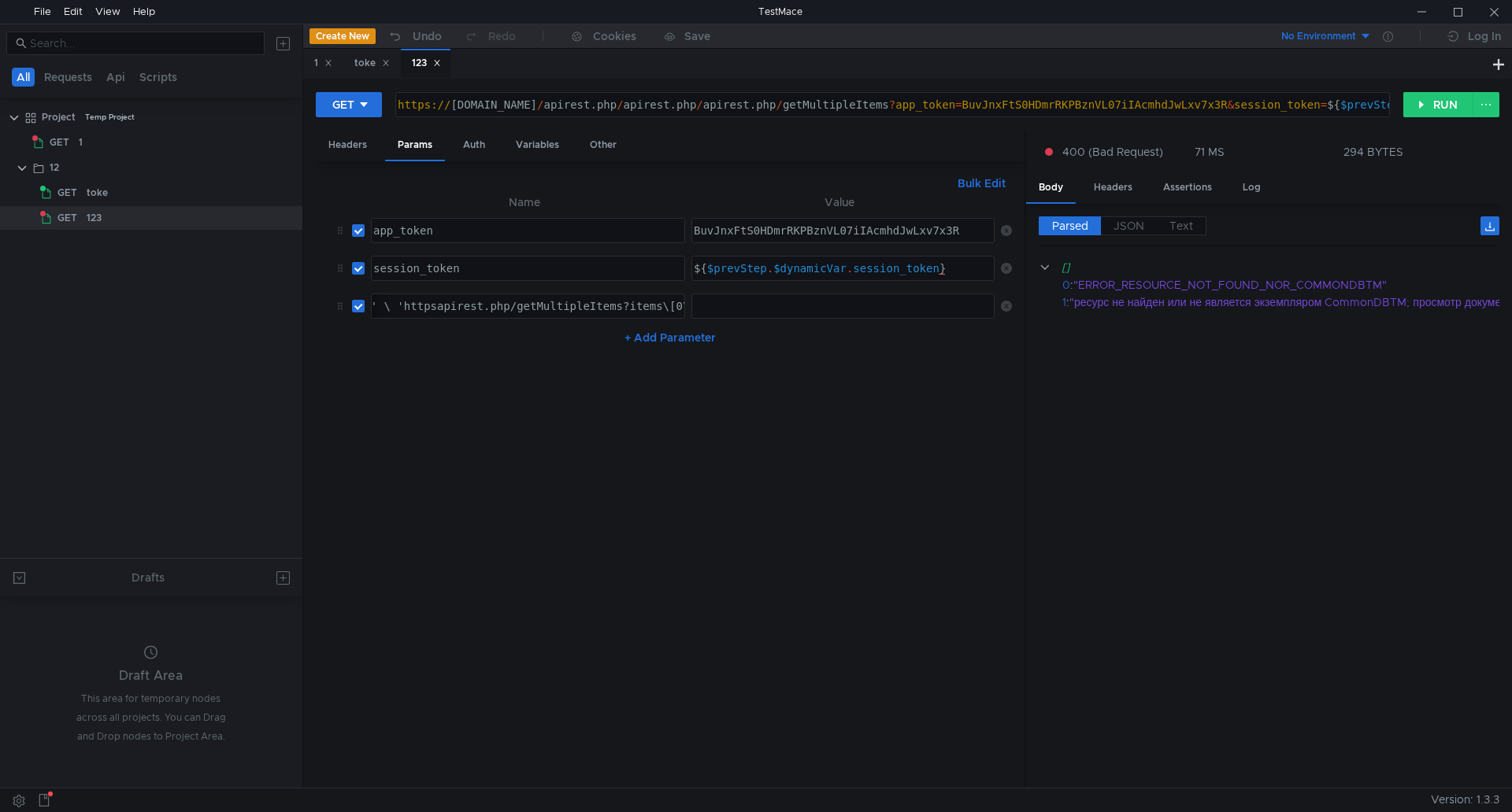
click at [1000, 306] on icon at bounding box center [1005, 305] width 11 height 11
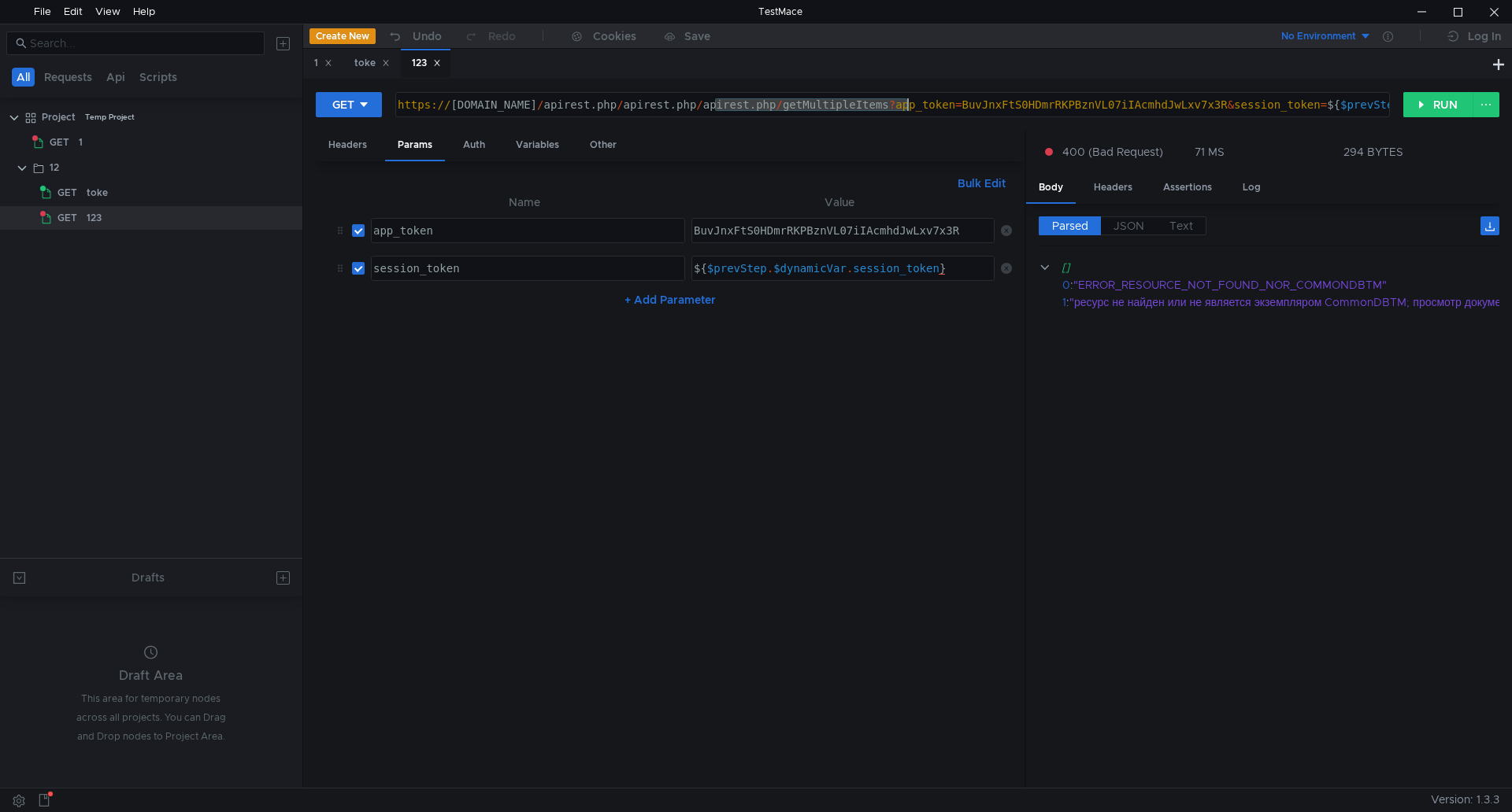
drag, startPoint x: 718, startPoint y: 107, endPoint x: 907, endPoint y: 107, distance: 189.0
click at [907, 107] on div "https:// help.unimatic.ru / apirest.php / apirest.php / apirest.php / getMultip…" at bounding box center [995, 117] width 1204 height 38
paste textarea "getMultipleItems?items\[0\]\[itemtype\]\=User&items\[0\]\[items_id\]\=2&items\[…"
type textarea "https://help.unimatic.ru/apirest.php/apirest.phpgetMultipleItems?items\[0\]\[it…"
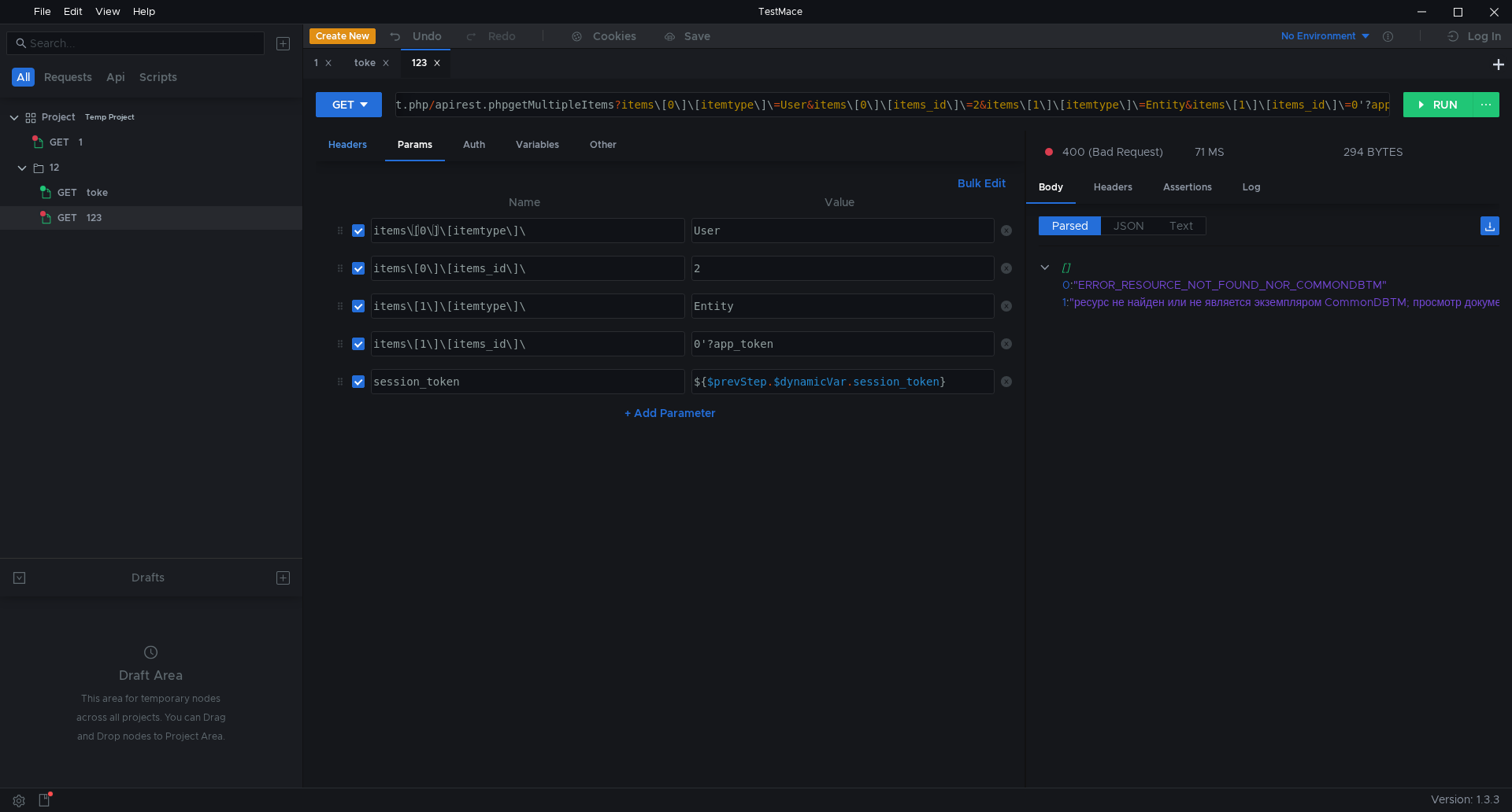
click at [335, 145] on div "Headers" at bounding box center [348, 145] width 64 height 29
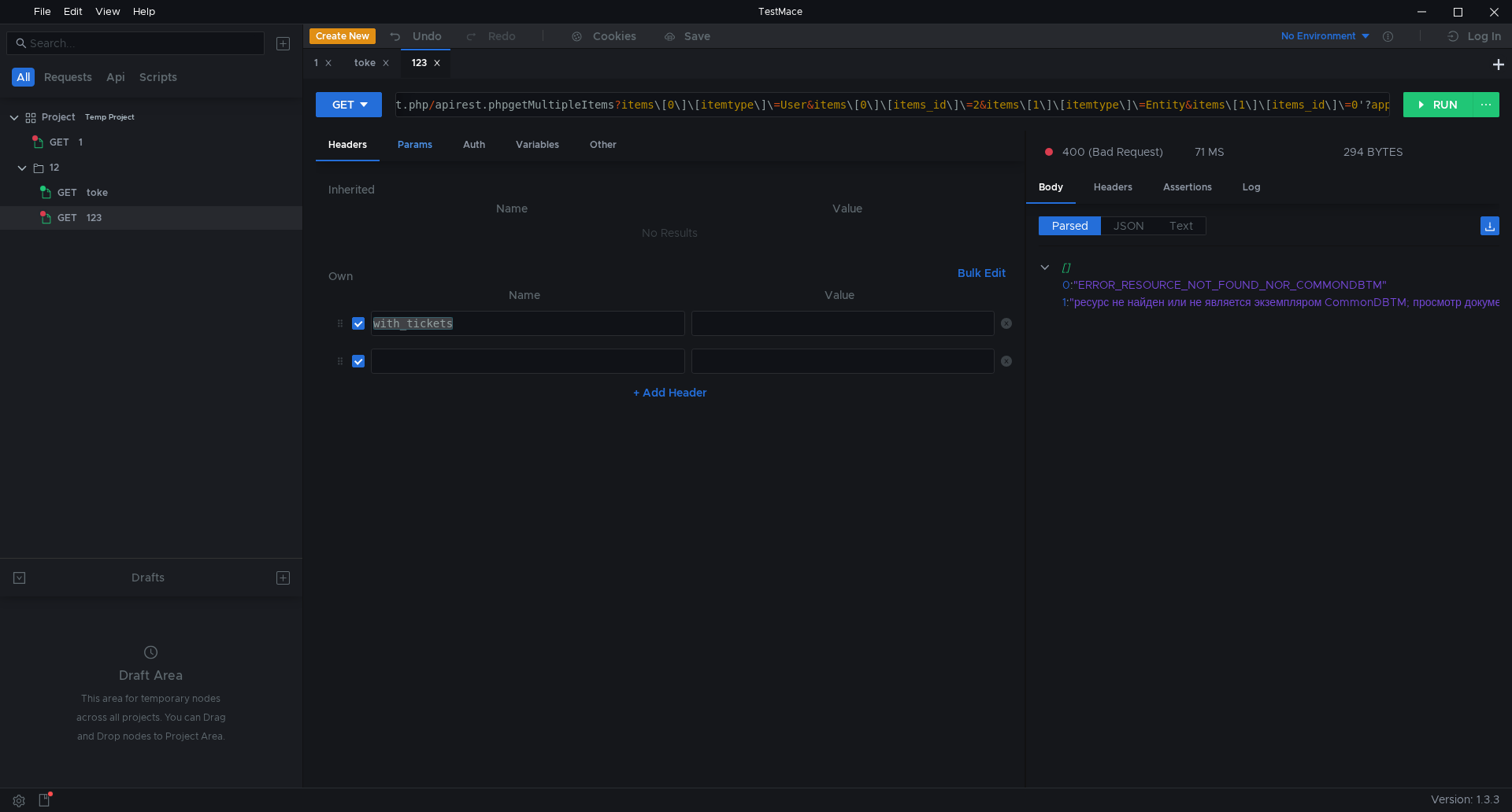
click at [441, 145] on div "Params" at bounding box center [415, 145] width 60 height 29
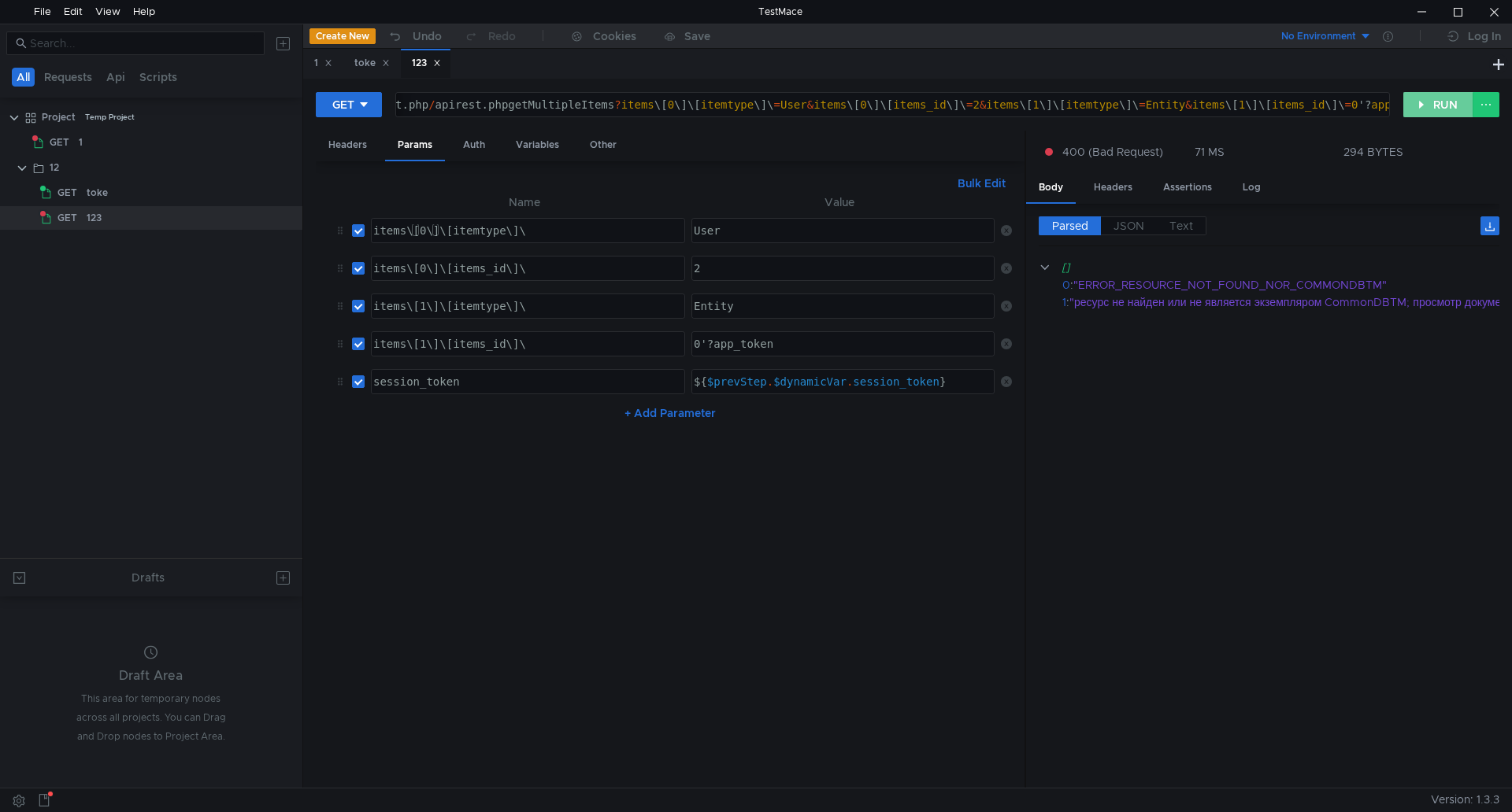
click at [1419, 105] on button "RUN" at bounding box center [1438, 105] width 70 height 25
click at [669, 411] on button "+ Add Parameter" at bounding box center [670, 413] width 104 height 19
click at [432, 415] on div at bounding box center [526, 432] width 312 height 38
click at [71, 196] on span "GET" at bounding box center [67, 193] width 19 height 24
click at [352, 61] on div "toke" at bounding box center [371, 64] width 56 height 29
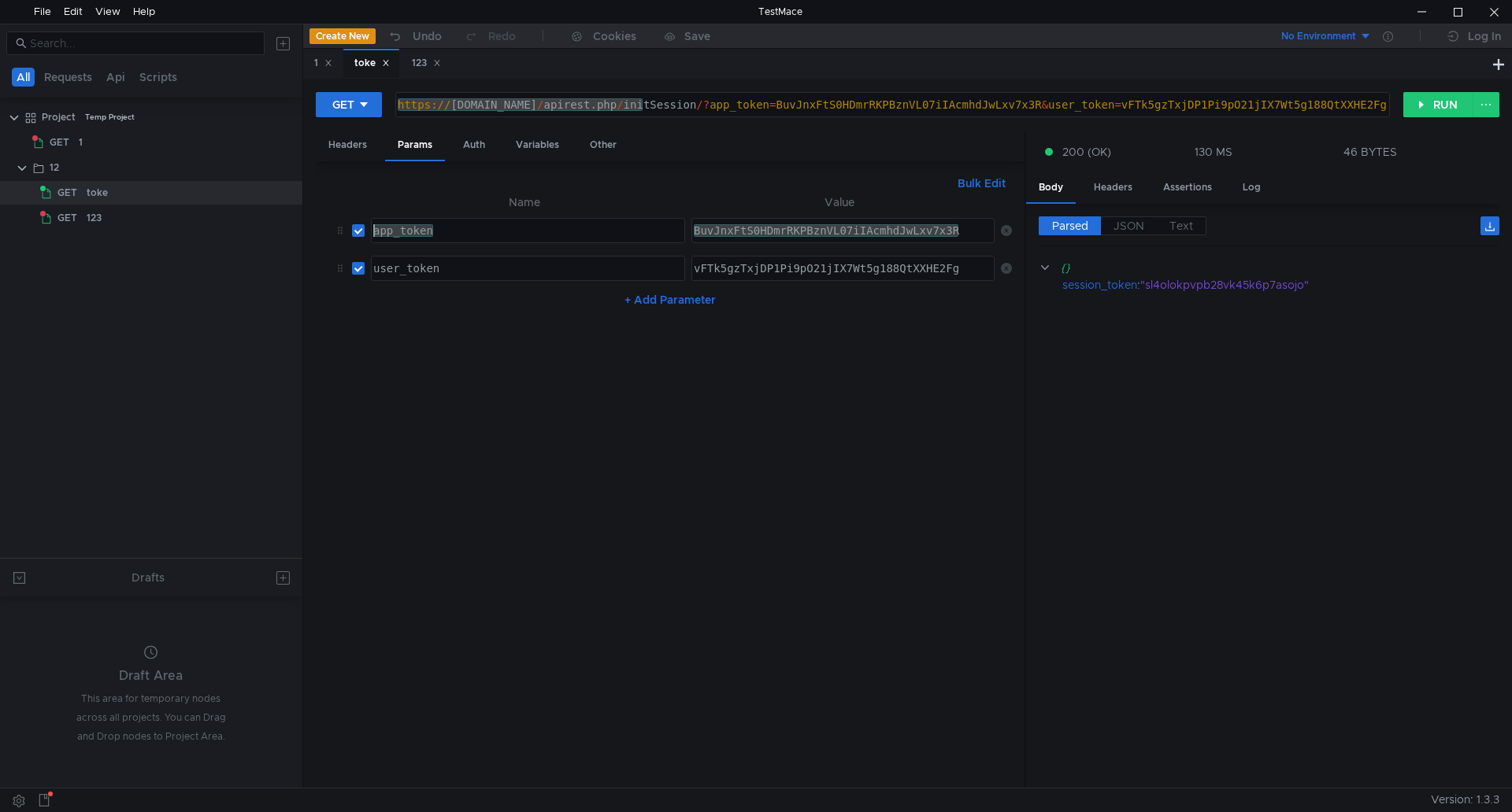
click at [464, 232] on div "app_token" at bounding box center [528, 230] width 312 height 24
drag, startPoint x: 506, startPoint y: 232, endPoint x: 337, endPoint y: 223, distance: 169.2
click at [337, 223] on tr "app_token app_token ההההההההההההההההההההההההההההההההההההההההההההההההההההההההההה…" at bounding box center [670, 230] width 683 height 38
click at [87, 219] on div "123" at bounding box center [94, 218] width 15 height 24
click at [80, 213] on div "GET" at bounding box center [61, 218] width 41 height 24
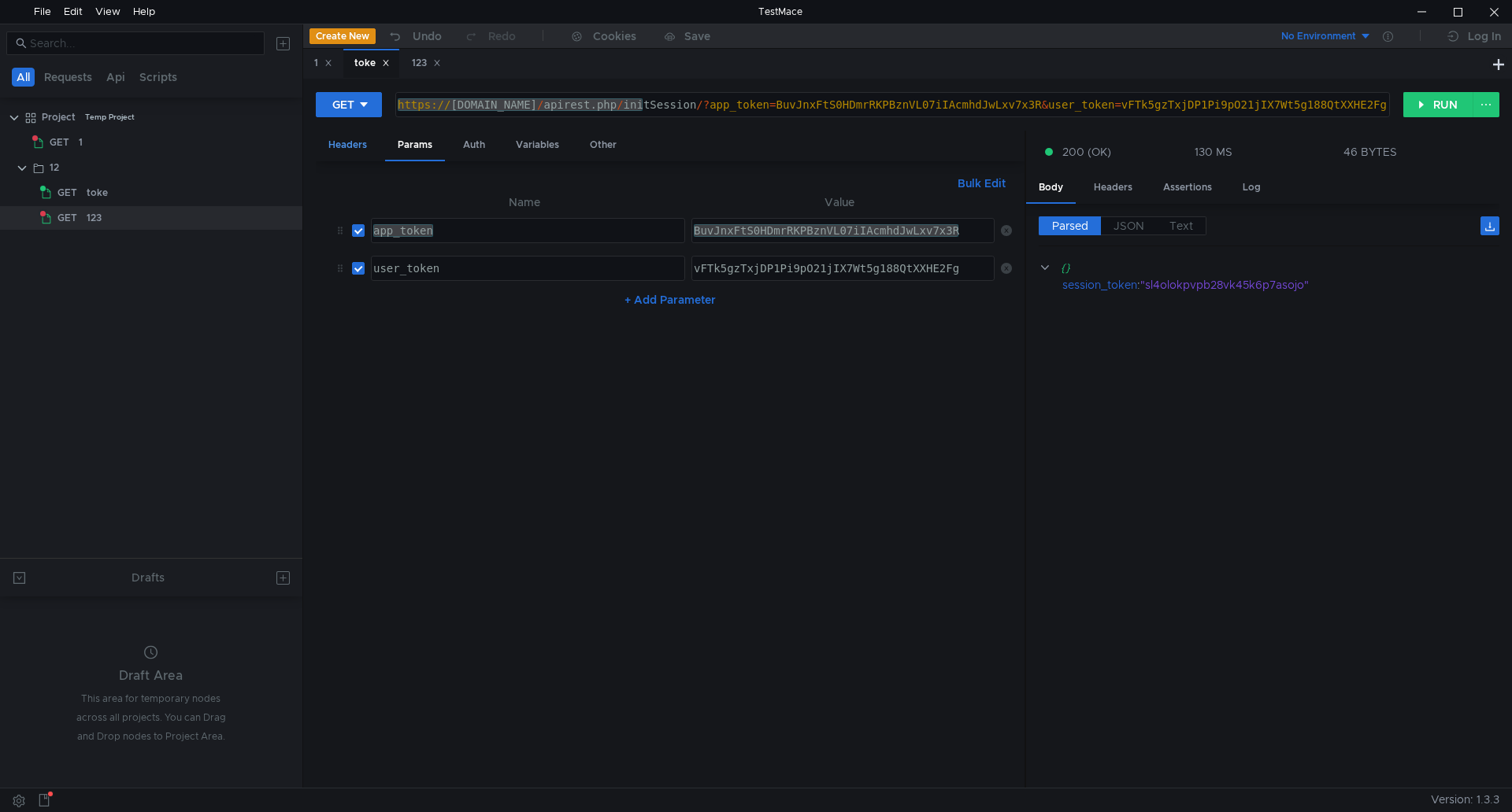
click at [362, 146] on div "Headers" at bounding box center [348, 145] width 64 height 29
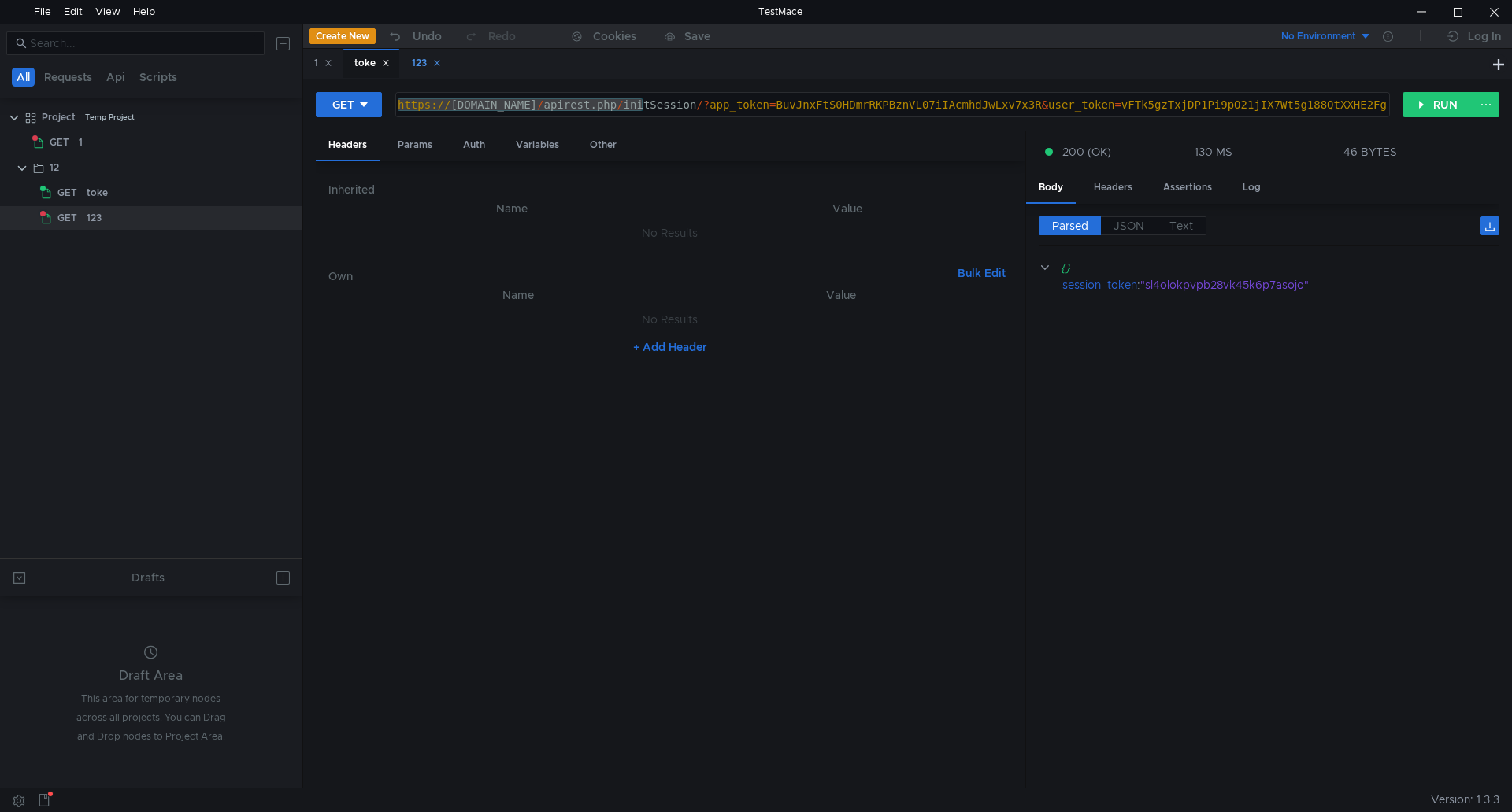
click at [422, 59] on div "123" at bounding box center [426, 63] width 29 height 16
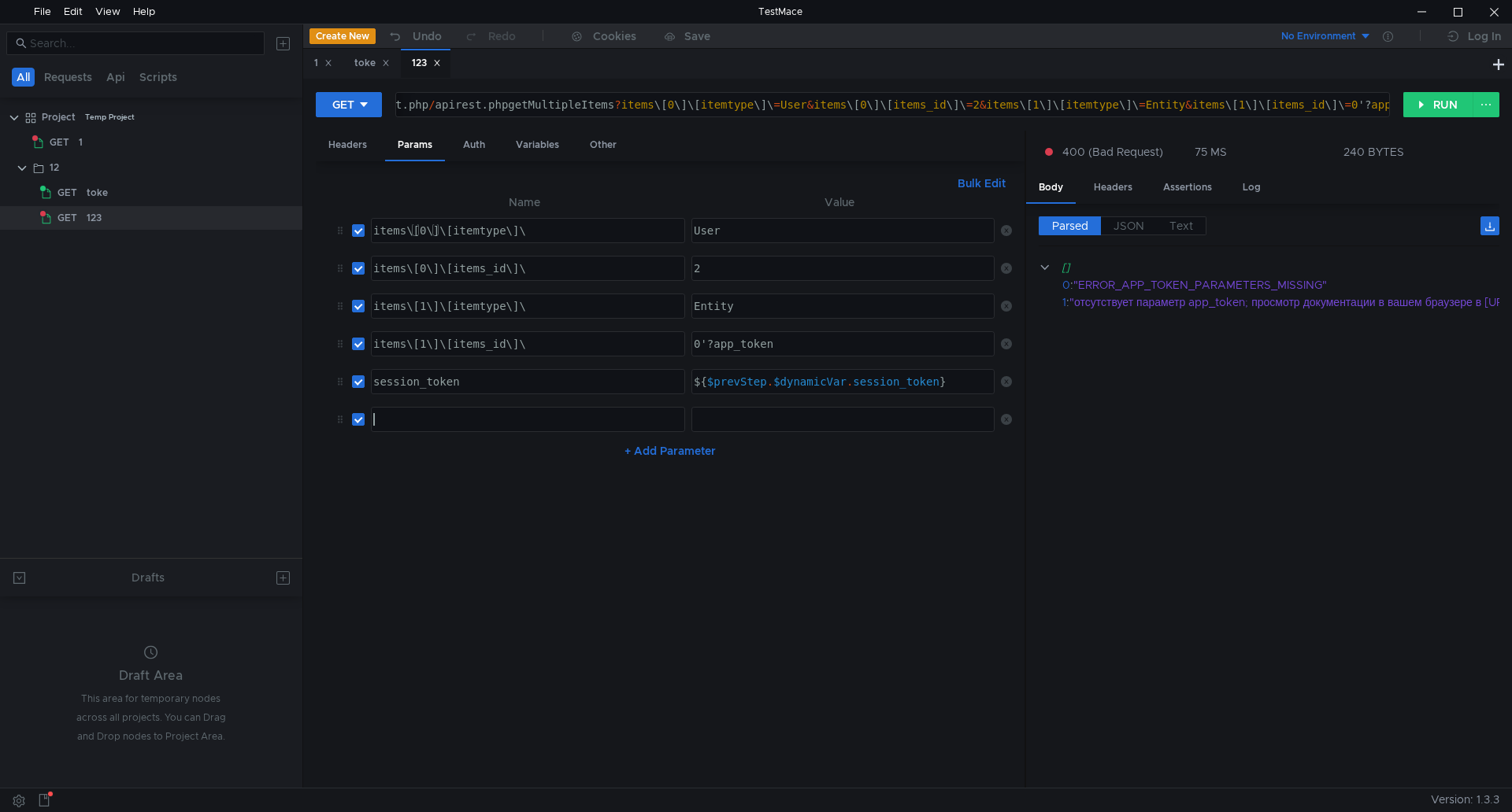
click at [401, 424] on div at bounding box center [526, 432] width 312 height 38
paste textarea "app_token"
type textarea "app_token"
click at [360, 57] on div "toke" at bounding box center [372, 63] width 36 height 16
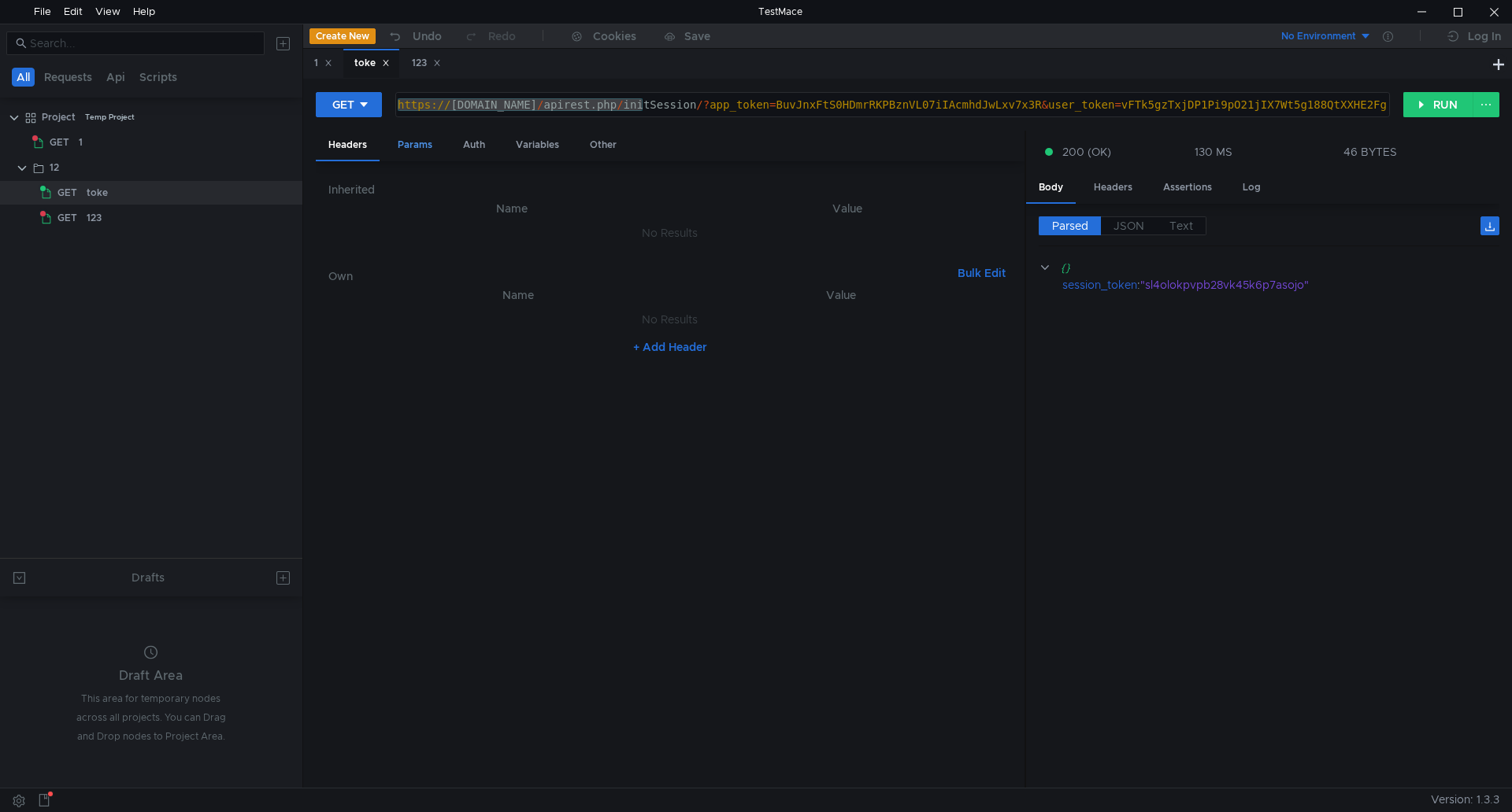
click at [412, 134] on div "Params" at bounding box center [415, 145] width 60 height 29
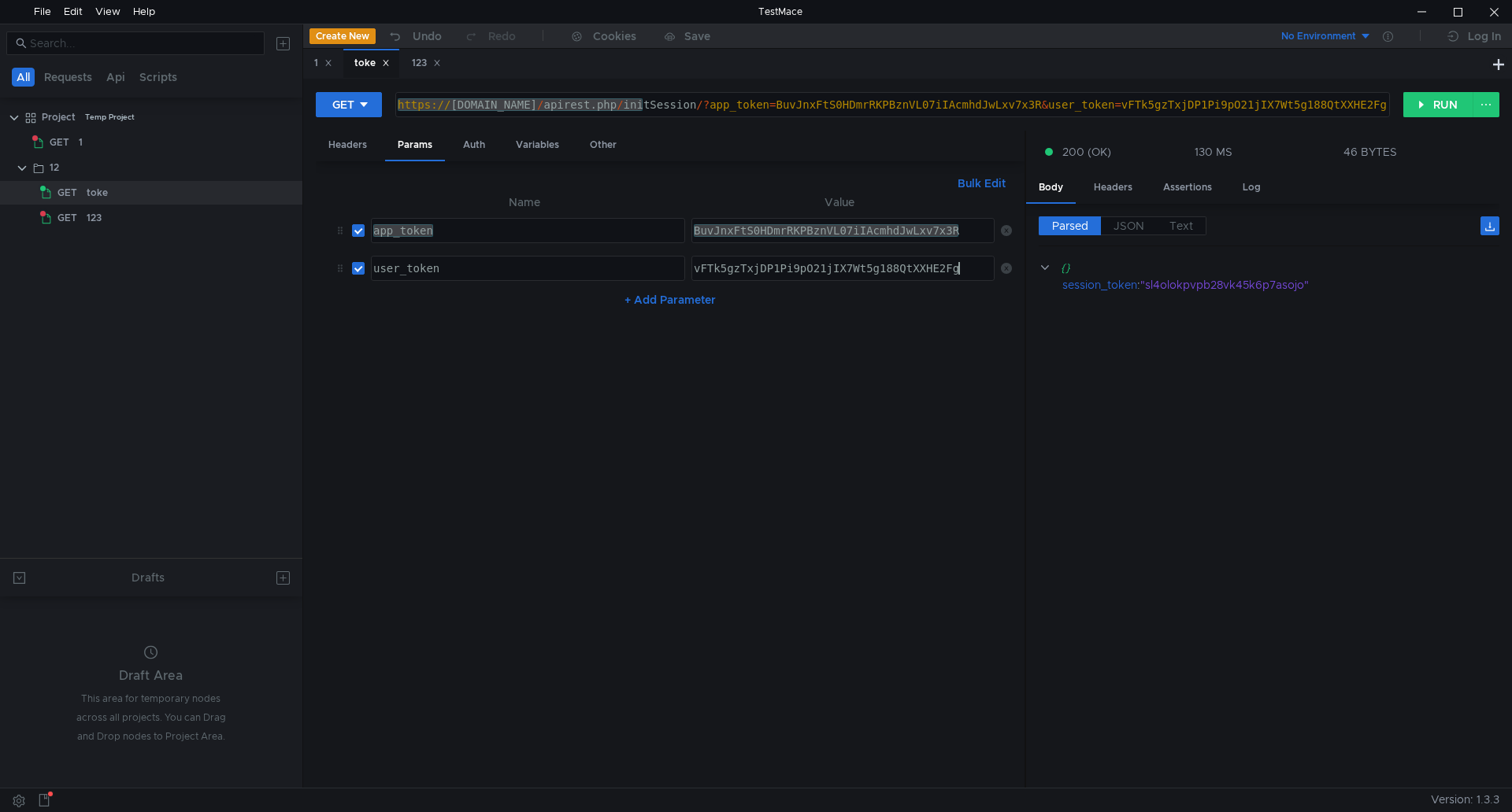
click at [956, 269] on div "vFTk5gzTxjDP1Pi9pO21jIX7Wt5g188QtXXHE2Fg" at bounding box center [842, 280] width 305 height 38
drag, startPoint x: 977, startPoint y: 271, endPoint x: 658, endPoint y: 250, distance: 319.7
click at [658, 250] on tr "user_token user_token ההההההההההההההההההההההההההההההההההההההההההההההההההההההההה…" at bounding box center [670, 268] width 683 height 38
click at [419, 59] on div "123" at bounding box center [426, 63] width 29 height 16
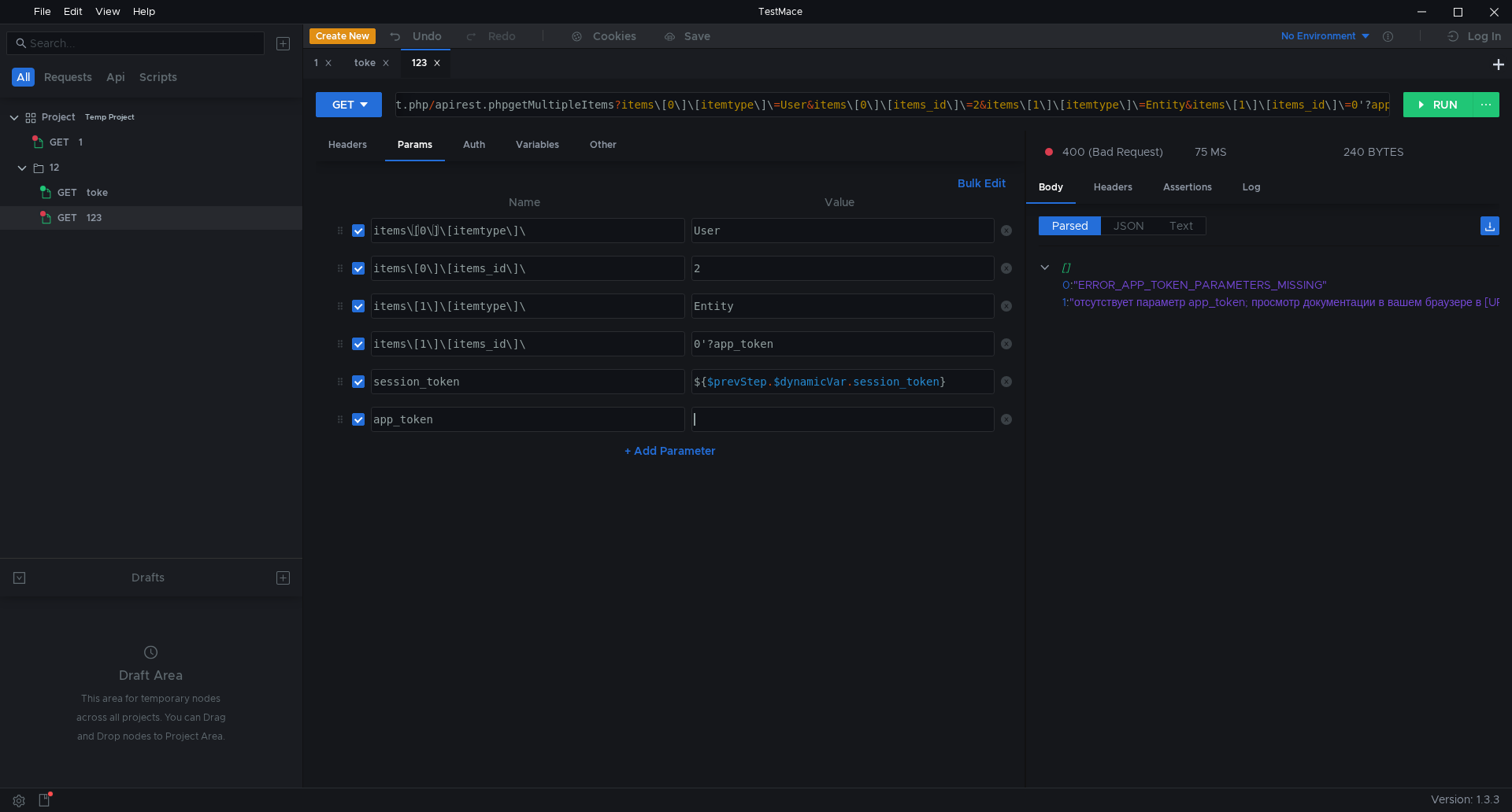
click at [719, 415] on div at bounding box center [842, 432] width 305 height 38
paste textarea "vFTk5gzTxjDP1Pi9pO21jIX7Wt5g188QtXXHE2Fg"
type textarea "vFTk5gzTxjDP1Pi9pO21jIX7Wt5g188QtXXHE2Fg"
click at [1420, 98] on button "RUN" at bounding box center [1438, 105] width 70 height 25
click at [1436, 300] on div ""кажется параметр app_token неправильный; просмотр документации в вашем браузер…" at bounding box center [1370, 302] width 604 height 17
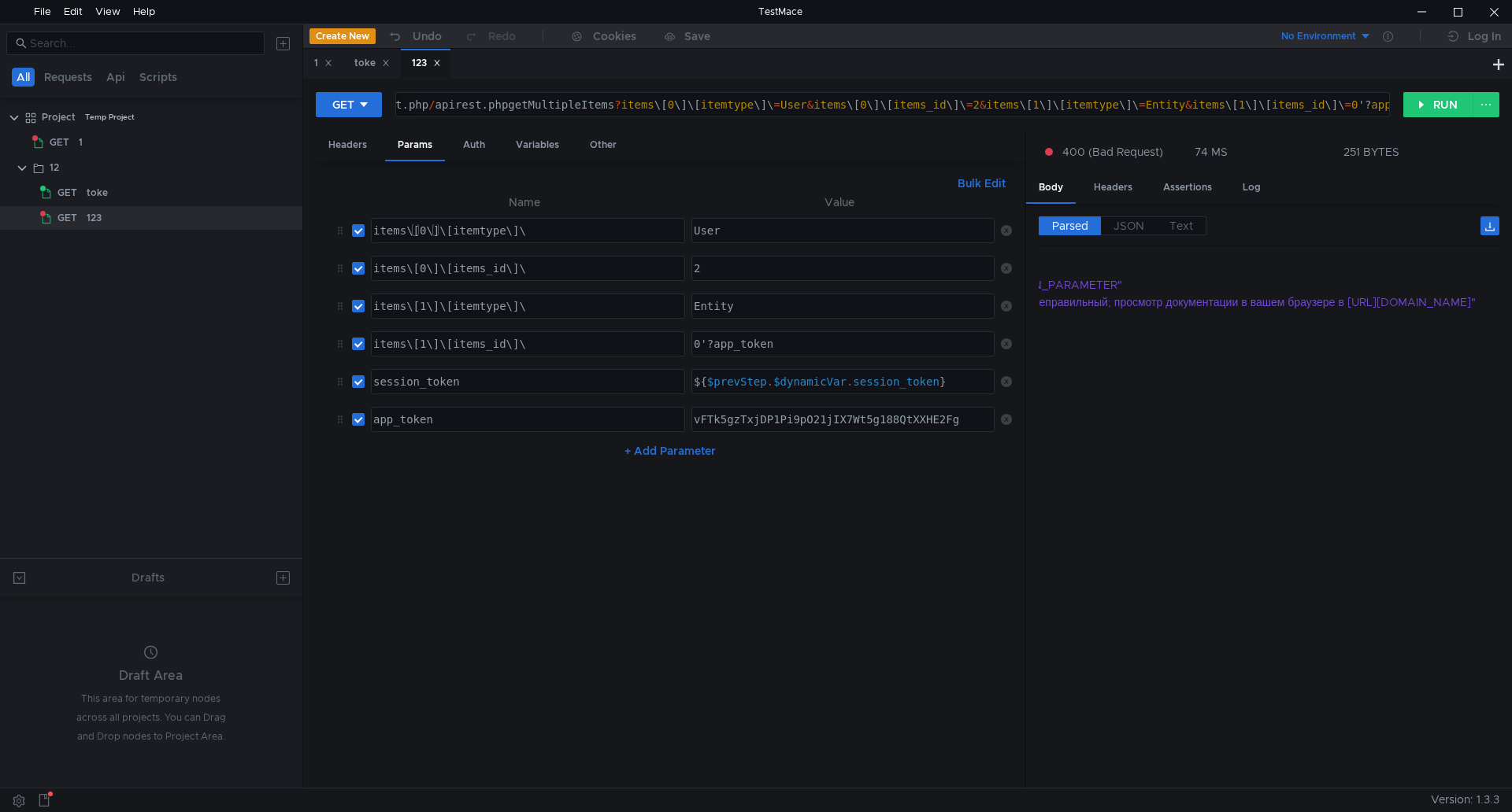
scroll to position [0, 0]
click at [1005, 225] on icon at bounding box center [1005, 230] width 11 height 11
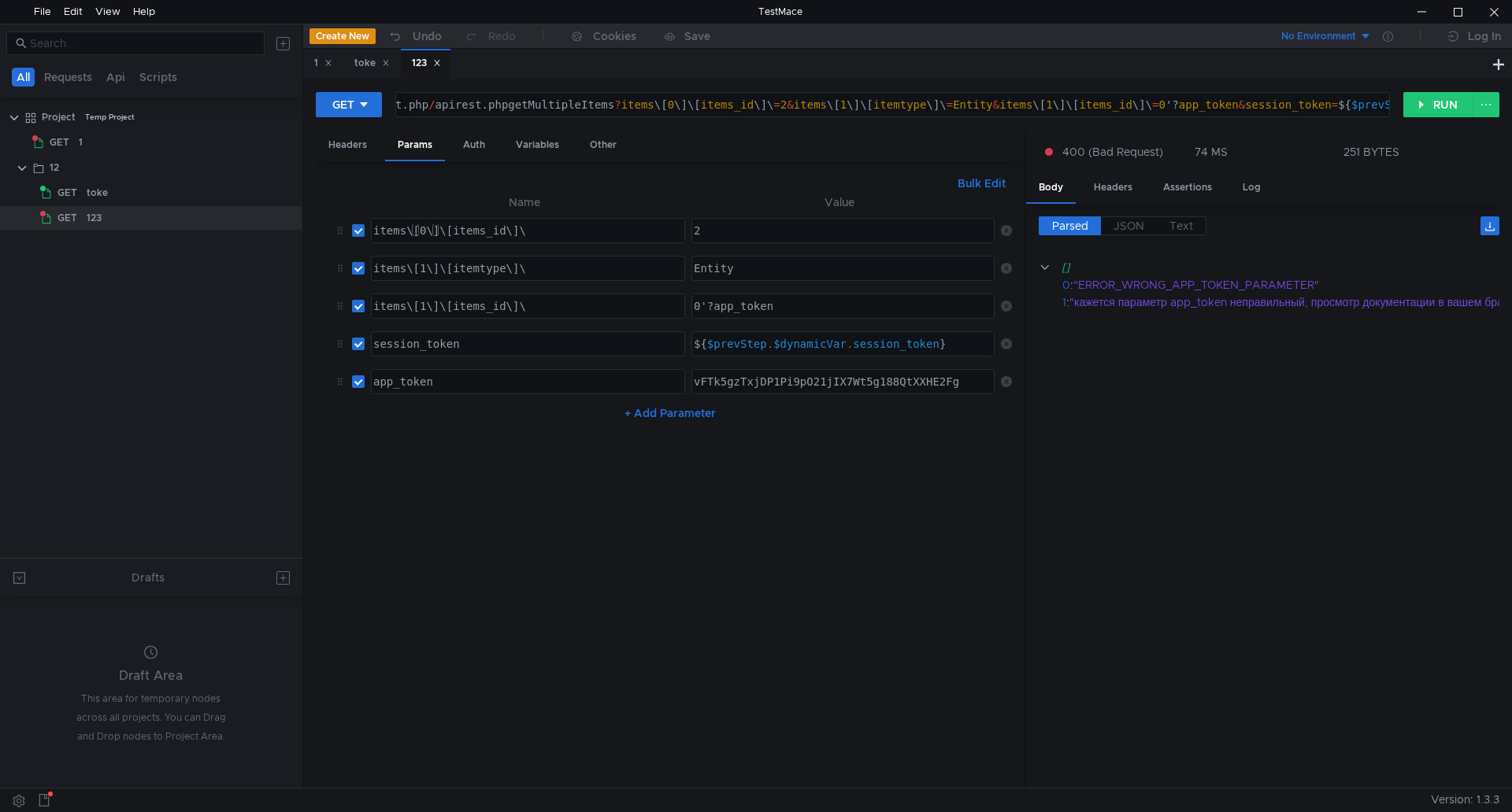
click at [1005, 225] on icon at bounding box center [1005, 230] width 11 height 11
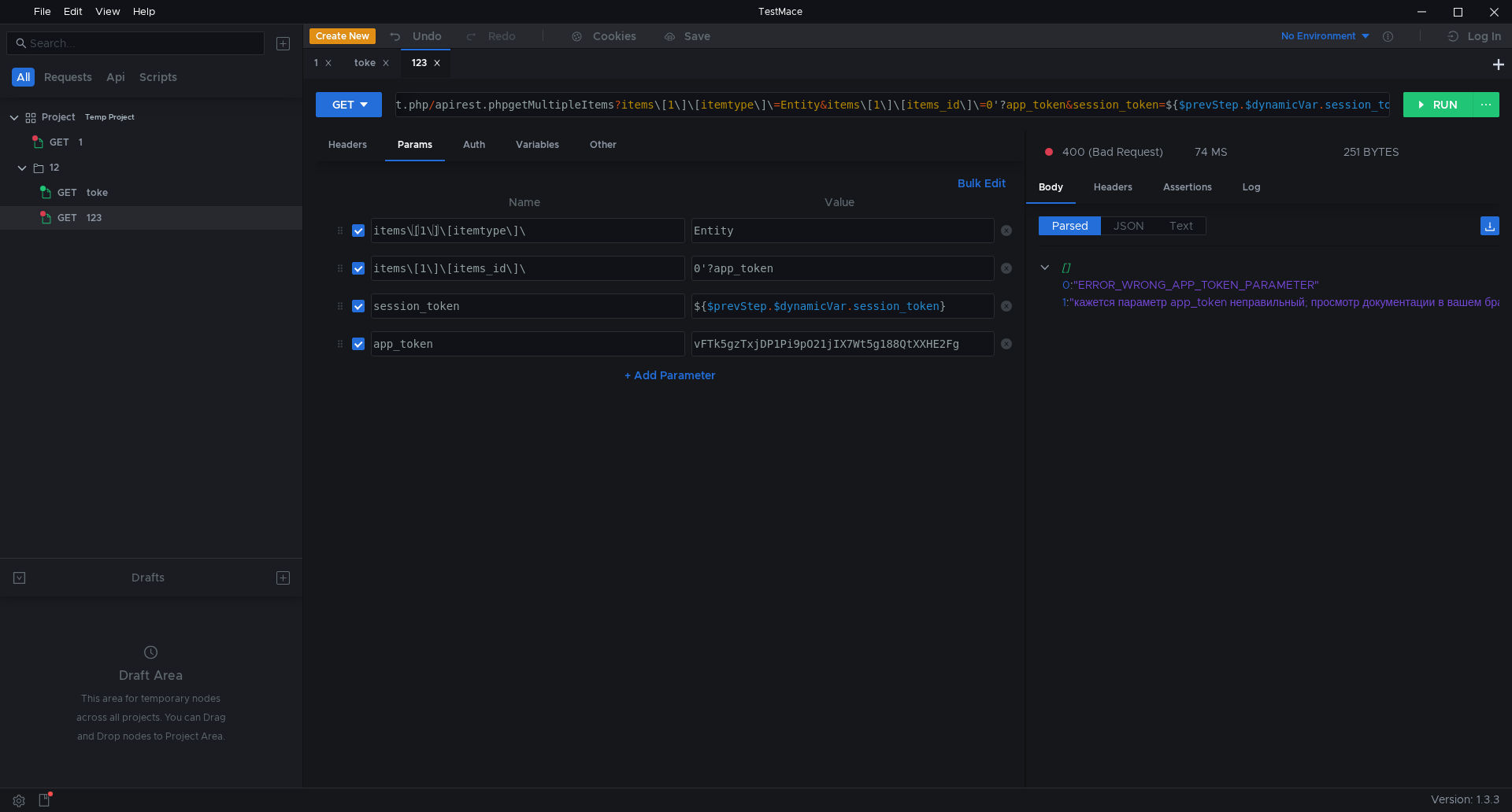
click at [1005, 225] on icon at bounding box center [1005, 230] width 11 height 11
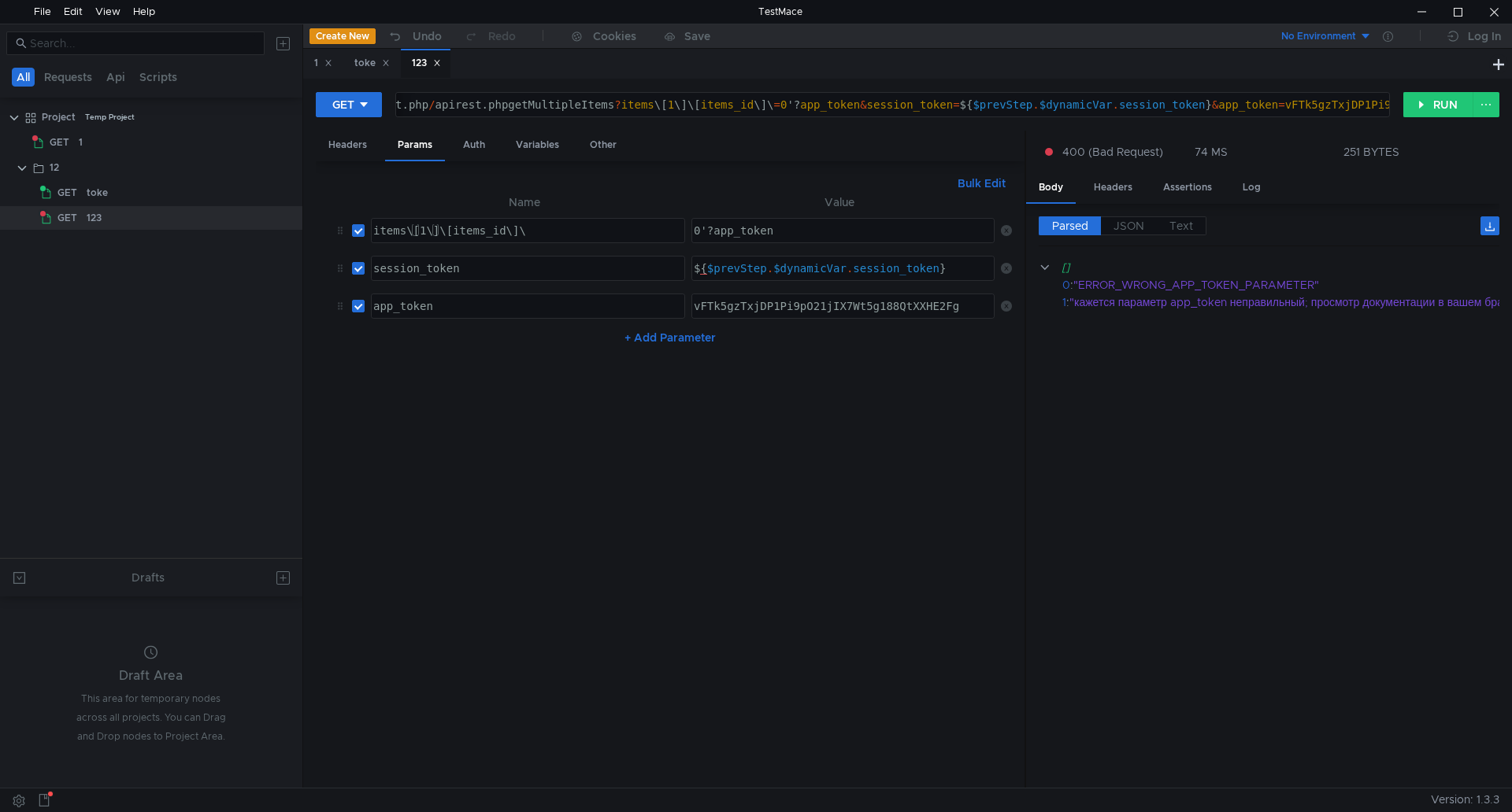
click at [1006, 232] on icon at bounding box center [1005, 230] width 11 height 11
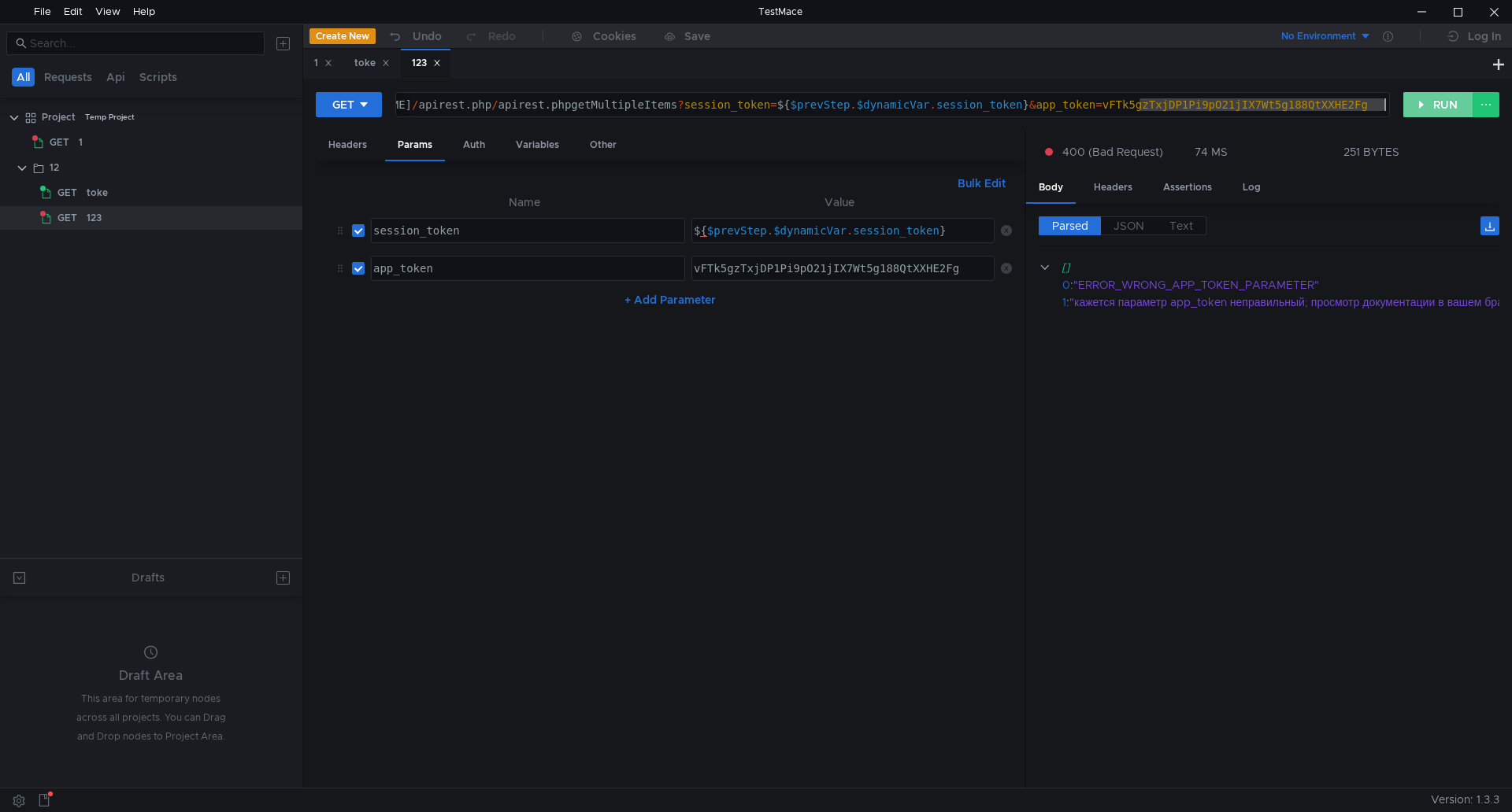
drag, startPoint x: 1139, startPoint y: 101, endPoint x: 1433, endPoint y: 101, distance: 294.0
click at [1433, 101] on div "GET https://help.unimatic.ru/apirest.php/apirest.phpgetMultipleItems?session_to…" at bounding box center [908, 111] width 1183 height 39
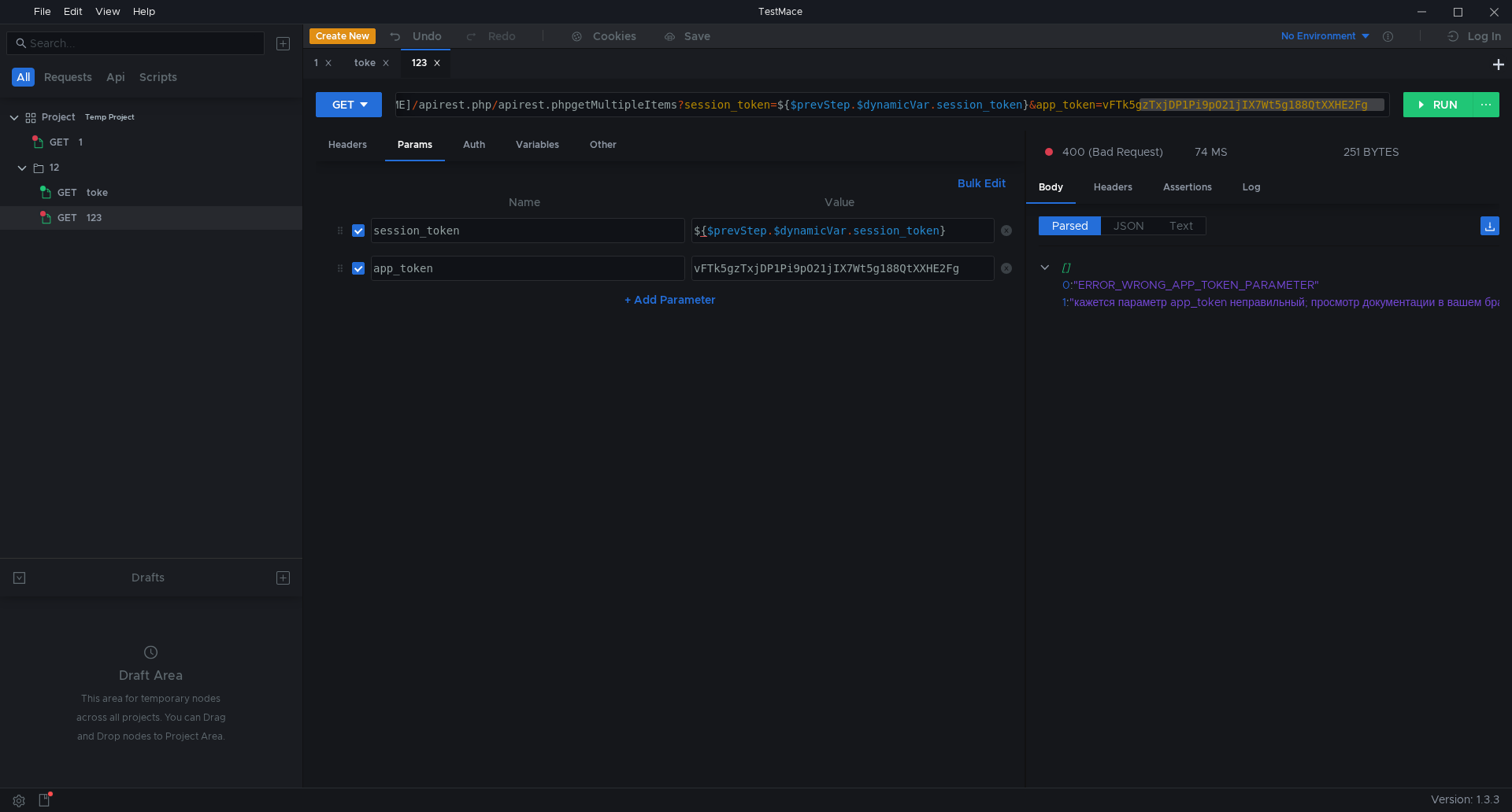
click at [1383, 105] on div "https:// help.unimatic.ru / apirest.php / apirest.phpgetMultipleItems ? session…" at bounding box center [892, 104] width 993 height 24
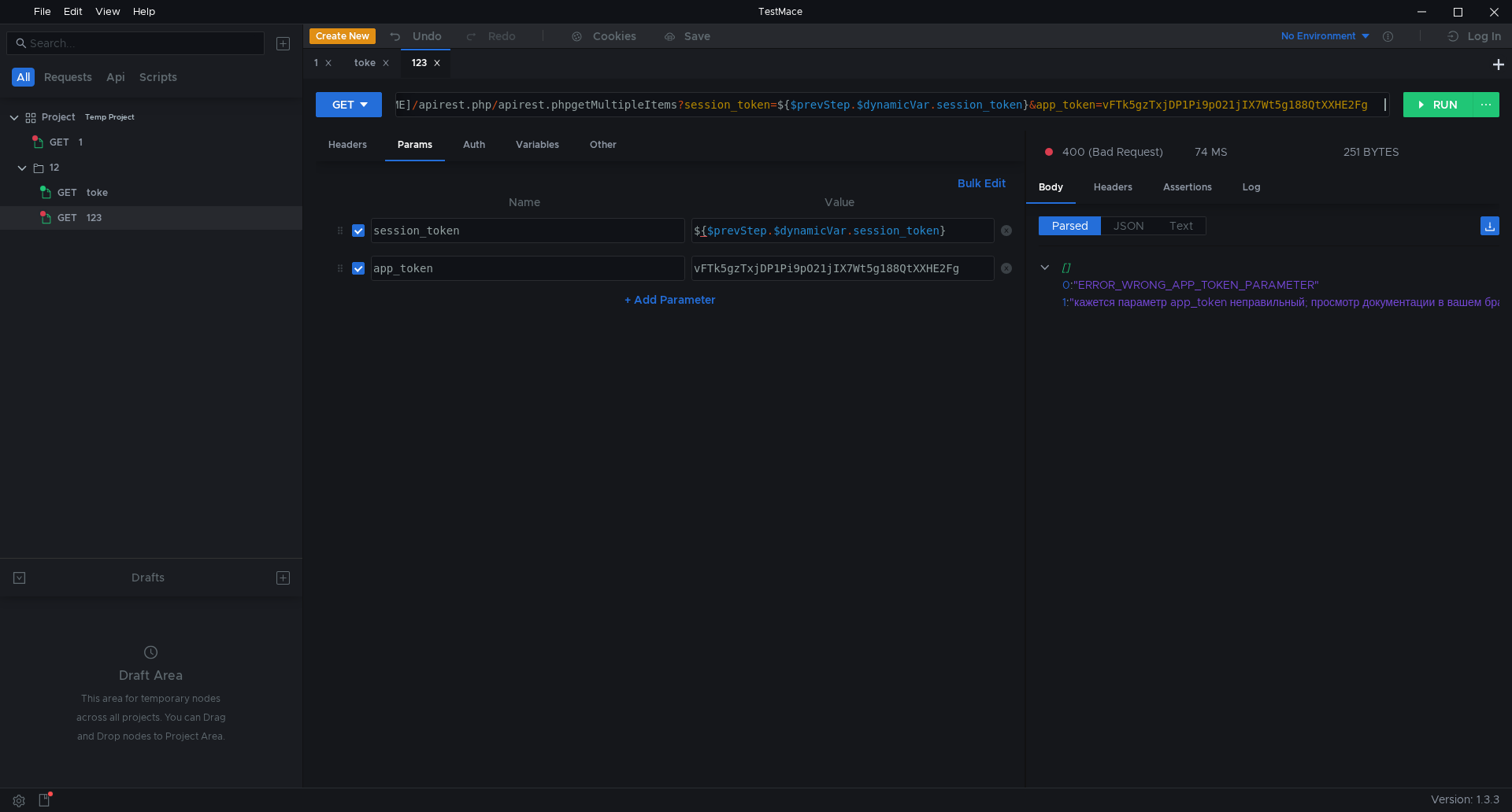
paste textarea "'{"items": [{"itemtype": "User", "items_id": 2}, {"itemtype": "Entity", "items_…"
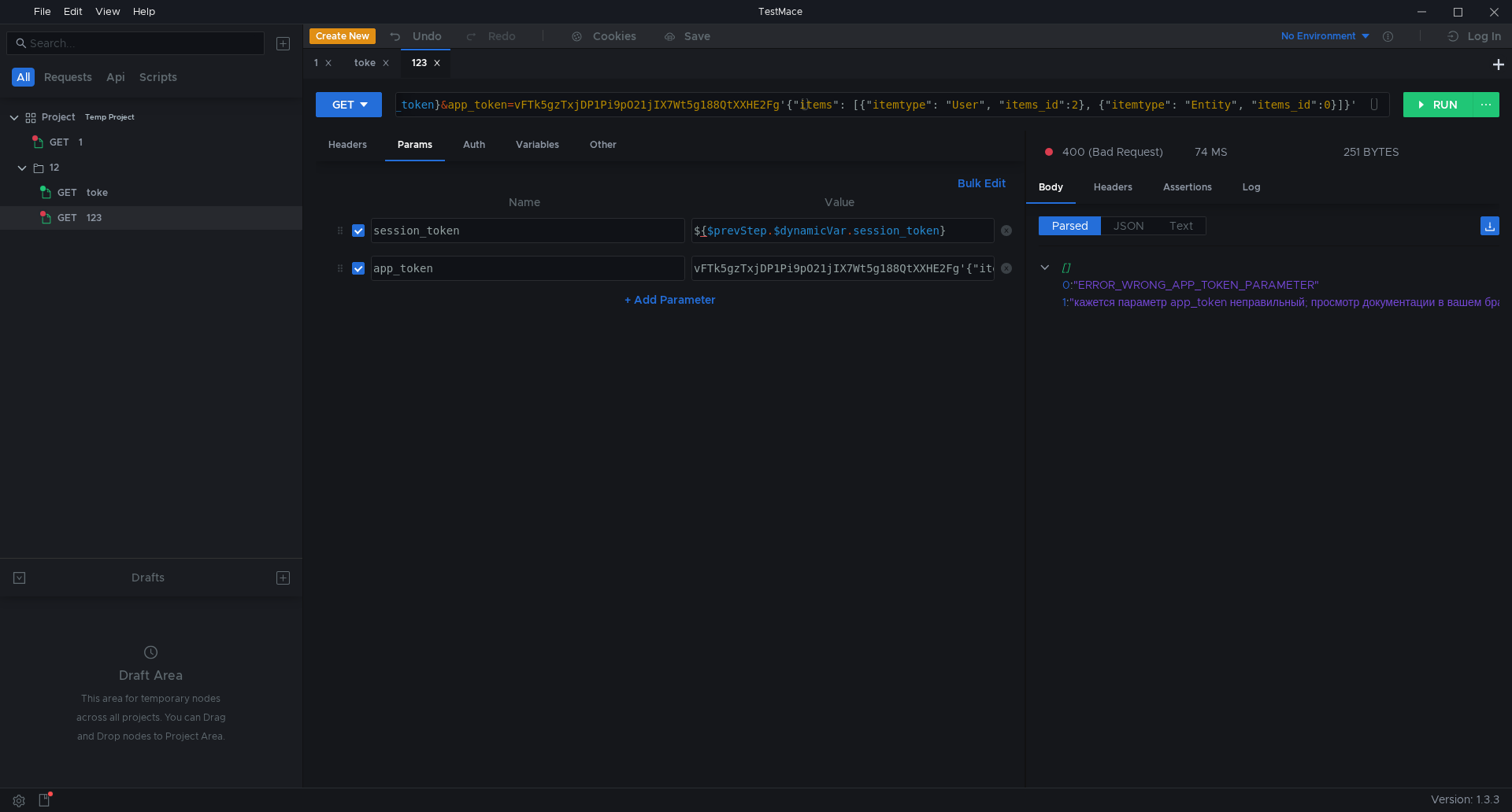
click at [824, 103] on div "https:// help.unimatic.ru / apirest.php / apirest.phpgetMultipleItems ? session…" at bounding box center [534, 117] width 1706 height 38
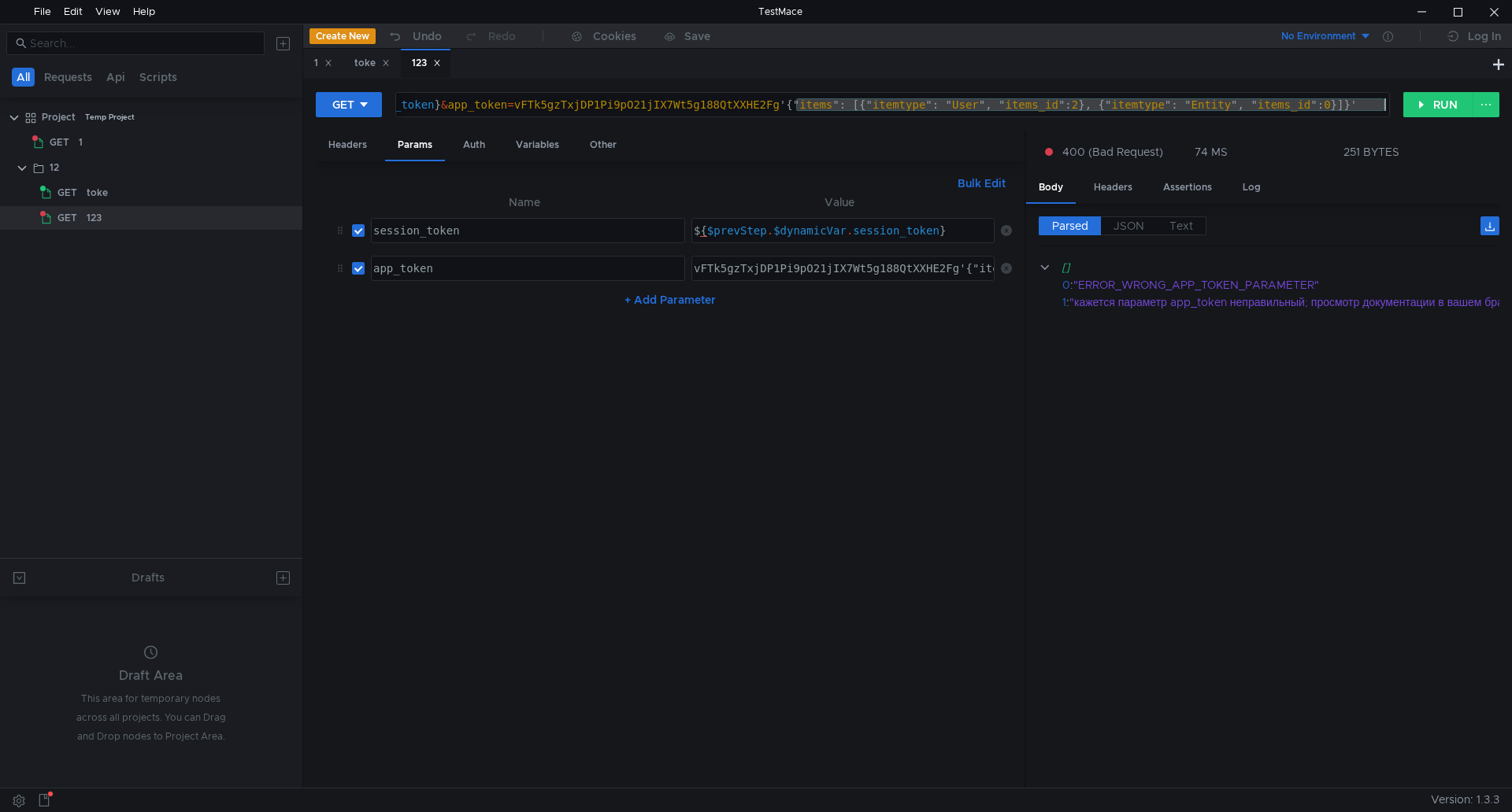
drag, startPoint x: 798, startPoint y: 103, endPoint x: 1555, endPoint y: 104, distance: 757.0
click at [1511, 104] on html "File Edit View Help TestMace All Requests Api Scripts Project Temp Project GET …" at bounding box center [756, 406] width 1512 height 812
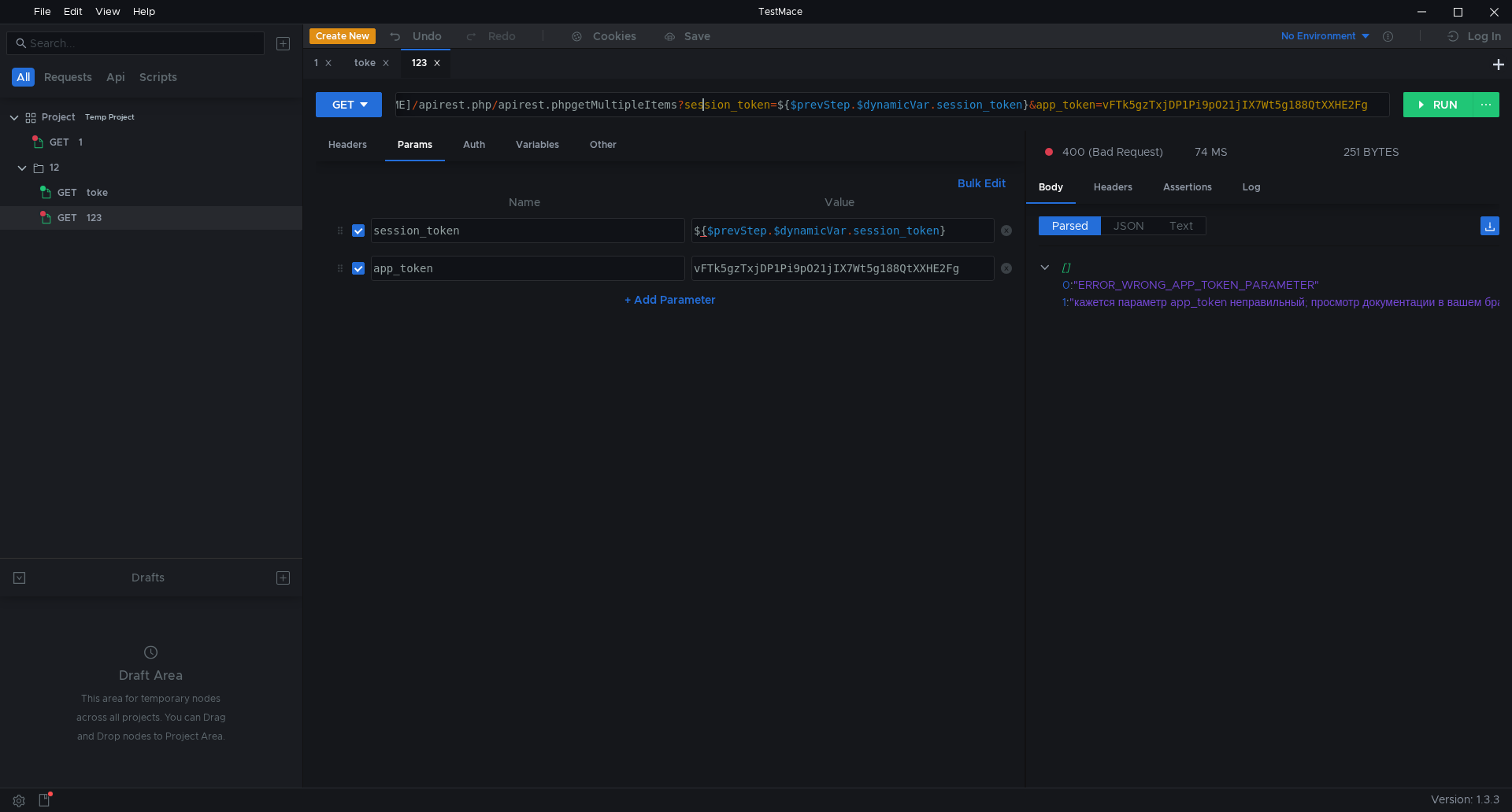
click at [703, 106] on div "https:// help.unimatic.ru / apirest.php / apirest.phpgetMultipleItems ? session…" at bounding box center [828, 117] width 1118 height 38
paste textarea "items\[0\]\[itemtype\]\=User&items\[0\]\[items_id\]\=2&items\[1\]\[itemtype\]\=…"
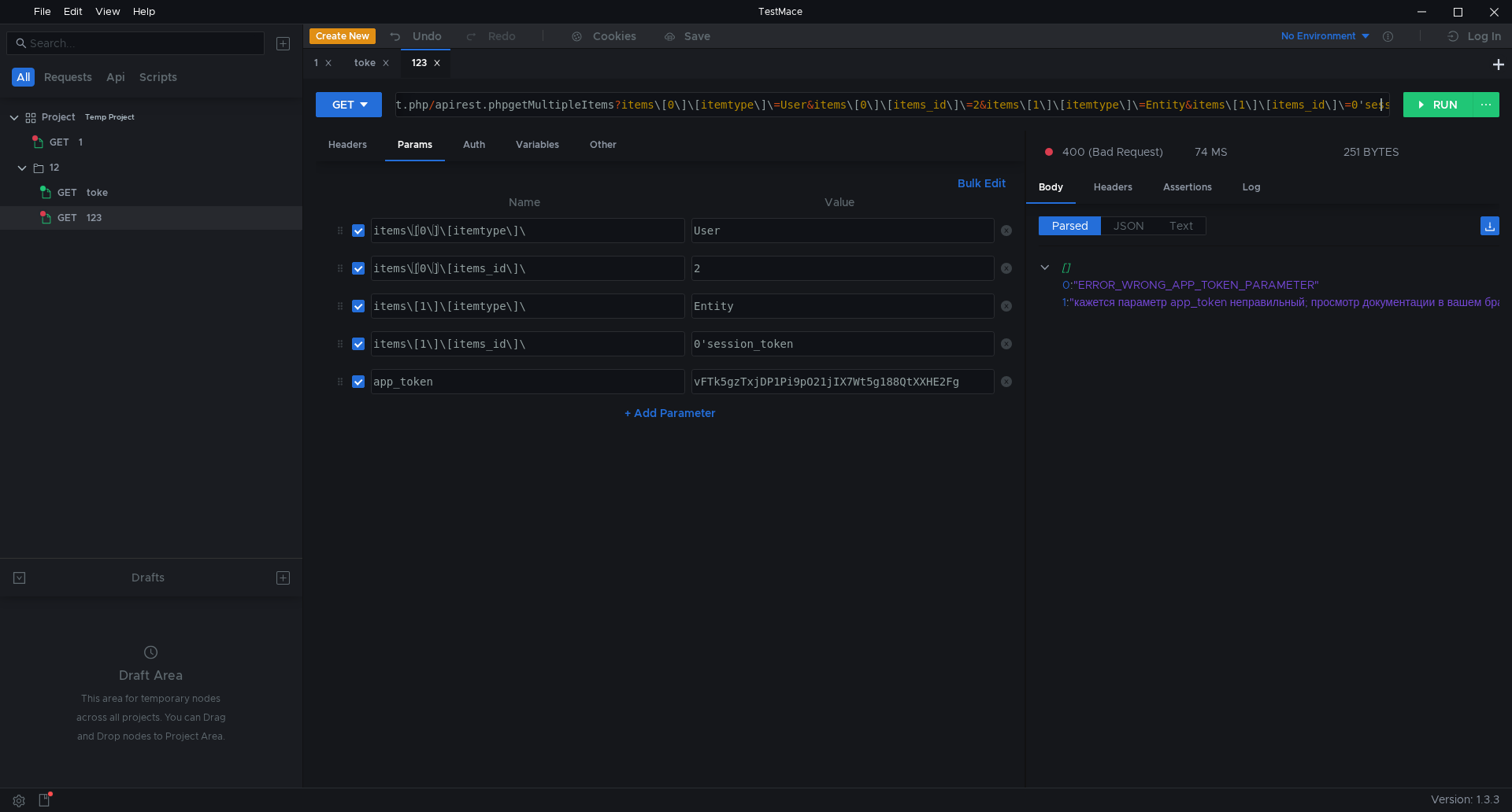
click at [1013, 345] on div "Bulk Edit XXXXXXXXXXXXXXXXXXXXXXXXXXXXXXXXXXXXXXXXXXXXXXXXXXXXXXXXXXXXXXXXXXXXX…" at bounding box center [670, 474] width 708 height 627
click at [1000, 346] on icon at bounding box center [1005, 343] width 11 height 11
type textarea "https://help.unimatic.ru/apirest.php/apirest.phpgetMultipleItems?items\[0\]\[it…"
click at [1261, 101] on div "https:// help.unimatic.ru / apirest.php / apirest.phpgetMultipleItems ? items \…" at bounding box center [874, 117] width 1336 height 38
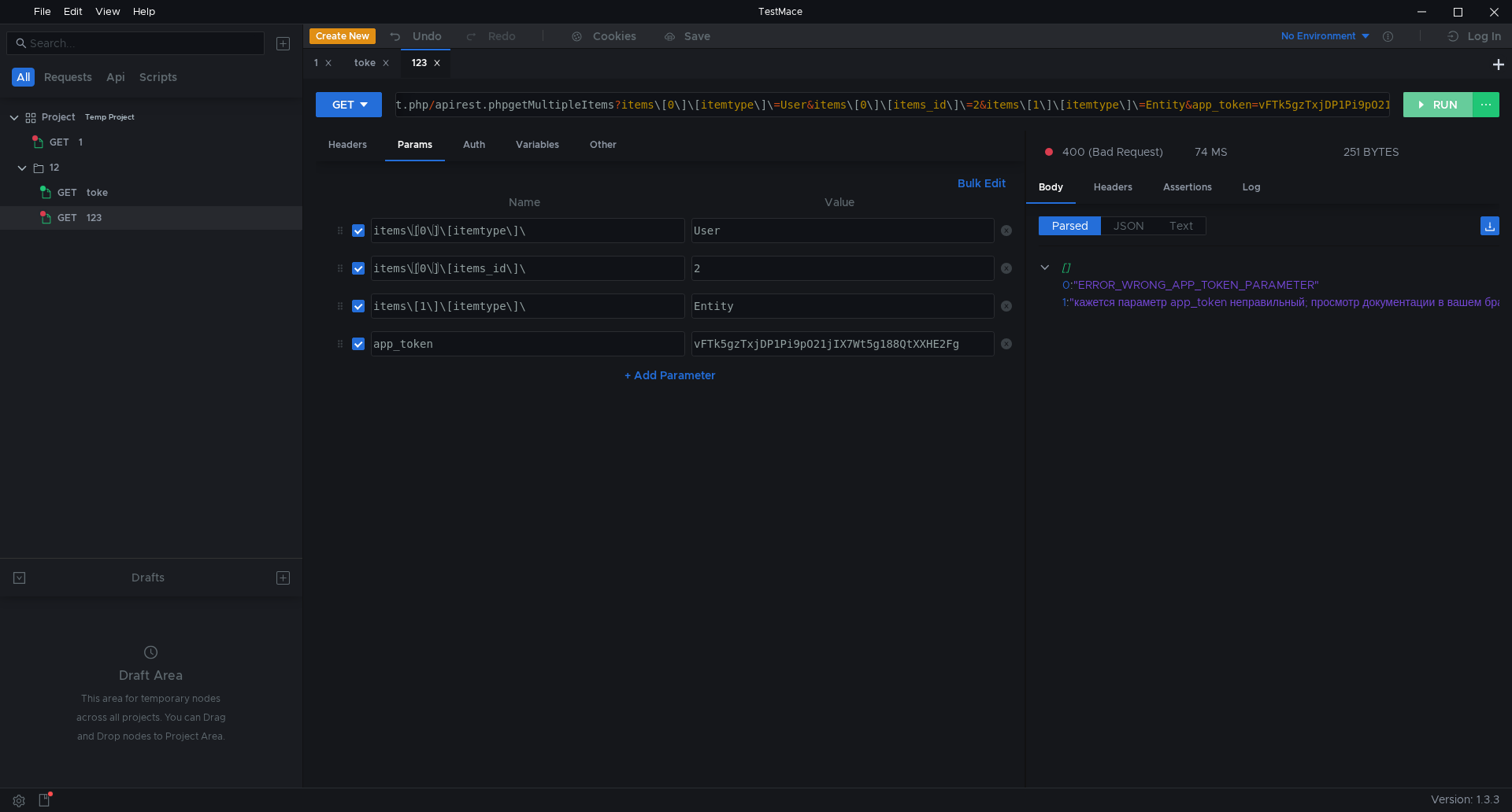
click at [1436, 106] on button "RUN" at bounding box center [1438, 105] width 70 height 25
type textarea "vFTk5gzTxjDP1Pi9pO21jIX7Wt5g188QtXXHE2Fg"
click at [720, 342] on div "vFTk5gzTxjDP1Pi9pO21jIX7Wt5g188QtXXHE2Fg" at bounding box center [842, 355] width 305 height 38
type textarea "app_token"
click at [443, 351] on div "app_token" at bounding box center [526, 355] width 312 height 38
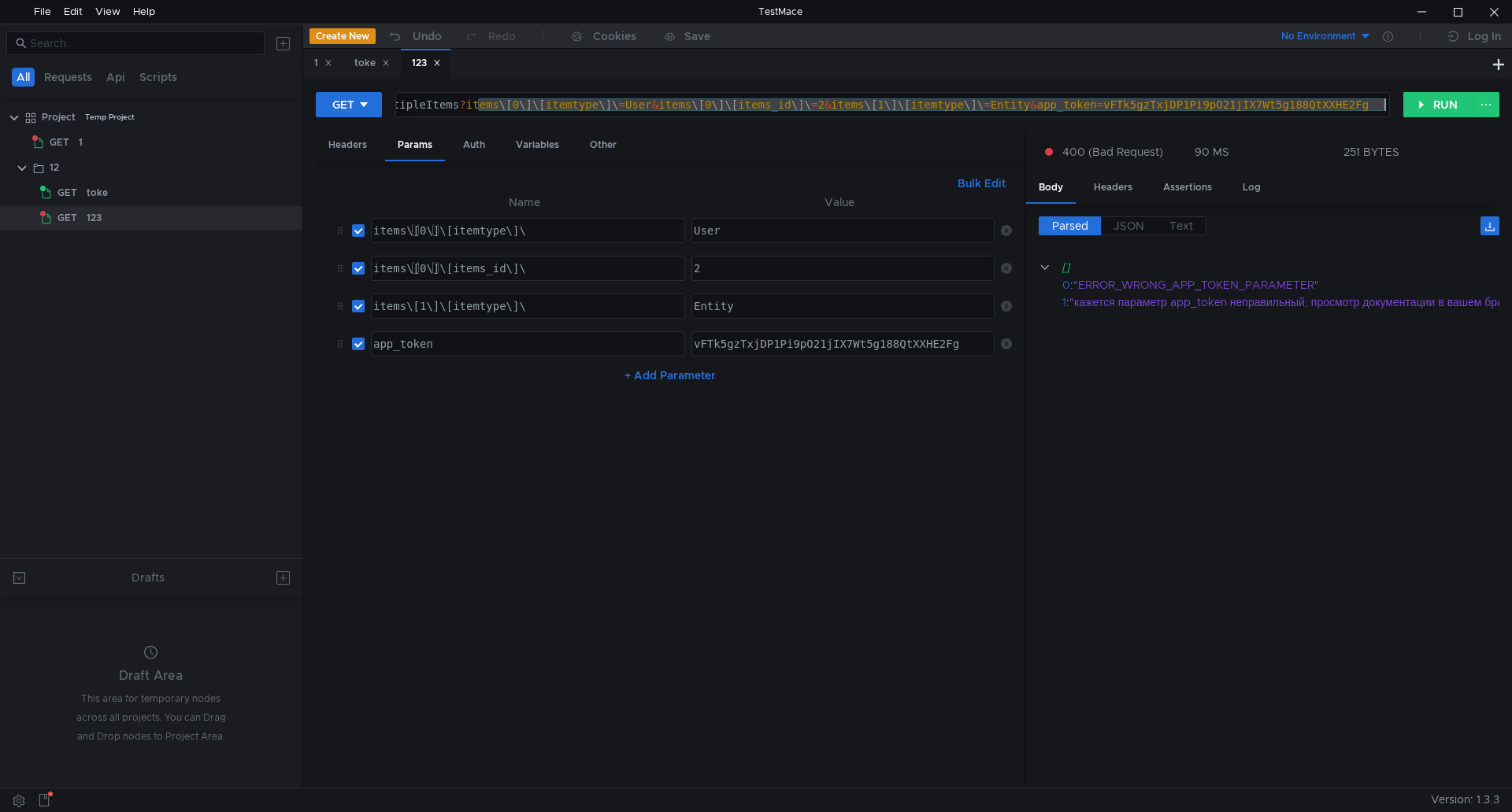
drag, startPoint x: 636, startPoint y: 104, endPoint x: 1636, endPoint y: 110, distance: 1000.0
click at [1511, 110] on html "File Edit View Help TestMace All Requests Api Scripts Project Temp Project GET …" at bounding box center [756, 406] width 1512 height 812
paste textarea "items\[0\]\[itemtype\]\=User&items\[0\]\[items_id\]\=2&items\[1\]\[itemtype\]\=…"
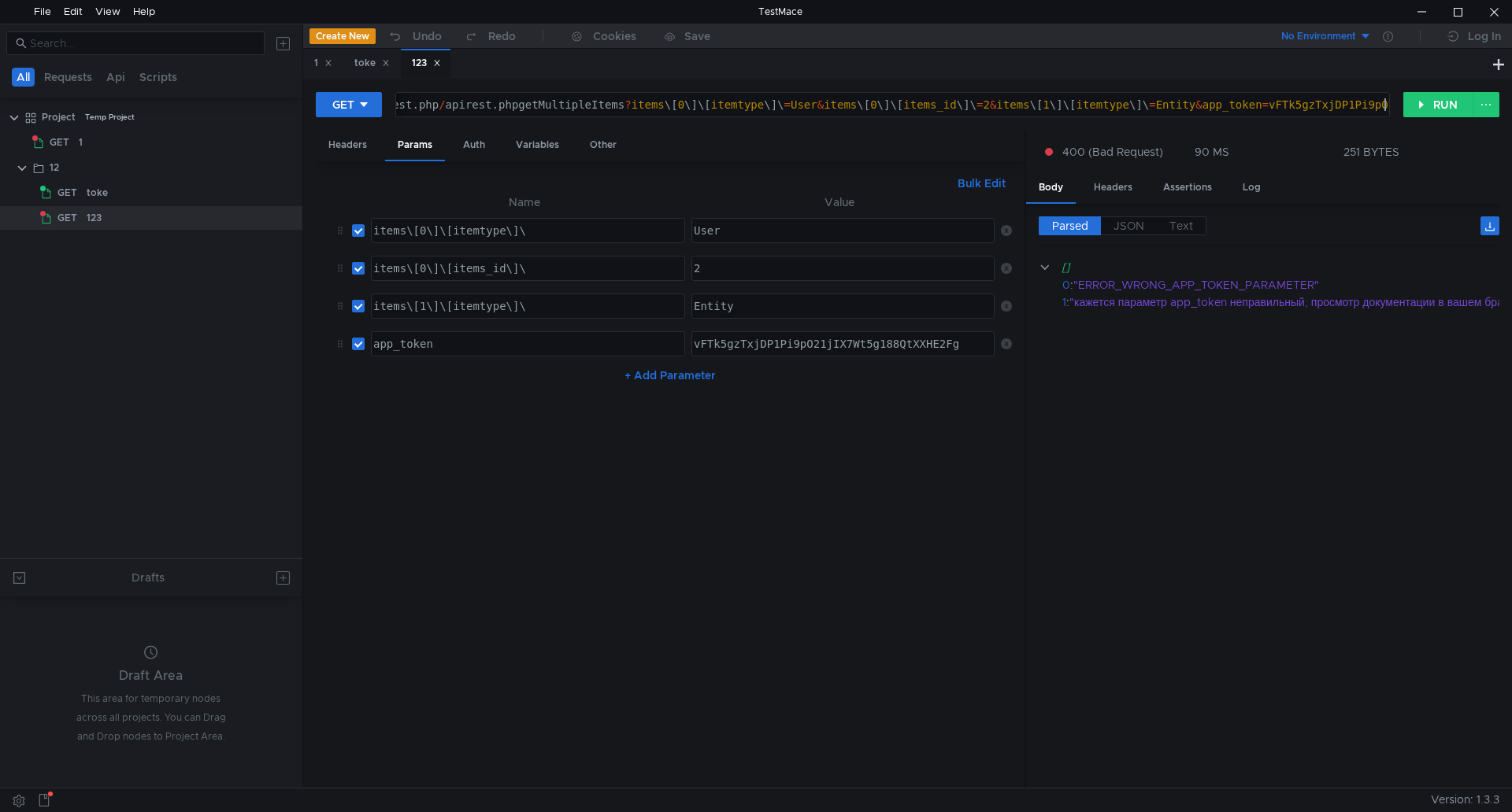
click at [658, 101] on div "https:// help.unimatic.ru / apirest.php / apirest.phpgetMultipleItems ? items \…" at bounding box center [885, 117] width 1336 height 38
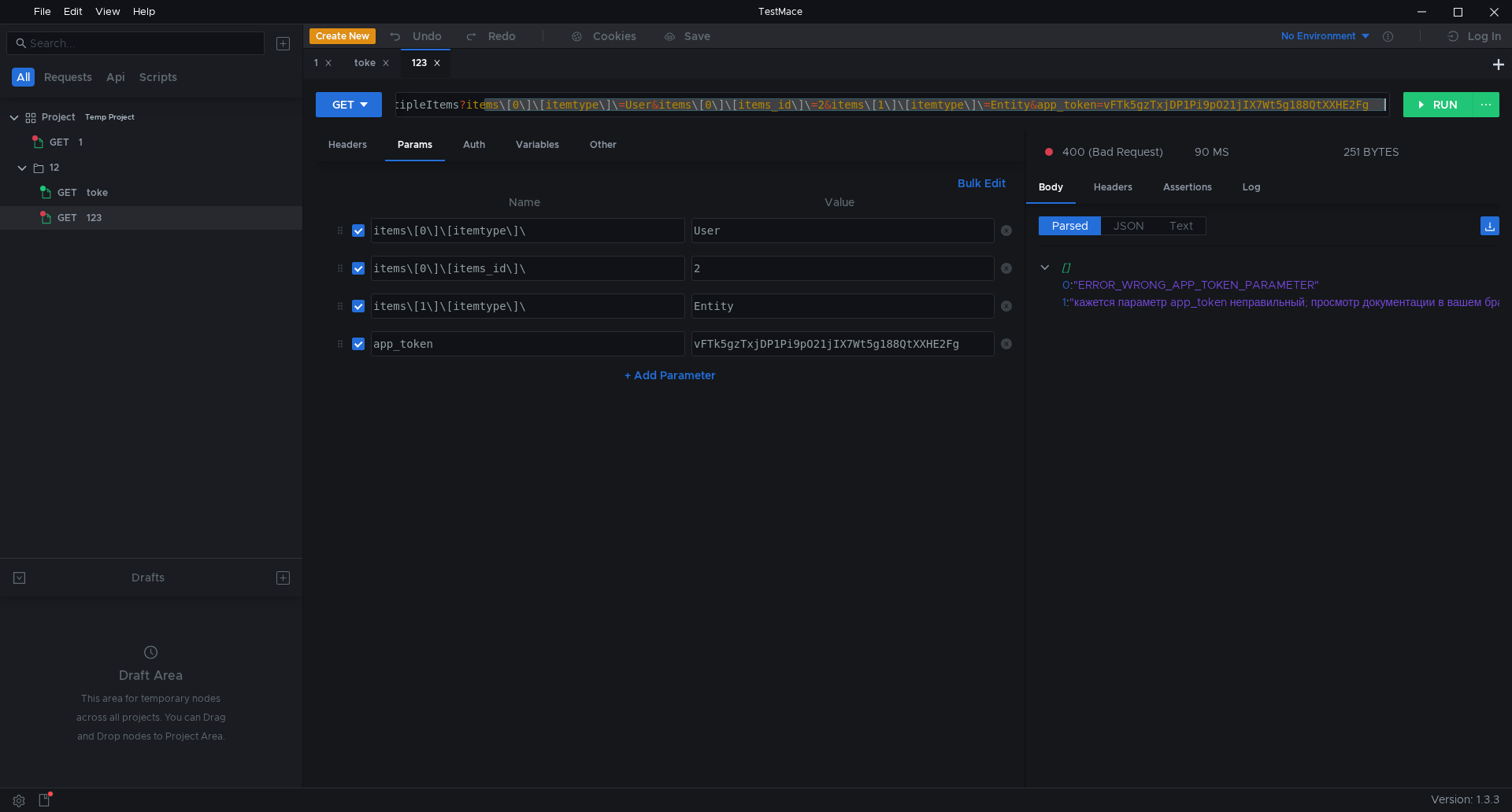
drag, startPoint x: 652, startPoint y: 105, endPoint x: 1525, endPoint y: 105, distance: 873.0
click at [1511, 105] on html "File Edit View Help TestMace All Requests Api Scripts Project Temp Project GET …" at bounding box center [756, 406] width 1512 height 812
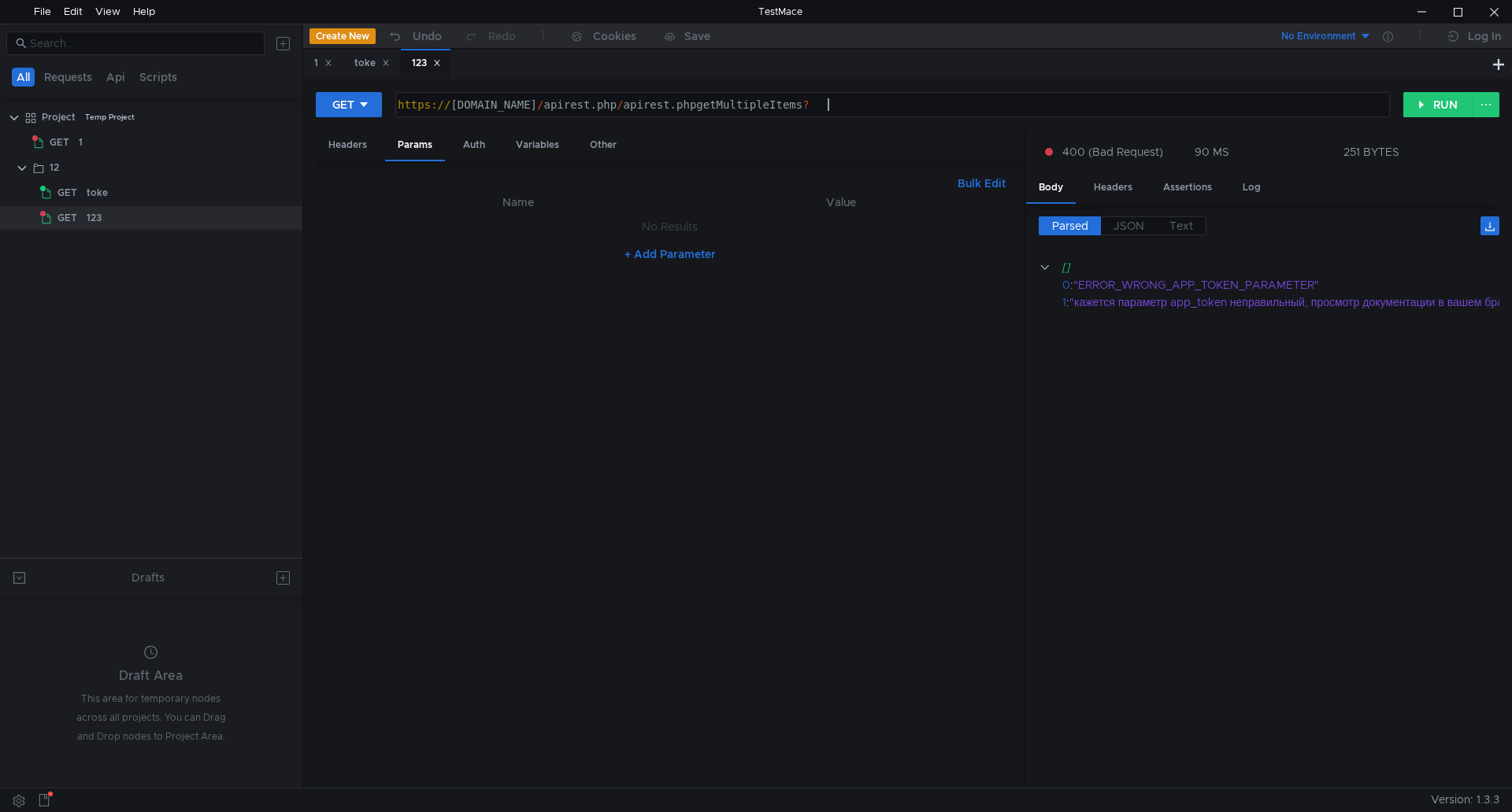
paste textarea "items\[0\]\[itemtype\]\=User&items\[0\]\[items_id\]\=2&items\[1\]\[itemtype\]\=…"
type textarea "https://help.unimatic.ru/apirest.php/apirest.phpgetMultipleItems?items\[0\]\[it…"
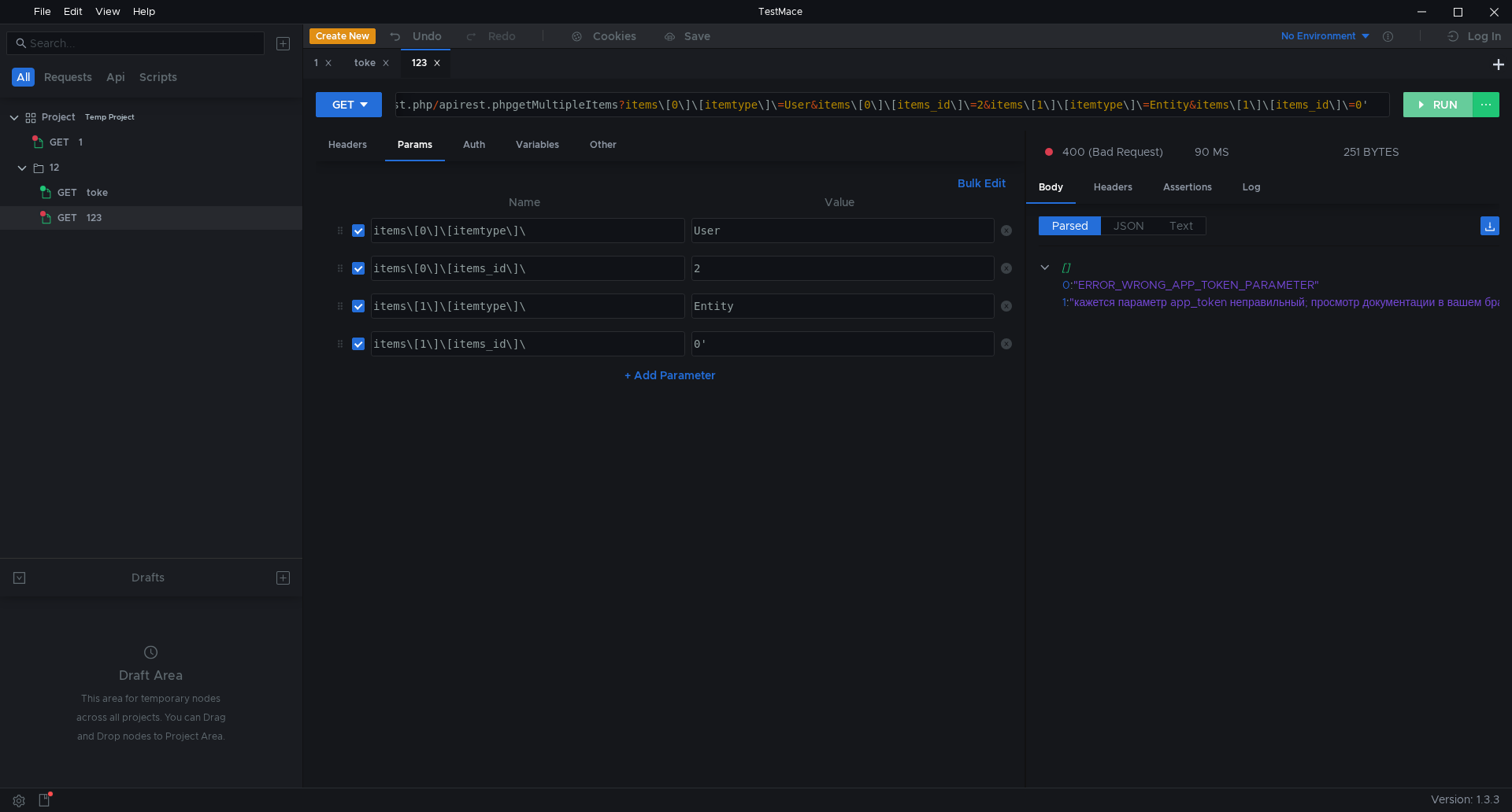
click at [1426, 103] on button "RUN" at bounding box center [1438, 105] width 70 height 25
click at [667, 376] on button "+ Add Parameter" at bounding box center [670, 376] width 104 height 19
click at [466, 381] on div at bounding box center [526, 394] width 312 height 38
click at [326, 148] on div "Headers" at bounding box center [348, 145] width 64 height 29
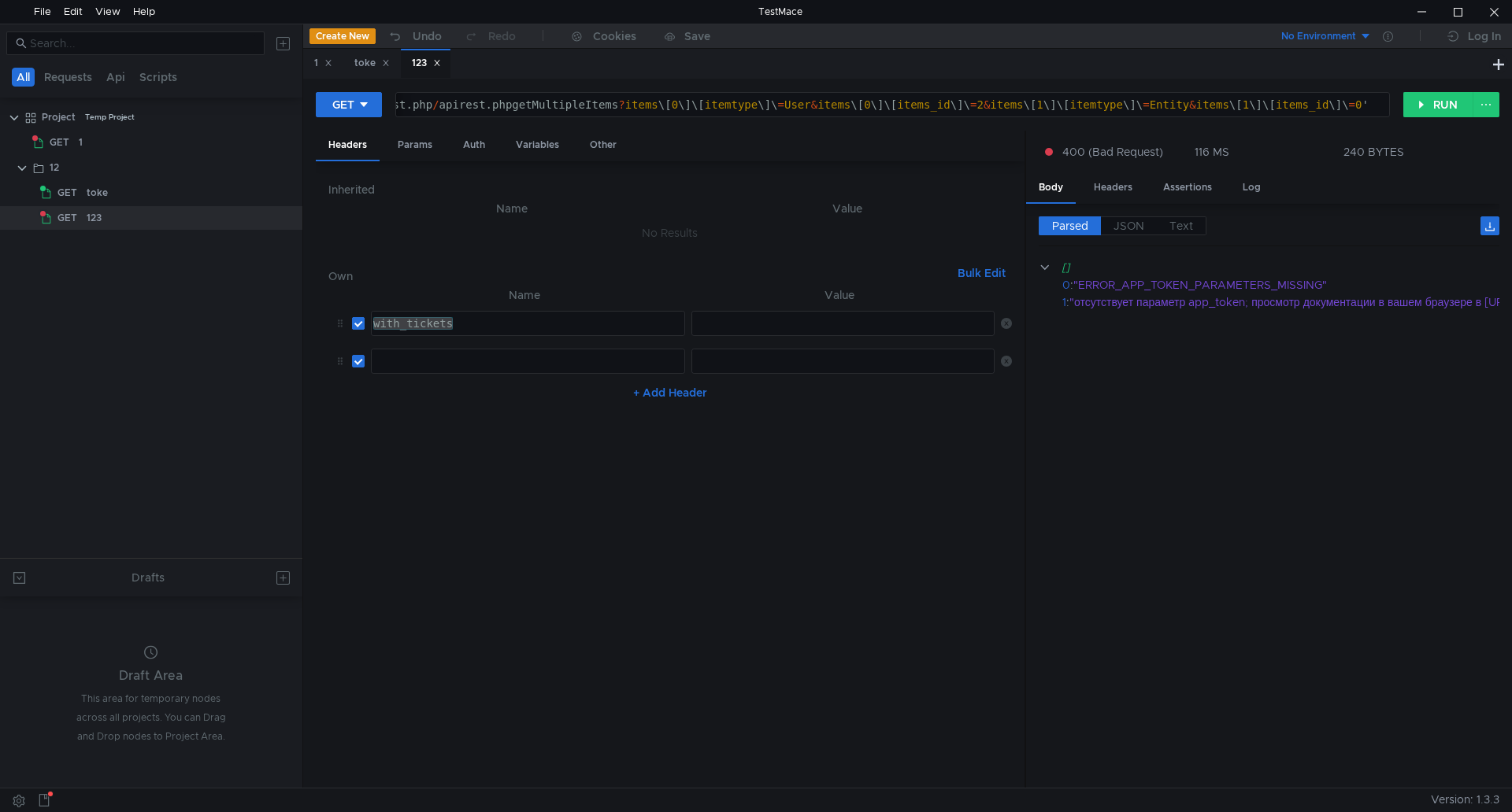
click at [354, 322] on input "checkbox" at bounding box center [358, 323] width 13 height 13
checkbox input "false"
click at [357, 361] on input "checkbox" at bounding box center [358, 360] width 13 height 13
checkbox input "false"
click at [413, 149] on div "Params" at bounding box center [415, 145] width 60 height 29
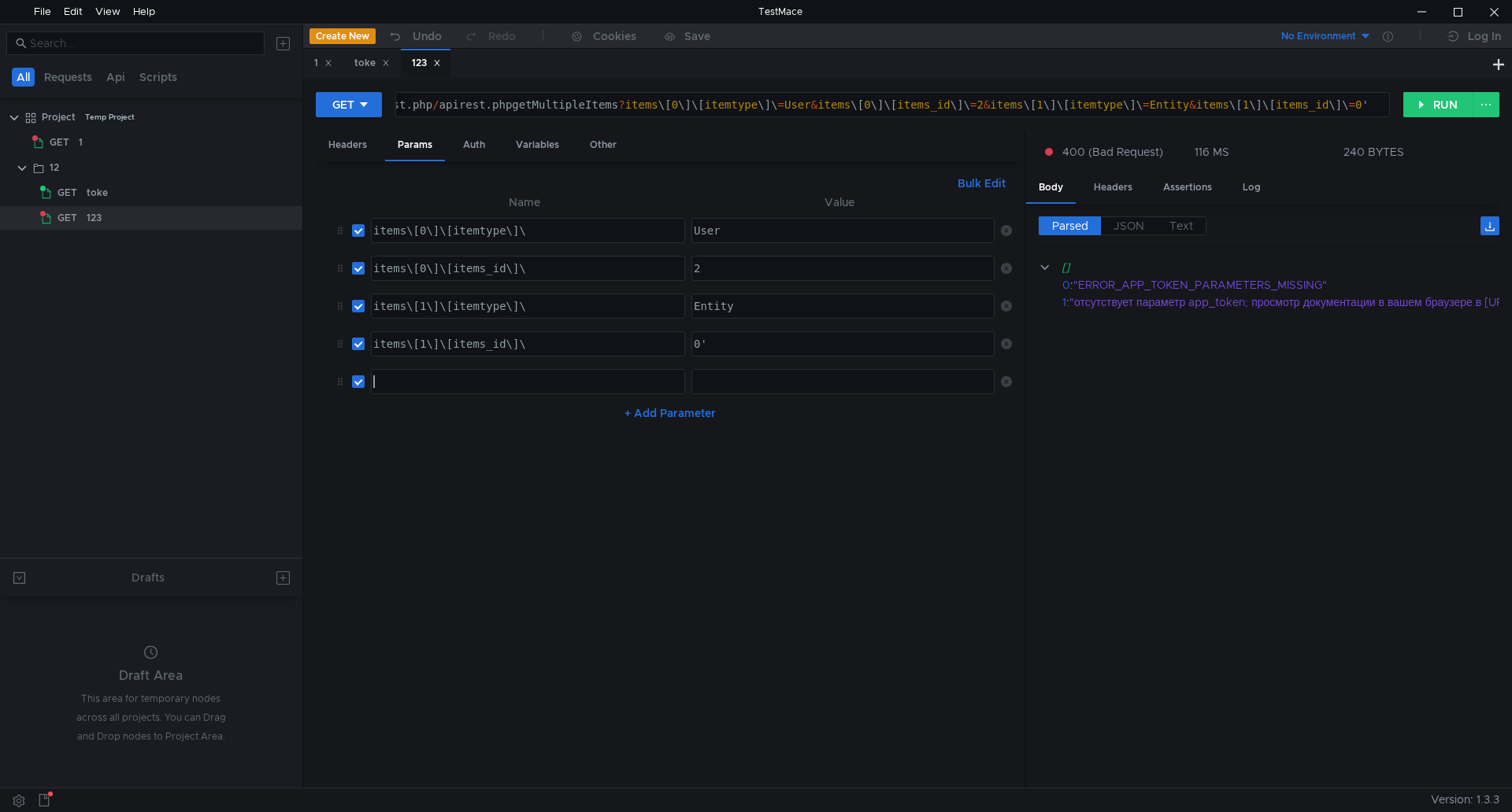
click at [438, 380] on div at bounding box center [526, 394] width 312 height 38
click at [359, 64] on div "toke" at bounding box center [372, 63] width 36 height 16
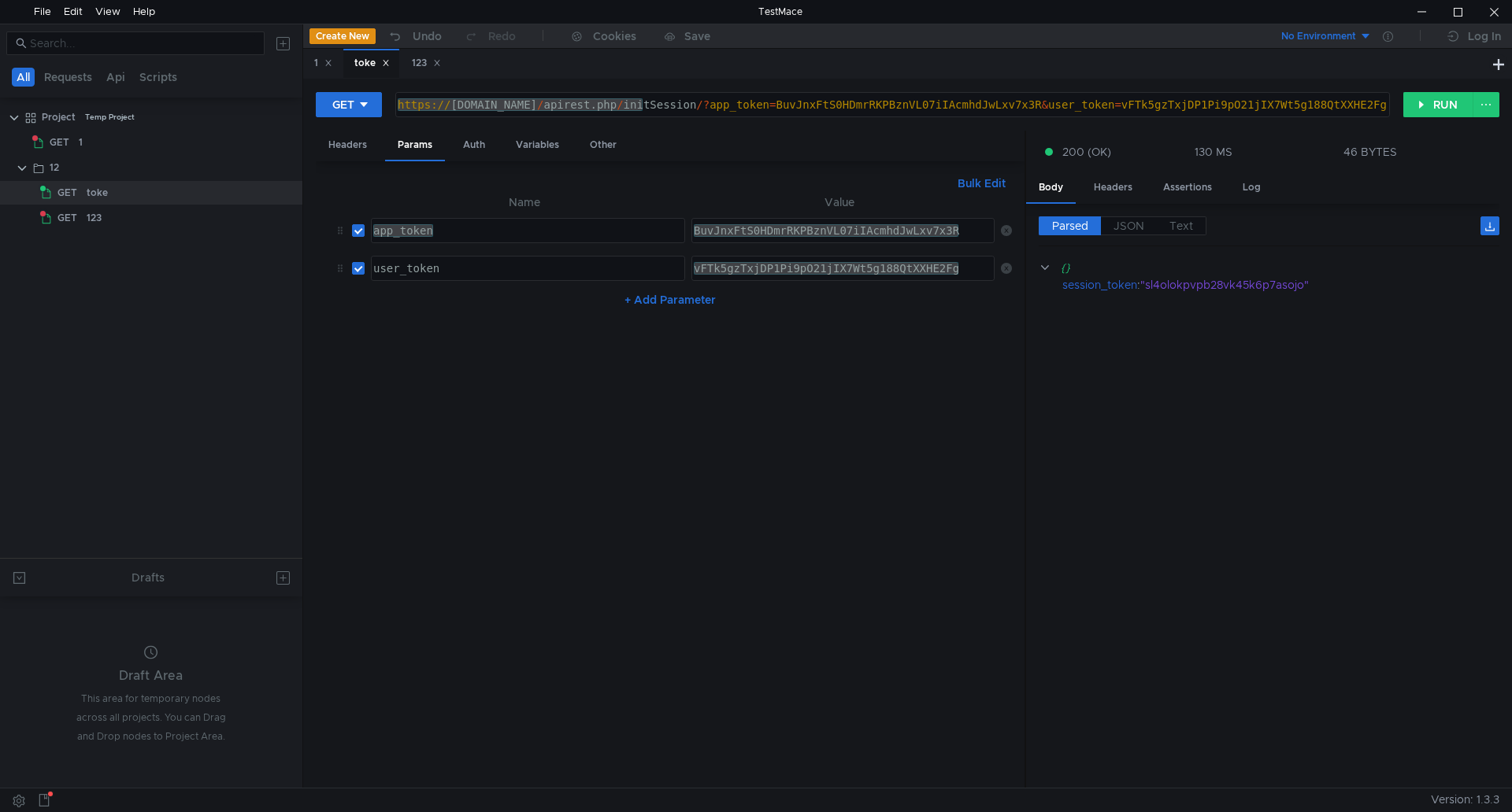
click at [933, 239] on div "BuvJnxFtS0HDmrRKPBznVL07iIAcmhdJwLxv7x3R" at bounding box center [842, 230] width 302 height 24
drag, startPoint x: 978, startPoint y: 232, endPoint x: 666, endPoint y: 233, distance: 312.0
click at [666, 233] on tr "app_token app_token ההההההההההההההההההההההההההההההההההההההההההההההההההההההההההה…" at bounding box center [670, 230] width 683 height 38
click at [418, 58] on div "123" at bounding box center [426, 63] width 29 height 16
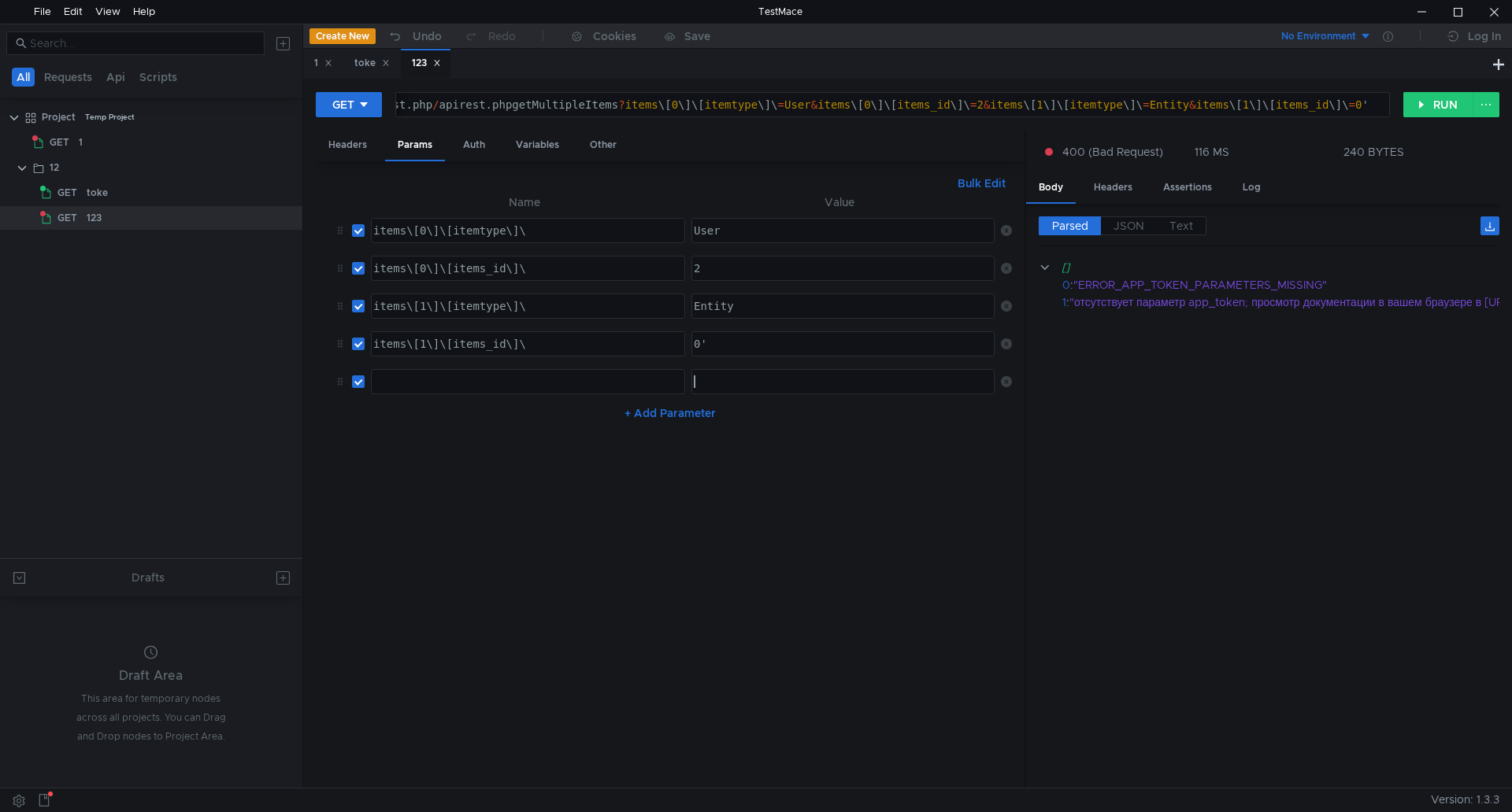
click at [756, 391] on div at bounding box center [842, 394] width 305 height 38
paste textarea "BuvJnxFtS0HDmrRKPBznVL07iIAcmhdJwLxv7x3R"
type textarea "BuvJnxFtS0HDmrRKPBznVL07iIAcmhdJwLxv7x3R"
click at [359, 60] on div "toke" at bounding box center [372, 63] width 36 height 16
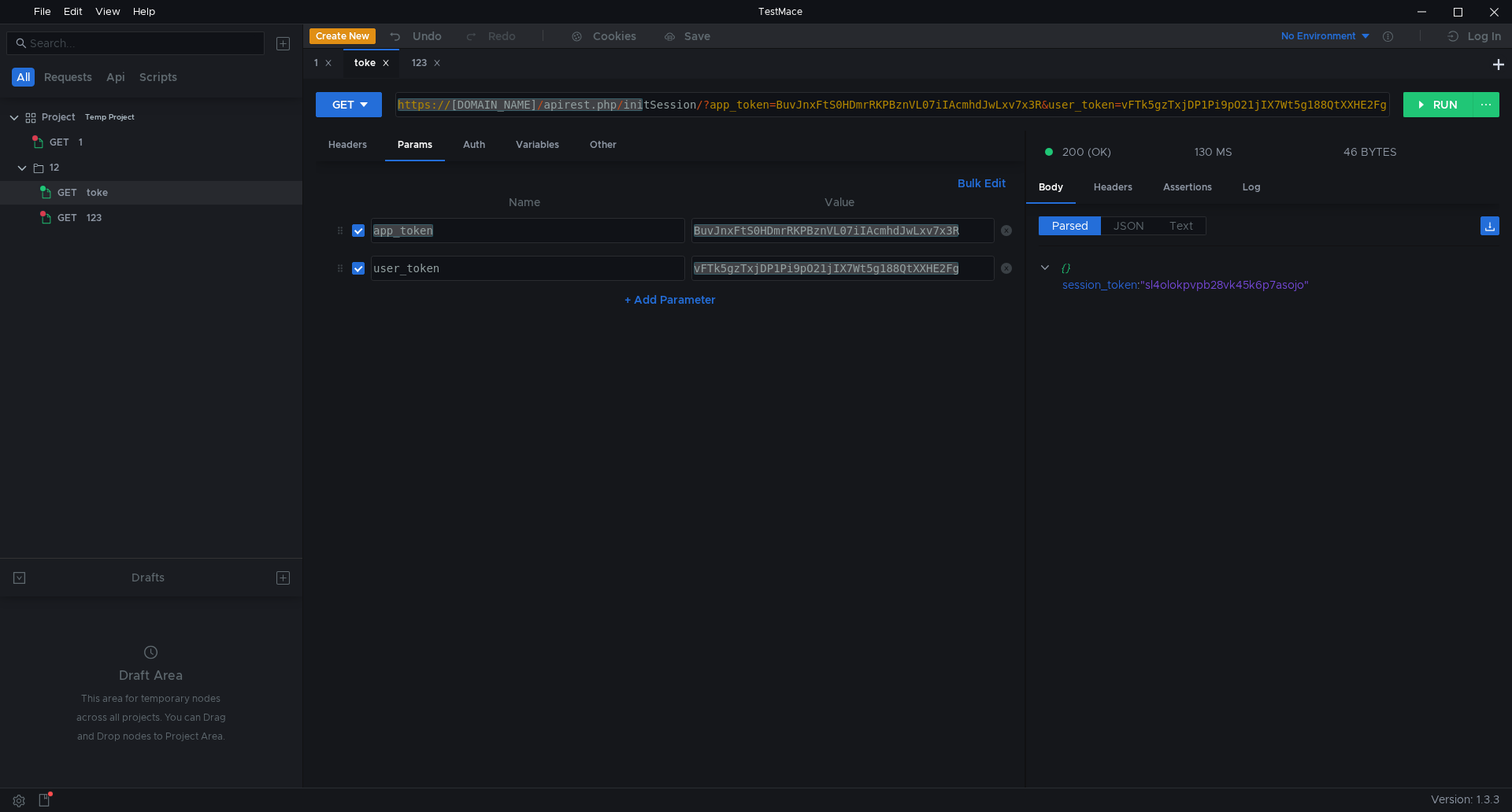
click at [439, 223] on div "app_token" at bounding box center [528, 230] width 312 height 24
drag, startPoint x: 464, startPoint y: 239, endPoint x: 342, endPoint y: 227, distance: 122.6
click at [342, 227] on tr "app_token app_token ההההההההההההההההההההההההההההההההההההההההההההההההההההההההההה…" at bounding box center [670, 230] width 683 height 38
click at [411, 58] on div "123" at bounding box center [425, 64] width 49 height 29
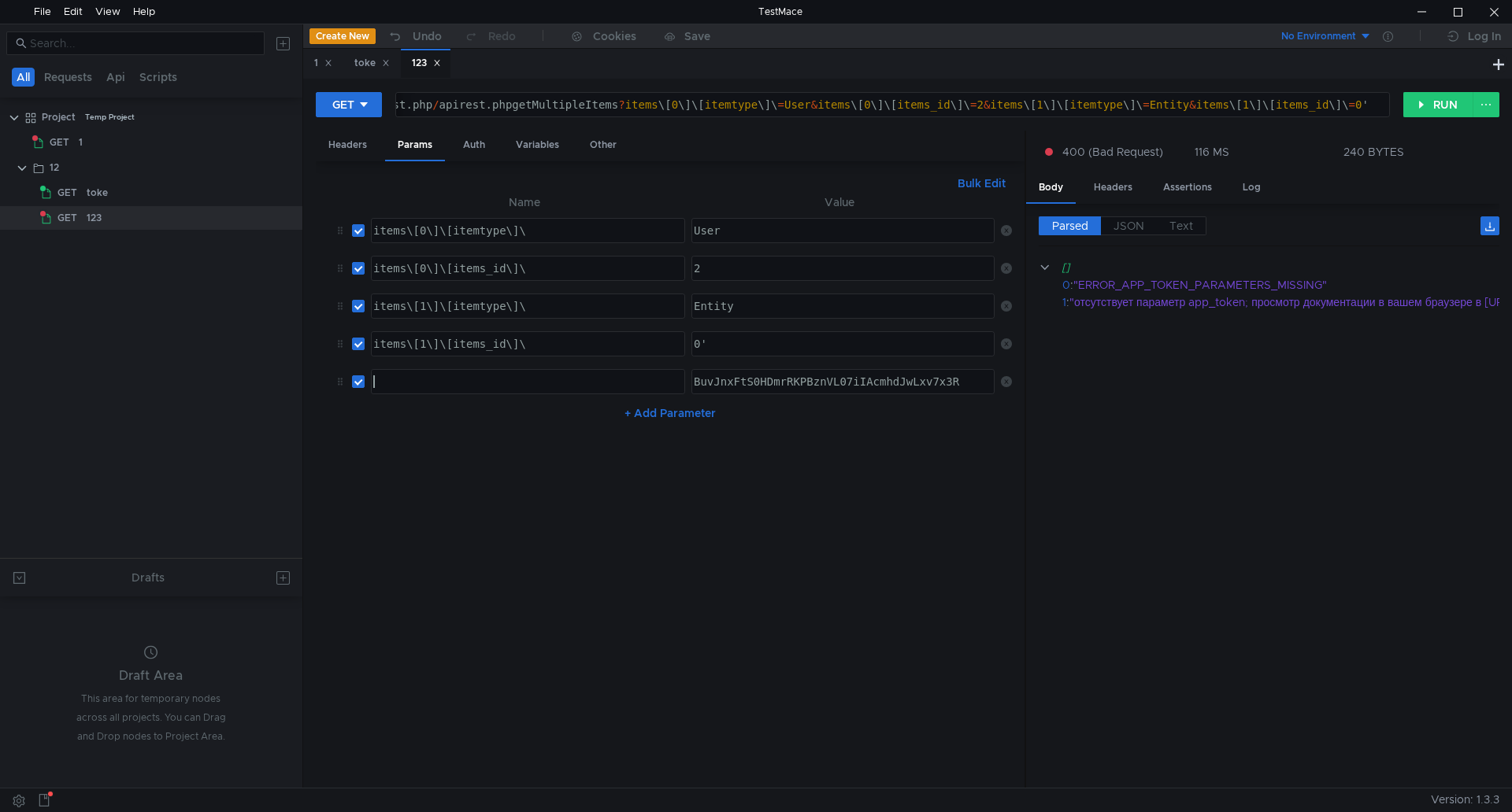
click at [438, 380] on div at bounding box center [526, 394] width 312 height 38
paste textarea "app_token"
type textarea "app_token"
click at [1413, 103] on button "RUN" at bounding box center [1438, 105] width 70 height 25
click at [661, 412] on button "+ Add Parameter" at bounding box center [670, 413] width 104 height 19
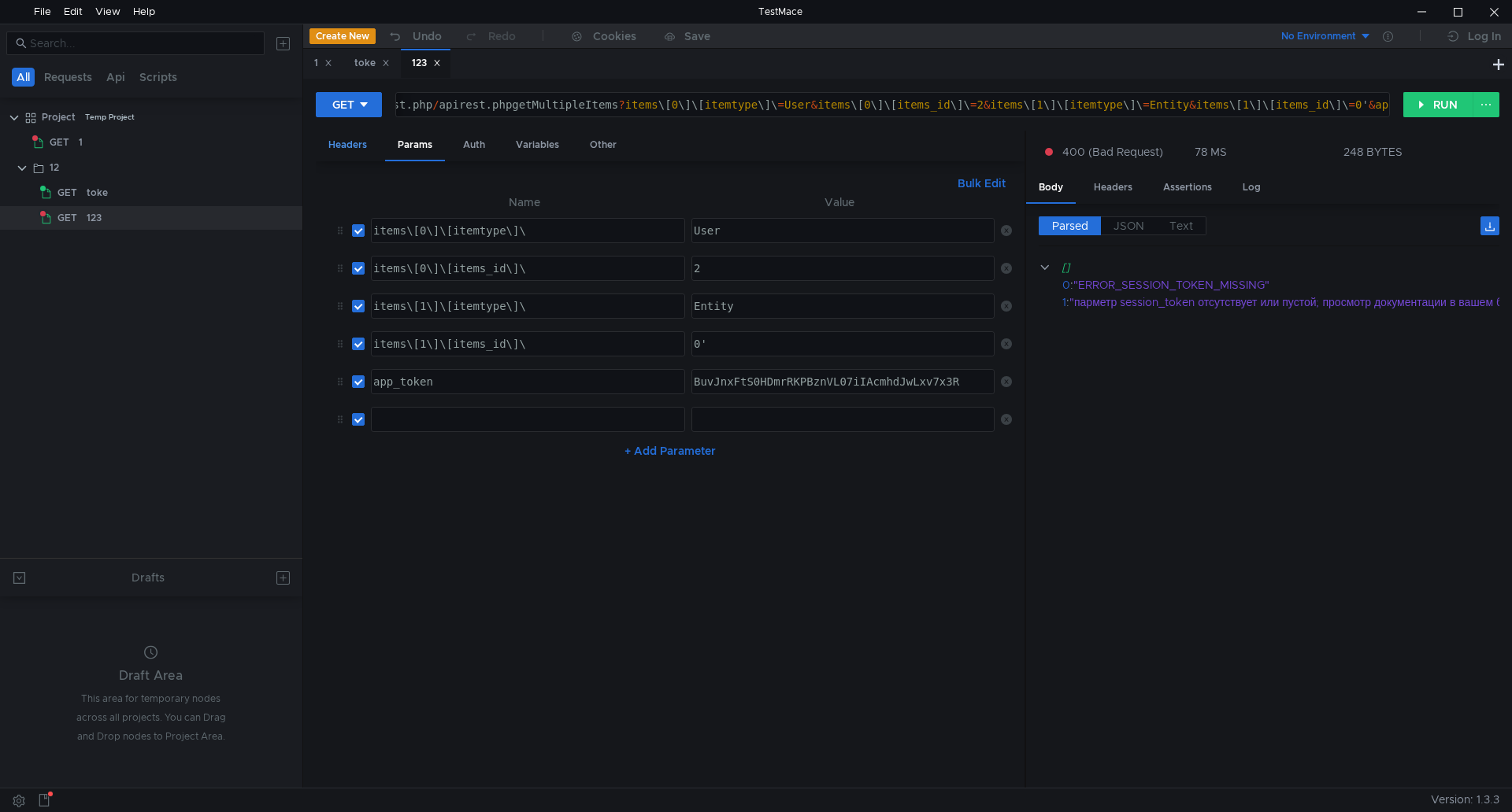
click at [349, 156] on div "Headers" at bounding box center [348, 145] width 64 height 29
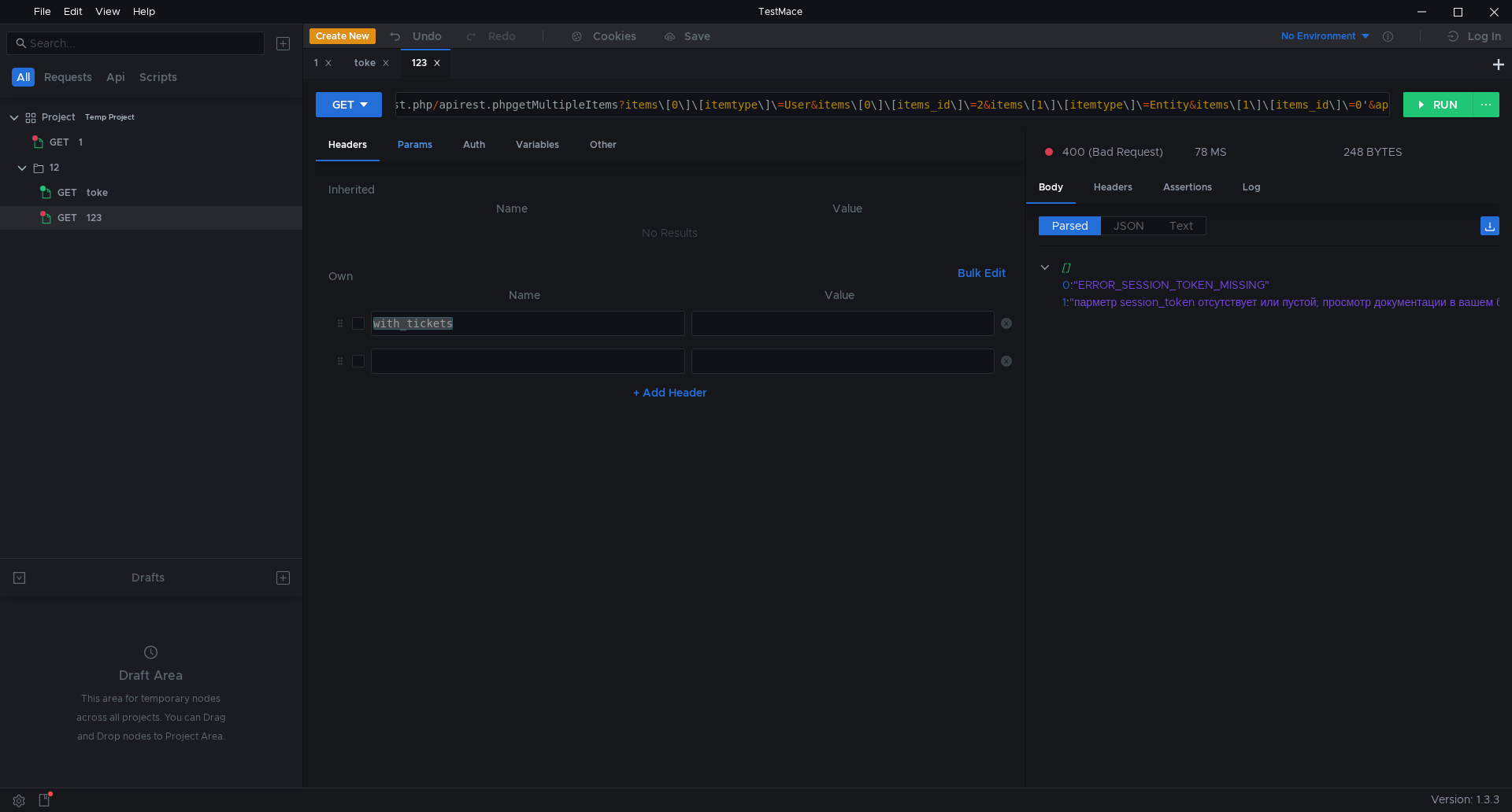
click at [421, 144] on div "Params" at bounding box center [415, 145] width 60 height 29
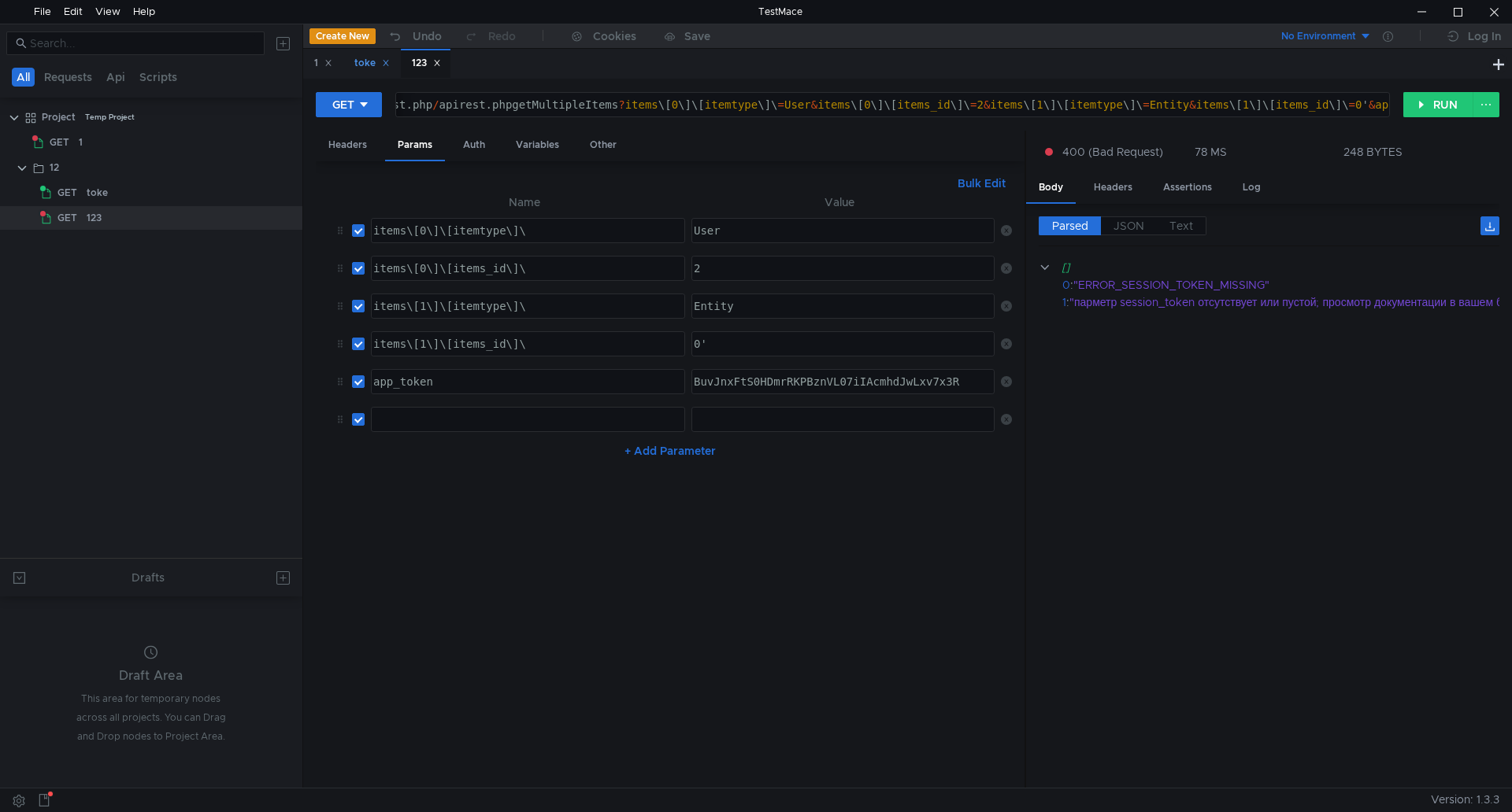
click at [363, 69] on div "toke" at bounding box center [372, 63] width 36 height 16
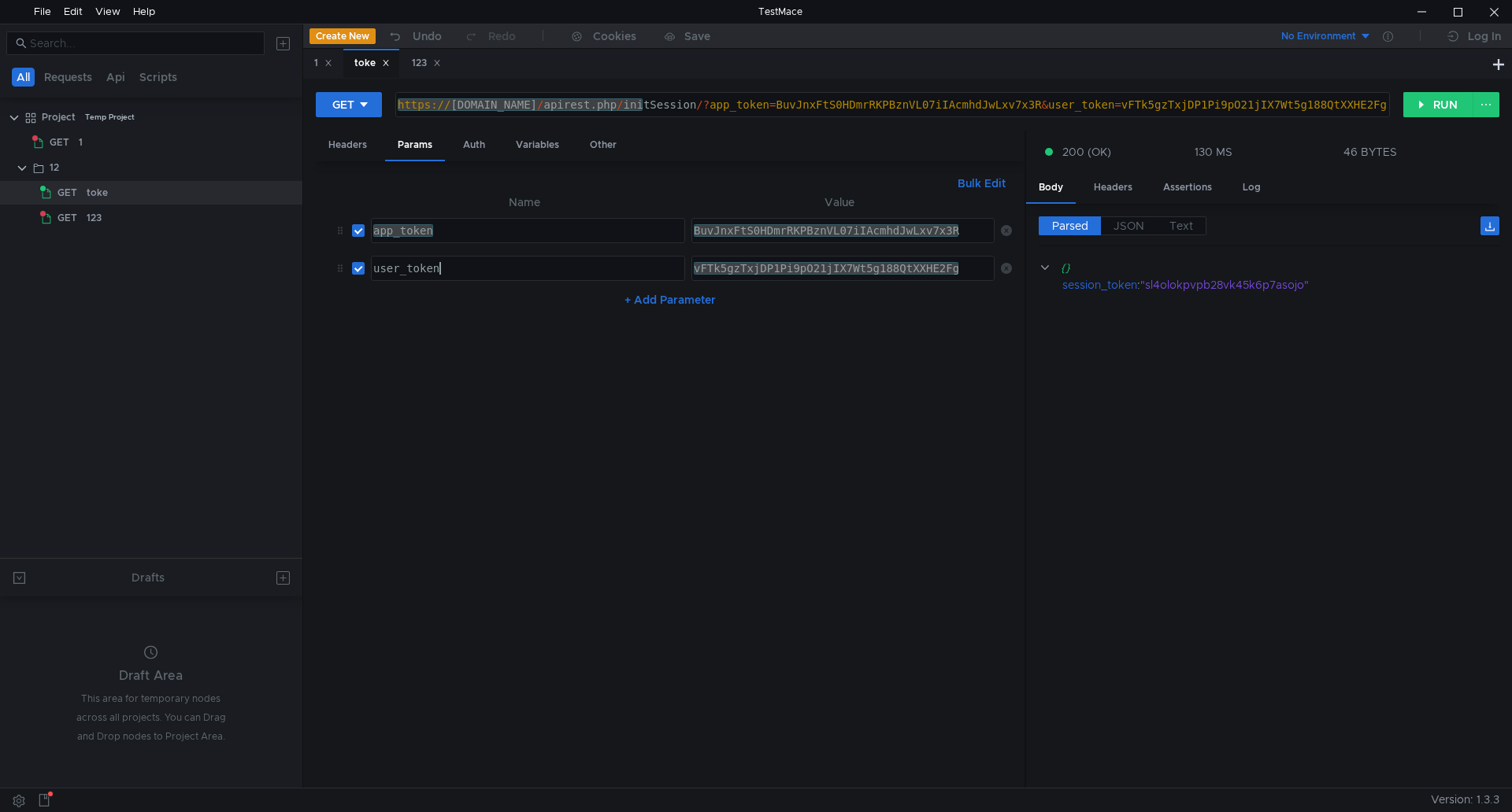
click at [454, 269] on div "user_token" at bounding box center [526, 280] width 312 height 38
drag, startPoint x: 478, startPoint y: 265, endPoint x: 320, endPoint y: 254, distance: 158.4
click at [320, 254] on div "Bulk Edit XXXXXXXXXXXXXXXXXXXXXXXXXXXXXXXXXXXXXXXXXXXXXXXXXXXXXXXXXXXXXXXXXXXXX…" at bounding box center [670, 474] width 708 height 627
click at [1491, 285] on icon at bounding box center [1487, 286] width 11 height 11
click at [1447, 336] on app-tour-anchor "Assign to variable" at bounding box center [1432, 331] width 93 height 19
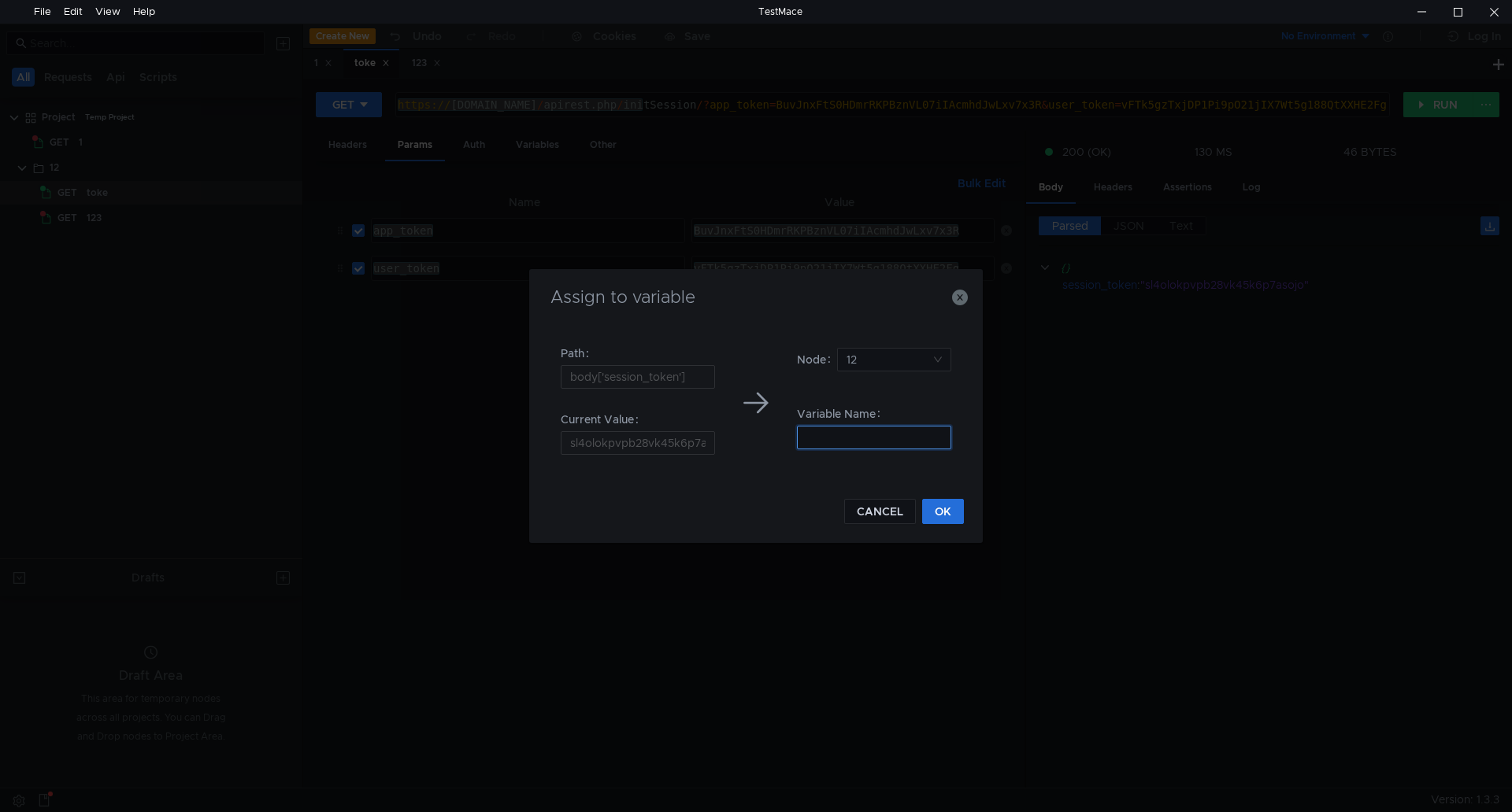
click at [837, 430] on input at bounding box center [874, 437] width 154 height 24
type input "session_token"
click at [949, 510] on button "OK" at bounding box center [942, 511] width 41 height 25
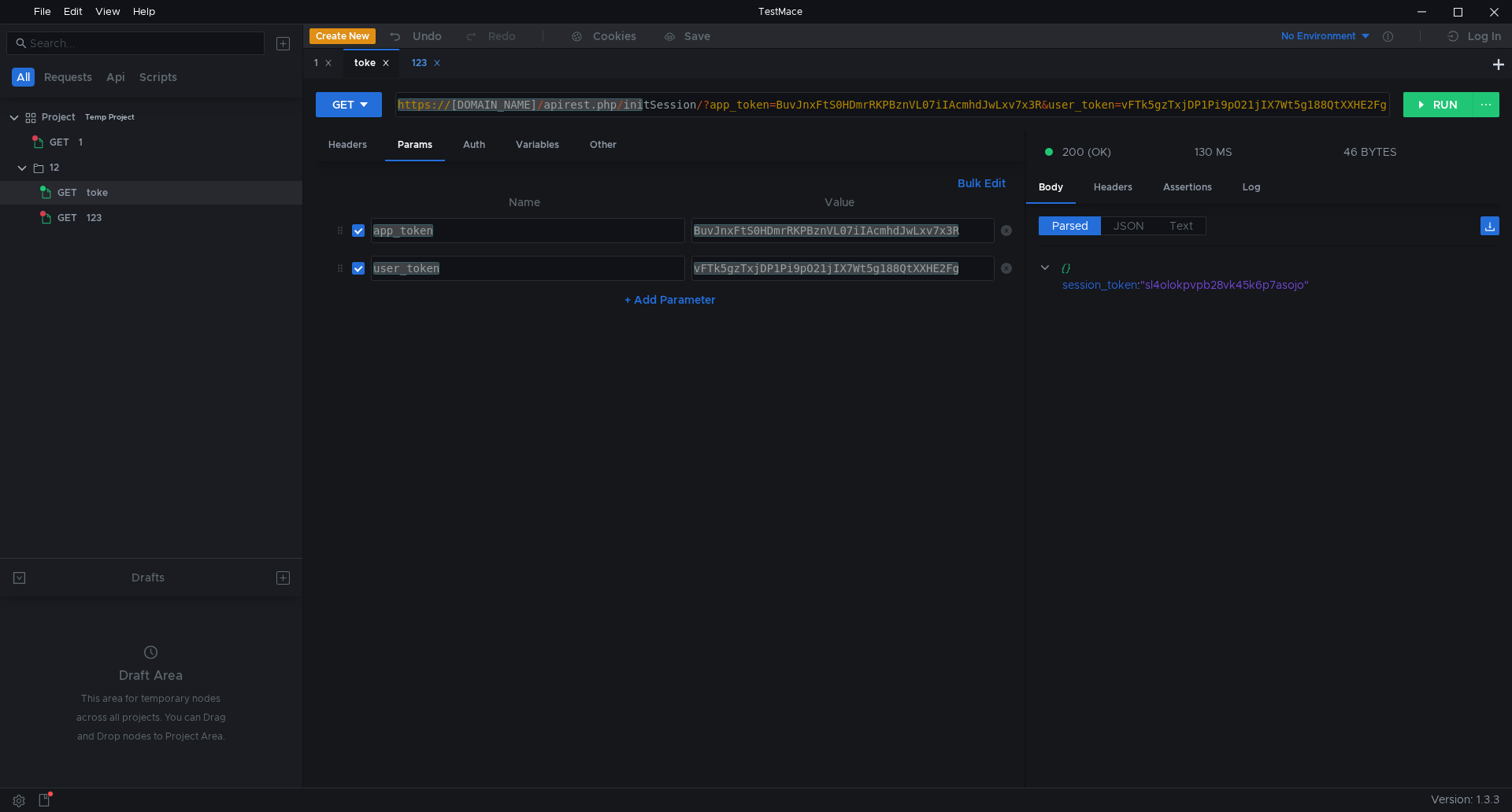
click at [420, 57] on div "123" at bounding box center [426, 63] width 29 height 16
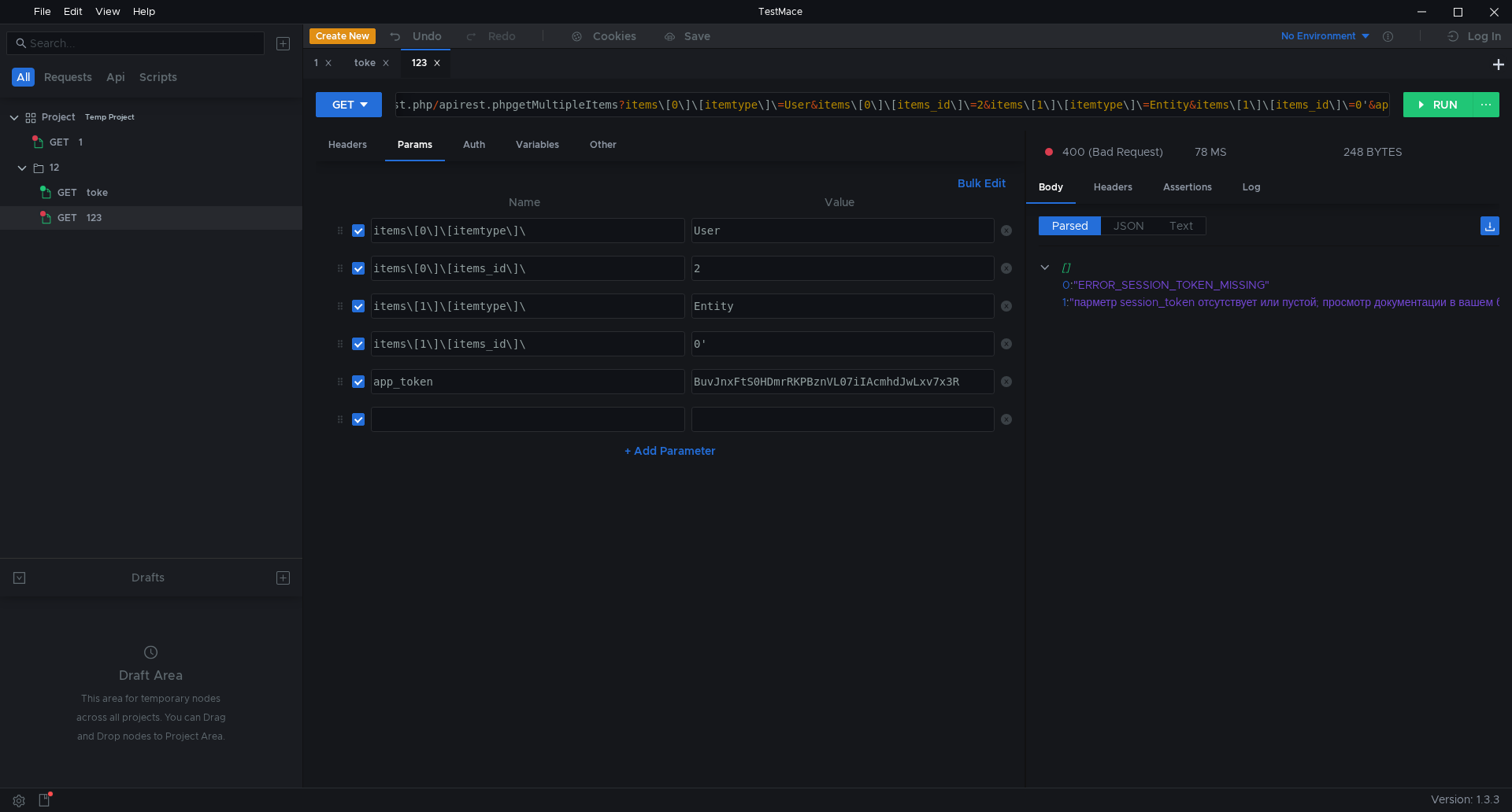
click at [430, 423] on div at bounding box center [526, 432] width 312 height 38
type textarea "se"
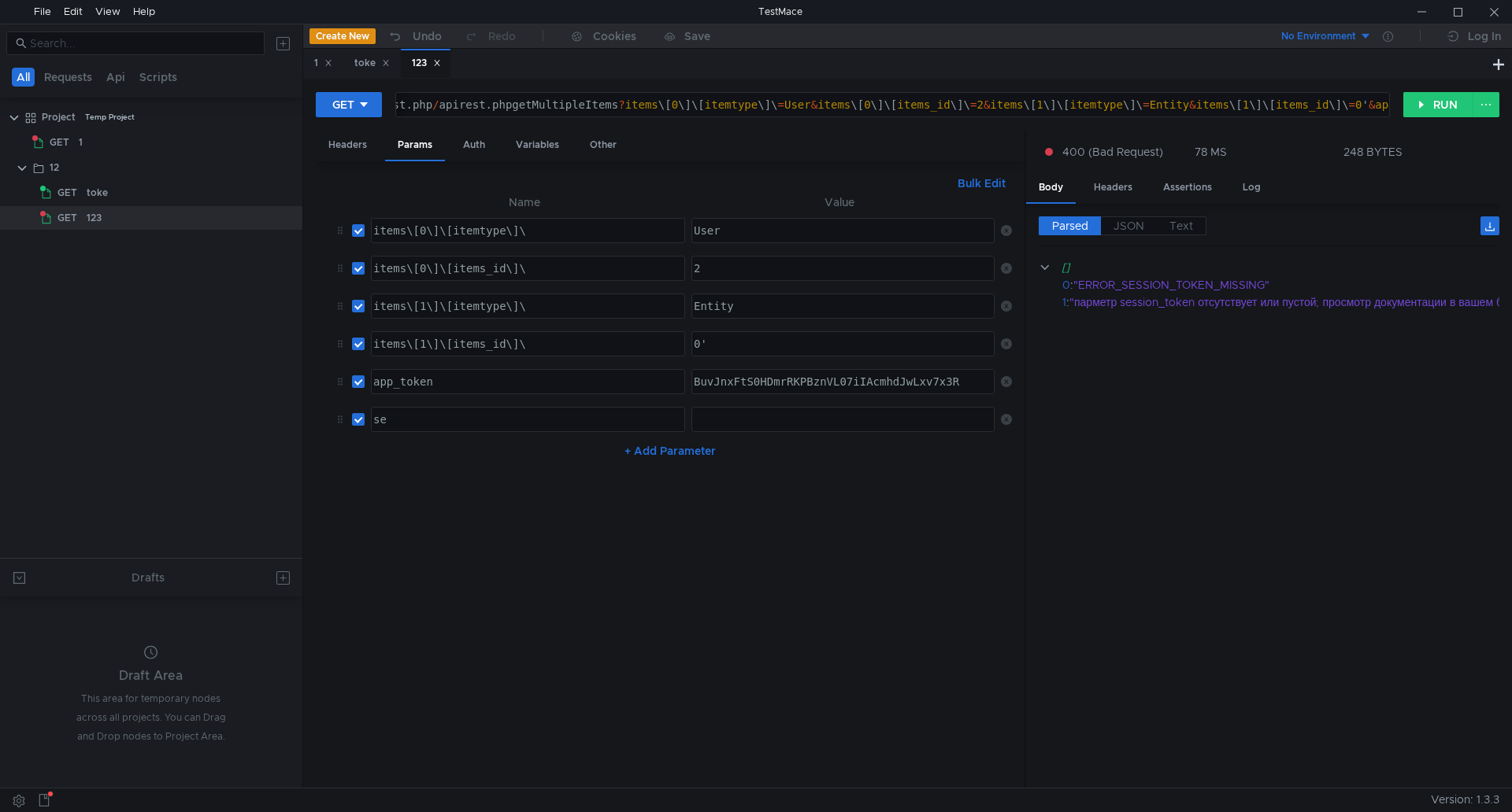
click at [716, 427] on div at bounding box center [842, 432] width 305 height 38
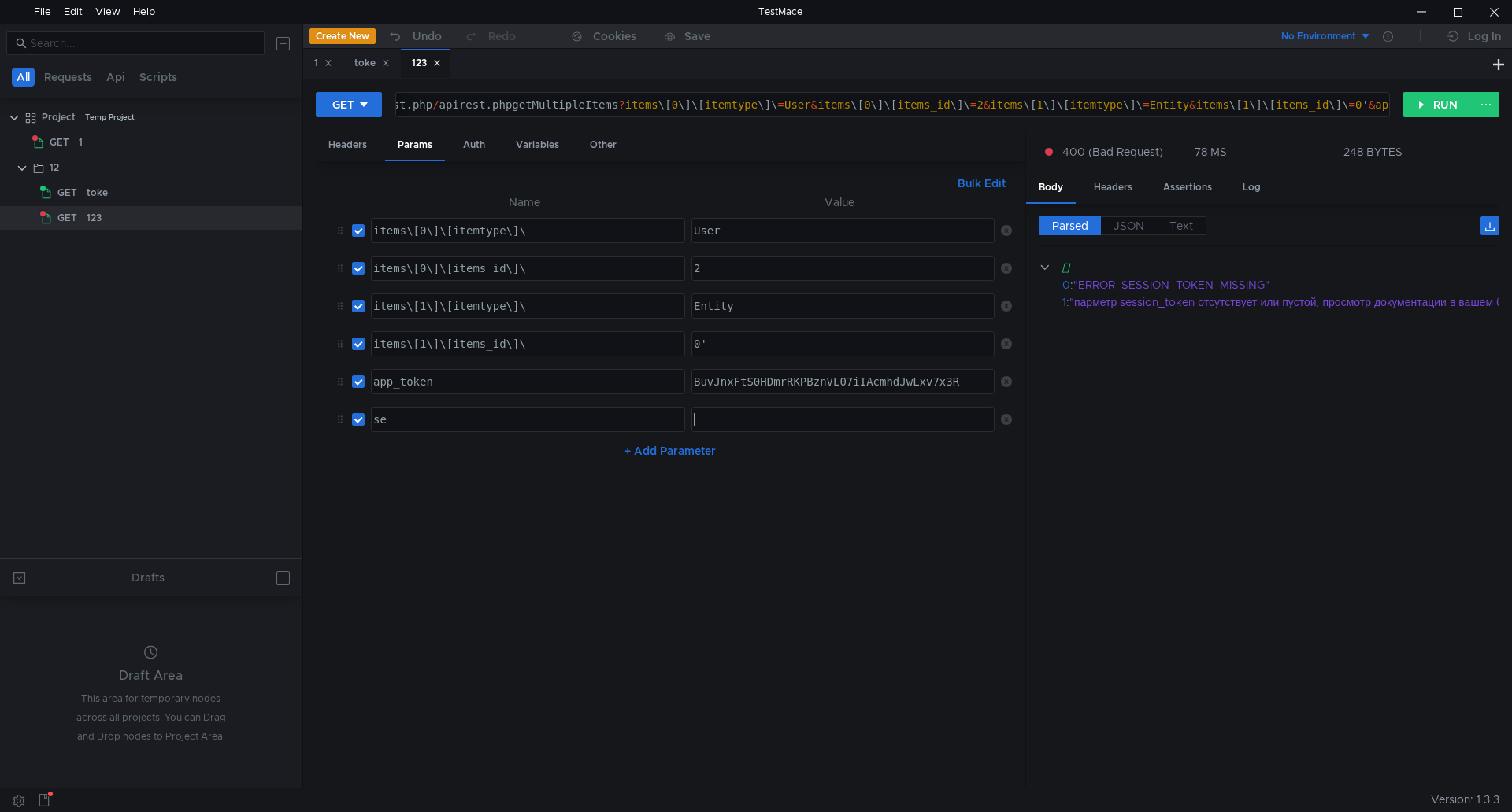
paste textarea "${$prevStep.$dynamicVar.session_token}"
type textarea "${$prevStep.$dynamicVar.session_token}"
click at [428, 413] on div "se" at bounding box center [526, 432] width 312 height 38
type textarea "session_token"
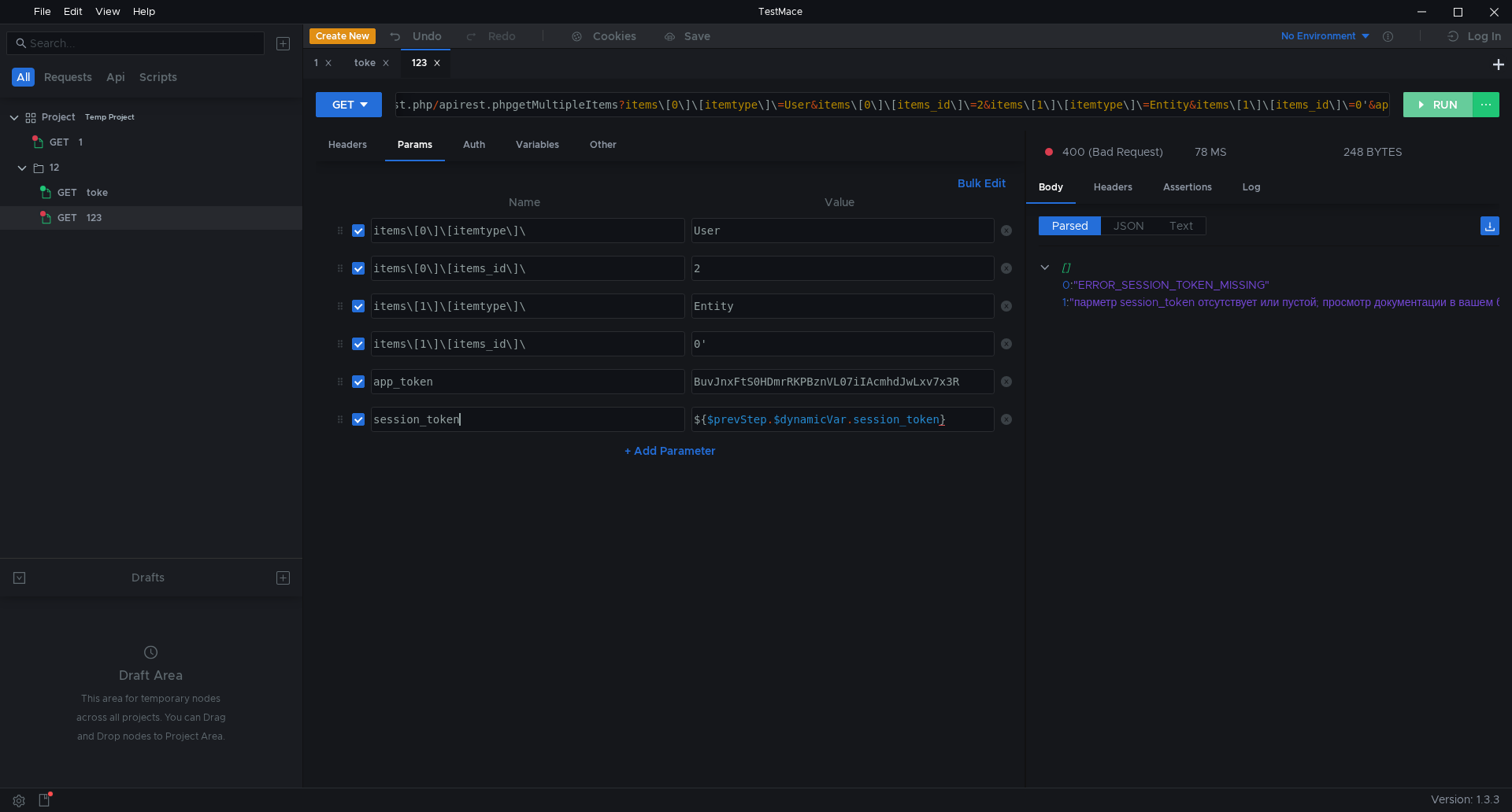
click at [1416, 106] on button "RUN" at bounding box center [1438, 105] width 70 height 25
click at [995, 342] on td at bounding box center [1003, 343] width 17 height 38
click at [1008, 342] on icon at bounding box center [1005, 343] width 11 height 11
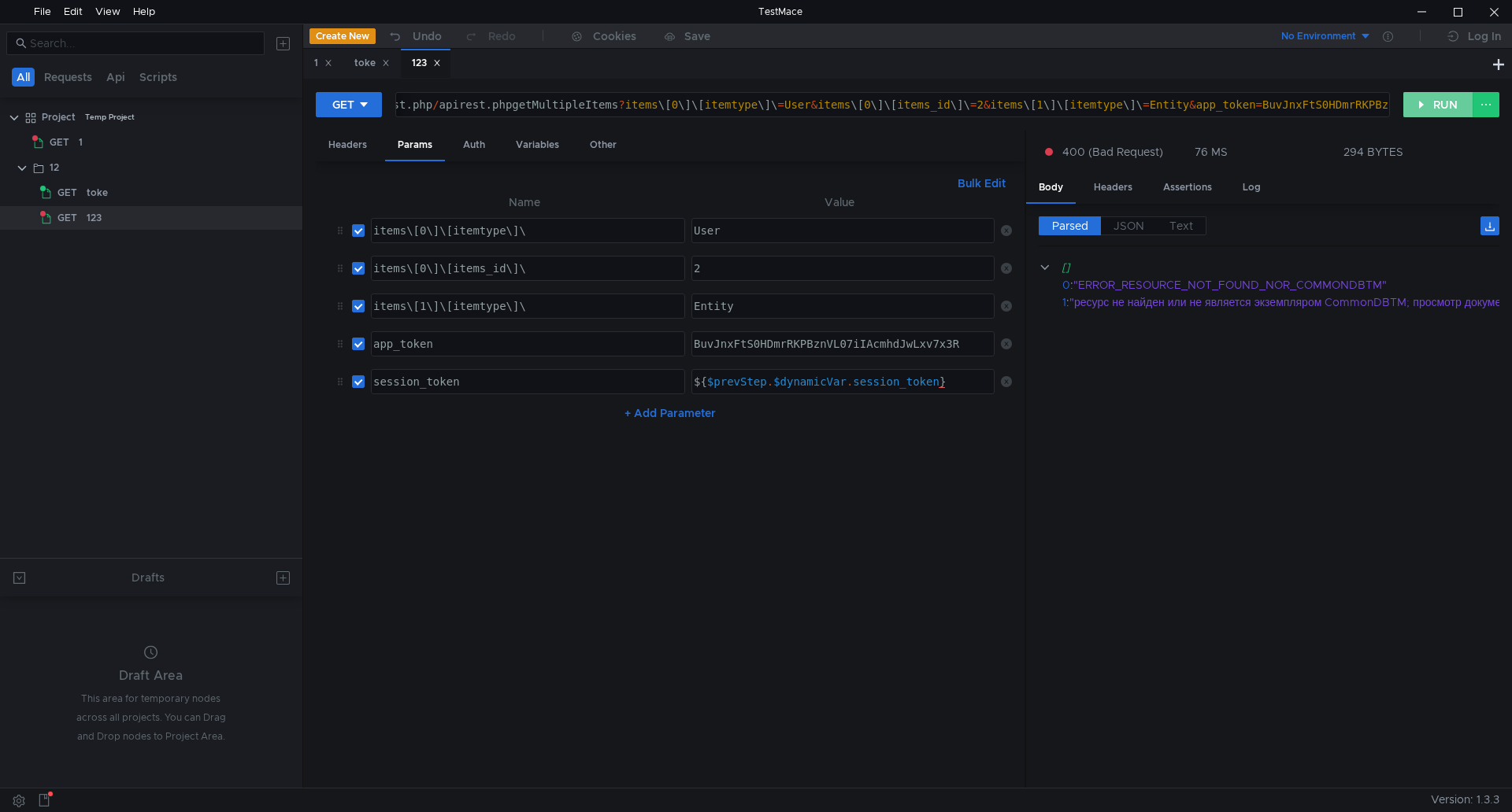
click at [1447, 92] on button "RUN" at bounding box center [1438, 105] width 70 height 25
click at [1012, 307] on div "Bulk Edit XXXXXXXXXXXXXXXXXXXXXXXXXXXXXXXXXXXXXXXXXXXXXXXXXXXXXXXXXXXXXXXXXXXXX…" at bounding box center [670, 474] width 708 height 627
click at [1009, 307] on icon at bounding box center [1005, 305] width 11 height 11
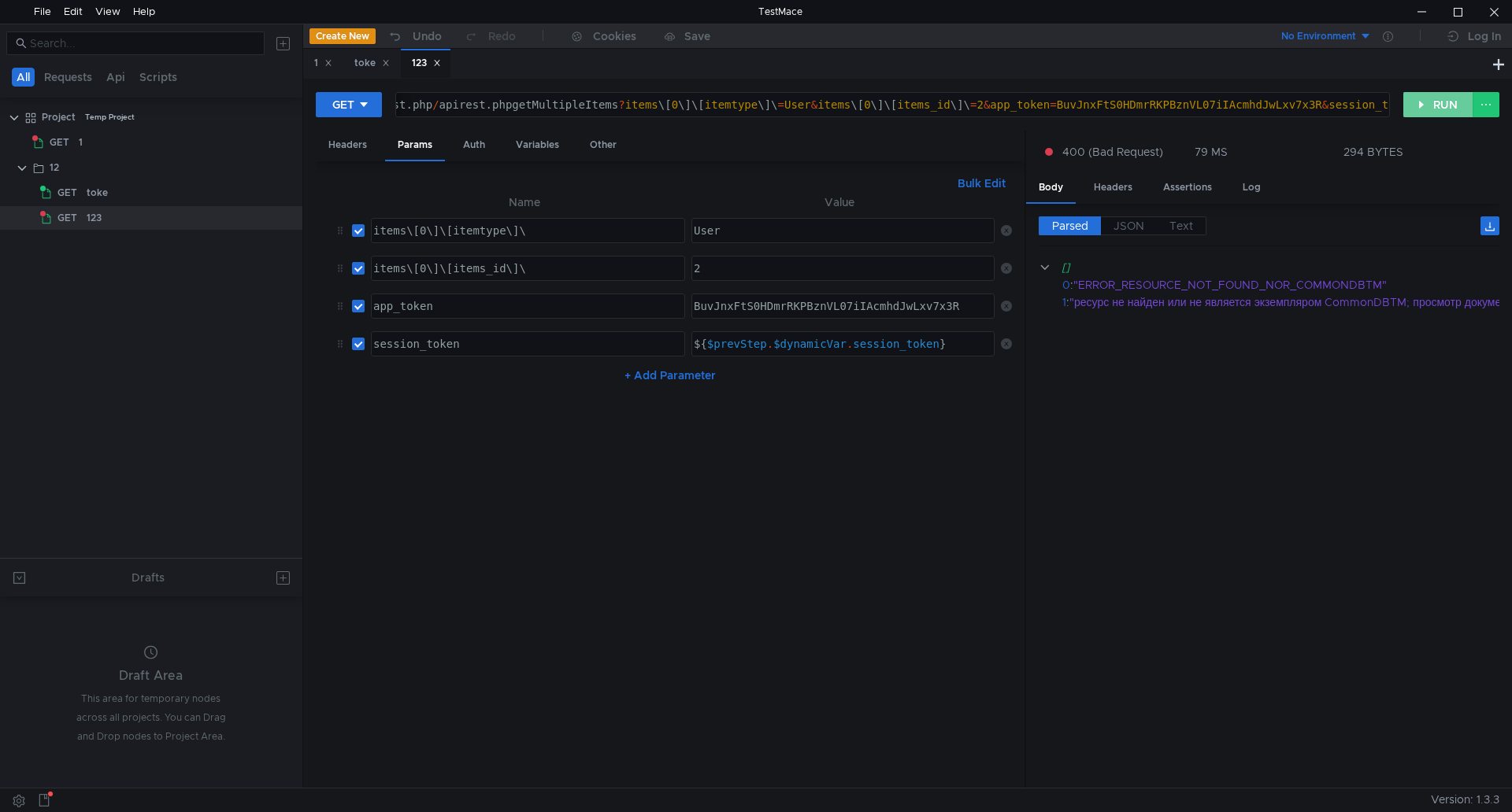
click at [1411, 105] on button "RUN" at bounding box center [1438, 105] width 70 height 25
click at [1008, 270] on icon at bounding box center [1005, 268] width 11 height 11
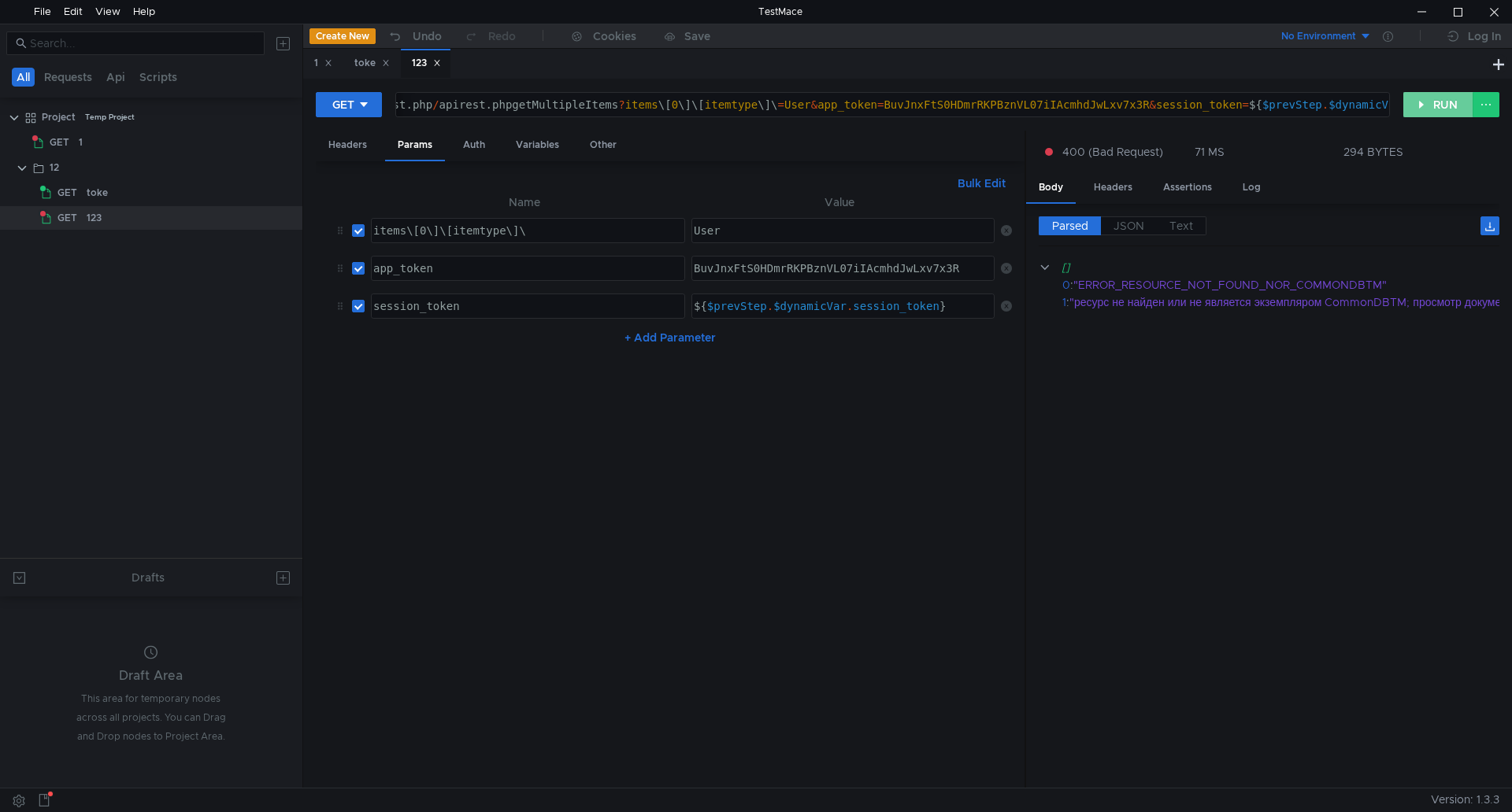
click at [1430, 99] on button "RUN" at bounding box center [1438, 105] width 70 height 25
click at [1008, 230] on icon at bounding box center [1005, 230] width 11 height 11
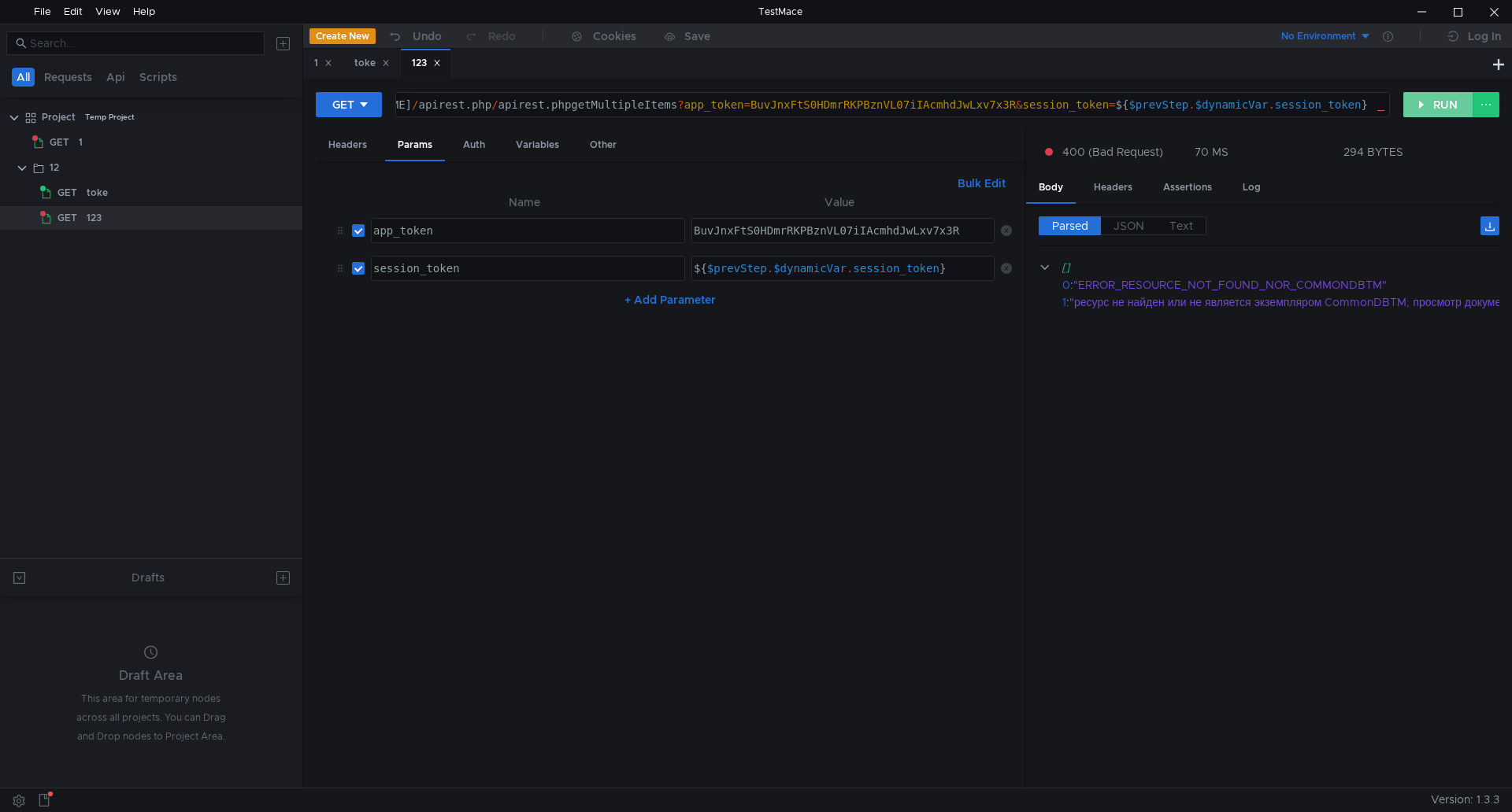
click at [1422, 100] on button "RUN" at bounding box center [1438, 105] width 70 height 25
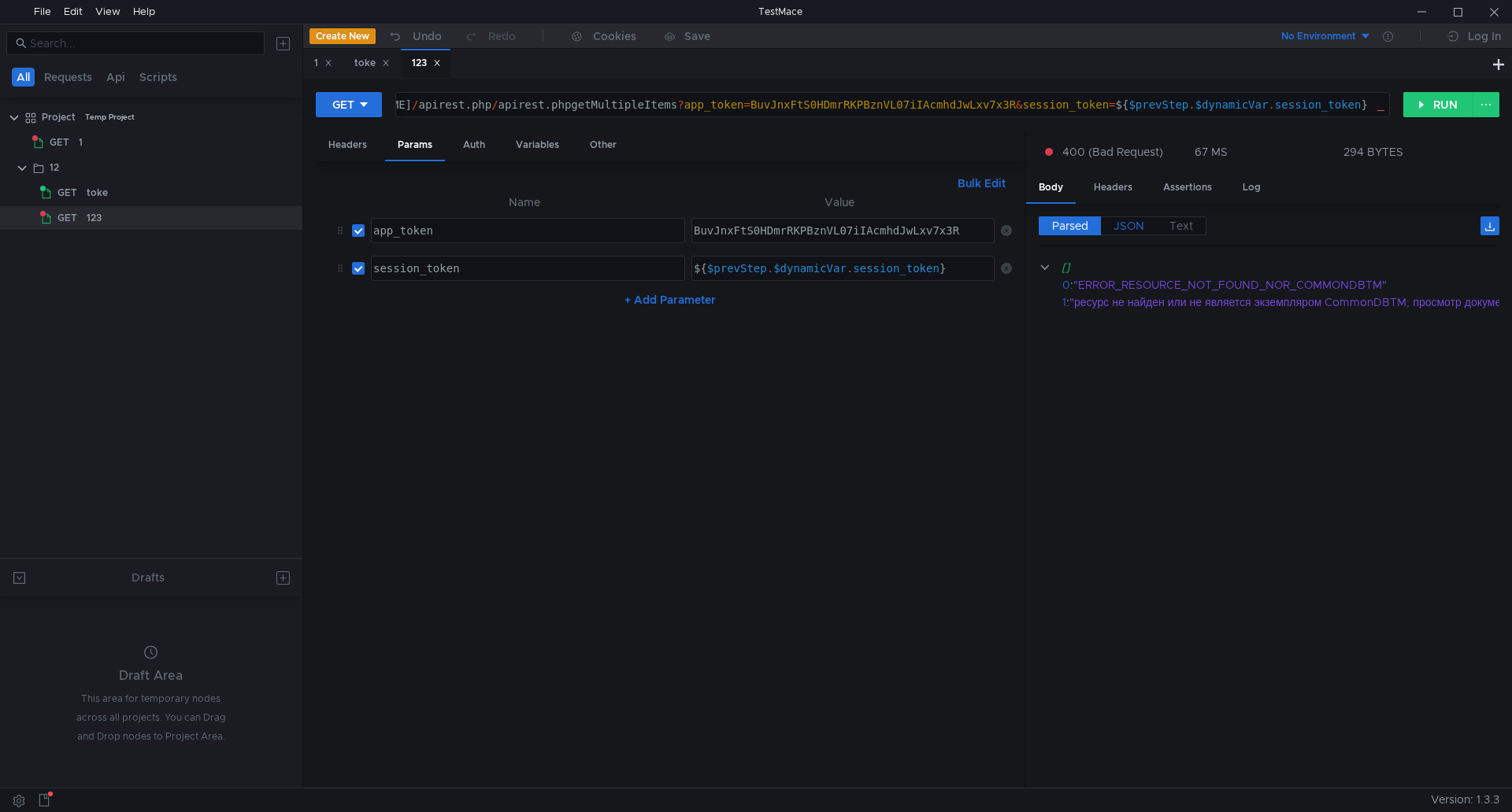
click at [1131, 227] on span "JSON" at bounding box center [1128, 225] width 31 height 14
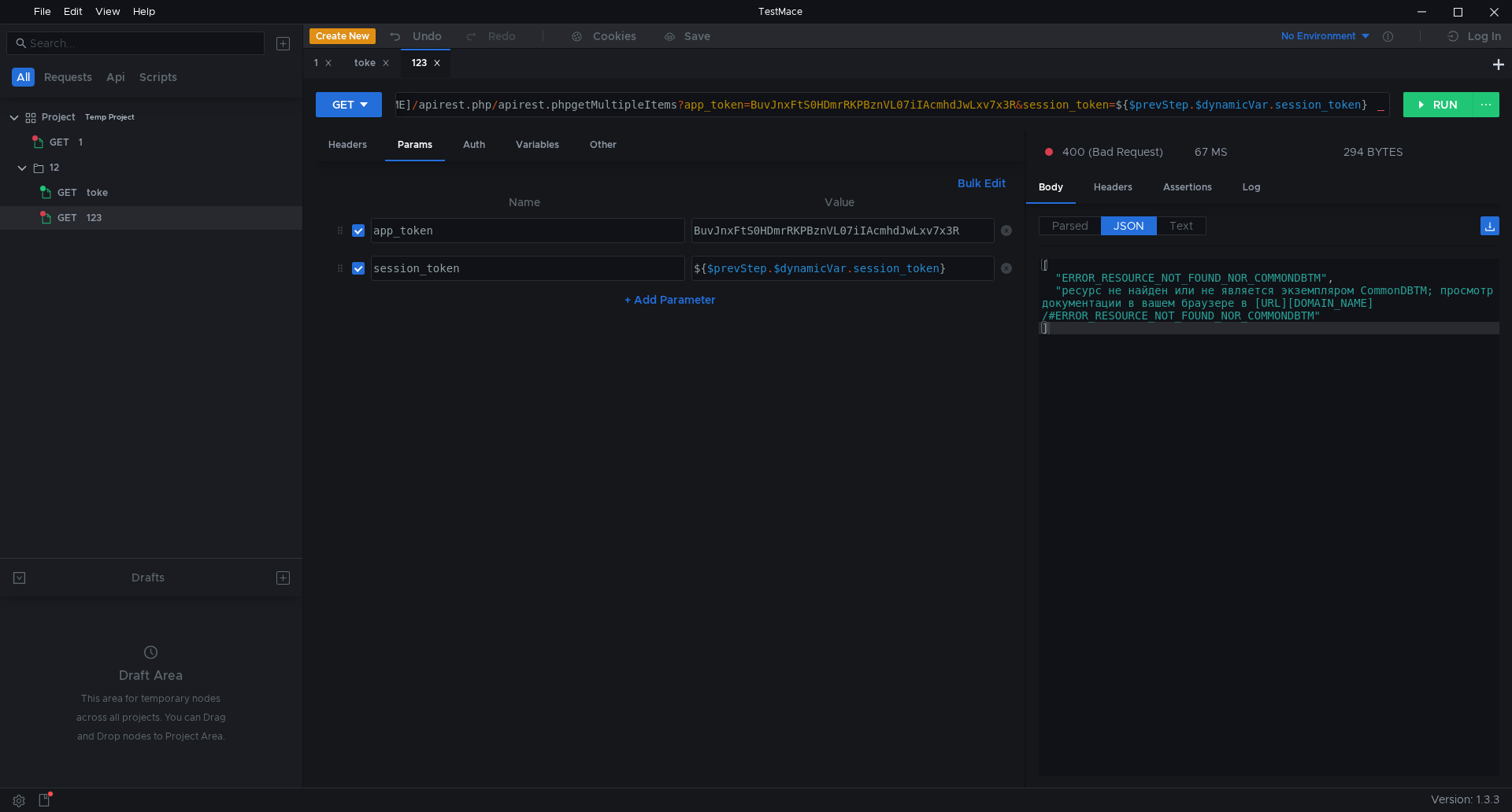
type textarea "]"
click at [1129, 324] on div "[ "ERROR_RESOURCE_NOT_FOUND_NOR_COMMONDBTM" , "ресурс не найден или не является…" at bounding box center [1269, 530] width 461 height 542
click at [992, 178] on button "Bulk Edit" at bounding box center [981, 184] width 61 height 19
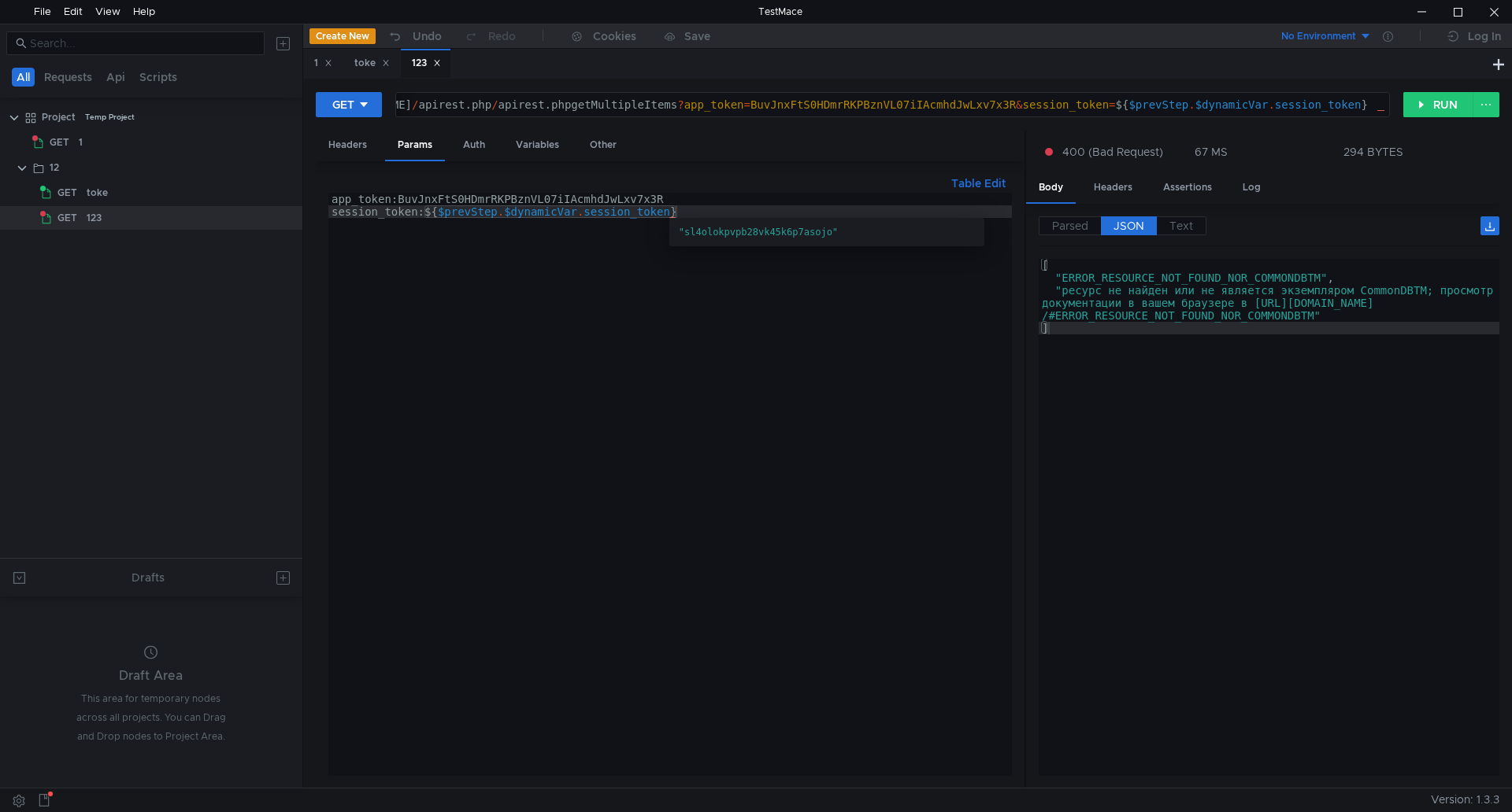
type textarea "session_token:${$prevStep.$dynamicVar.session_token}"
click at [709, 211] on div "app_token:BuvJnxFtS0HDmrRKPBznVL07iIAcmhdJwLxv7x3R session_token: ${ $prevStep …" at bounding box center [670, 497] width 683 height 609
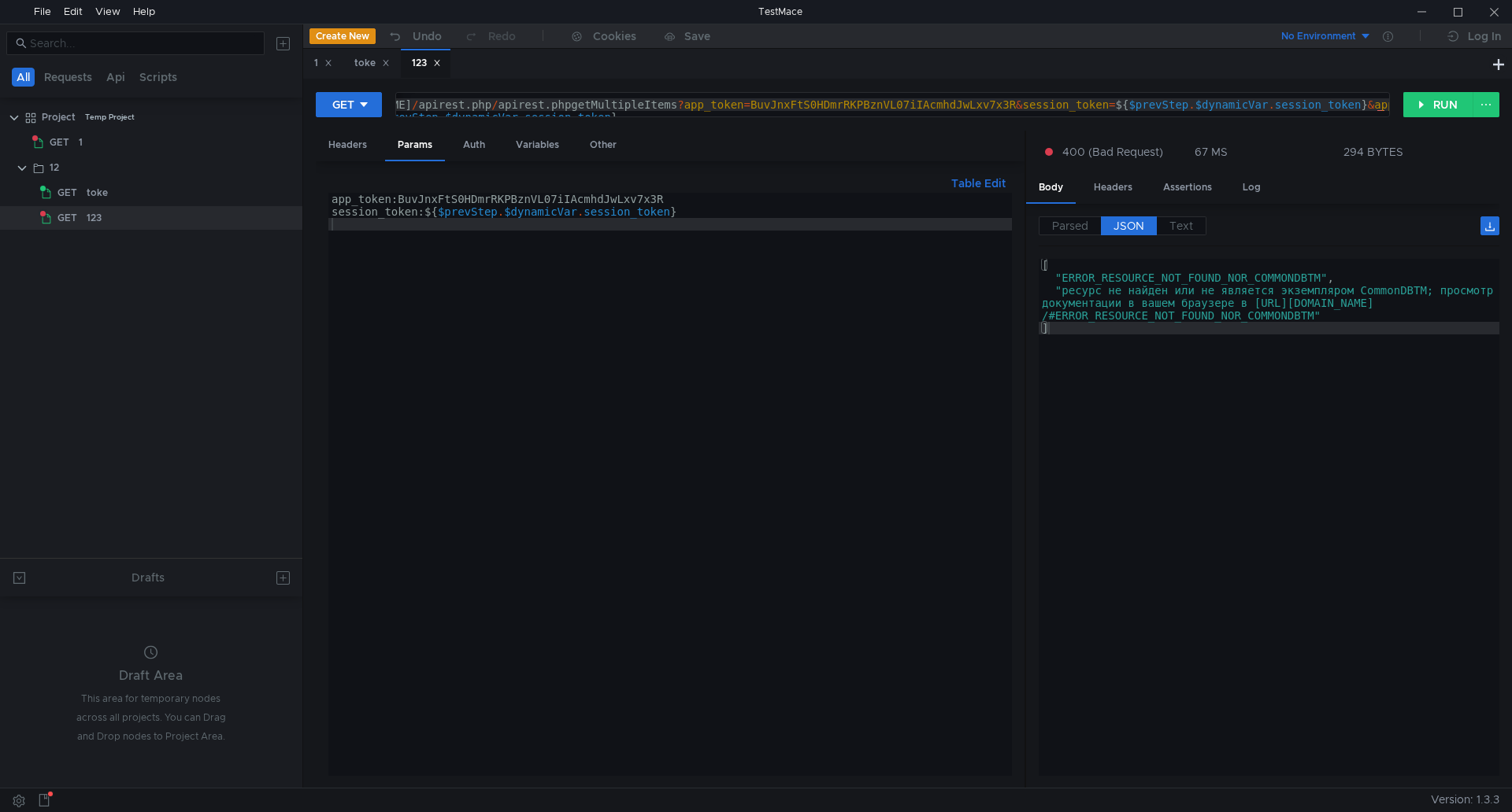
click at [358, 224] on div "app_token:BuvJnxFtS0HDmrRKPBznVL07iIAcmhdJwLxv7x3R session_token: ${ $prevStep …" at bounding box center [670, 497] width 683 height 609
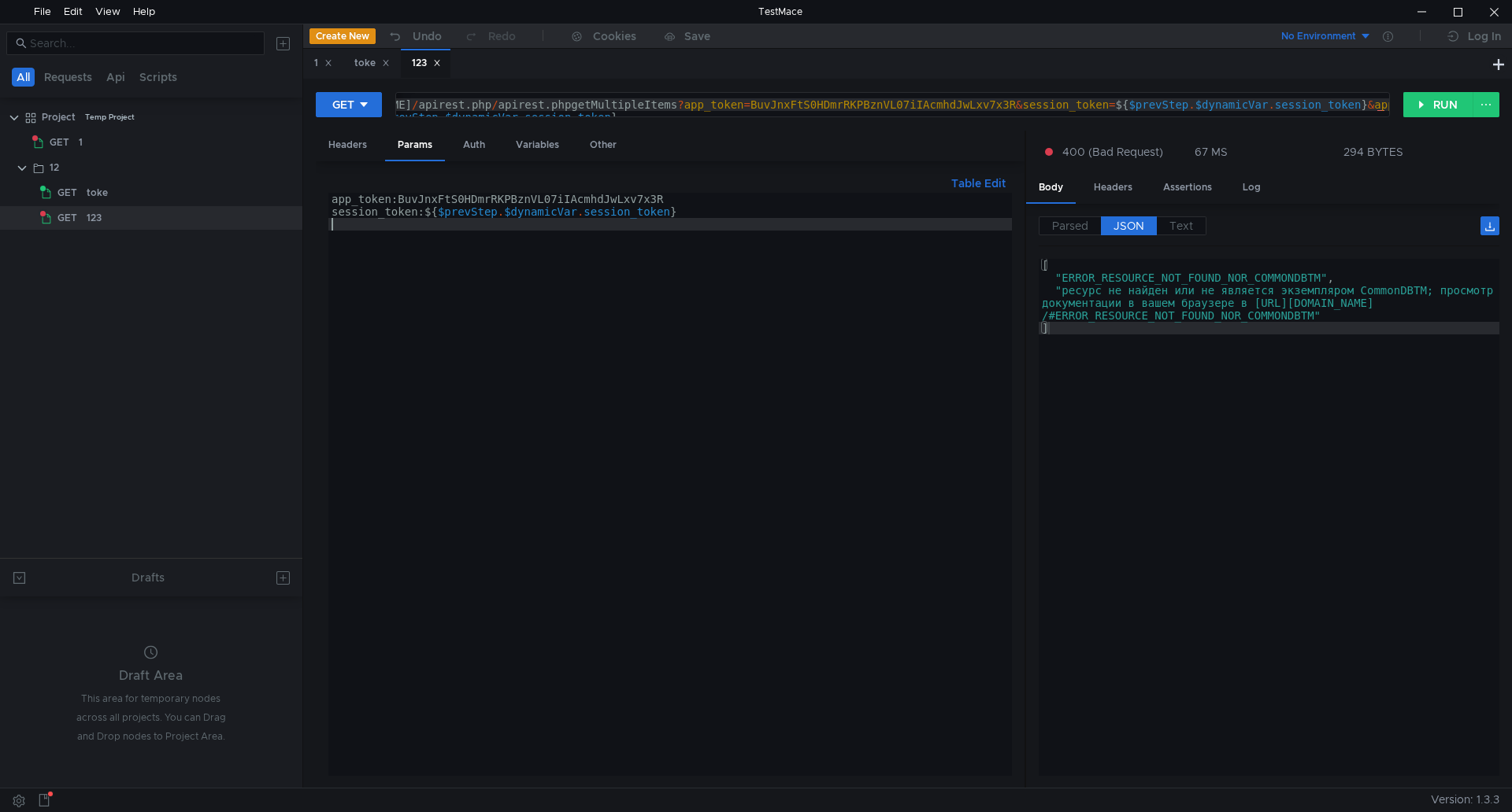
paste textarea "/Computer/MassiveAction:add_note'"
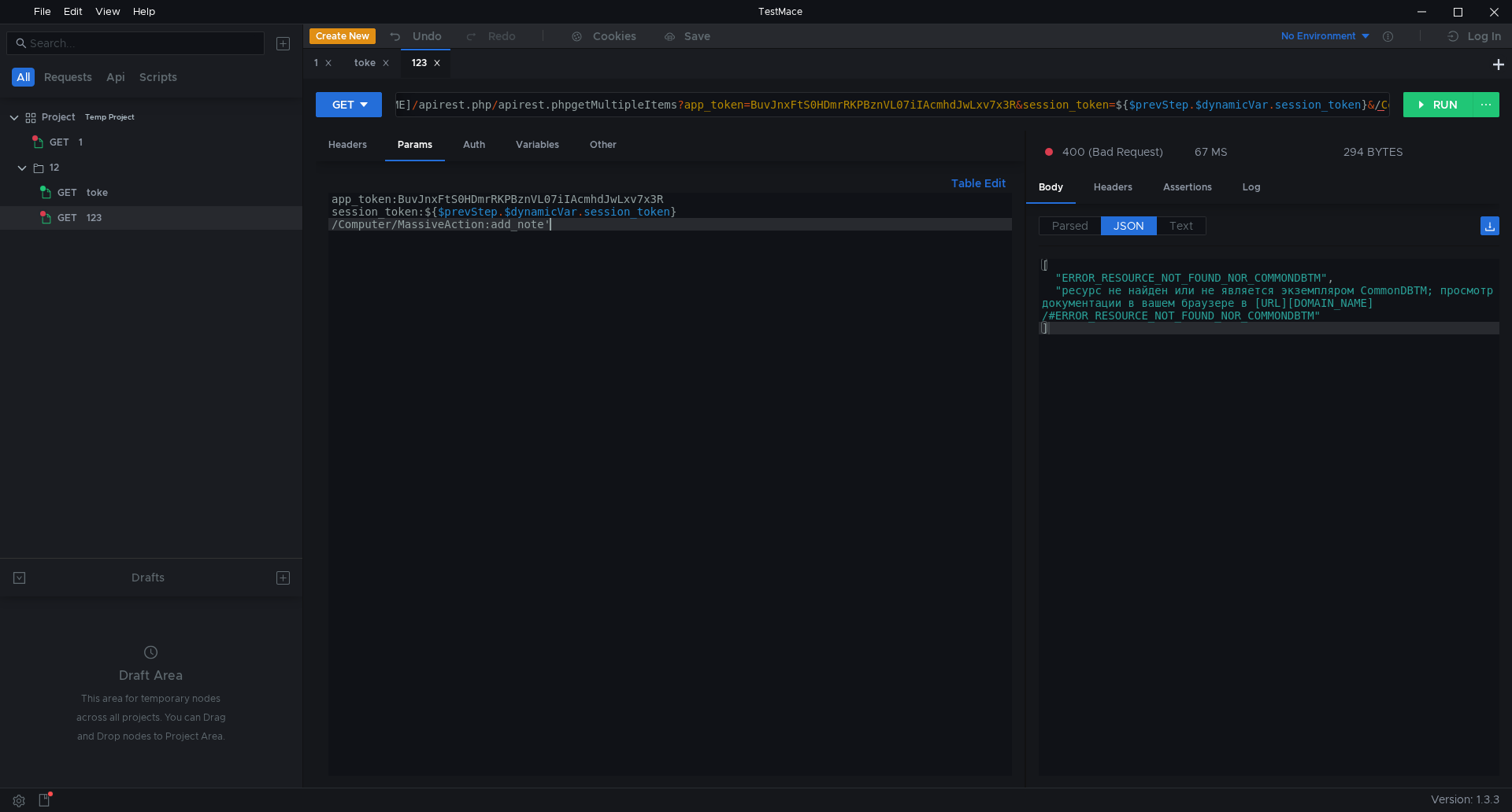
drag, startPoint x: 570, startPoint y: 234, endPoint x: 256, endPoint y: 234, distance: 314.0
click at [256, 234] on as-split "All Requests Api Scripts Project Temp Project GET 1 12 GET toke GET 123 Drafts …" at bounding box center [756, 406] width 1512 height 764
click at [610, 225] on div "app_token:BuvJnxFtS0HDmrRKPBznVL07iIAcmhdJwLxv7x3R session_token: ${ $prevStep …" at bounding box center [670, 497] width 683 height 609
drag, startPoint x: 596, startPoint y: 230, endPoint x: 221, endPoint y: 226, distance: 375.0
click at [221, 226] on as-split "All Requests Api Scripts Project Temp Project GET 1 12 GET toke GET 123 Drafts …" at bounding box center [756, 406] width 1512 height 764
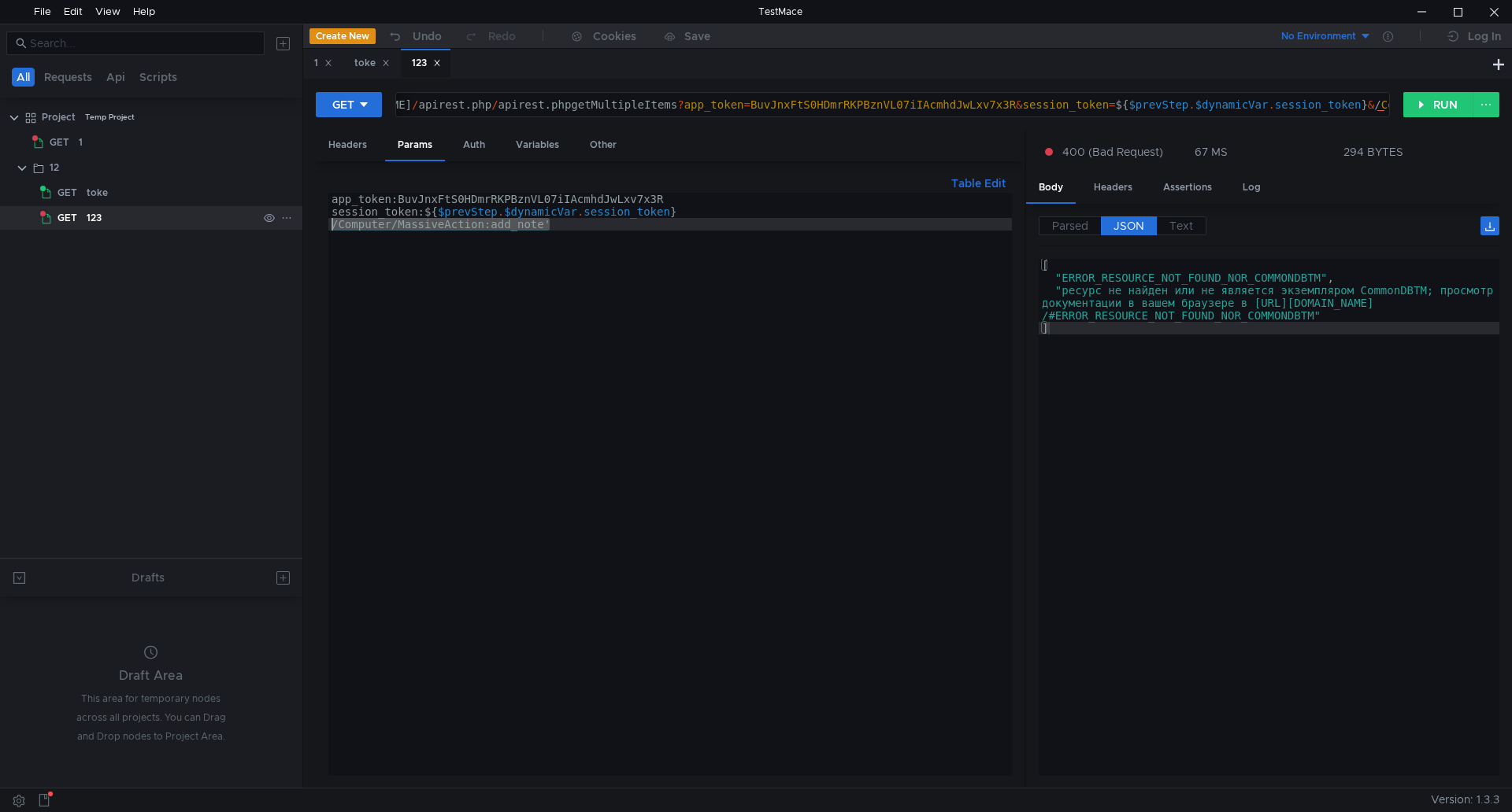
paste textarea "getMassiveActions/Computer/4"
type textarea "getMassiveActions/Computer/4'"
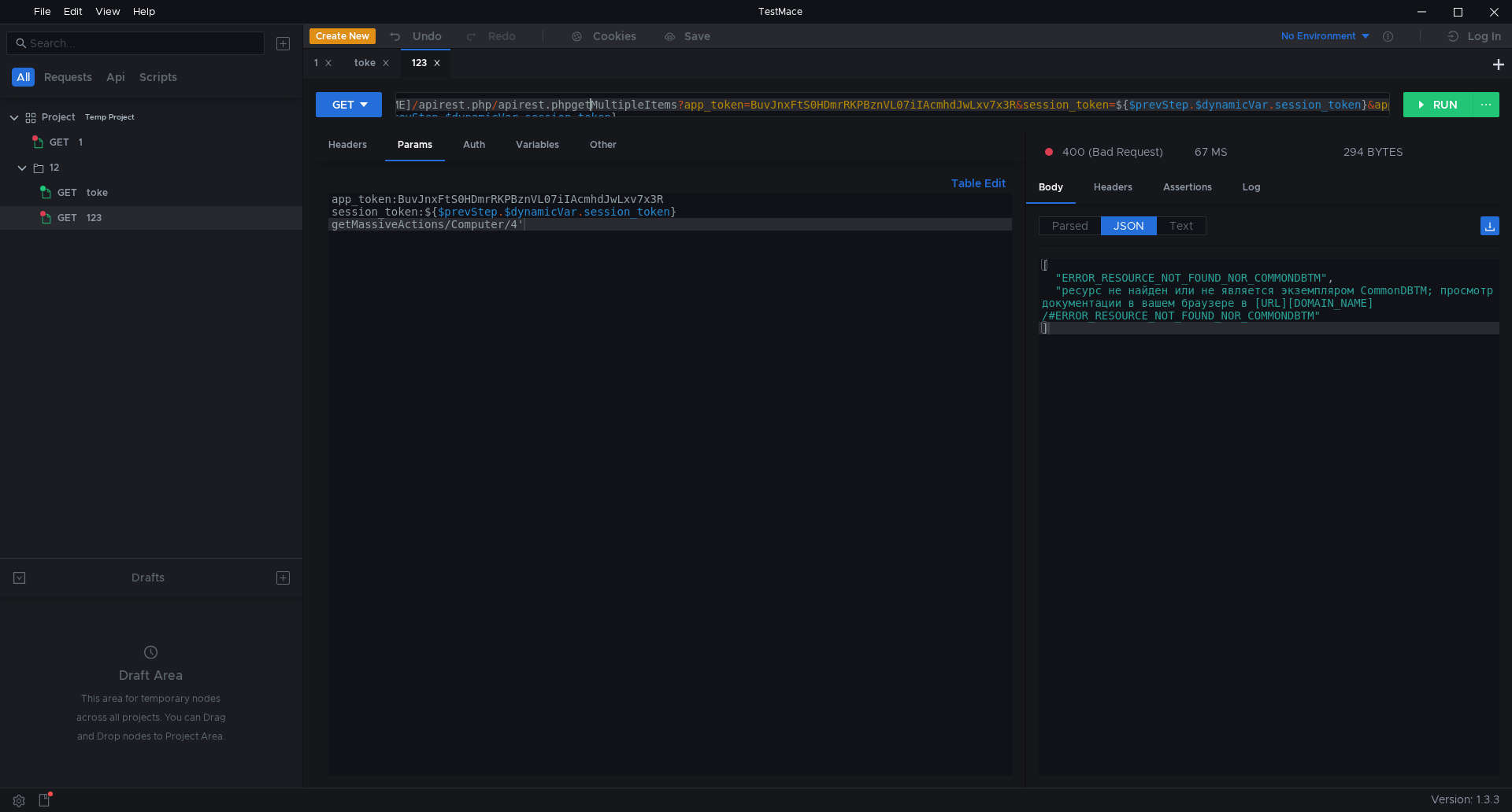
click at [593, 109] on div "https:// help.unimatic.ru / apirest.php / apirest.phpgetMultipleItems ? app_tok…" at bounding box center [996, 129] width 1455 height 63
click at [1423, 98] on button "RUN" at bounding box center [1438, 105] width 70 height 25
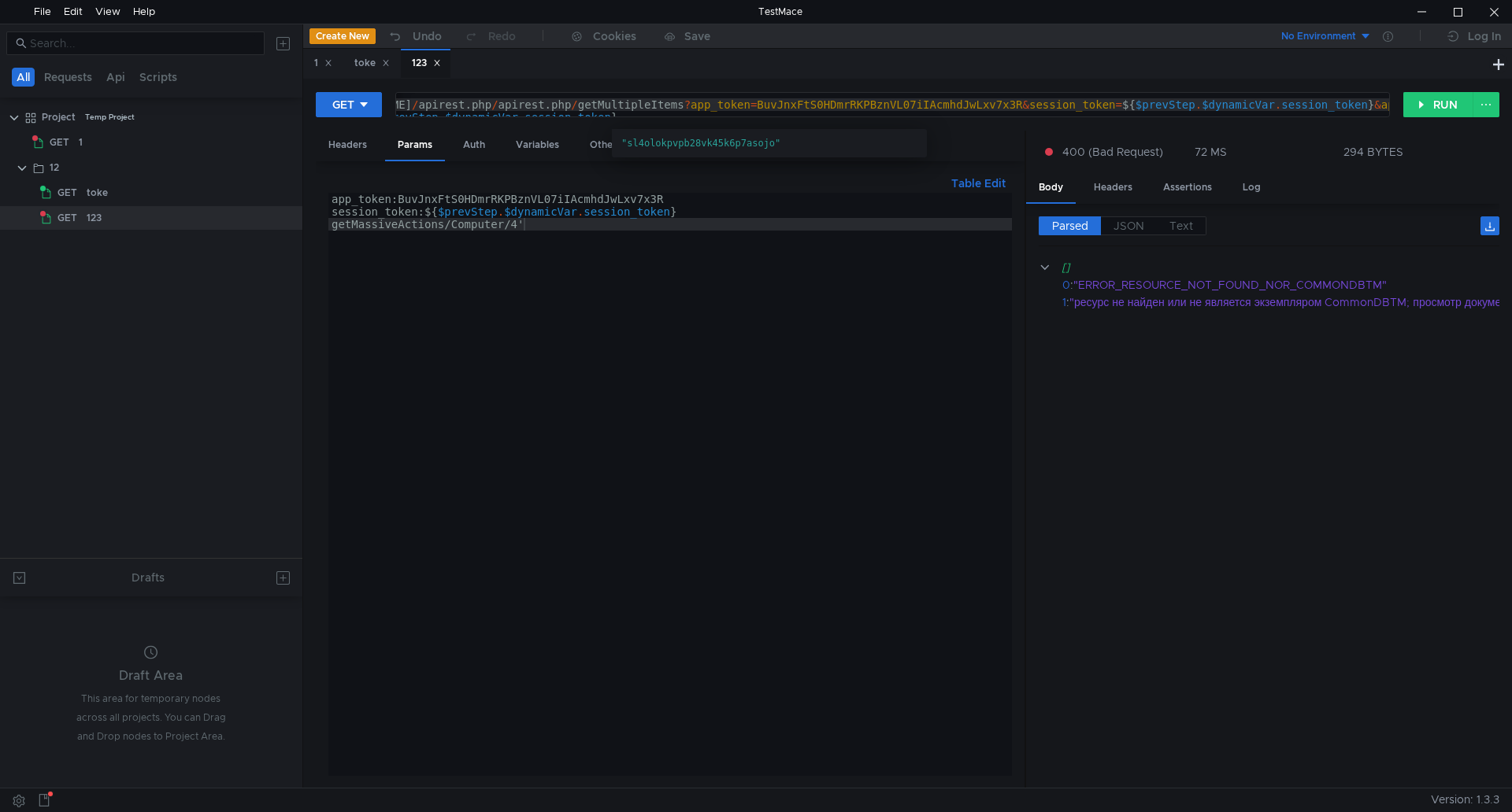
click at [700, 99] on div "https:// help.unimatic.ru / apirest.php / apirest.php / getMultipleItems ? app_…" at bounding box center [999, 129] width 1462 height 63
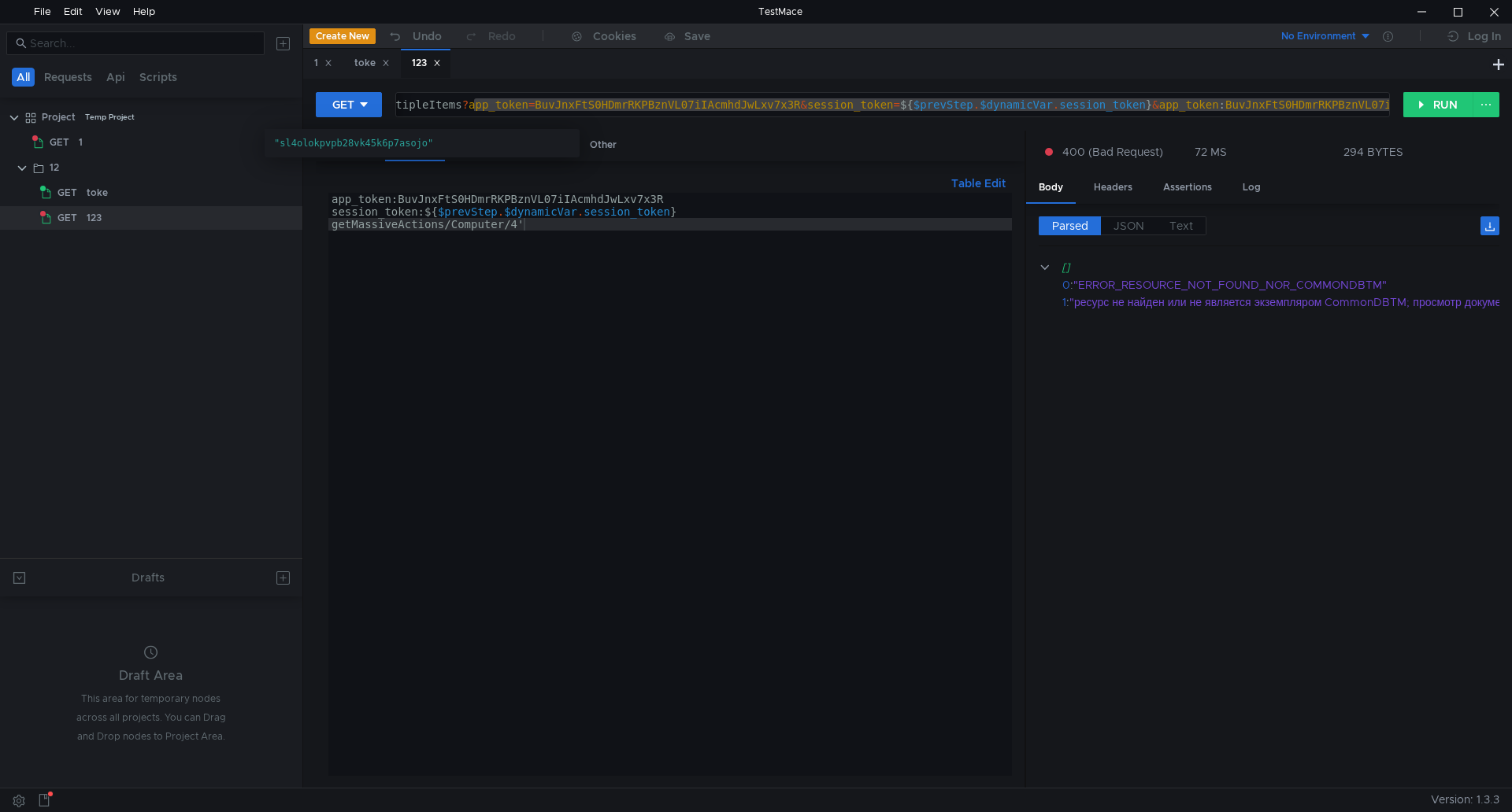
drag, startPoint x: 700, startPoint y: 99, endPoint x: 1031, endPoint y: 112, distance: 331.3
click at [1031, 112] on div "https:// help.unimatic.ru / apirest.php / apirest.php / getMultipleItems ? app_…" at bounding box center [778, 129] width 1462 height 63
click at [1193, 101] on div "https:// help.unimatic.ru / apirest.php / apirest.php / getMultipleItems ? app_…" at bounding box center [892, 104] width 993 height 24
type textarea "https://help.unimatic.ru/apirest.php/apirest.php/getMultipleItems?app_token=Buv…"
click at [906, 106] on div "https:// help.unimatic.ru / apirest.php / apirest.php / getMultipleItems ? app_…" at bounding box center [778, 129] width 1462 height 63
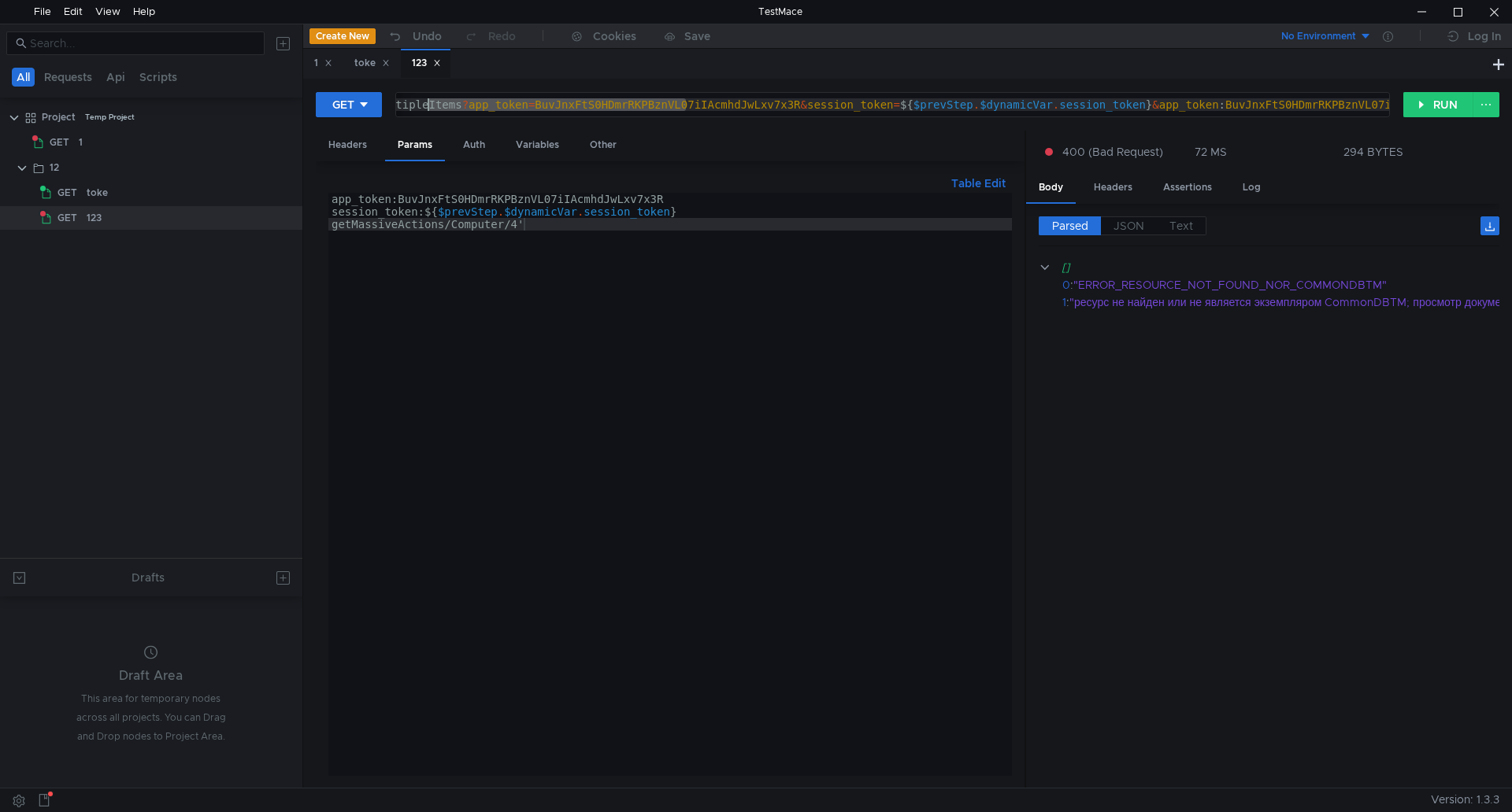
drag, startPoint x: 671, startPoint y: 108, endPoint x: 429, endPoint y: 111, distance: 242.0
click at [429, 111] on div "https:// help.unimatic.ru / apirest.php / apirest.php / getMultipleItems ? app_…" at bounding box center [778, 129] width 1462 height 63
click at [463, 107] on div "https:// help.unimatic.ru / apirest.php / apirest.php / getMultipleItems ? app_…" at bounding box center [892, 104] width 993 height 24
drag, startPoint x: 487, startPoint y: 105, endPoint x: 827, endPoint y: 102, distance: 340.0
click at [827, 102] on div "https:// help.unimatic.ru / apirest.php / apirest.php / getMultipleItems ? app_…" at bounding box center [1125, 129] width 1462 height 63
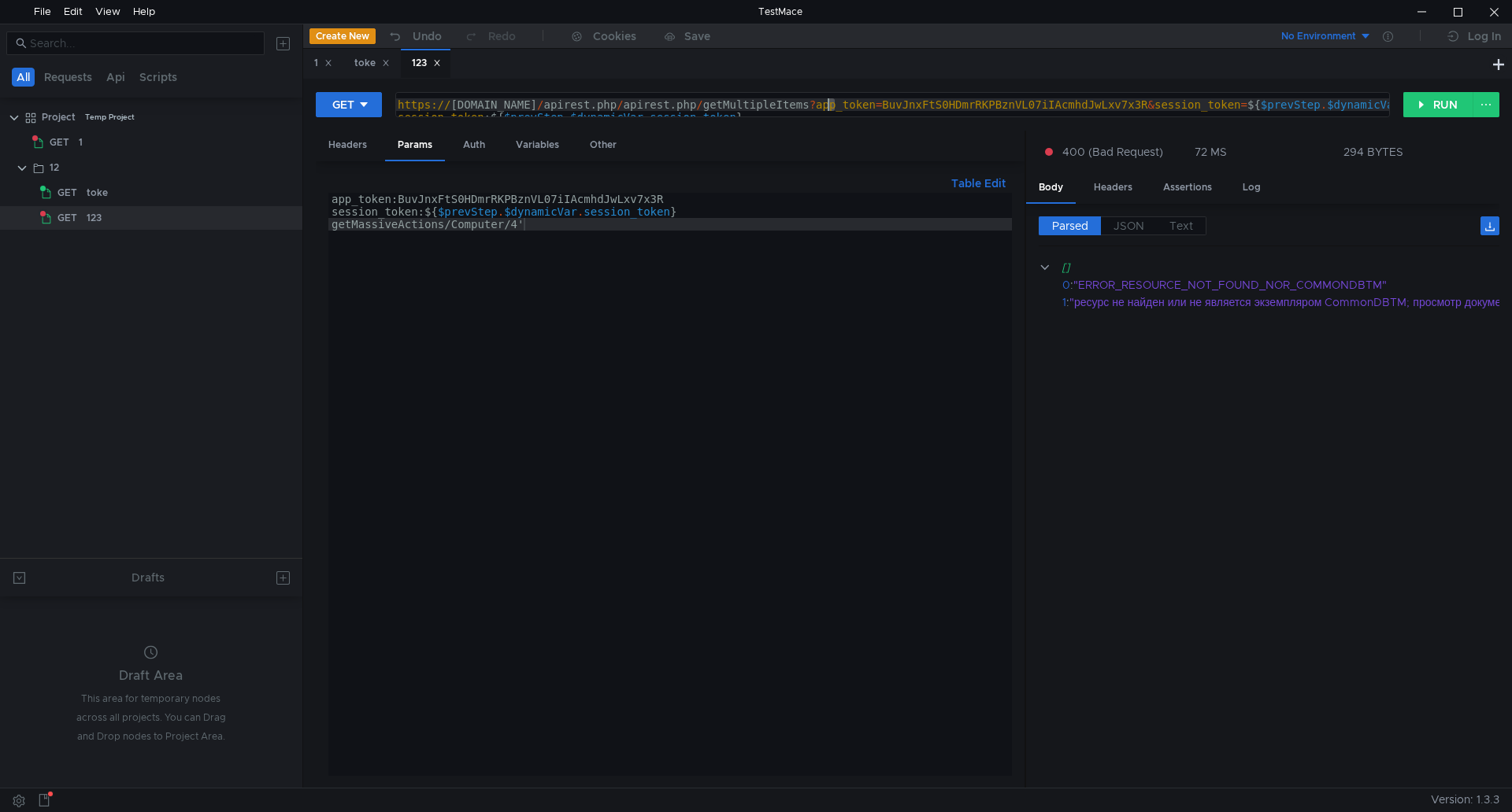
click at [827, 102] on div "https:// help.unimatic.ru / apirest.php / apirest.php / getMultipleItems ? app_…" at bounding box center [892, 104] width 993 height 24
click at [535, 223] on div "app_token:BuvJnxFtS0HDmrRKPBznVL07iIAcmhdJwLxv7x3R session_token: ${ $prevStep …" at bounding box center [670, 497] width 683 height 609
drag, startPoint x: 532, startPoint y: 223, endPoint x: 289, endPoint y: 222, distance: 243.0
click at [289, 222] on as-split "All Requests Api Scripts Project Temp Project GET 1 12 GET toke GET 123 Drafts …" at bounding box center [756, 406] width 1512 height 764
click at [956, 178] on button "Table Edit" at bounding box center [977, 184] width 66 height 19
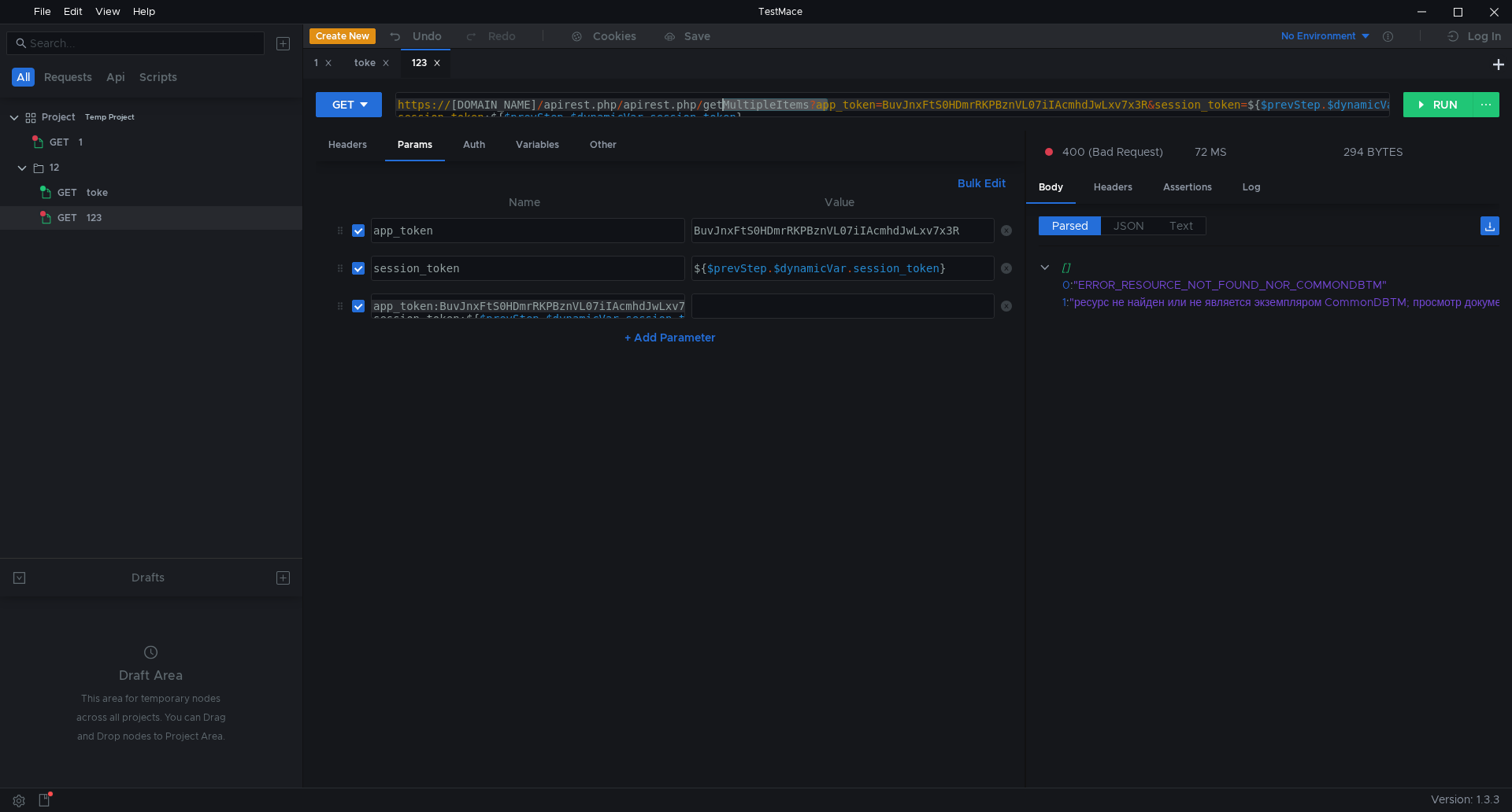
drag, startPoint x: 832, startPoint y: 105, endPoint x: 721, endPoint y: 105, distance: 111.0
click at [721, 105] on div "https:// help.unimatic.ru / apirest.php / apirest.php / getMultipleItems ? app_…" at bounding box center [1125, 123] width 1462 height 50
paste textarea "assiveActions/Computer/4'"
click at [1418, 98] on button "RUN" at bounding box center [1438, 105] width 70 height 25
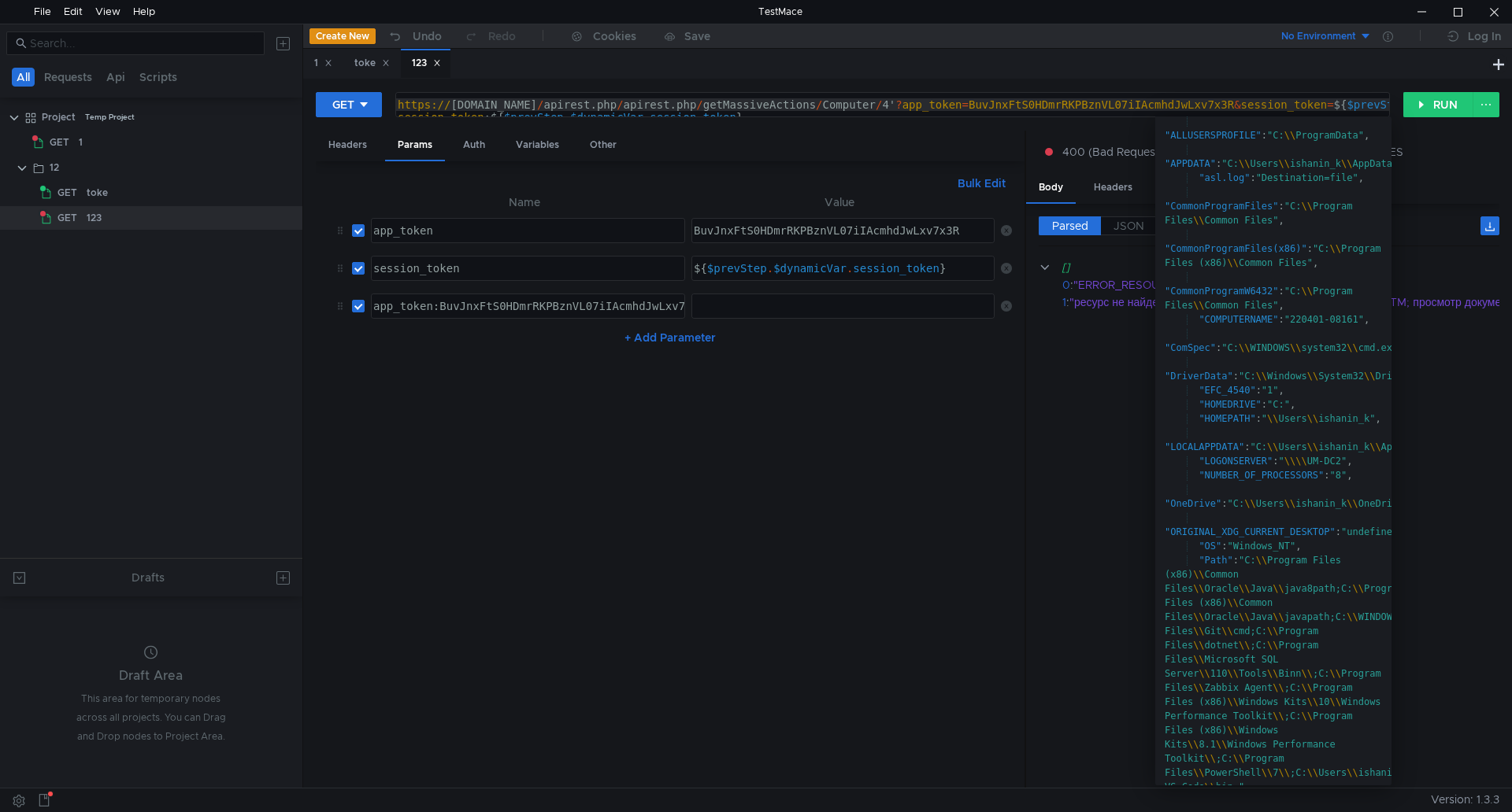
scroll to position [0, 0]
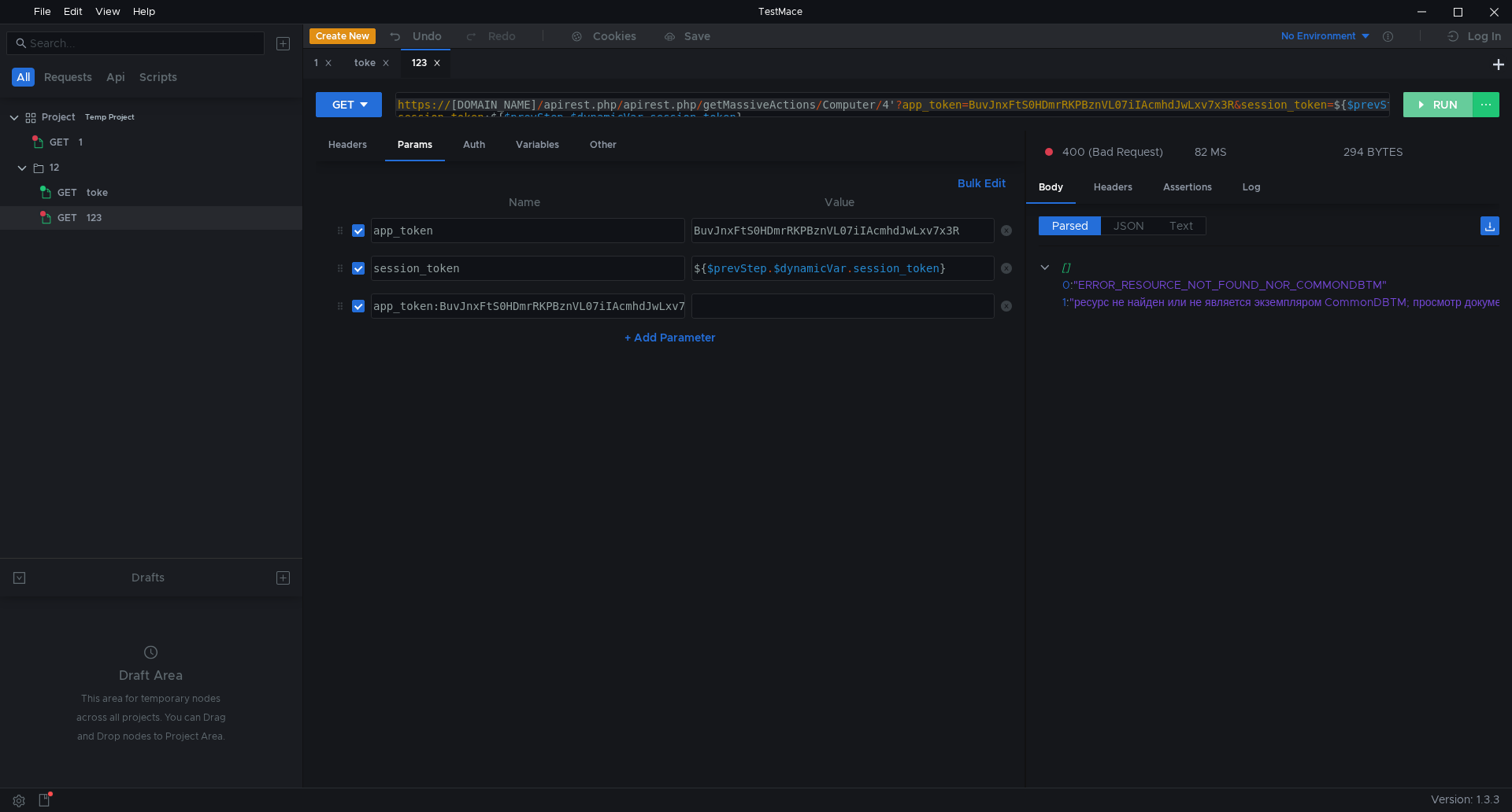
click at [1431, 109] on button "RUN" at bounding box center [1438, 105] width 70 height 25
click at [942, 107] on div "https:// help.unimatic.ru / apirest.php / apirest.php / getMassiveActions / Com…" at bounding box center [1168, 123] width 1548 height 50
click at [870, 110] on div "https:// help.unimatic.ru / apirest.php / apirest.php / getMassiveActions / Com…" at bounding box center [1168, 123] width 1548 height 50
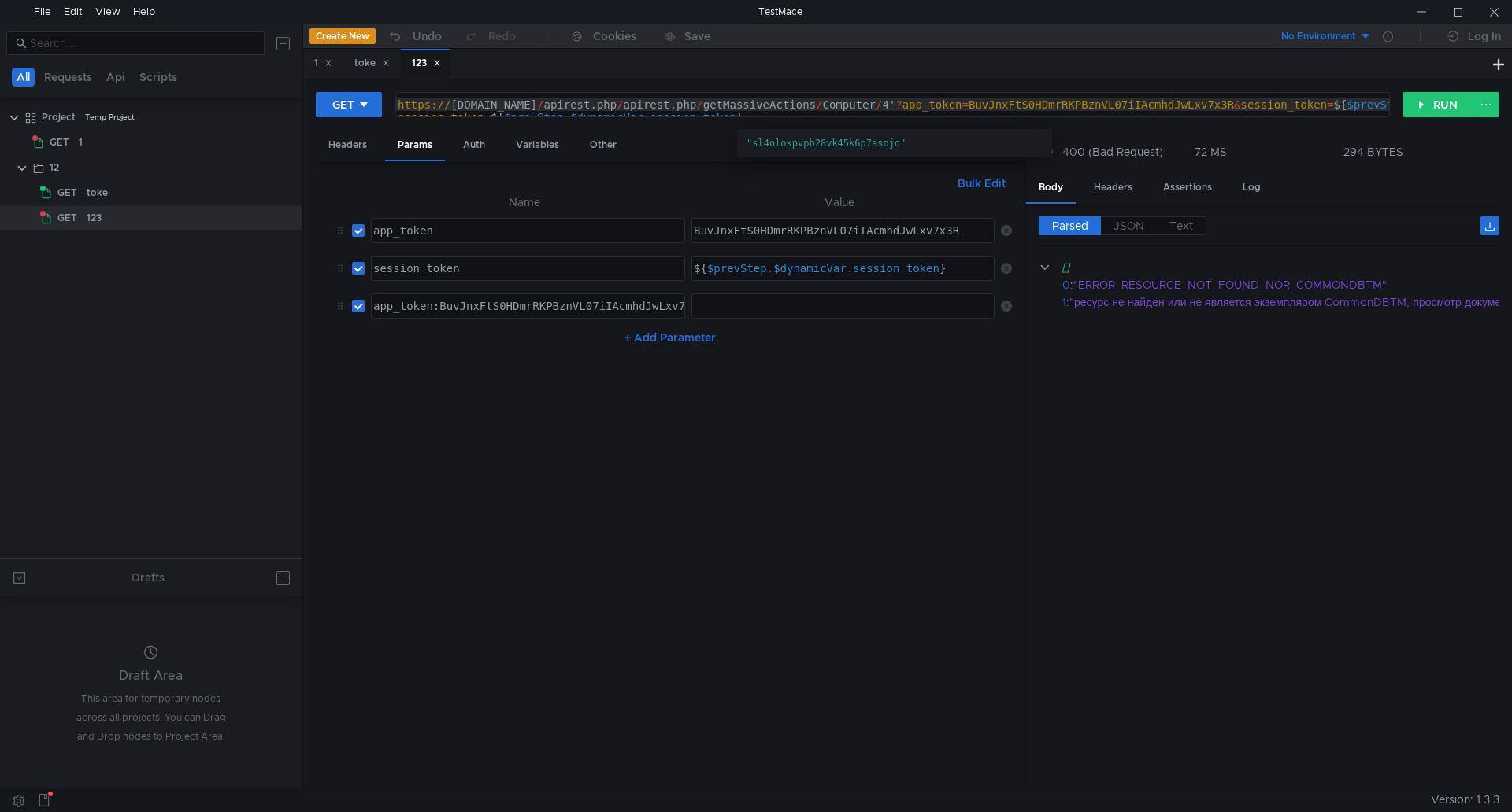
click at [829, 105] on div "https:// help.unimatic.ru / apirest.php / apirest.php / getMassiveActions / Com…" at bounding box center [1168, 123] width 1548 height 50
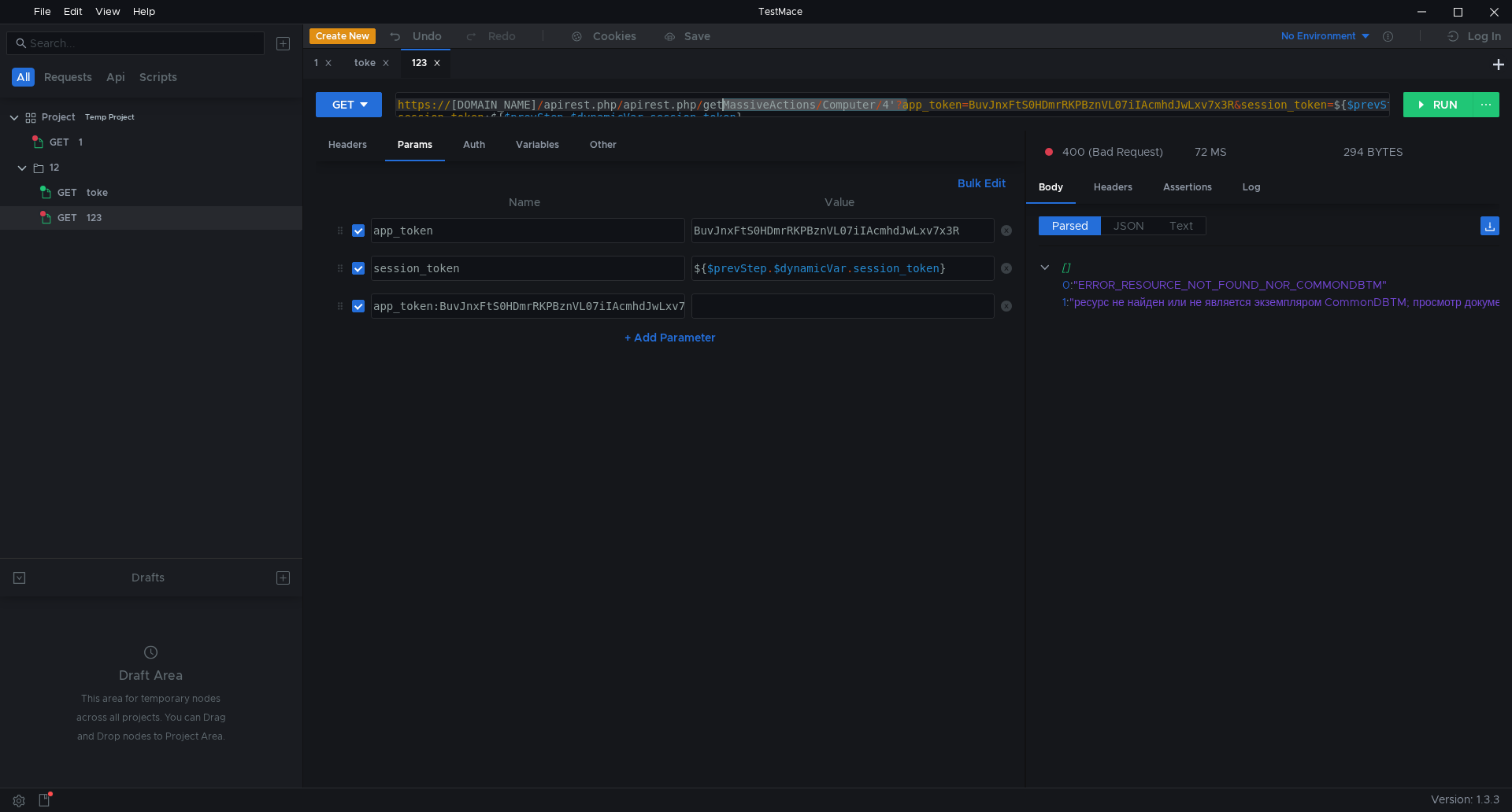
drag, startPoint x: 907, startPoint y: 104, endPoint x: 730, endPoint y: 104, distance: 177.0
click at [725, 101] on div "https:// help.unimatic.ru / apirest.php / apirest.php / getMassiveActions / Com…" at bounding box center [1168, 123] width 1548 height 50
paste textarea "/getMassiveActions/Computer"
type textarea "https://[DOMAIN_NAME]/apirest.php/apirest.php//getMassiveActions/Computer'?app_…"
click at [1419, 101] on button "RUN" at bounding box center [1438, 105] width 70 height 25
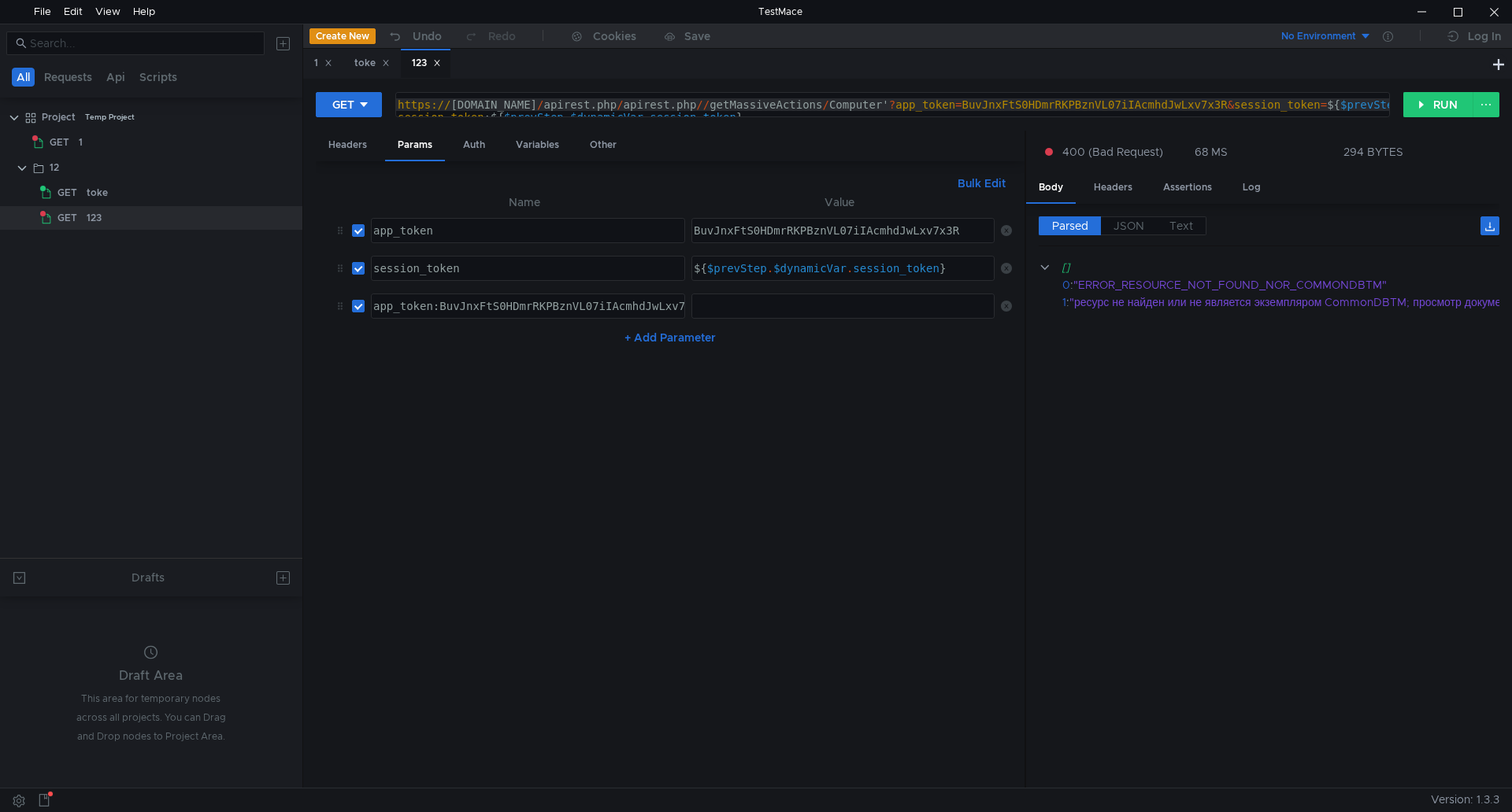
scroll to position [0, 24]
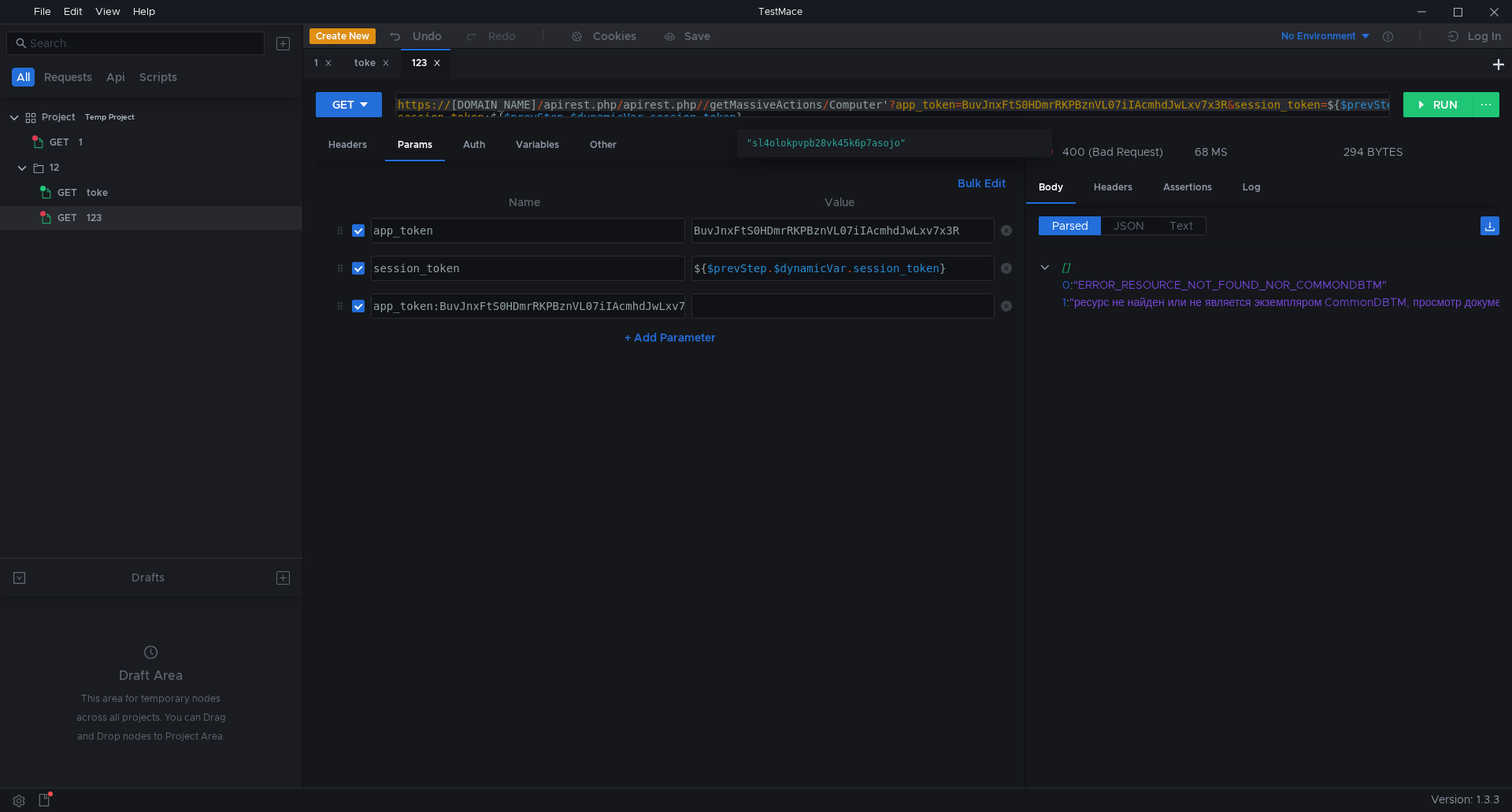
click at [800, 105] on div "https:// [DOMAIN_NAME] / apirest.php / apirest.php // getMassiveActions / Compu…" at bounding box center [1164, 123] width 1541 height 50
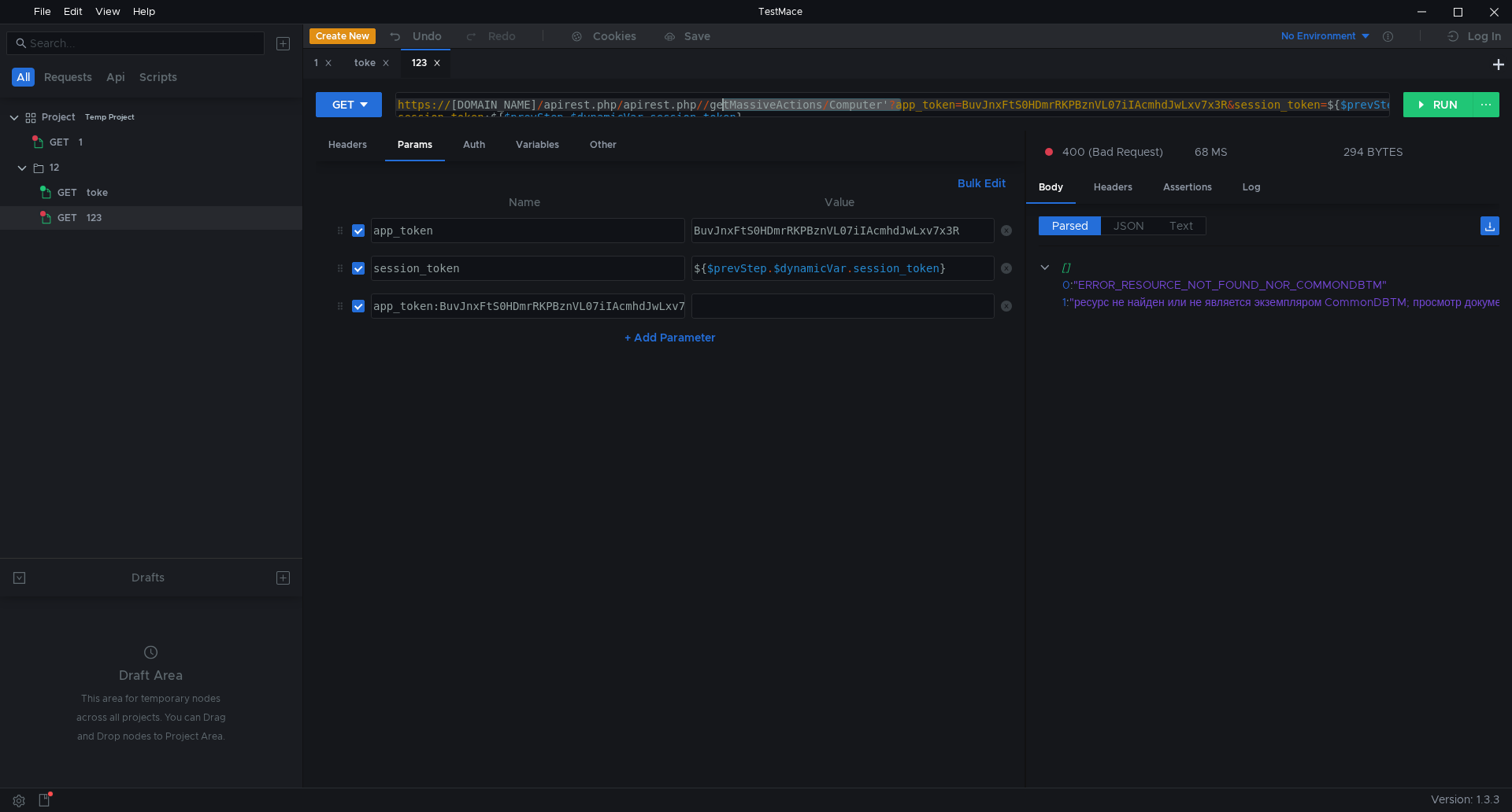
drag, startPoint x: 905, startPoint y: 102, endPoint x: 725, endPoint y: 100, distance: 180.0
click at [725, 100] on div "https:// [DOMAIN_NAME] / apirest.php / apirest.php // getMassiveActions / Compu…" at bounding box center [1164, 123] width 1541 height 50
paste textarea "getMultipleItems"
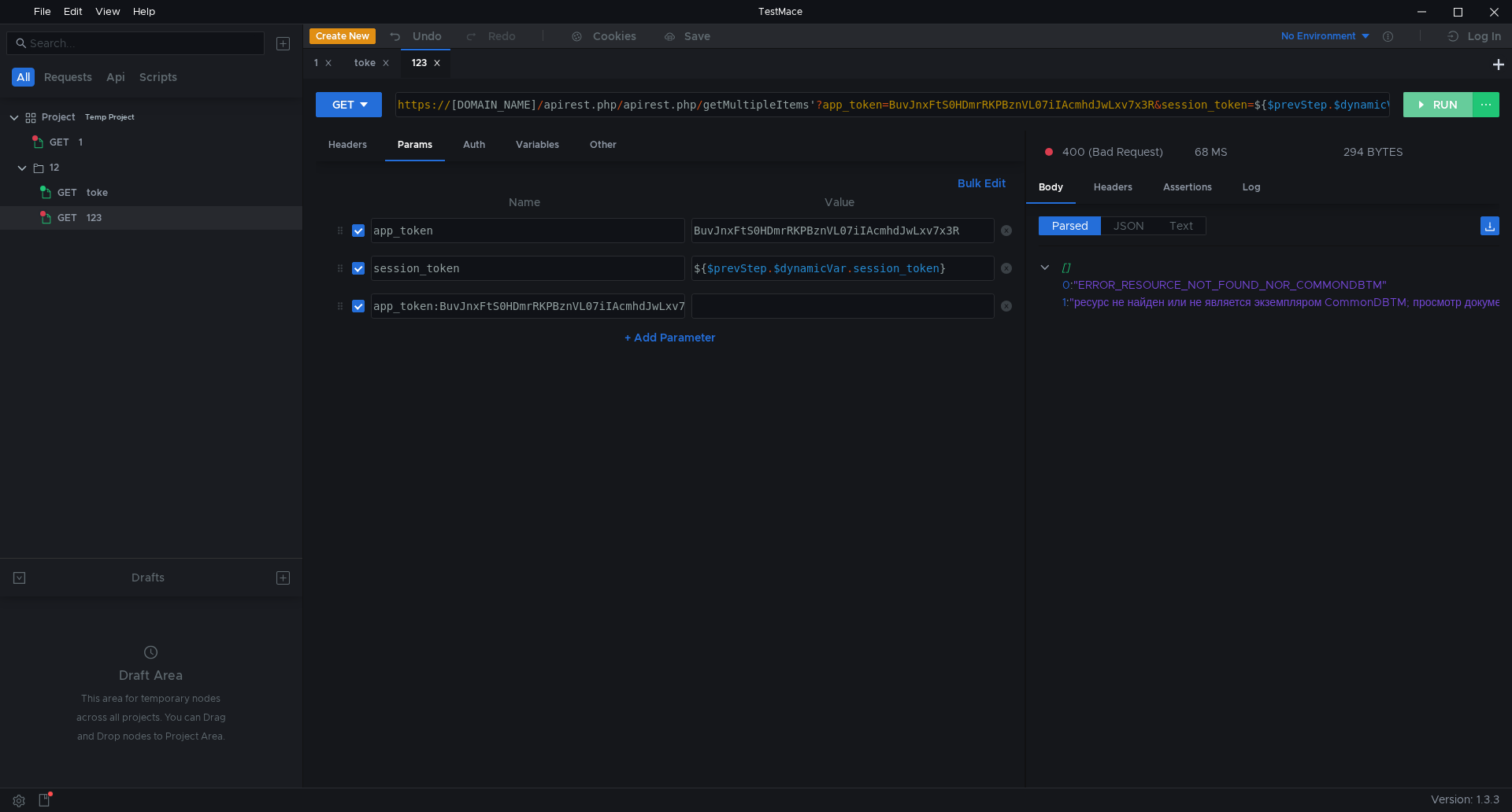
click at [1431, 106] on button "RUN" at bounding box center [1438, 105] width 70 height 25
click at [835, 106] on div "https:// [DOMAIN_NAME] / apirest.php / apirest.php / getMultipleItems' ? app_to…" at bounding box center [1303, 117] width 1818 height 38
click at [1430, 101] on button "RUN" at bounding box center [1438, 105] width 70 height 25
click at [997, 298] on td at bounding box center [1003, 305] width 17 height 38
click at [1004, 309] on icon at bounding box center [1005, 305] width 11 height 11
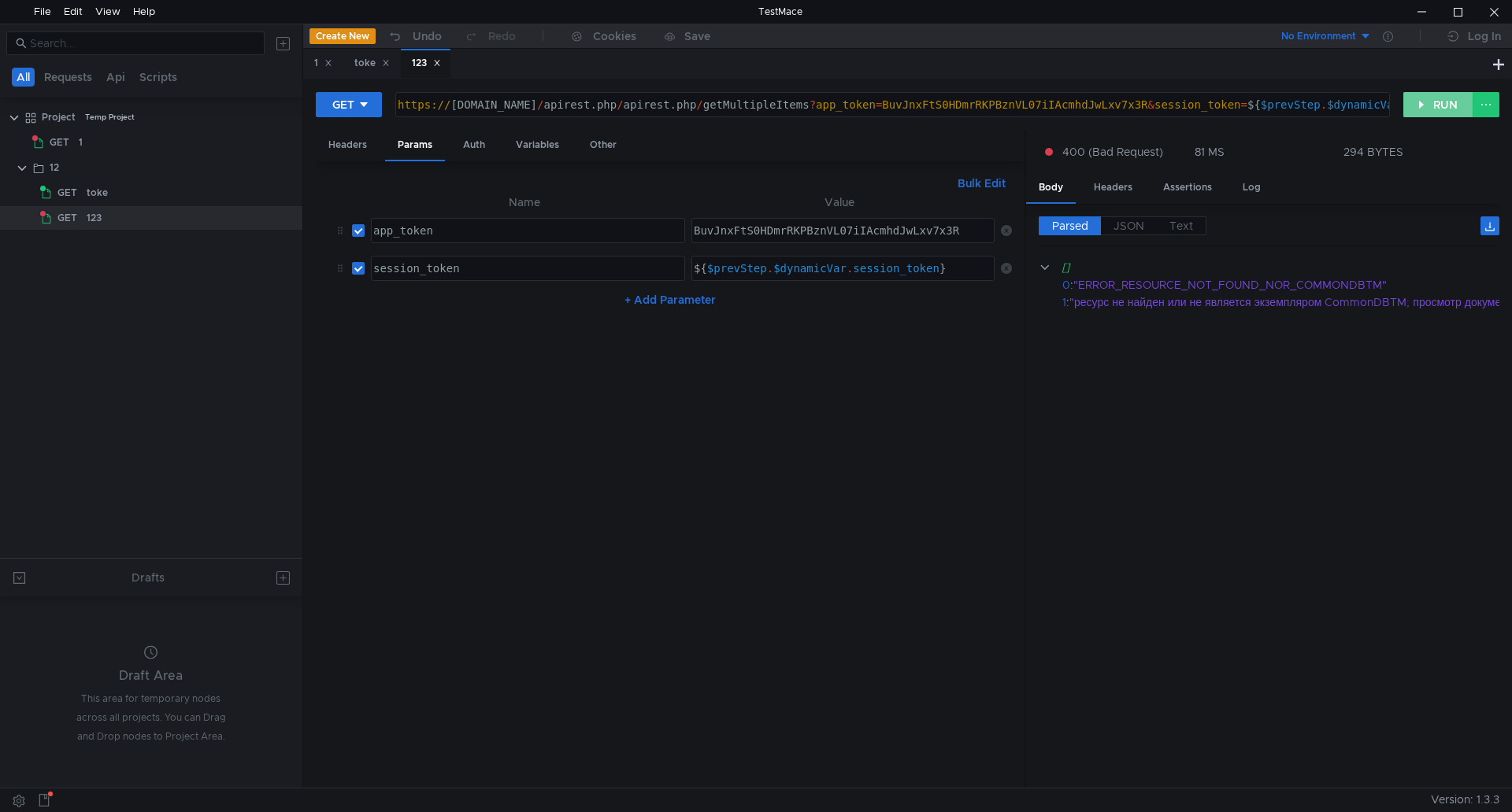
click at [1419, 99] on button "RUN" at bounding box center [1438, 105] width 70 height 25
drag, startPoint x: 827, startPoint y: 104, endPoint x: 726, endPoint y: 112, distance: 101.3
click at [726, 112] on div "https:// [DOMAIN_NAME] / apirest.php / apirest.php / getMultipleItems ? app_tok…" at bounding box center [956, 117] width 1125 height 38
paste textarea "listSearchOptions/Computer'"
type textarea "https://[DOMAIN_NAME]/apirest.php/apirest.php/listSearchOptions/Computer'?app_t…"
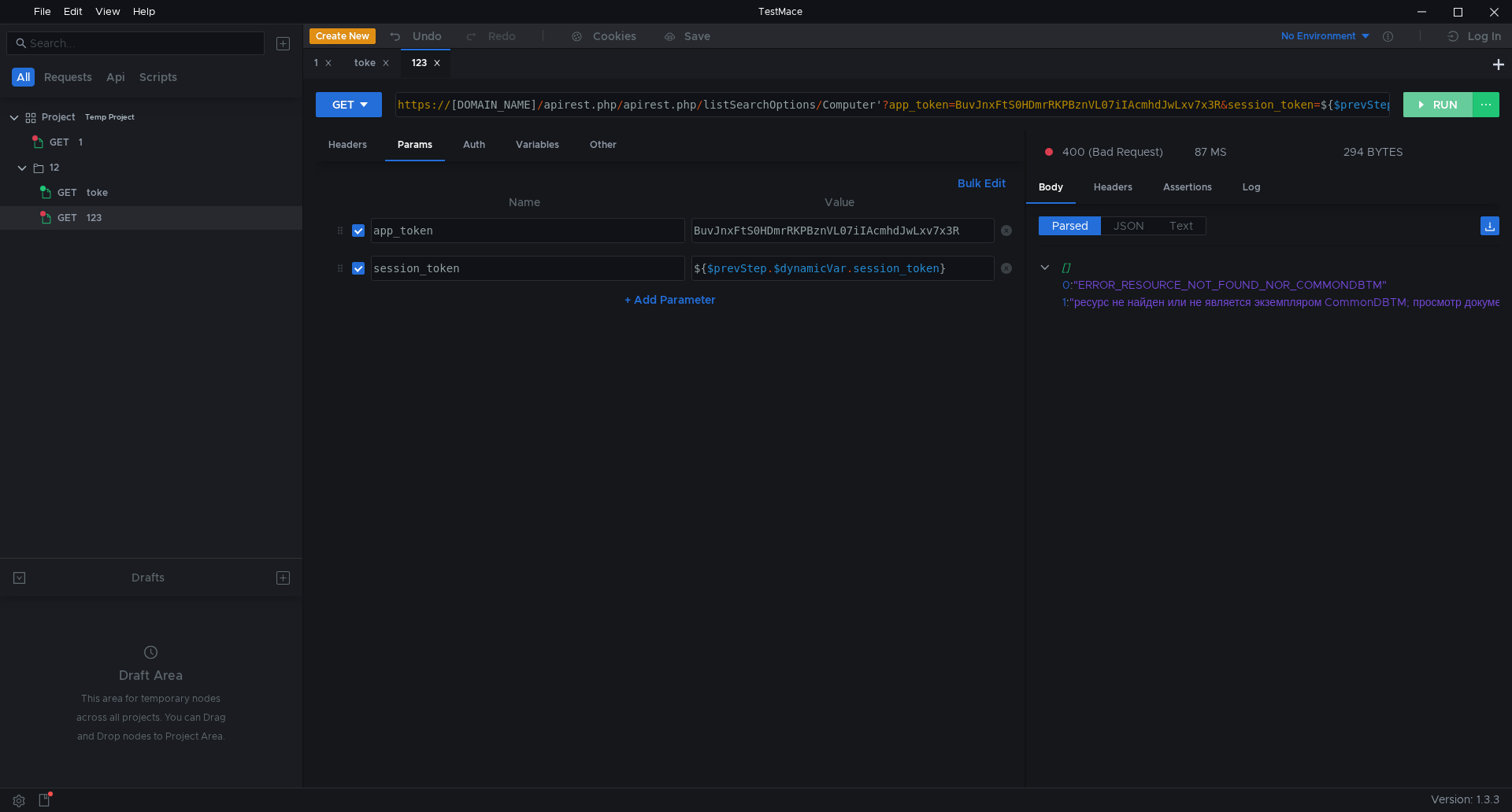
click at [1435, 105] on button "RUN" at bounding box center [1438, 105] width 70 height 25
click at [893, 101] on div "https:// [DOMAIN_NAME] / apirest.php / apirest.php / listSearchOptions / Comput…" at bounding box center [993, 117] width 1197 height 38
click at [897, 101] on div "https:// [DOMAIN_NAME] / apirest.php / apirest.php / listSearchOptions / Comput…" at bounding box center [993, 117] width 1197 height 38
click at [1411, 15] on div at bounding box center [1421, 12] width 37 height 24
